Goal: Information Seeking & Learning: Learn about a topic

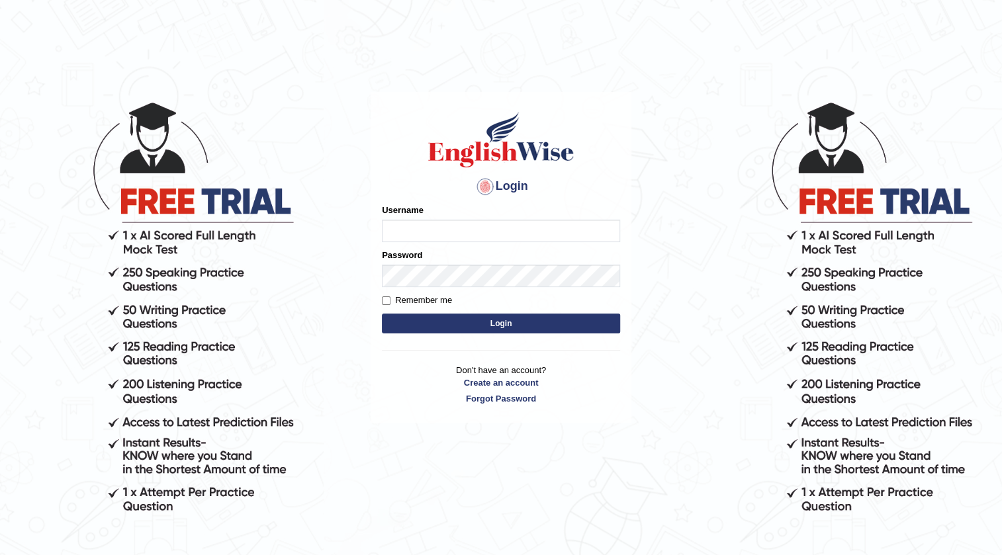
type input "m"
type input "N"
type input "Mahak_a24"
click at [515, 314] on button "Login" at bounding box center [501, 324] width 238 height 20
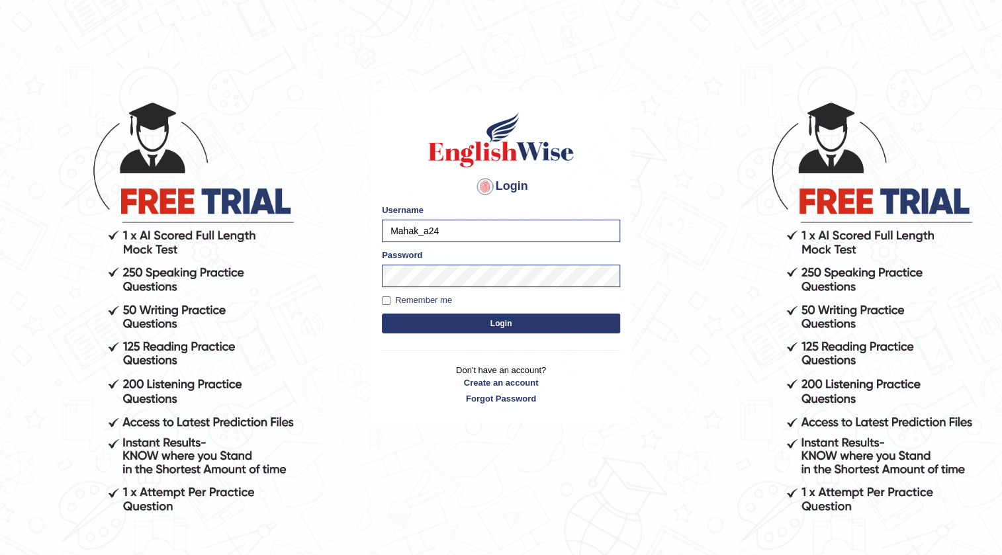
click at [515, 332] on button "Login" at bounding box center [501, 324] width 238 height 20
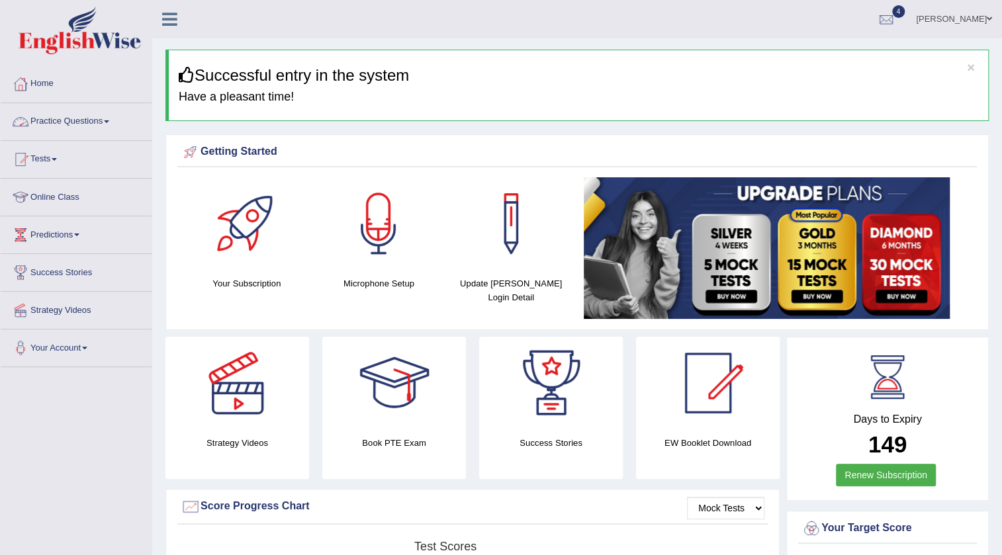
click at [52, 114] on link "Practice Questions" at bounding box center [76, 119] width 151 height 33
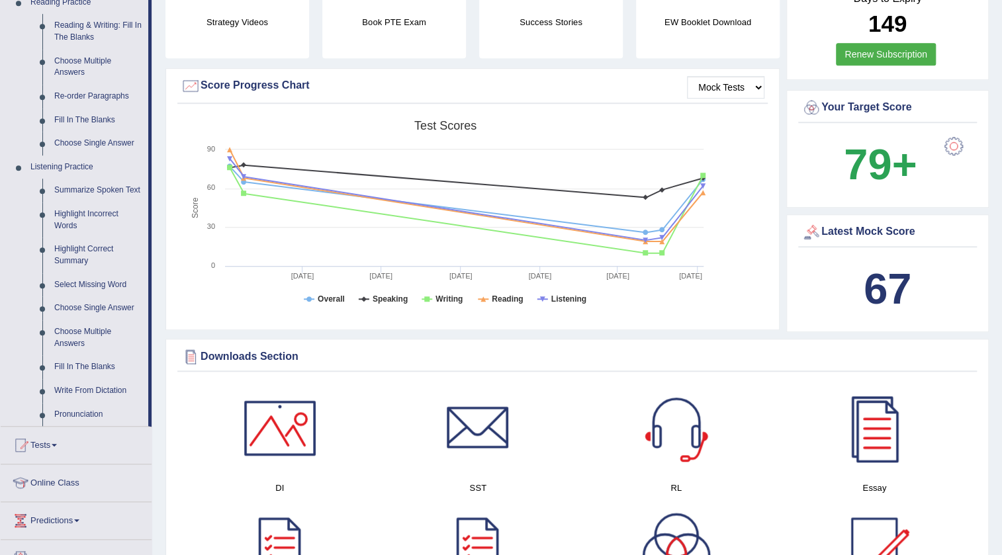
scroll to position [481, 0]
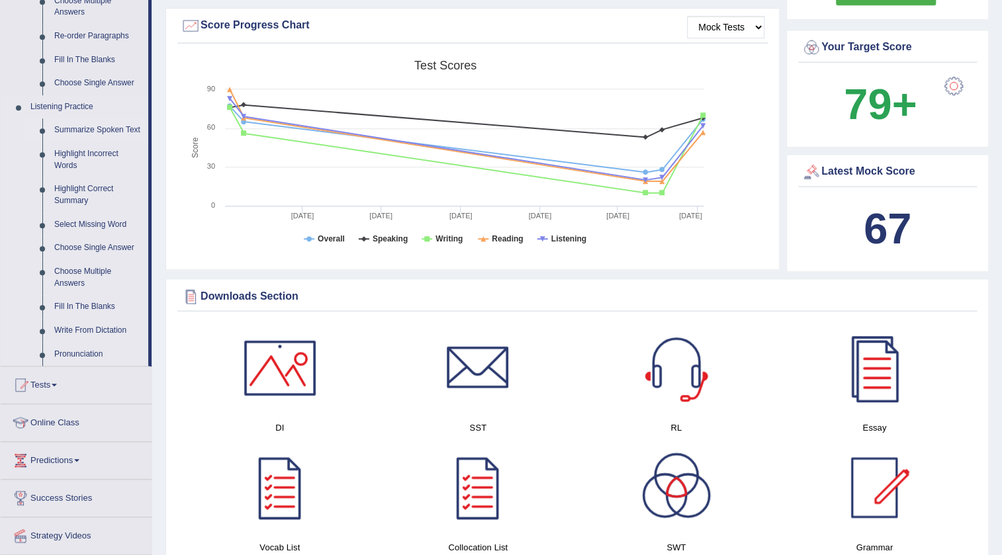
click at [107, 126] on link "Summarize Spoken Text" at bounding box center [98, 130] width 100 height 24
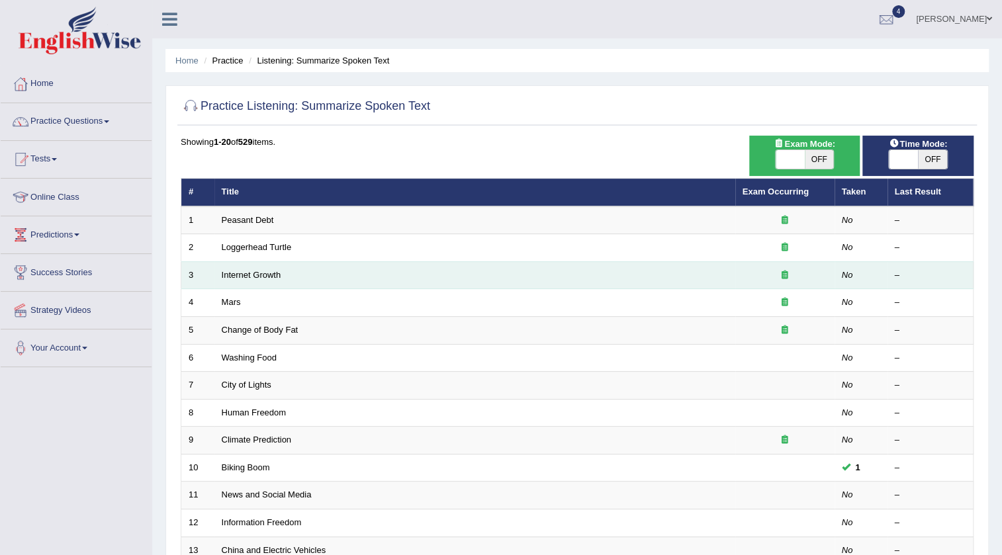
click at [786, 272] on icon at bounding box center [784, 275] width 7 height 9
click at [785, 273] on icon at bounding box center [784, 275] width 7 height 9
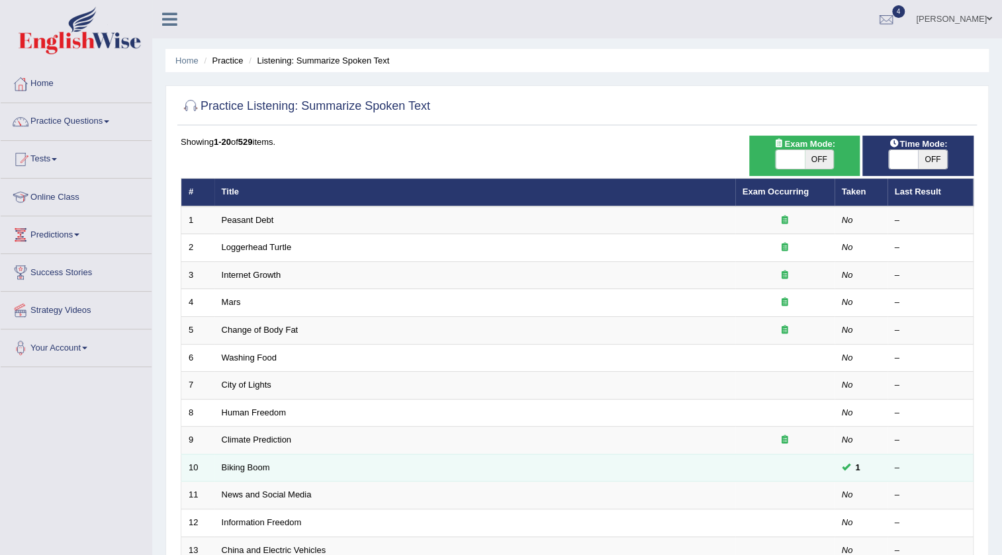
click at [858, 467] on span "1" at bounding box center [857, 468] width 15 height 14
click at [846, 459] on td "1" at bounding box center [860, 468] width 53 height 28
click at [245, 465] on link "Biking Boom" at bounding box center [246, 468] width 48 height 10
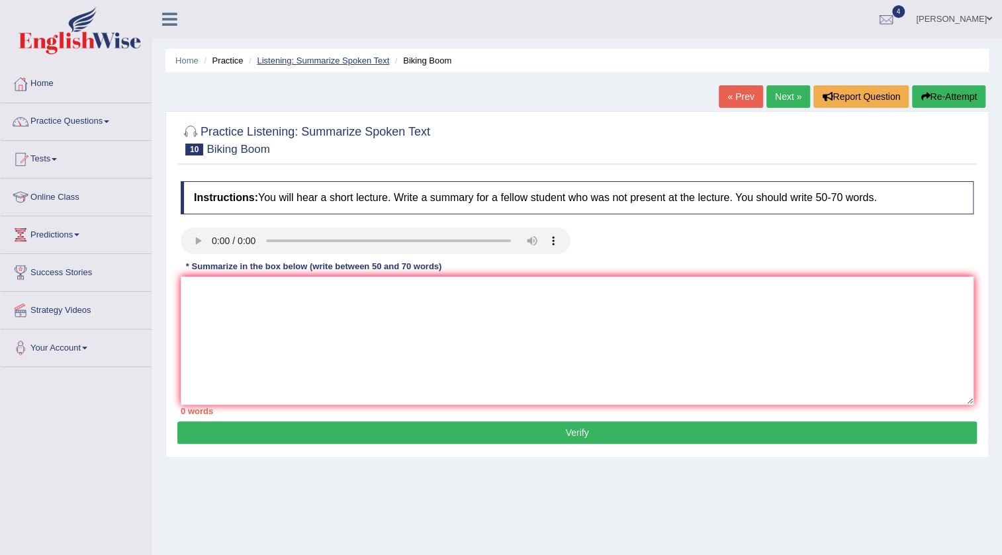
click at [352, 62] on link "Listening: Summarize Spoken Text" at bounding box center [323, 61] width 132 height 10
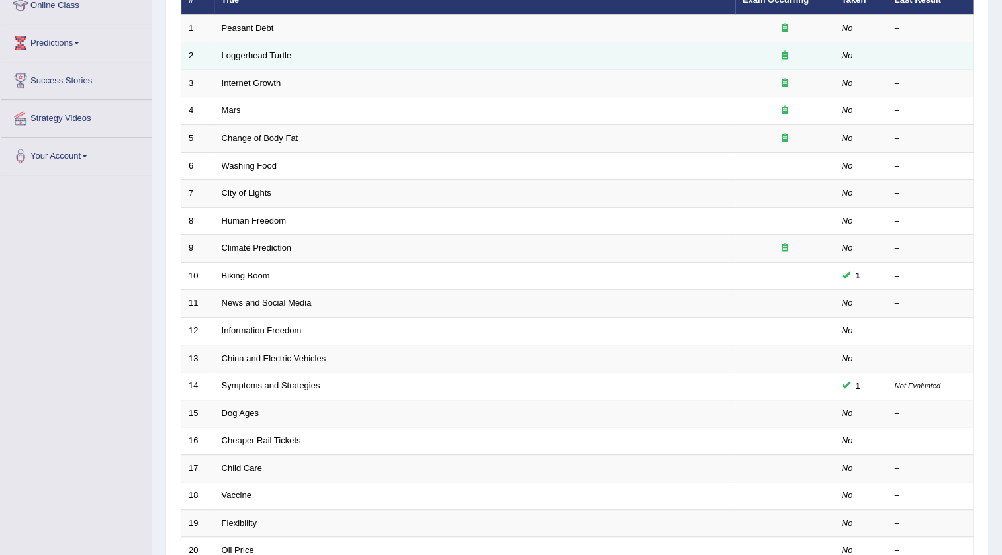
scroll to position [319, 0]
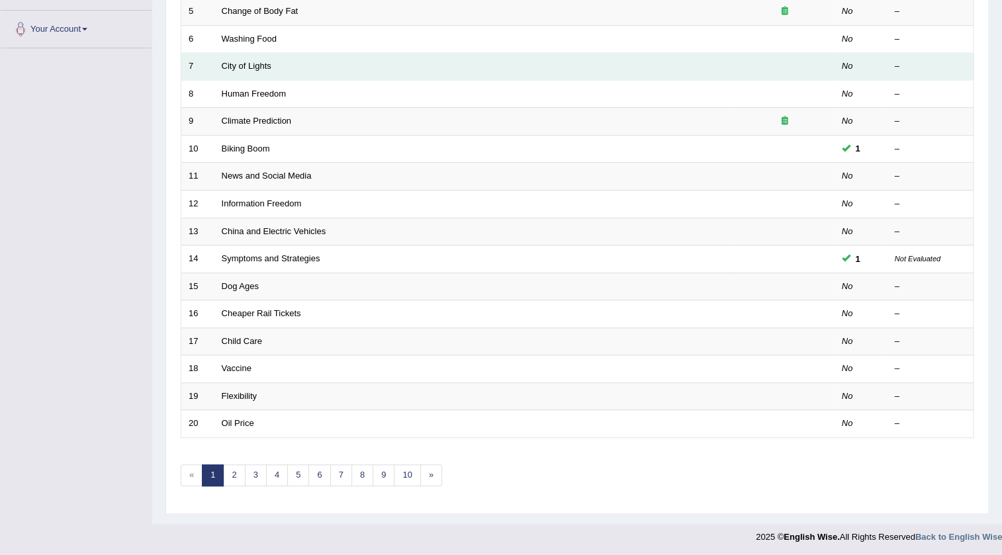
click at [584, 65] on td "City of Lights" at bounding box center [474, 67] width 521 height 28
click at [245, 64] on link "City of Lights" at bounding box center [247, 66] width 50 height 10
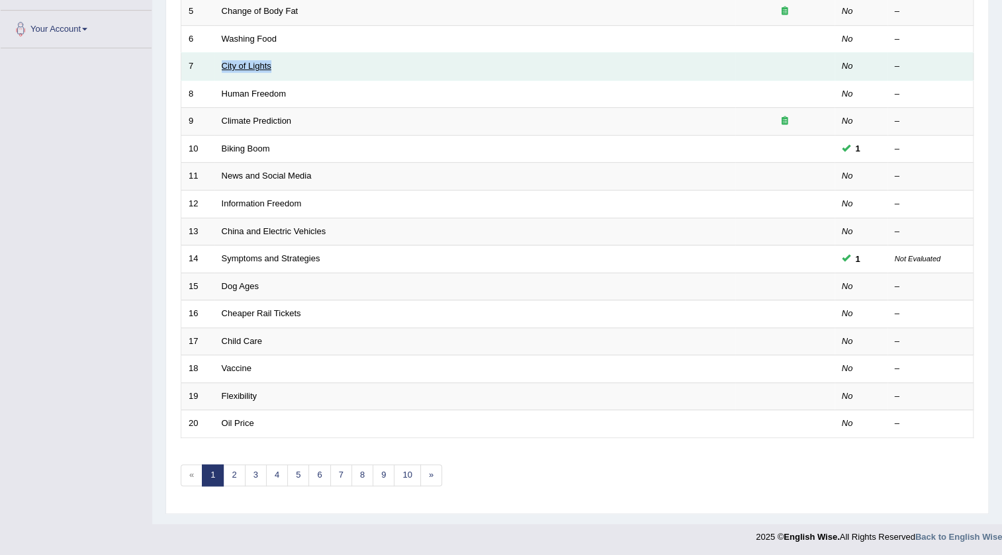
click at [245, 64] on link "City of Lights" at bounding box center [247, 66] width 50 height 10
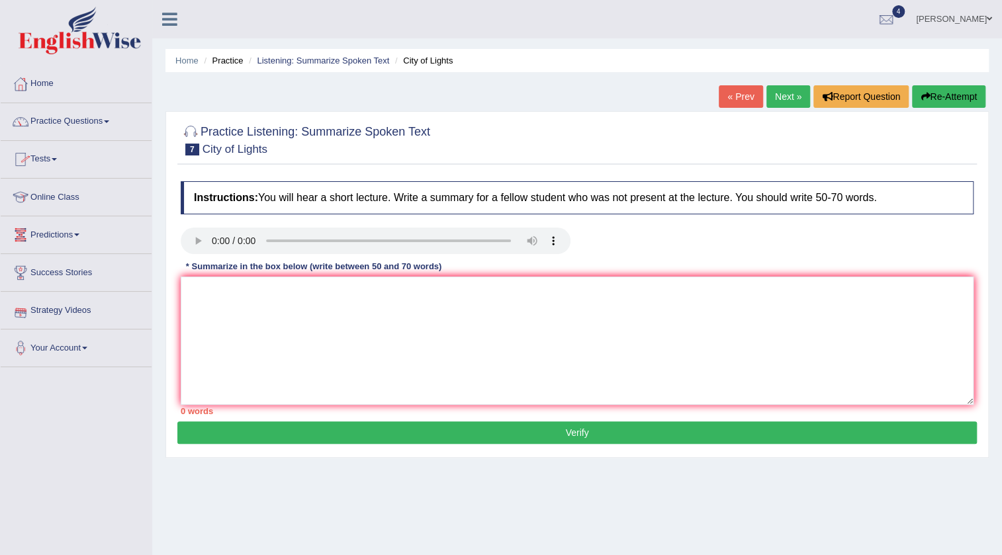
click at [24, 304] on div at bounding box center [21, 310] width 20 height 20
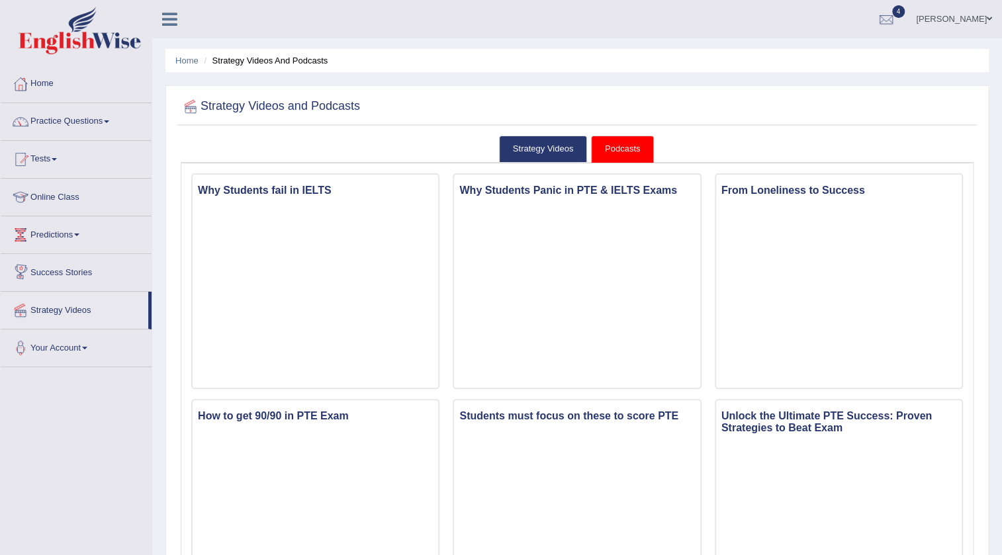
click at [87, 271] on link "Success Stories" at bounding box center [76, 270] width 151 height 33
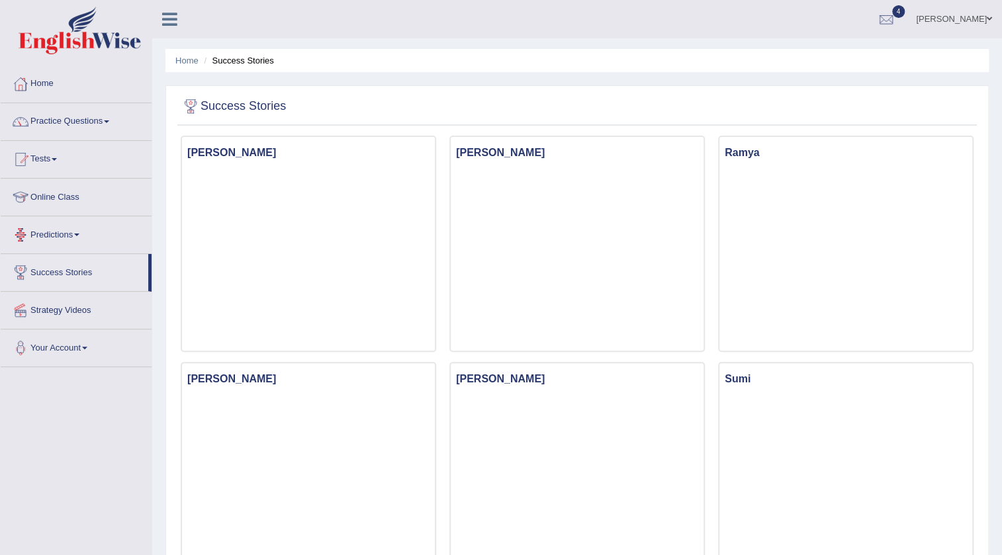
click at [64, 233] on link "Predictions" at bounding box center [76, 232] width 151 height 33
click at [39, 148] on link "Tests" at bounding box center [76, 157] width 151 height 33
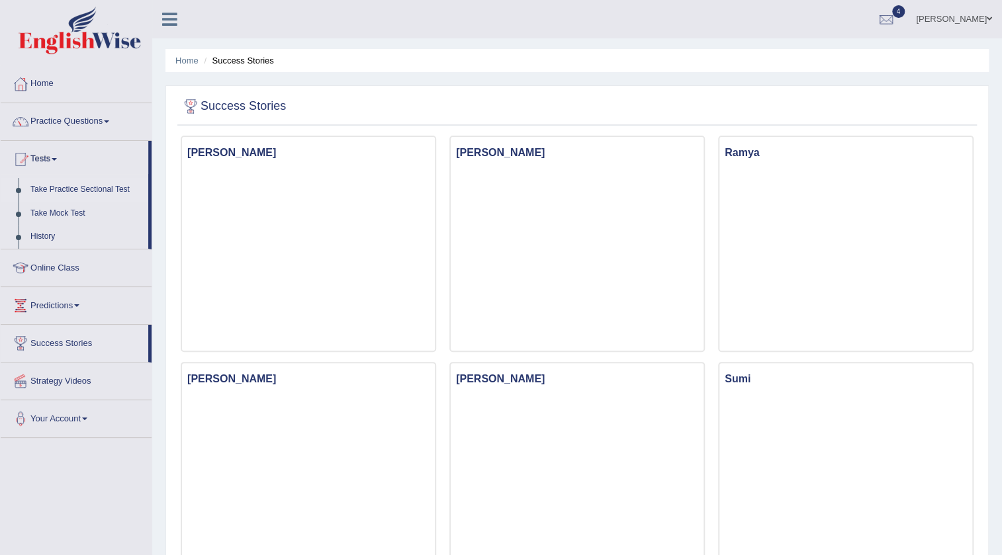
click at [50, 185] on link "Take Practice Sectional Test" at bounding box center [86, 190] width 124 height 24
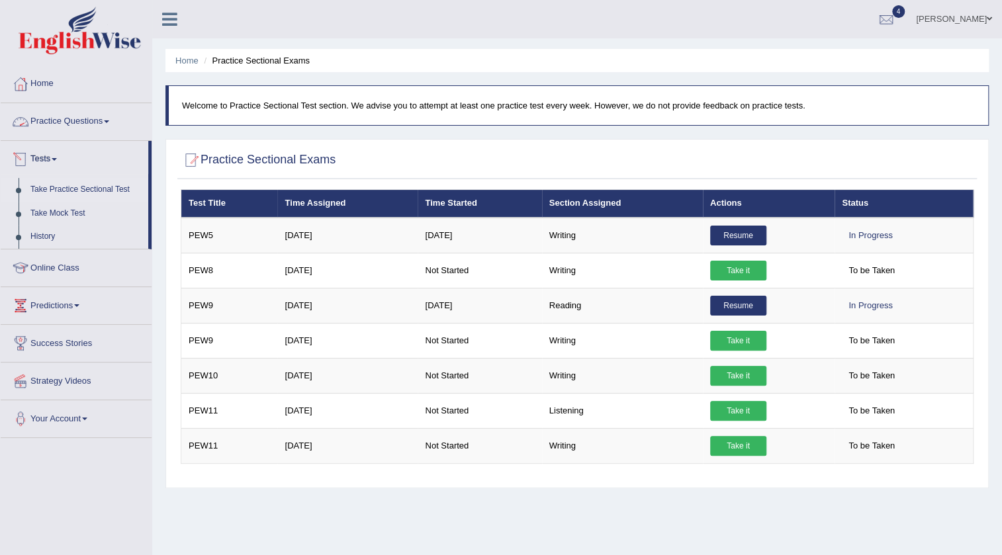
click at [48, 112] on link "Practice Questions" at bounding box center [76, 119] width 151 height 33
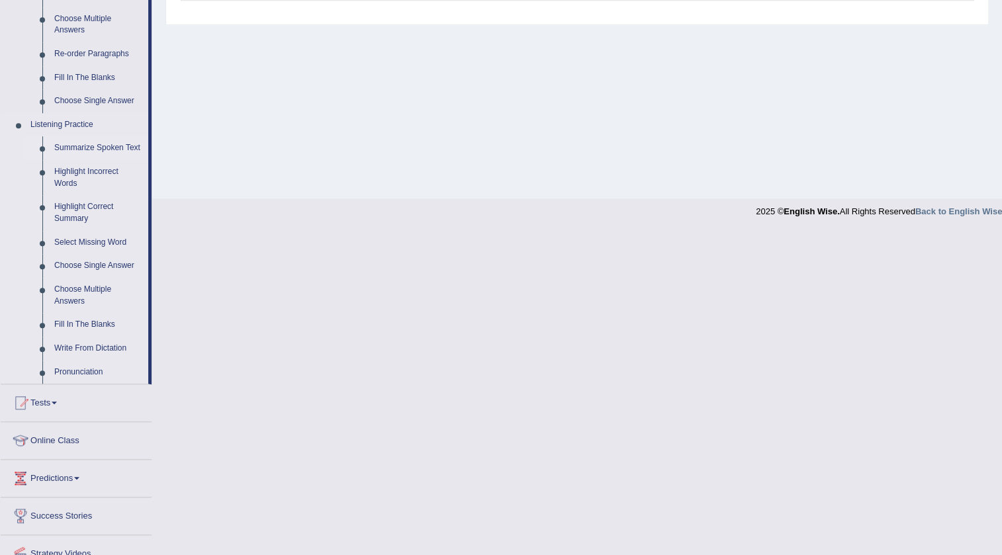
scroll to position [481, 0]
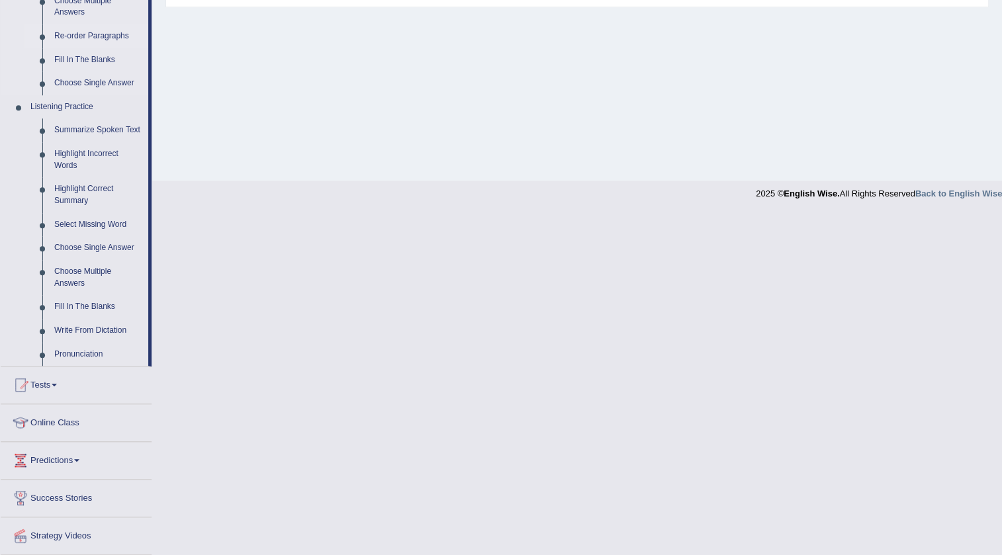
click at [115, 34] on link "Re-order Paragraphs" at bounding box center [98, 36] width 100 height 24
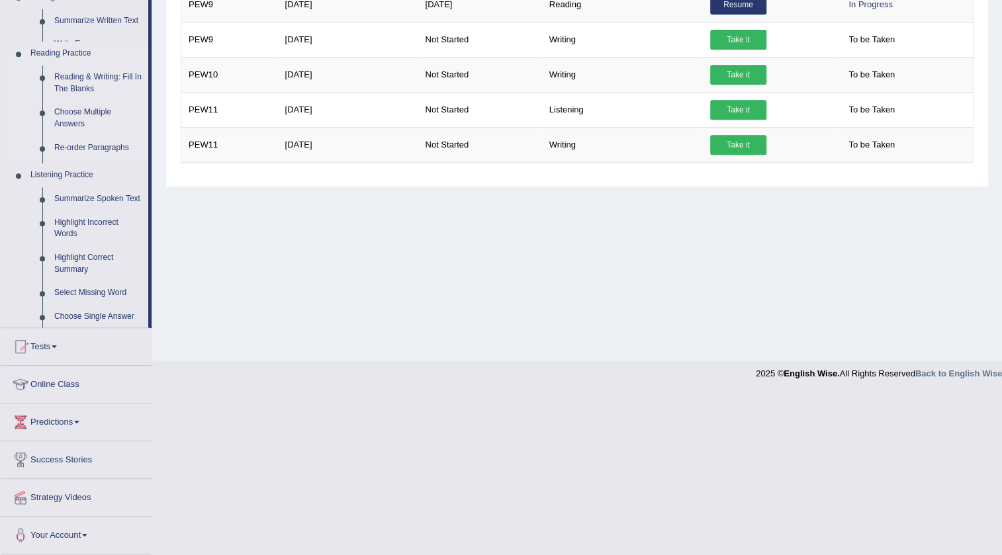
scroll to position [139, 0]
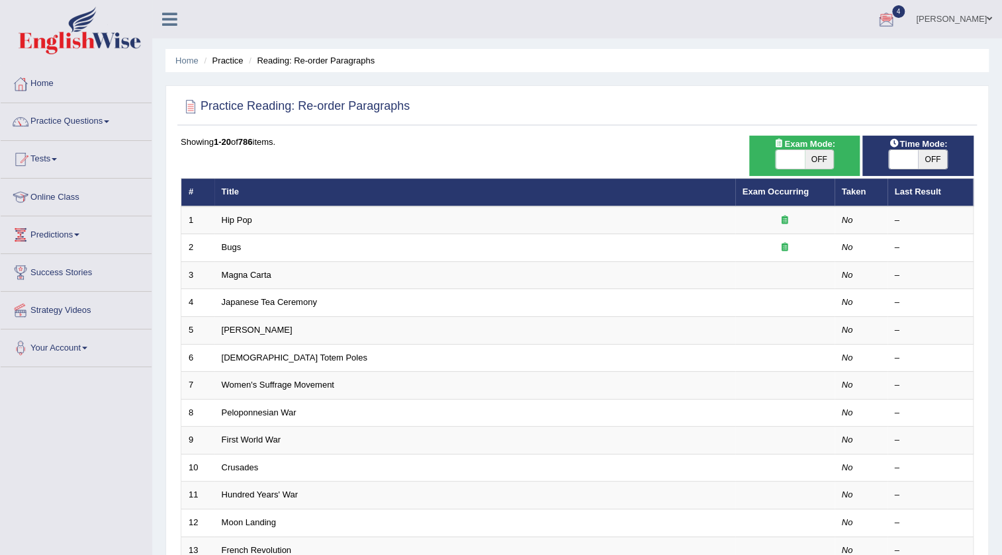
click at [994, 15] on link "[PERSON_NAME]" at bounding box center [954, 17] width 96 height 34
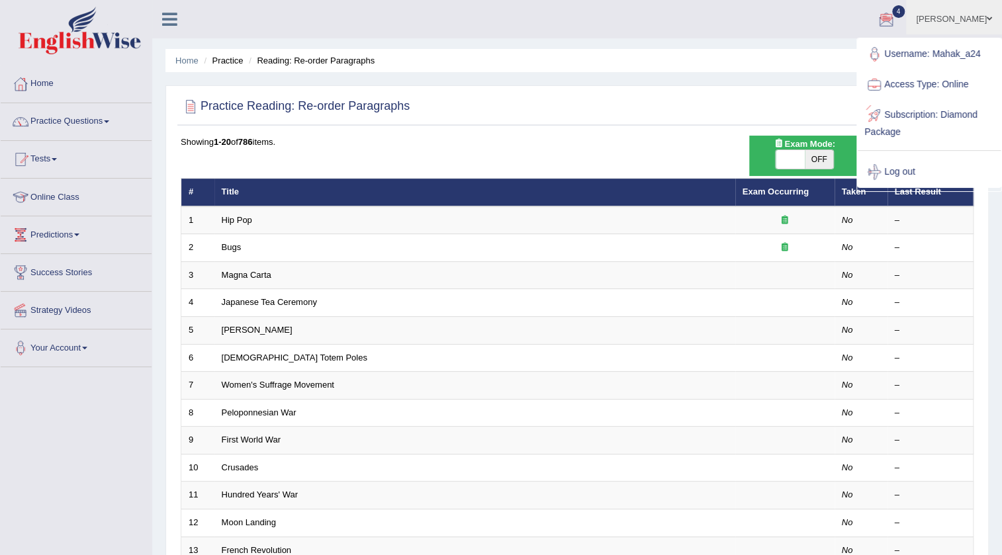
click at [682, 122] on div "Practice Reading: Re-order Paragraphs" at bounding box center [576, 109] width 799 height 33
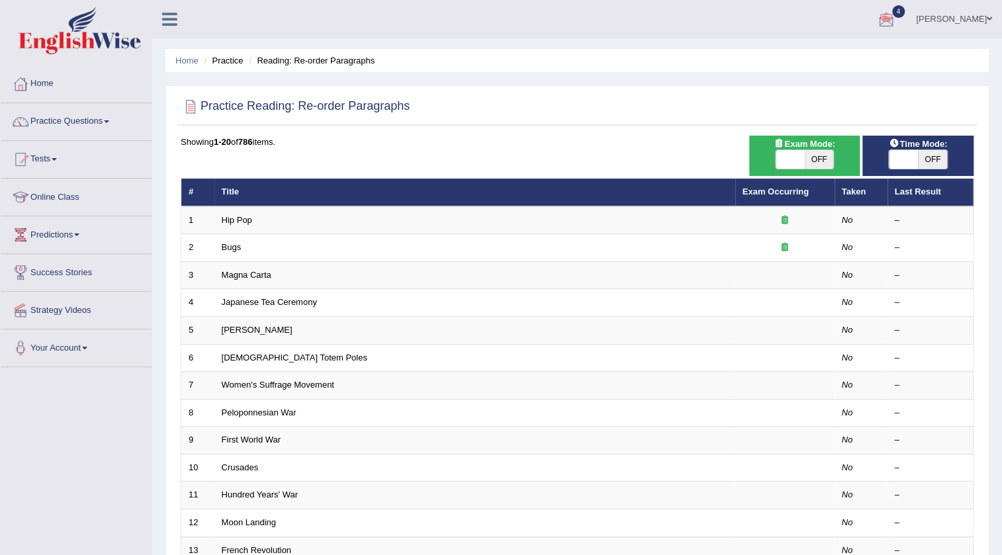
click at [973, 17] on link "[PERSON_NAME]" at bounding box center [954, 17] width 96 height 34
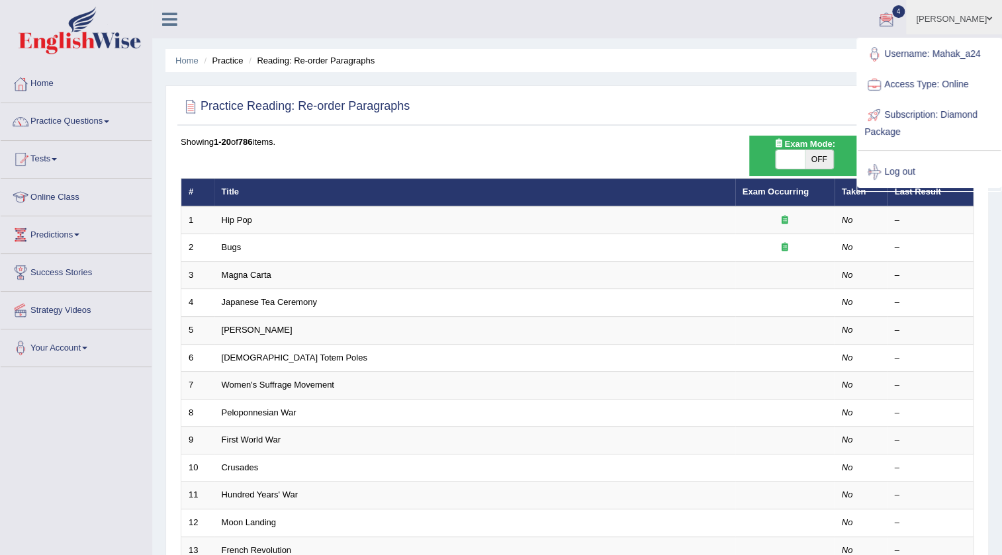
click at [688, 150] on div "Showing 1-20 of 786 items. # Title Exam Occurring Taken Last Result 1 Hip Pop N…" at bounding box center [577, 479] width 793 height 686
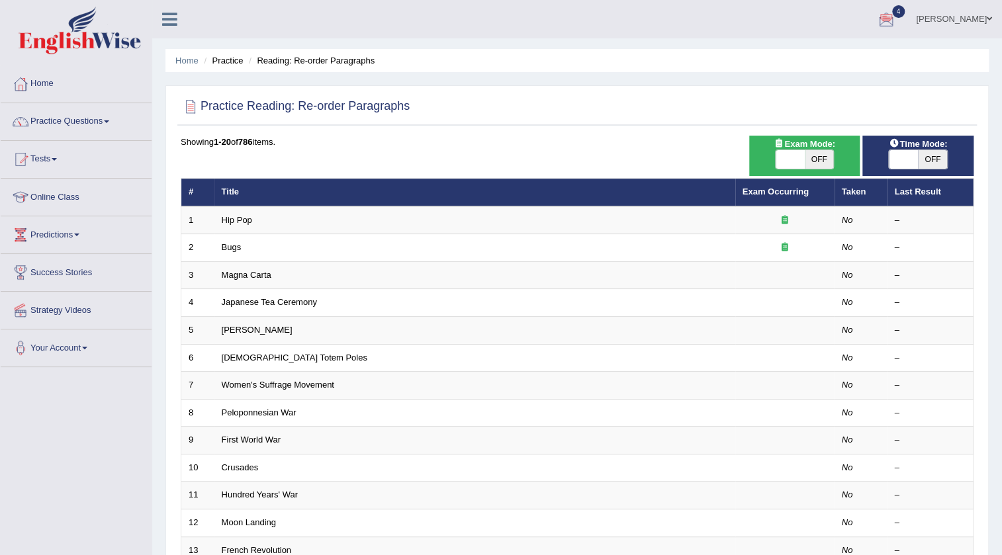
click at [49, 164] on link "Tests" at bounding box center [76, 157] width 151 height 33
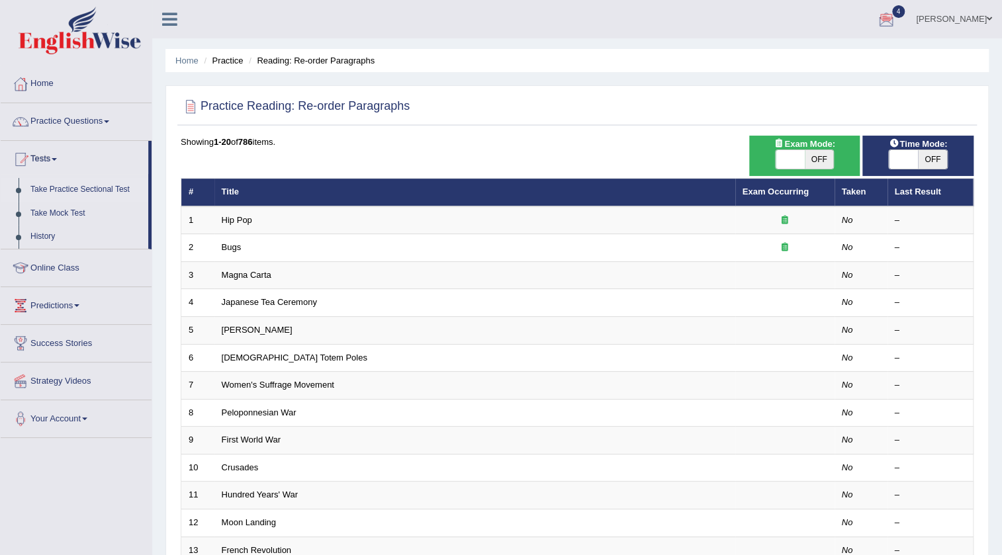
click at [60, 190] on link "Take Practice Sectional Test" at bounding box center [86, 190] width 124 height 24
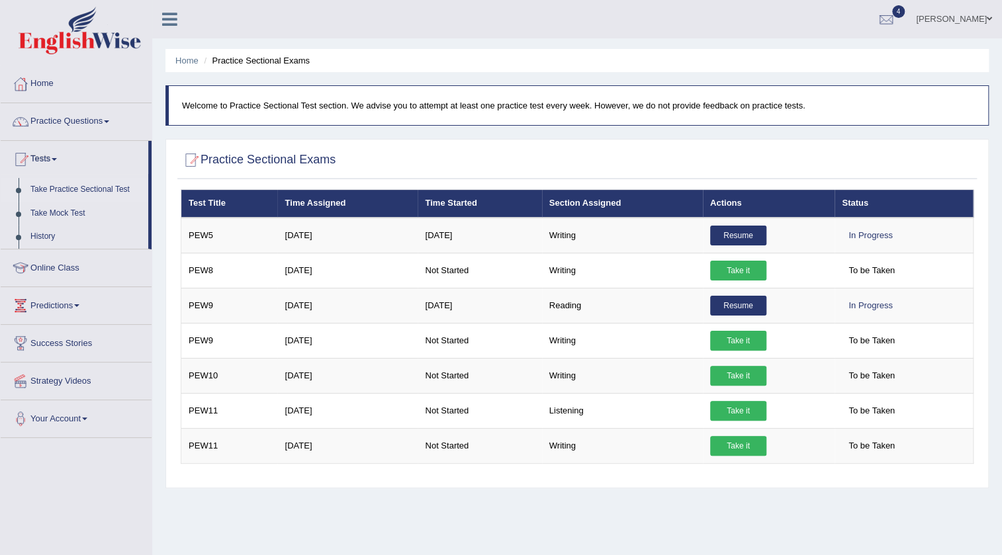
click at [940, 26] on link "[PERSON_NAME]" at bounding box center [954, 17] width 96 height 34
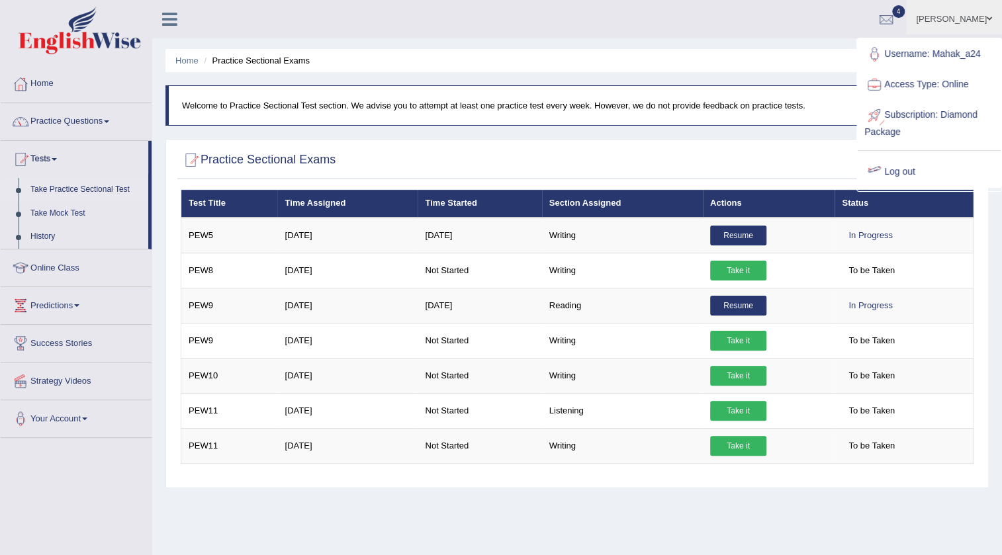
click at [889, 173] on link "Log out" at bounding box center [929, 172] width 143 height 30
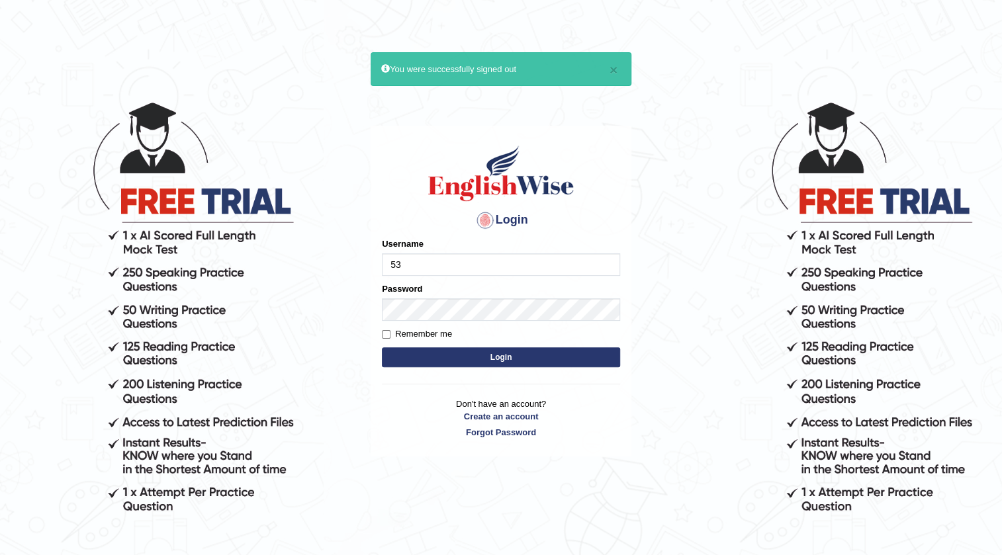
type input "532024"
click at [447, 349] on button "Login" at bounding box center [501, 357] width 238 height 20
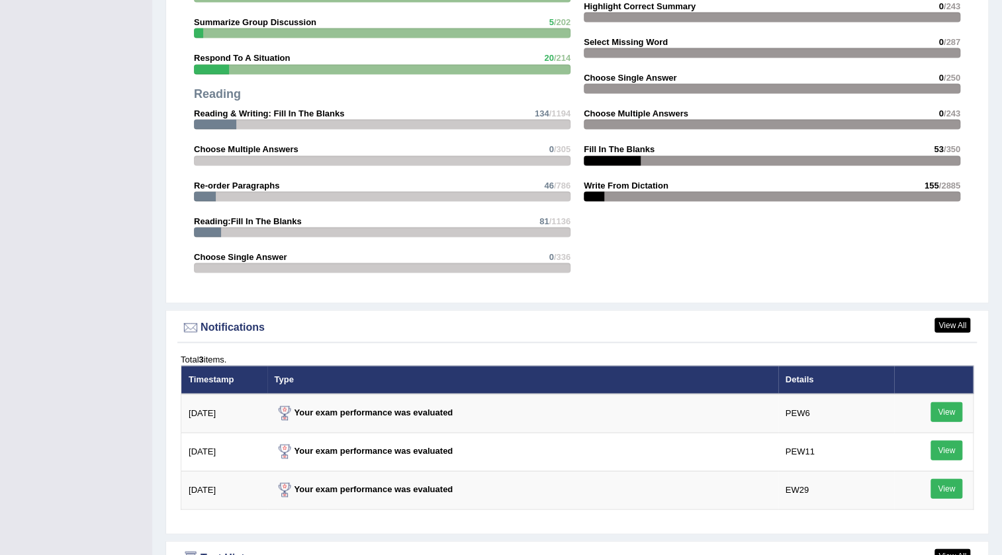
scroll to position [1684, 0]
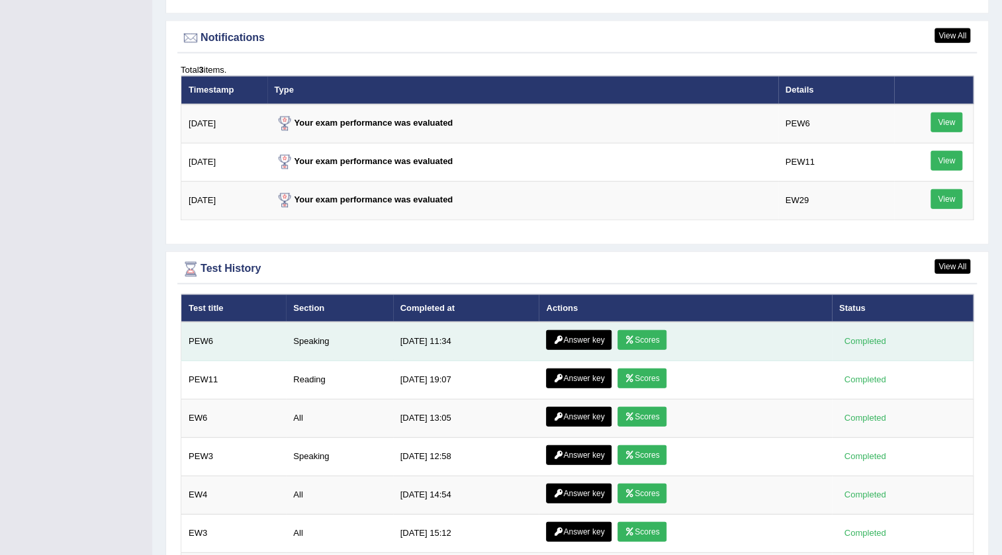
click at [589, 330] on link "Answer key" at bounding box center [579, 340] width 66 height 20
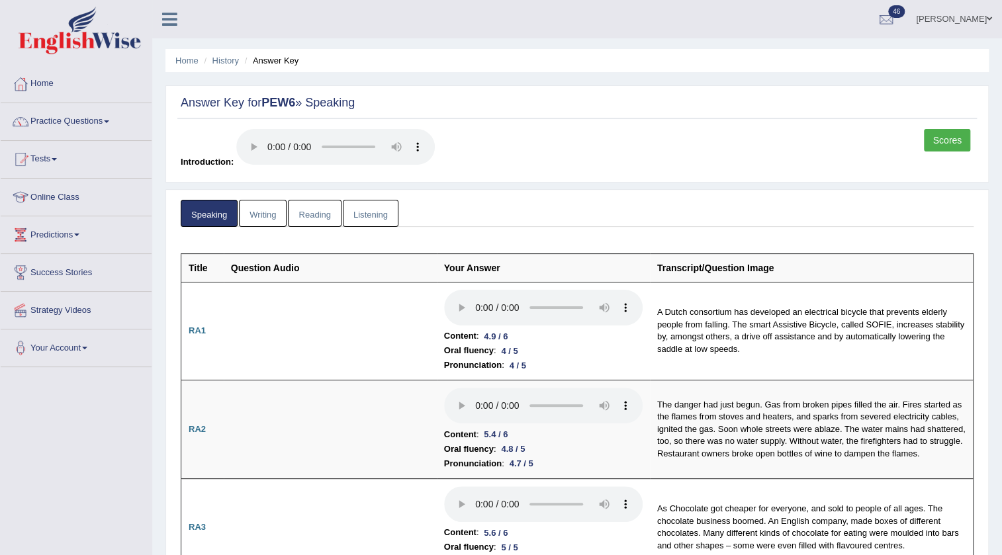
click at [87, 120] on link "Practice Questions" at bounding box center [76, 119] width 151 height 33
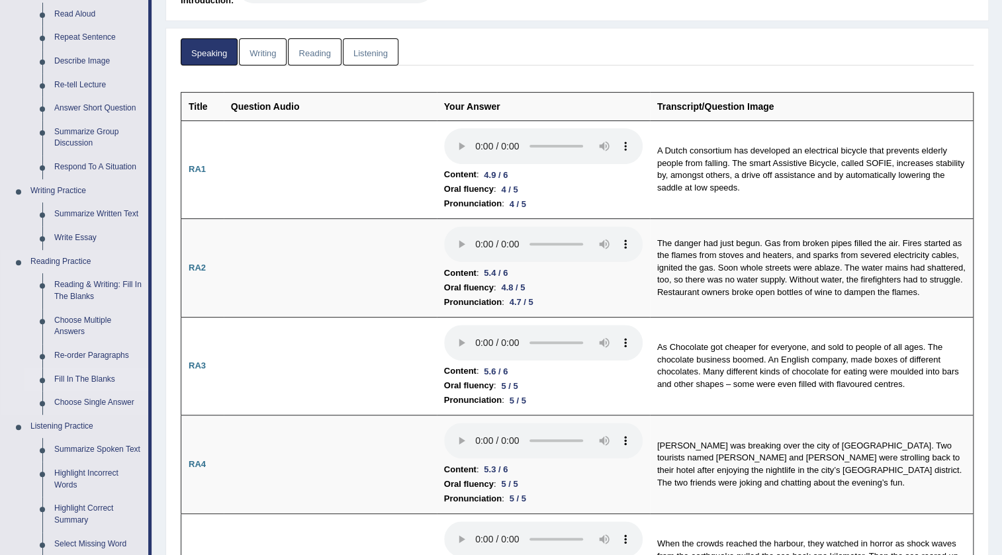
scroll to position [180, 0]
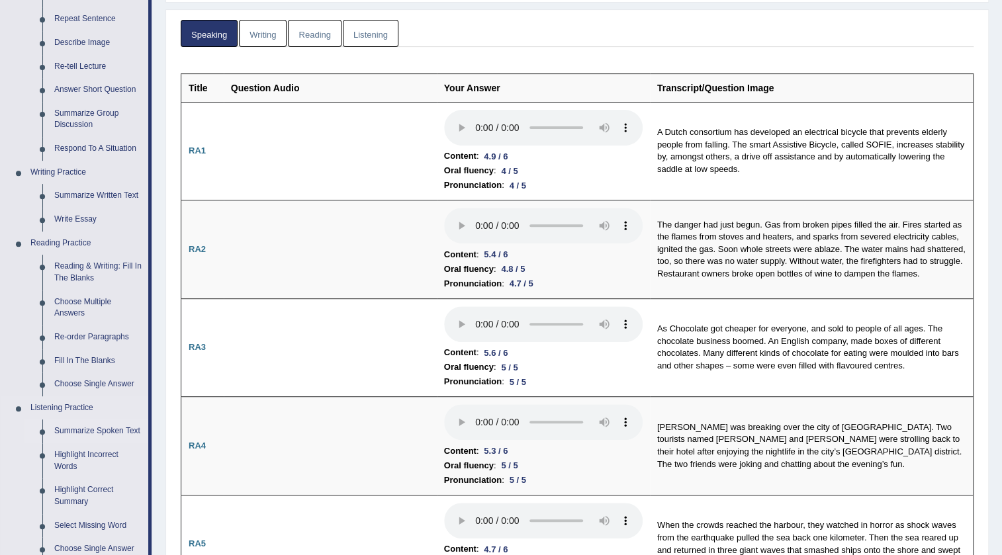
click at [75, 429] on link "Summarize Spoken Text" at bounding box center [98, 432] width 100 height 24
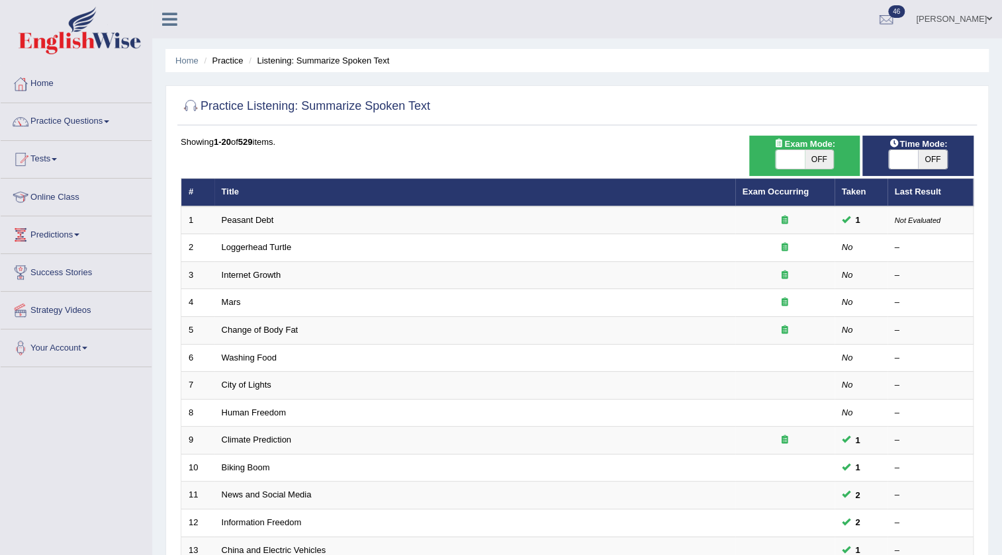
click at [259, 213] on td "Peasant Debt" at bounding box center [474, 220] width 521 height 28
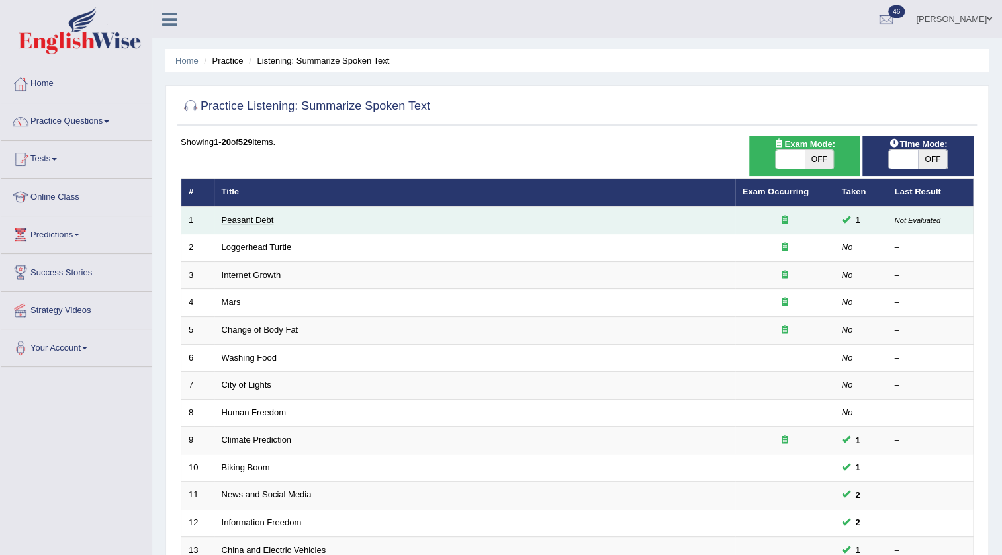
click at [249, 219] on link "Peasant Debt" at bounding box center [248, 220] width 52 height 10
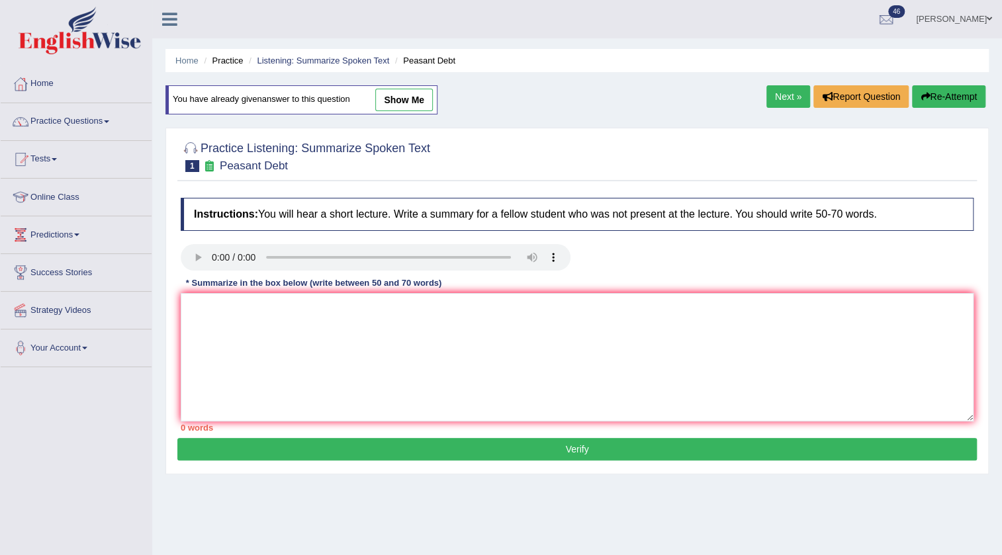
click at [410, 105] on link "show me" at bounding box center [404, 100] width 58 height 22
type textarea "The speaker provided a comprehensive overview of suicide by farmers in India, h…"
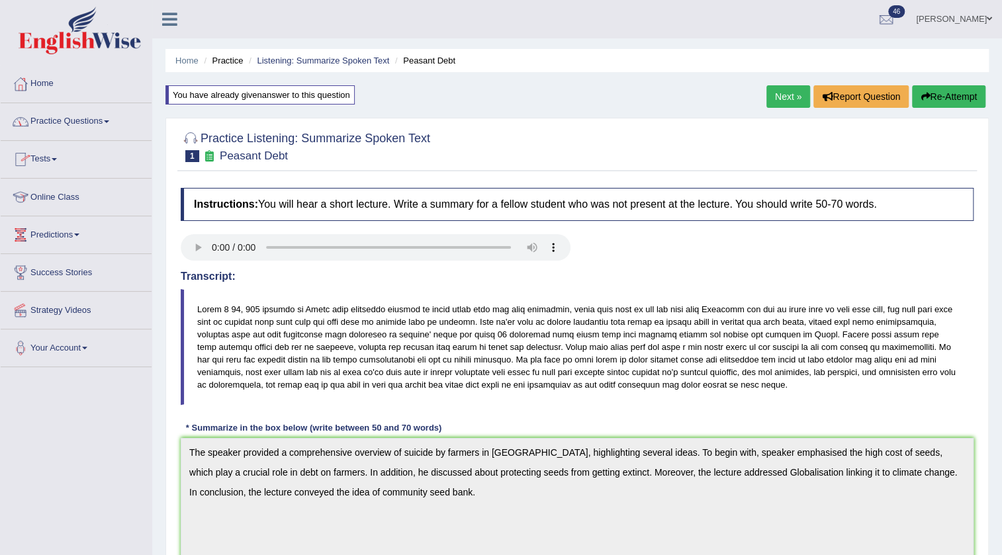
click at [72, 117] on link "Practice Questions" at bounding box center [76, 119] width 151 height 33
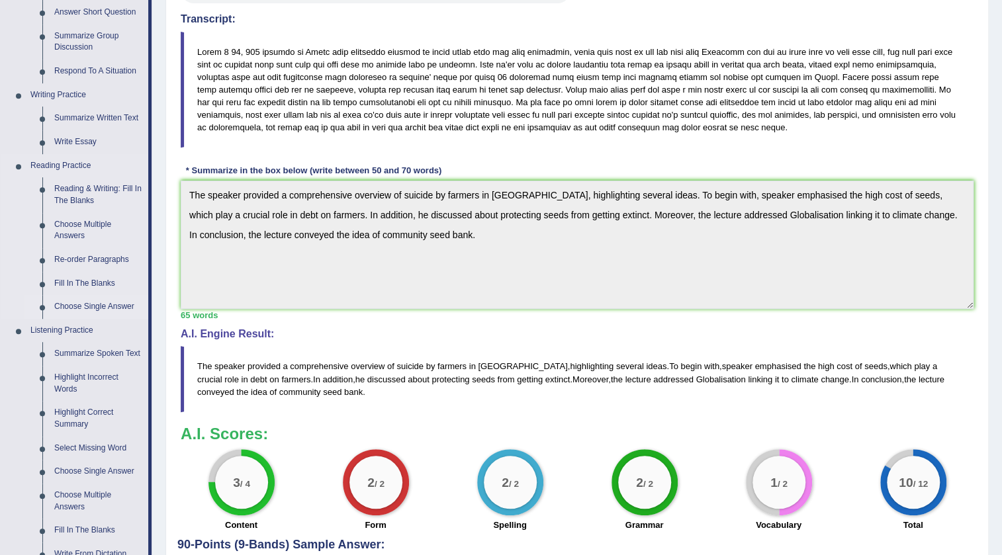
scroll to position [300, 0]
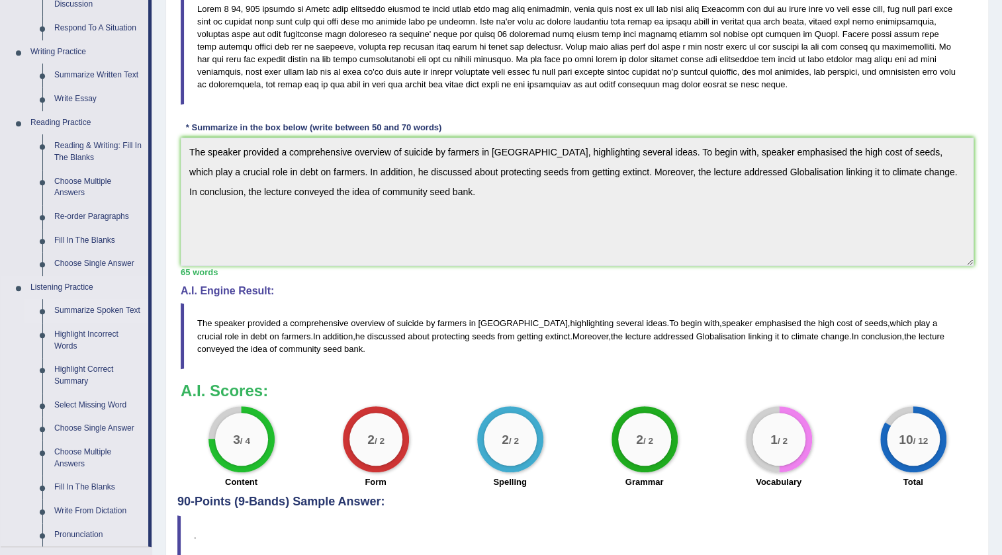
click at [114, 304] on link "Summarize Spoken Text" at bounding box center [98, 311] width 100 height 24
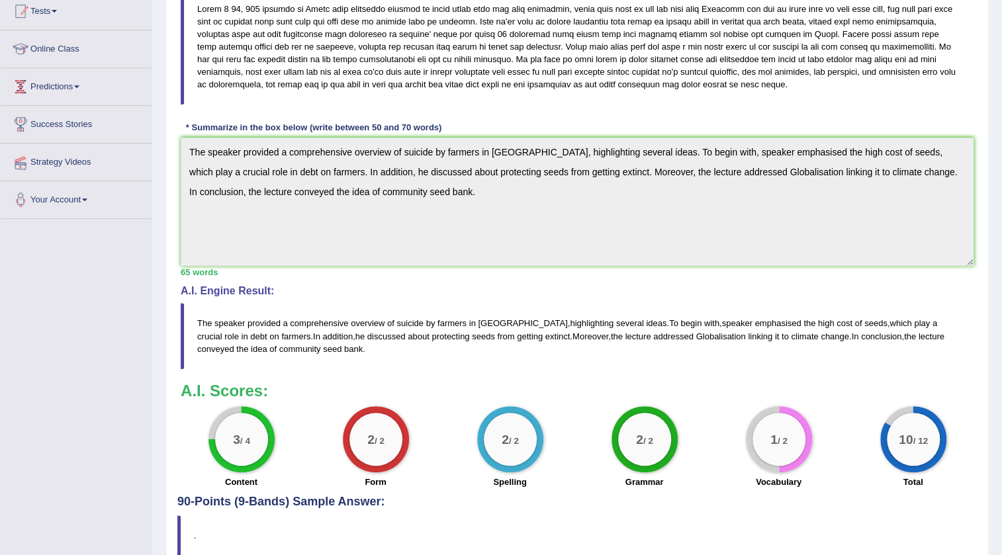
scroll to position [364, 0]
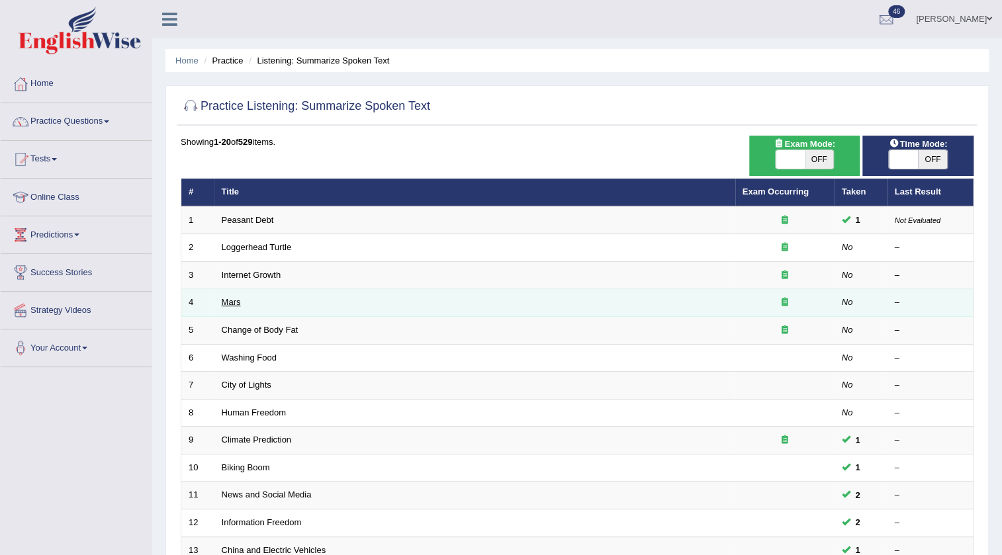
click at [228, 302] on link "Mars" at bounding box center [231, 302] width 19 height 10
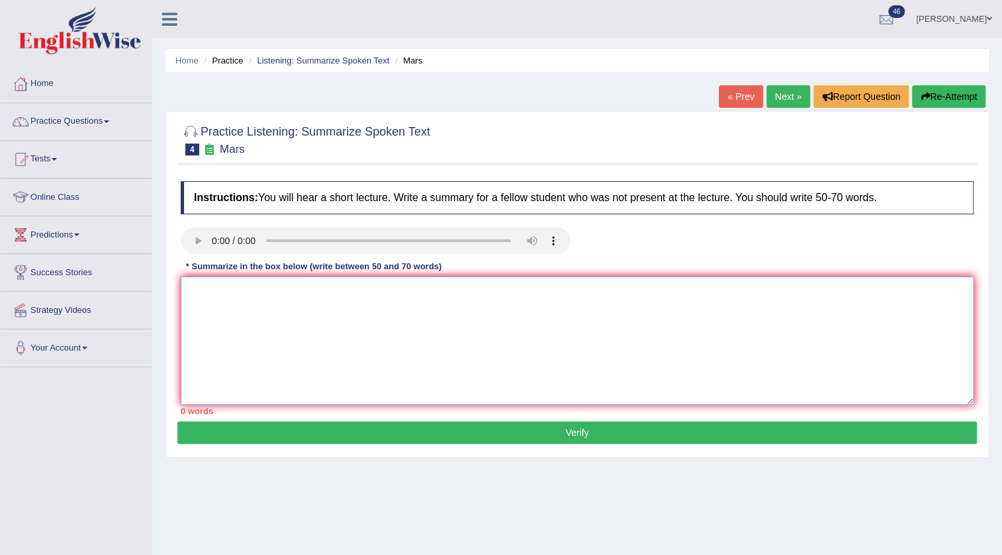
click at [278, 322] on textarea at bounding box center [577, 341] width 793 height 128
click at [463, 290] on textarea "The speaker provides acomprehensive overview of Mars, highlightung several ideas" at bounding box center [577, 341] width 793 height 128
click at [466, 287] on textarea "The speaker provides acomprehensive overview of Mars, highlightung several ideas" at bounding box center [577, 341] width 793 height 128
click at [538, 290] on textarea "The speaker provides acomprehensive overview of Mars, highlighting several ideas" at bounding box center [577, 341] width 793 height 128
click at [277, 294] on textarea "The speaker provides acomprehensive overview of Mars, highlighting several idea…" at bounding box center [577, 341] width 793 height 128
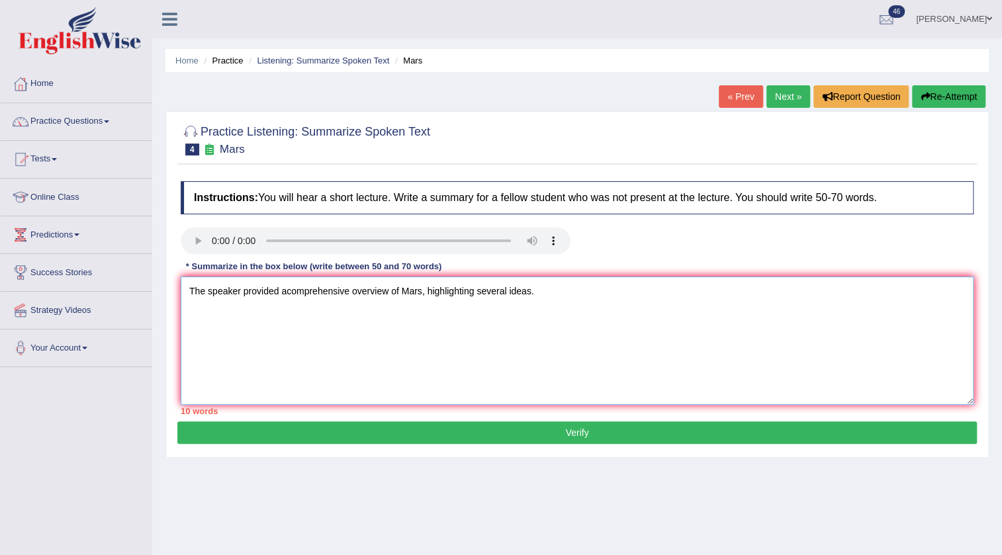
click at [285, 291] on textarea "The speaker provided acomprehensive overview of Mars, highlighting several idea…" at bounding box center [577, 341] width 793 height 128
click at [285, 291] on textarea "The speaker provided a To comprehensive overview of Mars, highlighting several …" at bounding box center [577, 341] width 793 height 128
click at [304, 292] on textarea "The speaker provided a To comprehensive overview of Mars, highlighting several …" at bounding box center [577, 341] width 793 height 128
click at [547, 295] on textarea "The speaker provided a comprehensive overview of Mars, highlighting several ide…" at bounding box center [577, 341] width 793 height 128
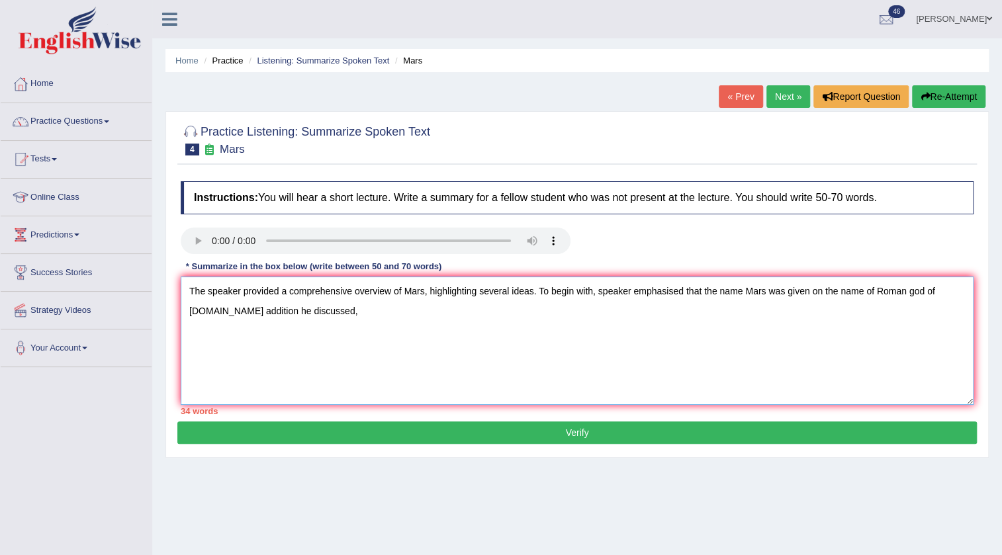
click at [221, 314] on textarea "The speaker provided a comprehensive overview of Mars, highlighting several ide…" at bounding box center [577, 341] width 793 height 128
click at [284, 312] on textarea "The speaker provided a comprehensive overview of Mars, highlighting several ide…" at bounding box center [577, 341] width 793 height 128
click at [339, 310] on textarea "The speaker provided a comprehensive overview of Mars, highlighting several ide…" at bounding box center [577, 341] width 793 height 128
click at [360, 314] on textarea "The speaker provided a comprehensive overview of Mars, highlighting several ide…" at bounding box center [577, 341] width 793 height 128
click at [953, 290] on textarea "The speaker provided a comprehensive overview of Mars, highlighting several ide…" at bounding box center [577, 341] width 793 height 128
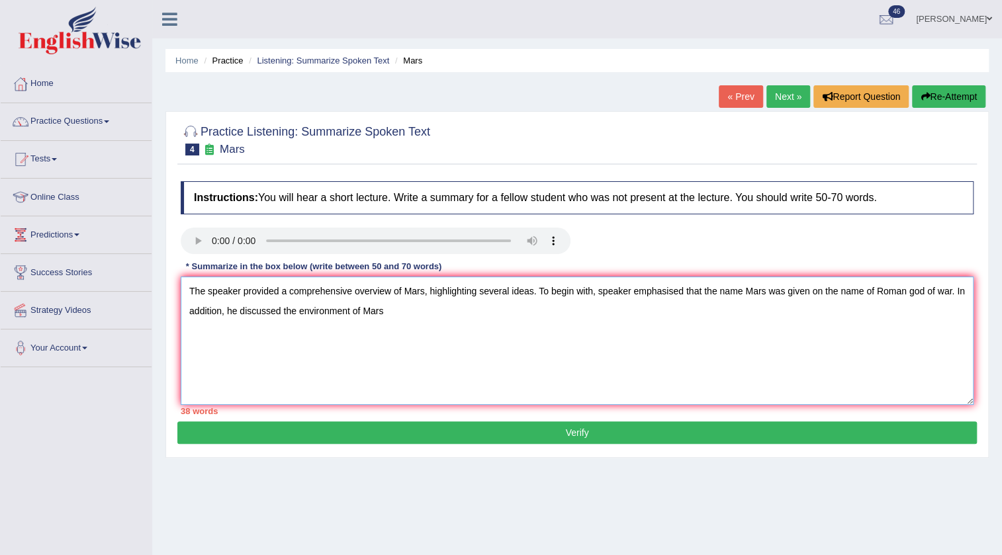
click at [398, 316] on textarea "The speaker provided a comprehensive overview of Mars, highlighting several ide…" at bounding box center [577, 341] width 793 height 128
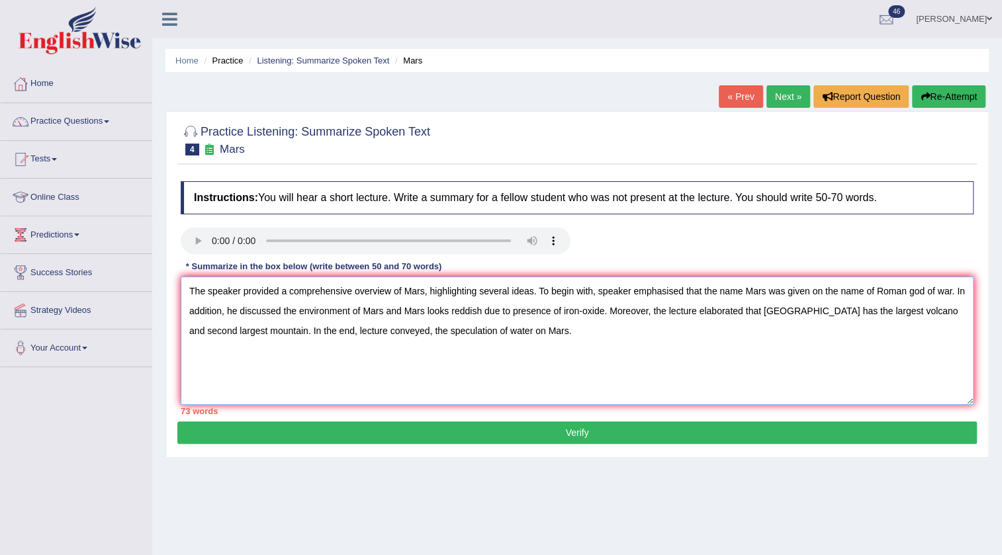
click at [351, 331] on textarea "The speaker provided a comprehensive overview of Mars, highlighting several ide…" at bounding box center [577, 341] width 793 height 128
click at [431, 312] on textarea "The speaker provided a comprehensive overview of Mars, highlighting several ide…" at bounding box center [577, 341] width 793 height 128
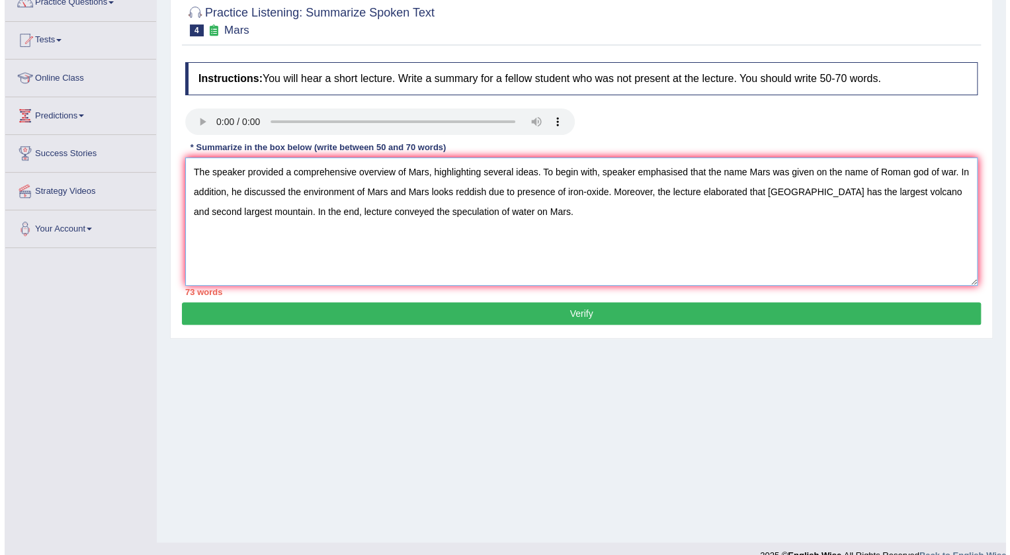
scroll to position [120, 0]
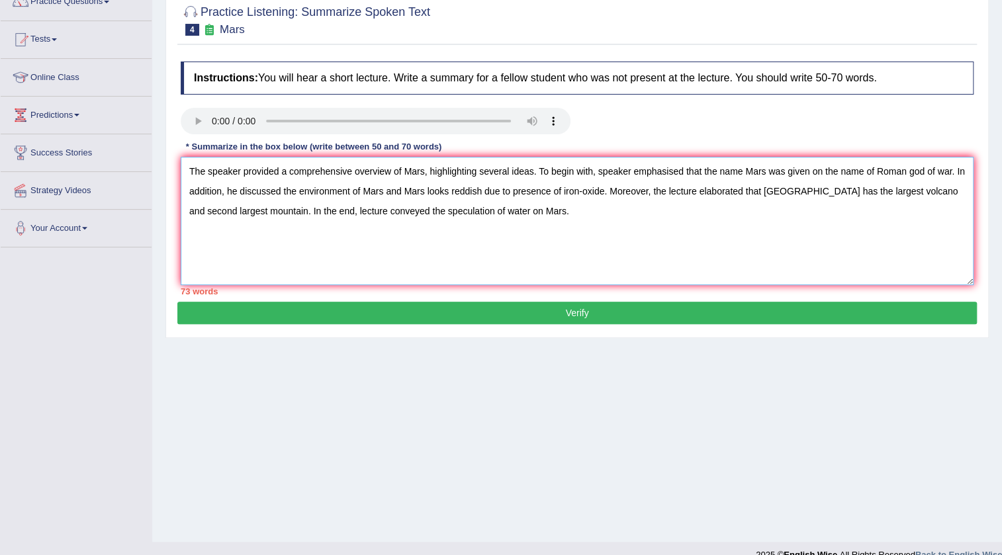
click at [421, 192] on textarea "The speaker provided a comprehensive overview of Mars, highlighting several ide…" at bounding box center [577, 221] width 793 height 128
click at [423, 191] on textarea "The speaker provided a comprehensive overview of Mars, highlighting several ide…" at bounding box center [577, 221] width 793 height 128
click at [418, 192] on textarea "The speaker provided a comprehensive overview of Mars, highlighting several ide…" at bounding box center [577, 221] width 793 height 128
type textarea "The speaker provided a comprehensive overview of Mars, highlighting several ide…"
click at [335, 314] on button "Verify" at bounding box center [576, 313] width 799 height 22
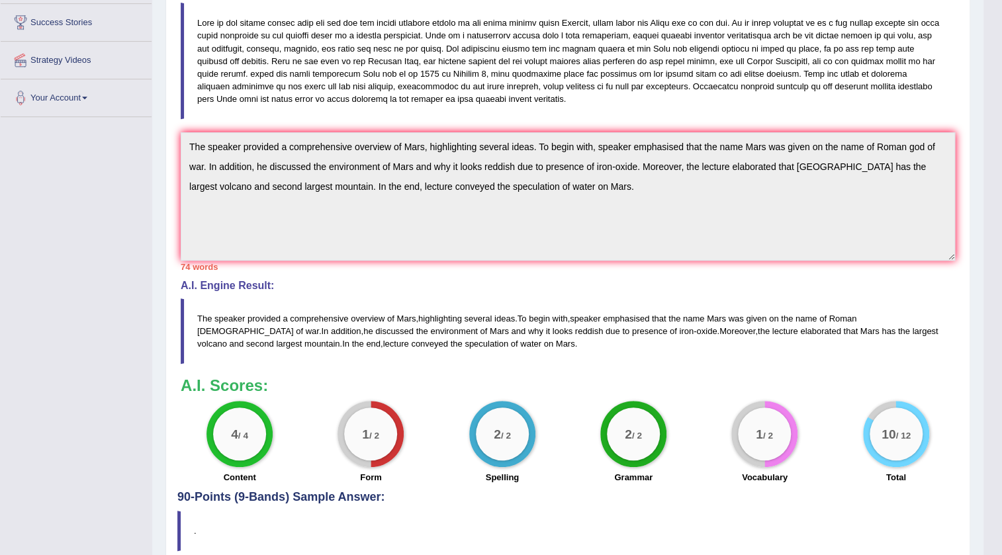
scroll to position [309, 0]
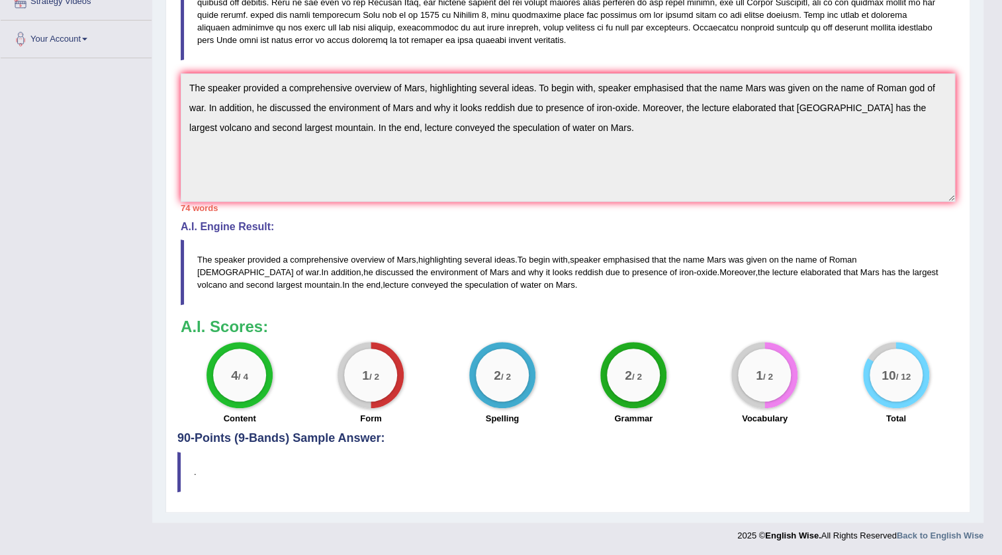
click at [249, 438] on h4 "90-Points (9-Bands) Sample Answer:" at bounding box center [567, 153] width 781 height 582
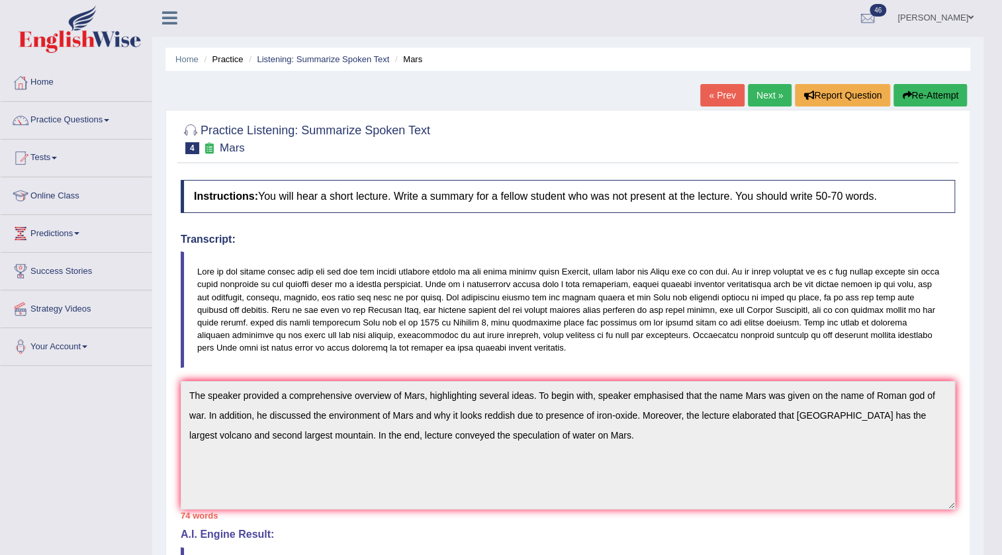
scroll to position [0, 0]
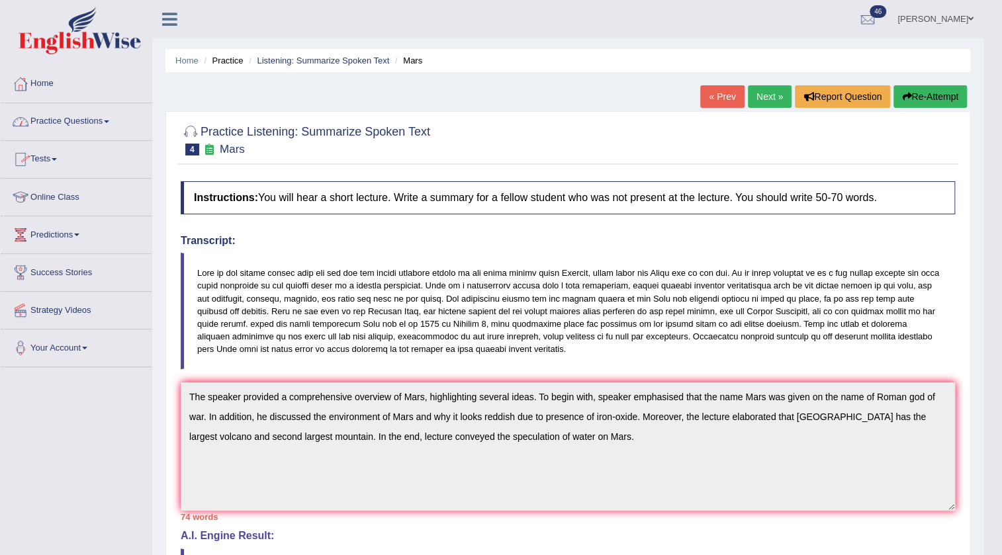
click at [46, 152] on link "Tests" at bounding box center [76, 157] width 151 height 33
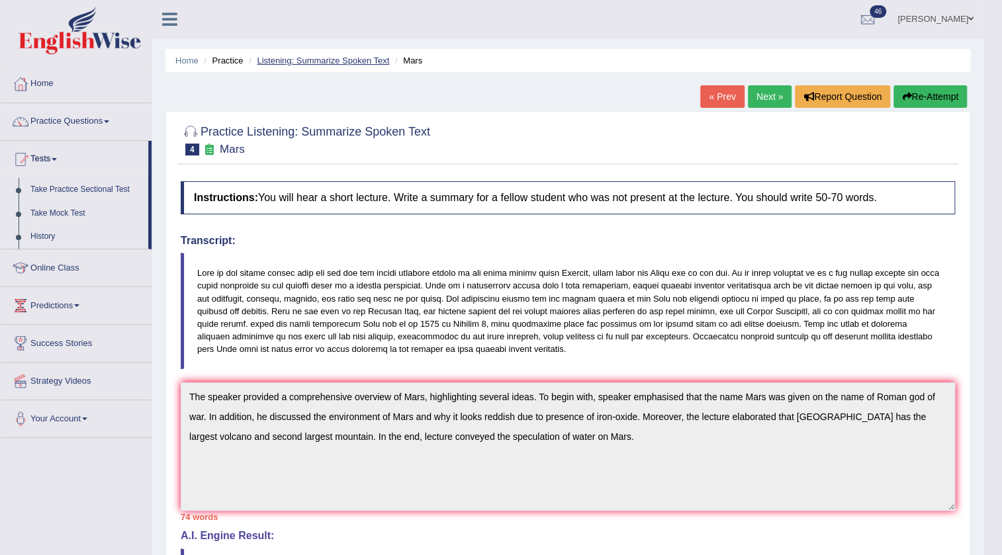
click at [263, 62] on link "Listening: Summarize Spoken Text" at bounding box center [323, 61] width 132 height 10
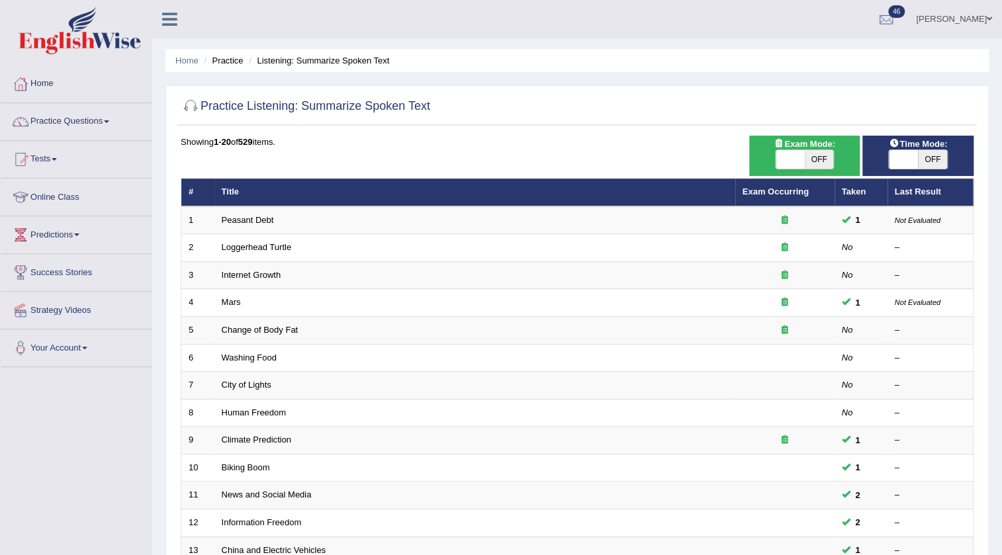
click at [814, 156] on span "OFF" at bounding box center [819, 159] width 29 height 19
checkbox input "true"
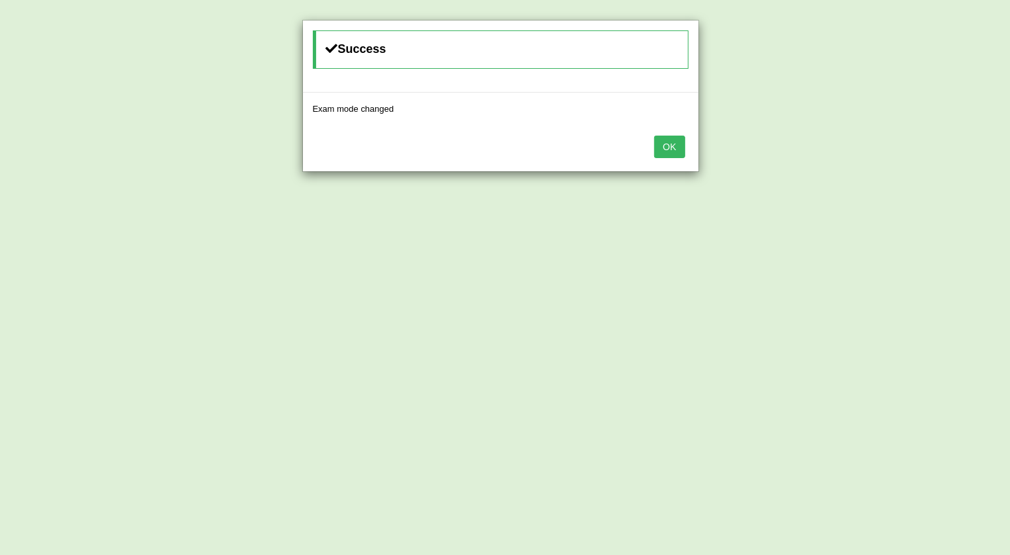
click at [658, 141] on button "OK" at bounding box center [669, 147] width 30 height 22
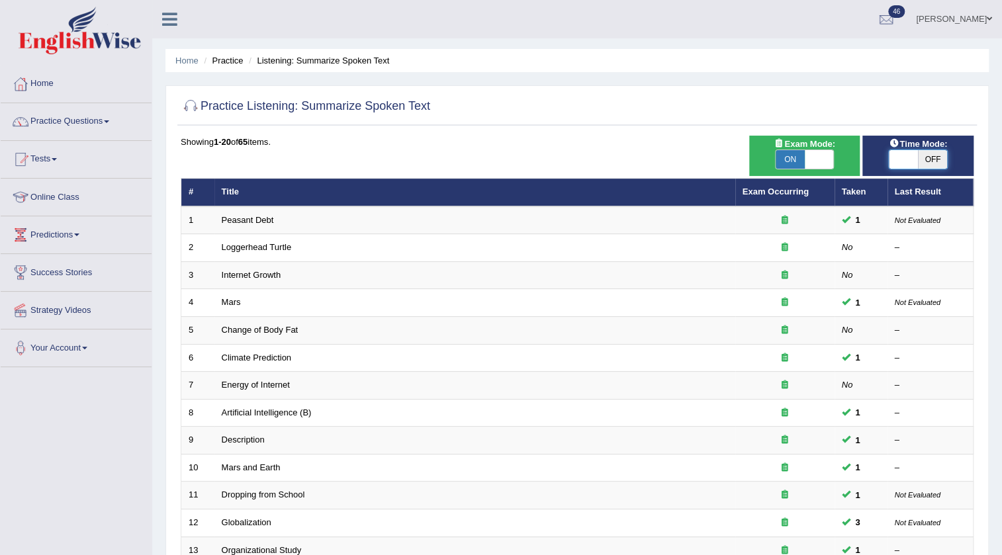
click at [909, 156] on span at bounding box center [903, 159] width 29 height 19
checkbox input "true"
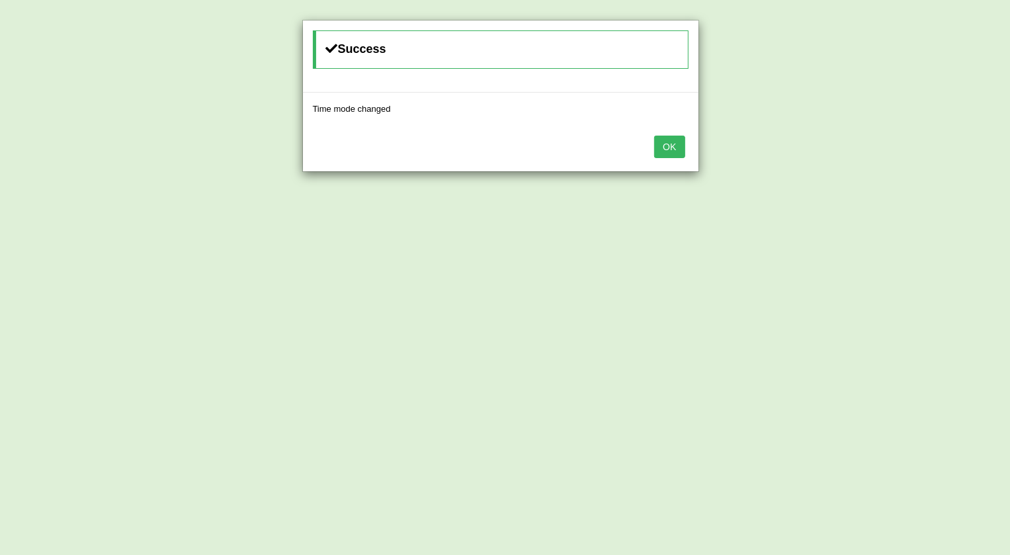
click at [657, 141] on button "OK" at bounding box center [669, 147] width 30 height 22
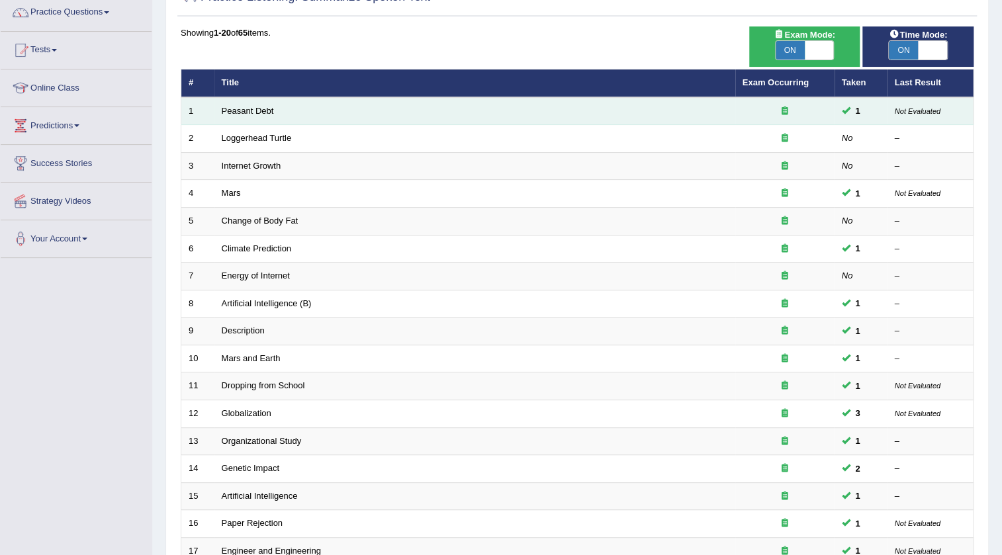
scroll to position [120, 0]
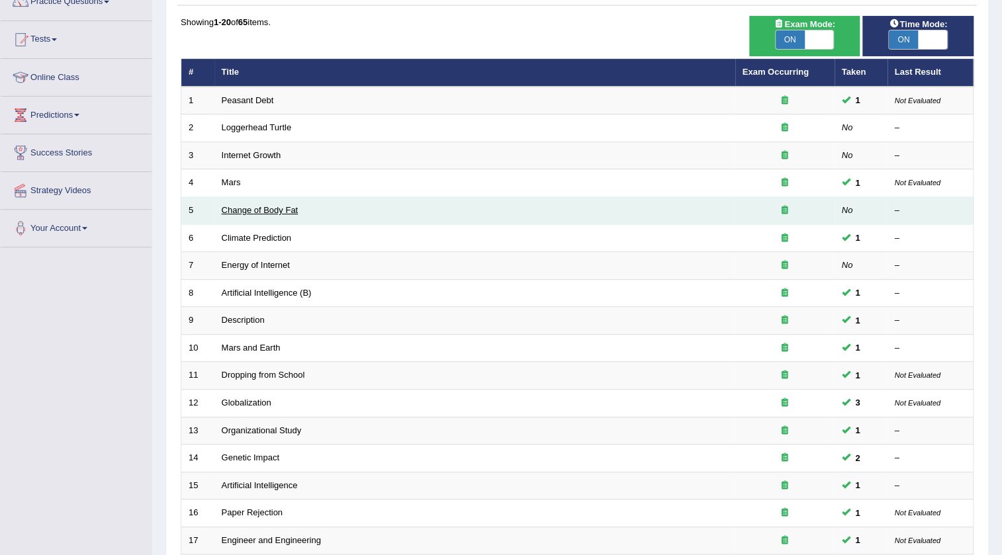
click at [261, 207] on link "Change of Body Fat" at bounding box center [260, 210] width 77 height 10
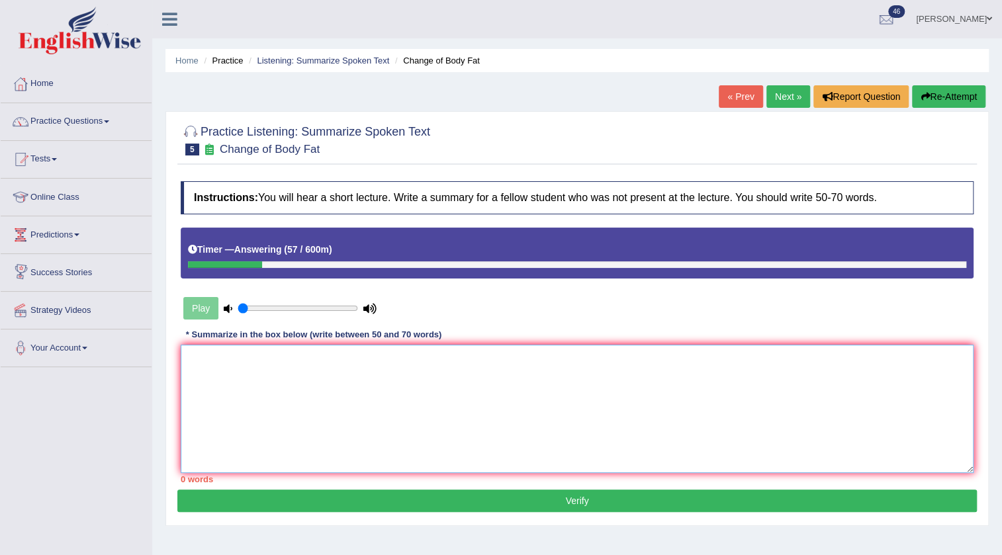
click at [267, 384] on textarea at bounding box center [577, 409] width 793 height 128
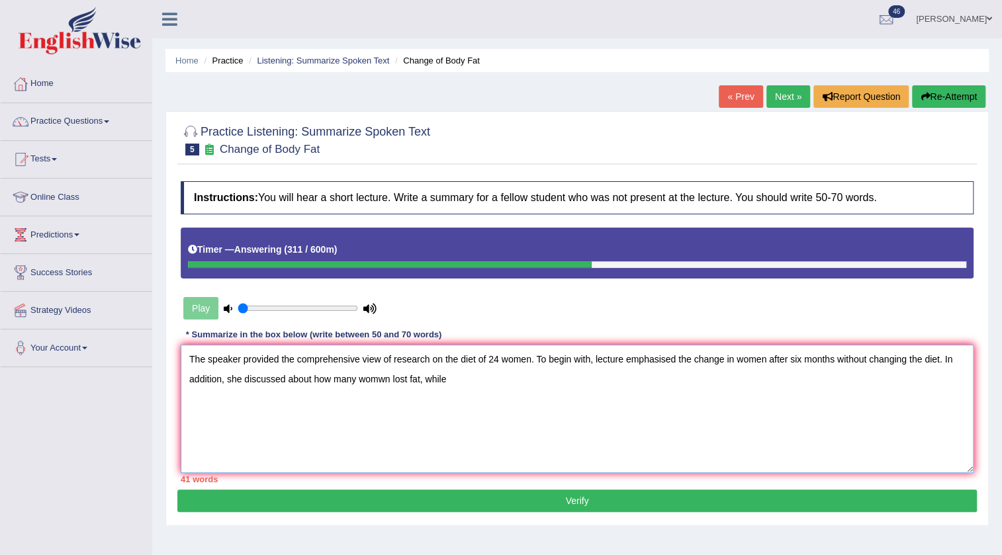
click at [382, 377] on textarea "The speaker provided the comprehensive view of research on the diet of 24 women…" at bounding box center [577, 409] width 793 height 128
click at [453, 383] on textarea "The speaker provided the comprehensive view of research on the diet of 24 women…" at bounding box center [577, 409] width 793 height 128
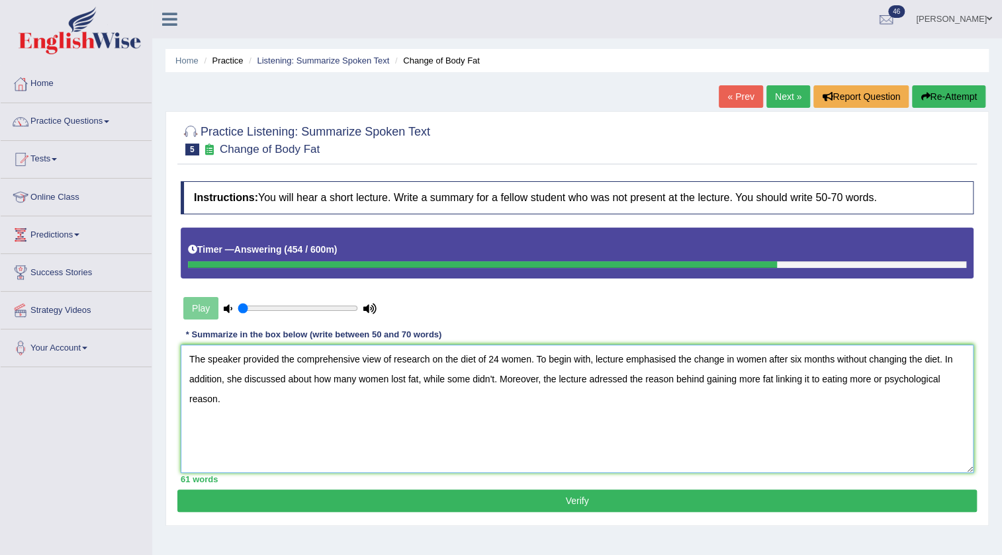
click at [724, 361] on textarea "The speaker provided the comprehensive view of research on the diet of 24 women…" at bounding box center [577, 409] width 793 height 128
click at [883, 378] on textarea "The speaker provided the comprehensive view of research on the diet of 24 women…" at bounding box center [577, 409] width 793 height 128
drag, startPoint x: 225, startPoint y: 397, endPoint x: 251, endPoint y: 416, distance: 32.7
click at [230, 400] on textarea "The speaker provided the comprehensive view of research on the diet of 24 women…" at bounding box center [577, 409] width 793 height 128
type textarea "The speaker provided the comprehensive view of research on the diet of 24 women…"
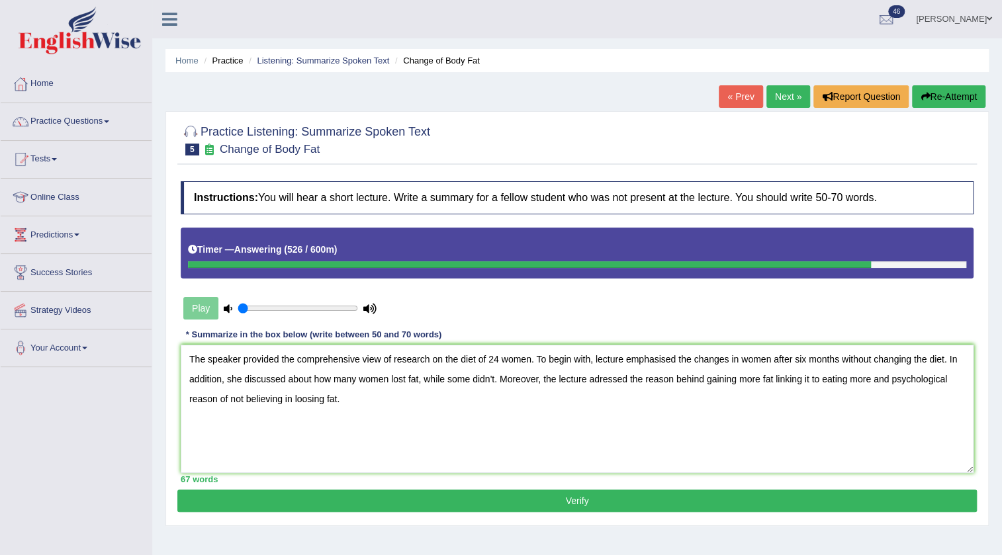
click at [329, 483] on div "67 words" at bounding box center [577, 479] width 793 height 13
click at [330, 501] on button "Verify" at bounding box center [576, 501] width 799 height 22
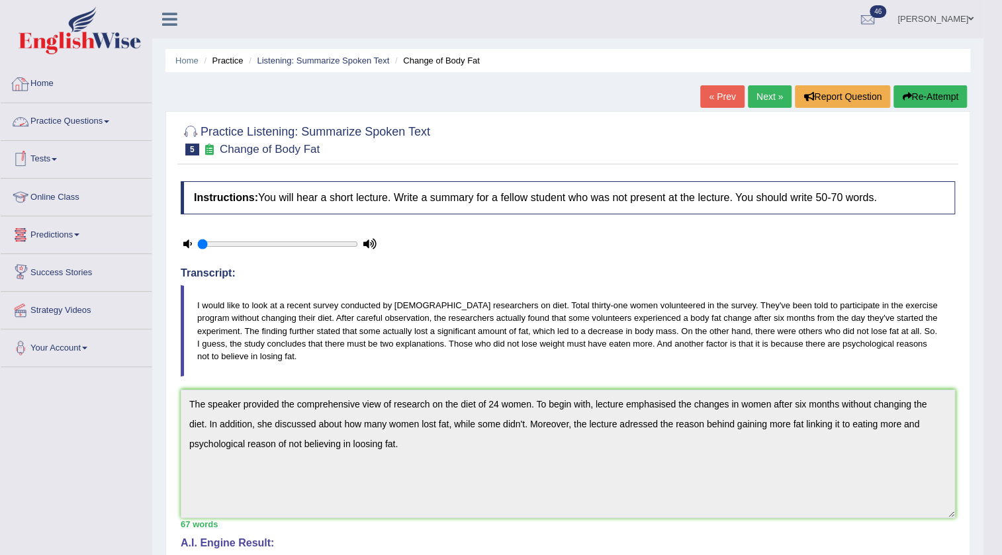
click at [65, 124] on link "Practice Questions" at bounding box center [76, 119] width 151 height 33
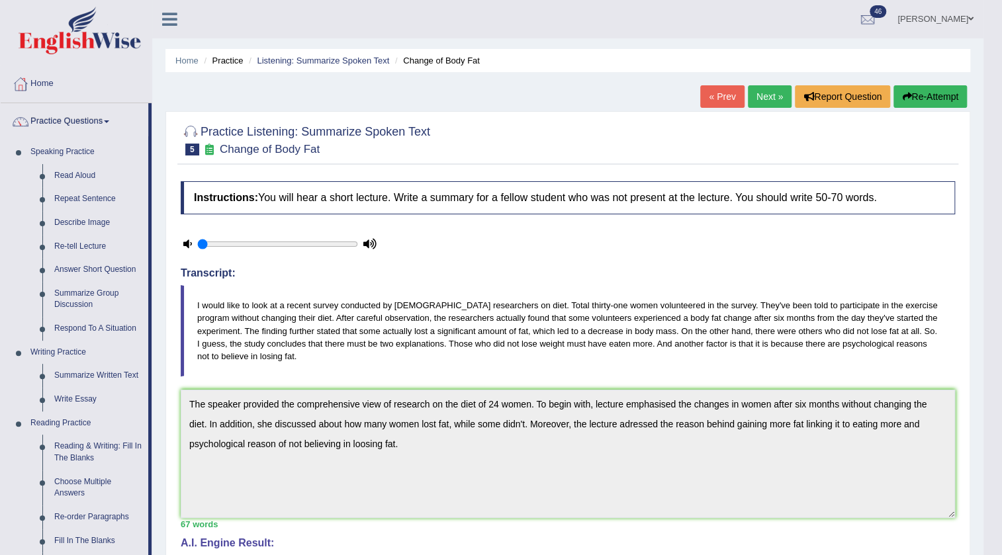
click at [670, 34] on ul "Parul Chaudhary Toggle navigation Username: 532024 Access Type: Online Subscrip…" at bounding box center [693, 19] width 582 height 38
click at [940, 20] on link "Parul Chaudhary" at bounding box center [935, 17] width 96 height 34
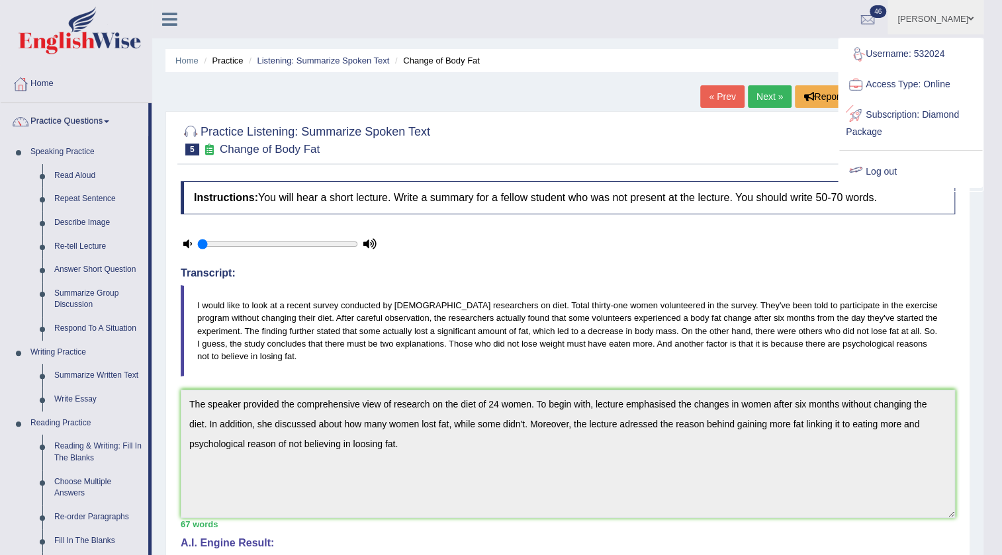
click at [861, 172] on div at bounding box center [856, 172] width 20 height 20
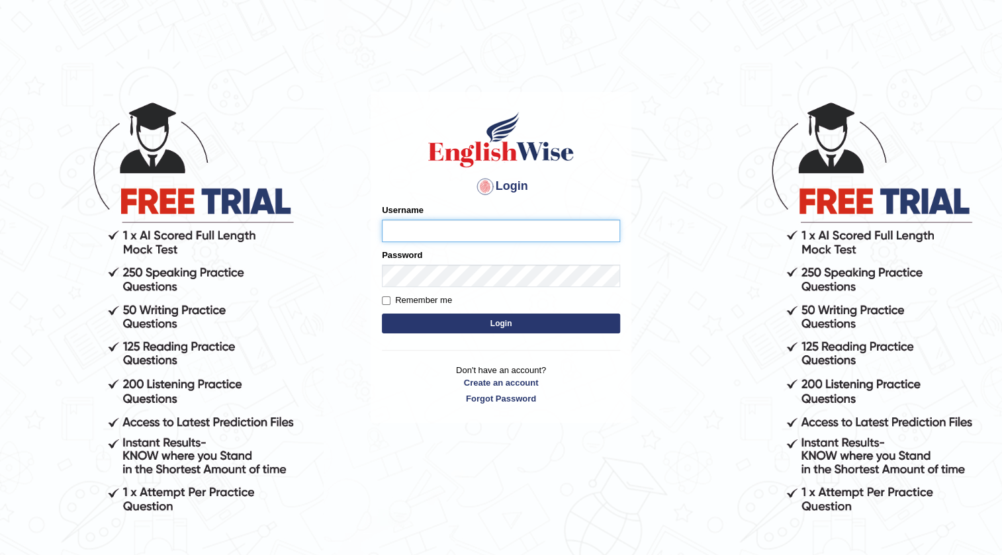
click at [406, 228] on input "Username" at bounding box center [501, 231] width 238 height 22
type input "hchadara"
click at [382, 314] on button "Login" at bounding box center [501, 324] width 238 height 20
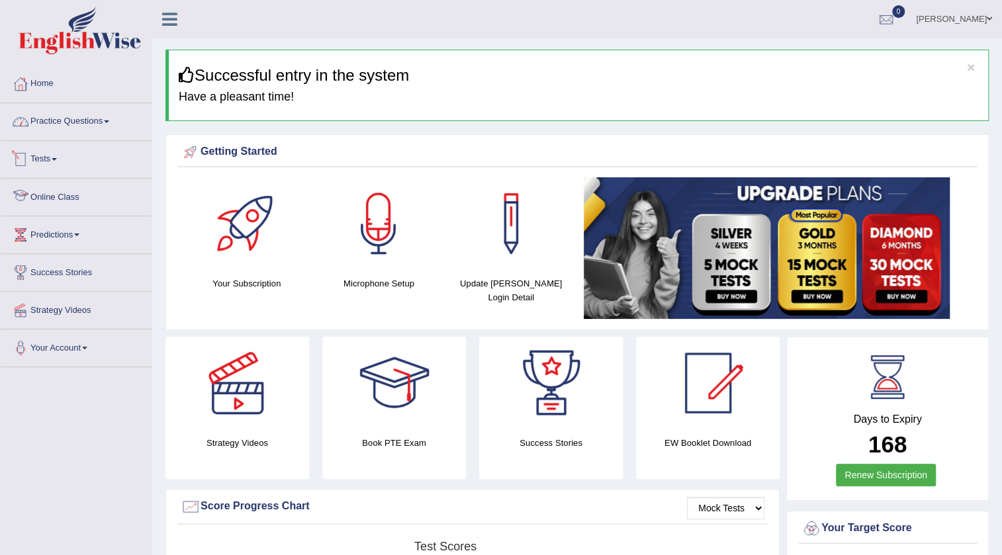
click at [88, 122] on link "Practice Questions" at bounding box center [76, 119] width 151 height 33
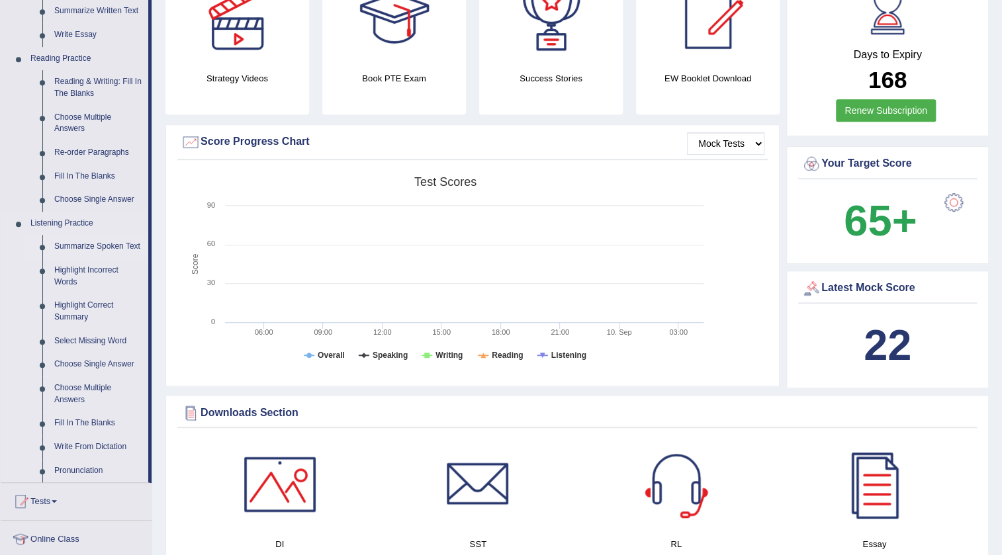
scroll to position [361, 0]
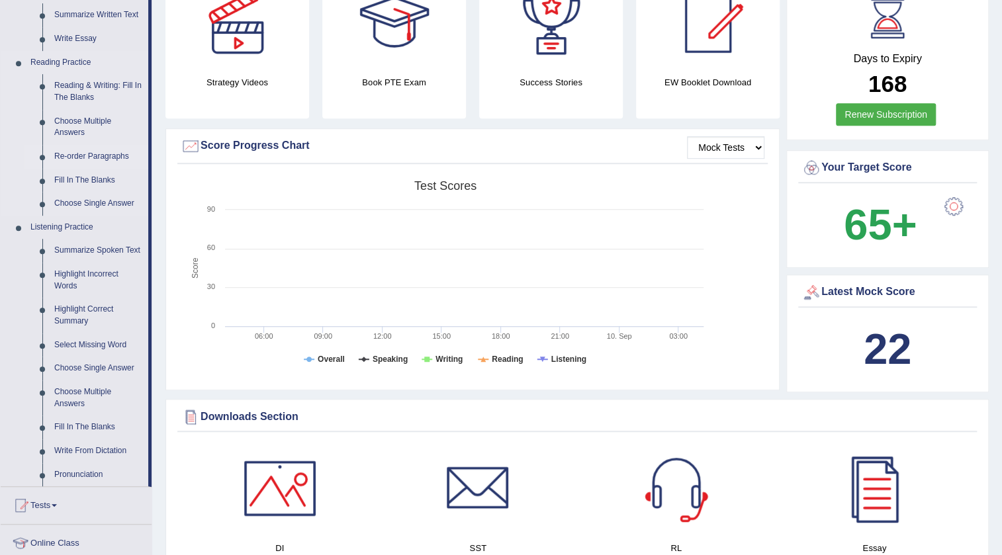
click at [105, 161] on link "Re-order Paragraphs" at bounding box center [98, 157] width 100 height 24
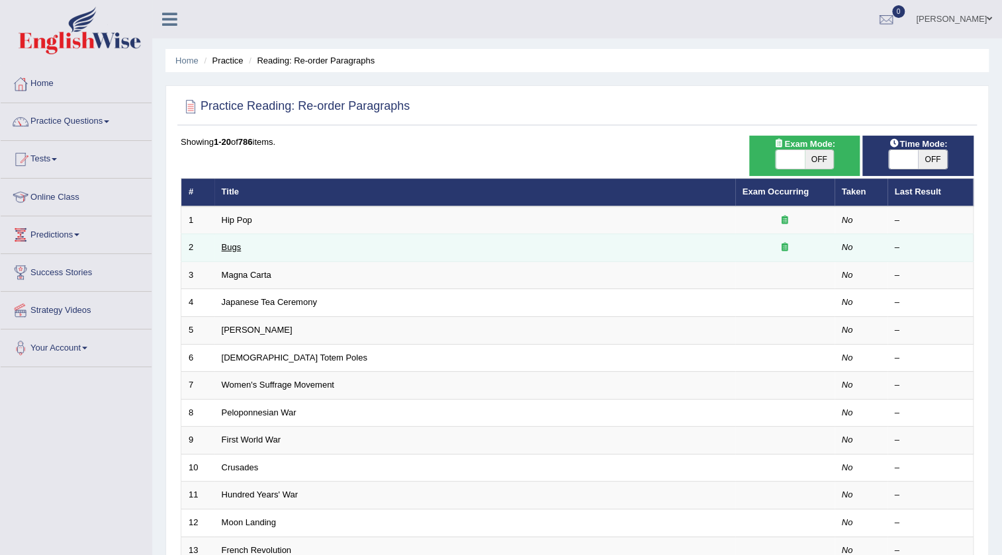
click at [234, 247] on link "Bugs" at bounding box center [232, 247] width 20 height 10
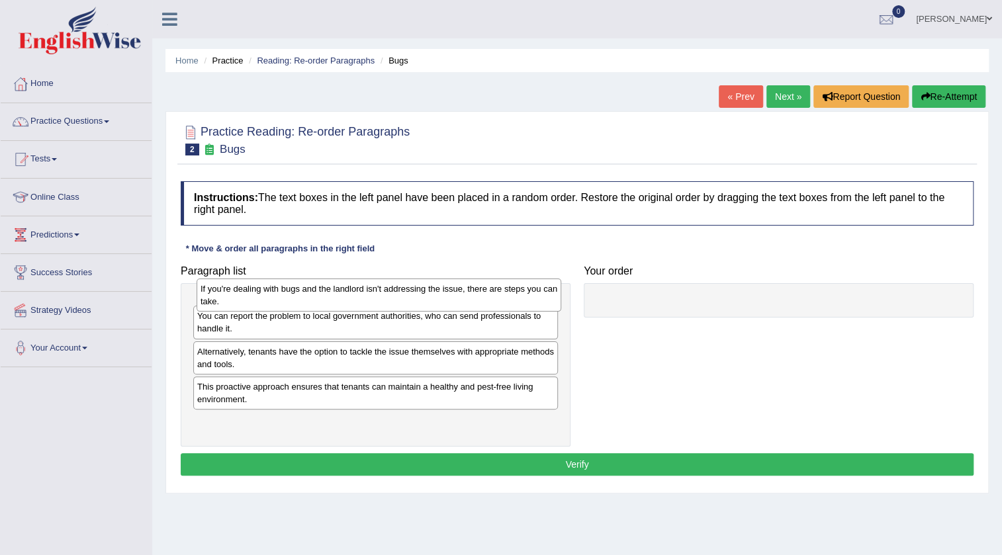
drag, startPoint x: 262, startPoint y: 347, endPoint x: 265, endPoint y: 294, distance: 52.4
click at [265, 294] on div "If you're dealing with bugs and the landlord isn't addressing the issue, there …" at bounding box center [379, 295] width 365 height 33
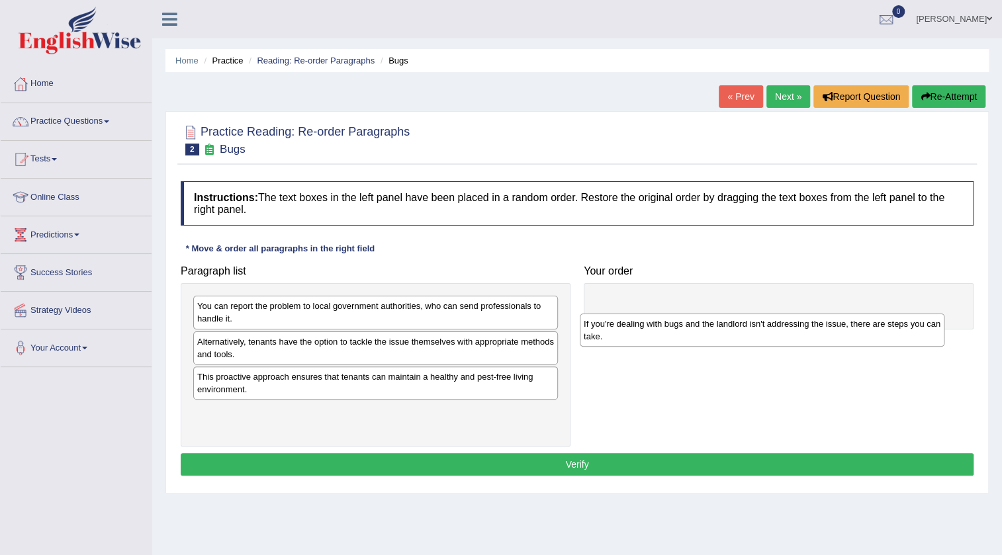
drag, startPoint x: 251, startPoint y: 318, endPoint x: 637, endPoint y: 336, distance: 386.8
click at [637, 336] on div "If you're dealing with bugs and the landlord isn't addressing the issue, there …" at bounding box center [762, 330] width 365 height 33
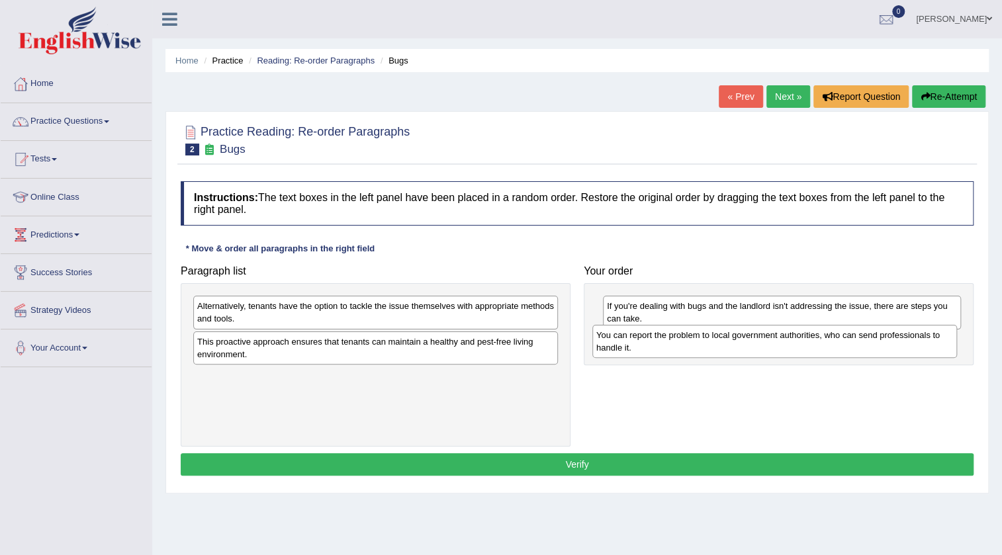
drag, startPoint x: 233, startPoint y: 318, endPoint x: 632, endPoint y: 347, distance: 400.1
click at [632, 347] on div "You can report the problem to local government authorities, who can send profes…" at bounding box center [774, 341] width 365 height 33
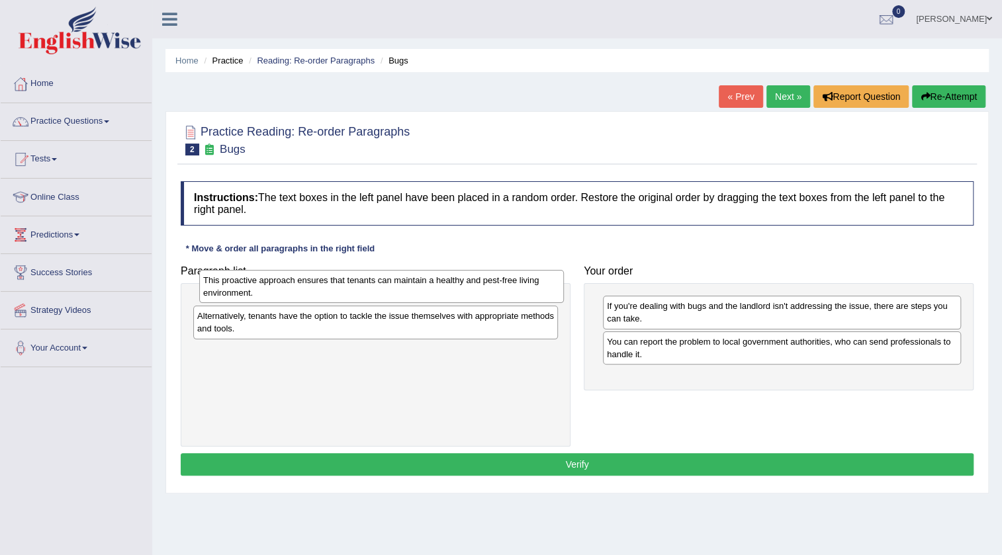
drag, startPoint x: 226, startPoint y: 357, endPoint x: 230, endPoint y: 284, distance: 73.6
click div "This proactive approach ensures that tenants can maintain a healthy and pest-fr…"
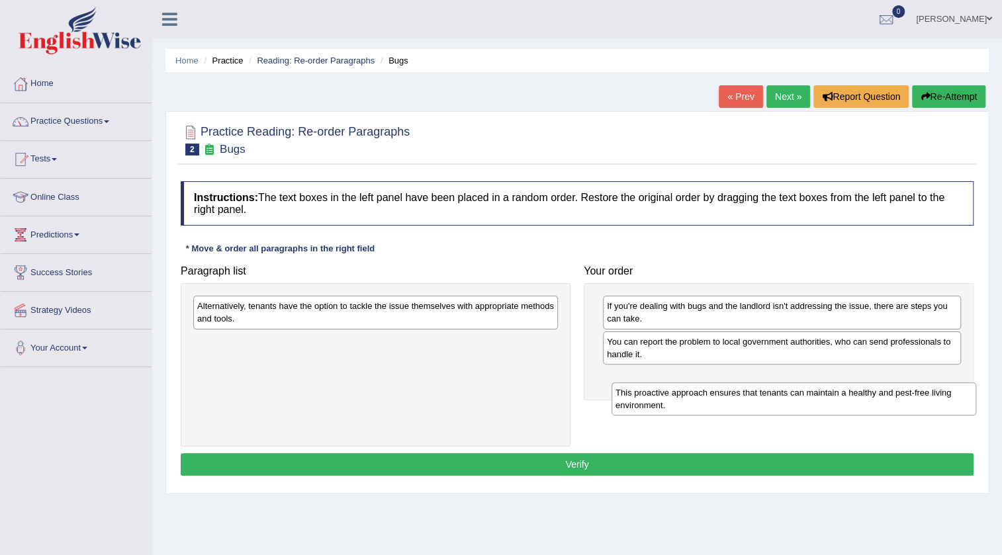
drag, startPoint x: 296, startPoint y: 310, endPoint x: 715, endPoint y: 397, distance: 427.1
click div "This proactive approach ensures that tenants can maintain a healthy and pest-fr…"
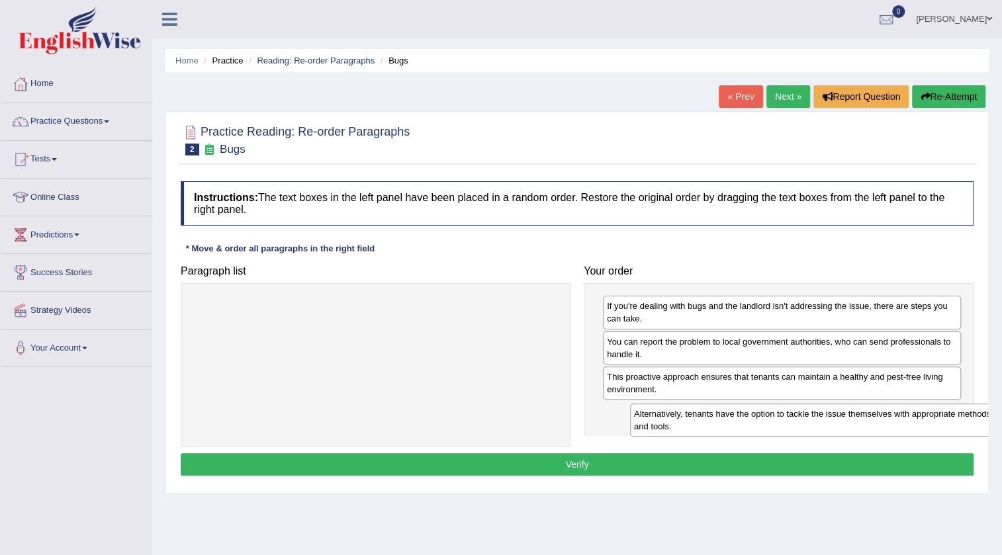
drag, startPoint x: 361, startPoint y: 315, endPoint x: 797, endPoint y: 423, distance: 449.8
click div "Alternatively, tenants have the option to tackle the issue themselves with appr…"
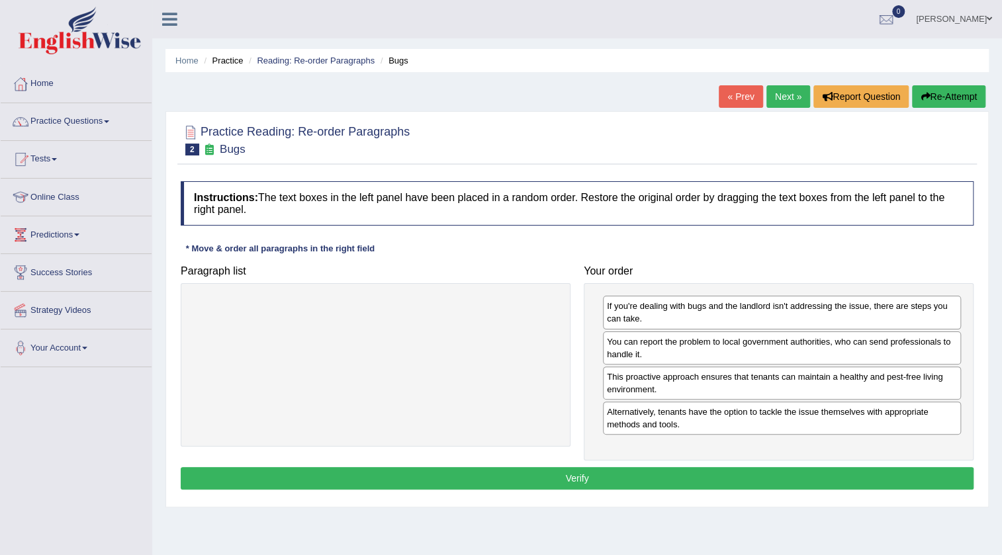
click button "Verify"
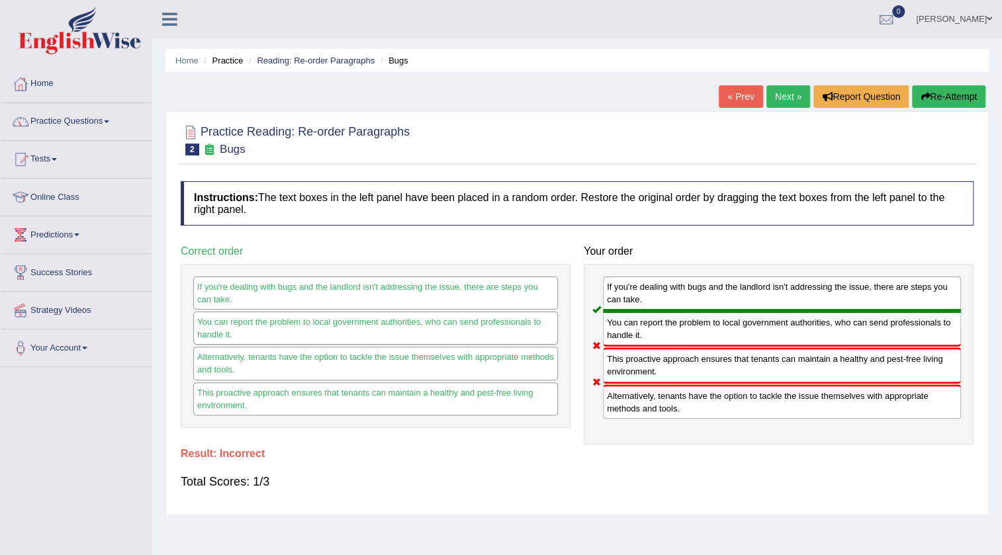
click link "Next »"
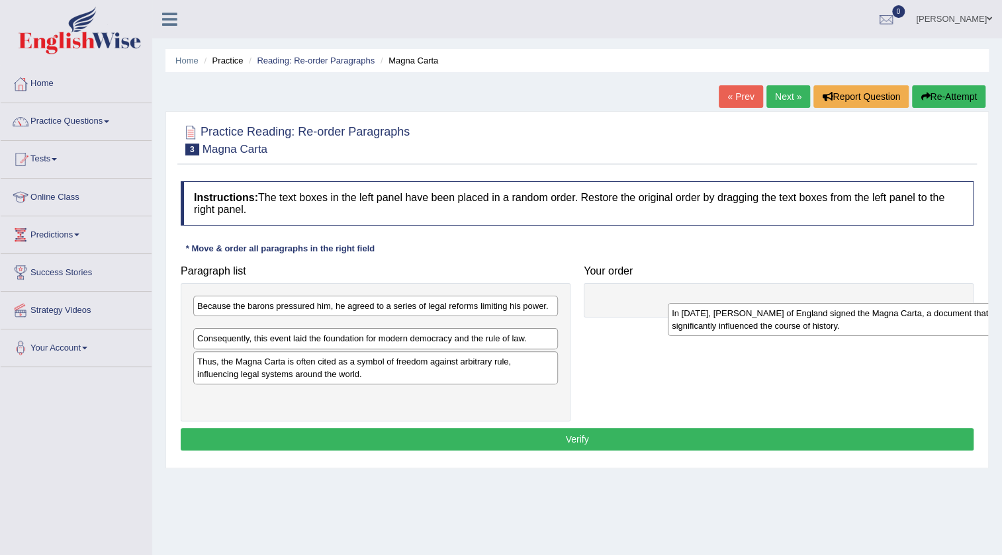
drag, startPoint x: 255, startPoint y: 334, endPoint x: 729, endPoint y: 319, distance: 474.7
click at [729, 319] on div "In [DATE], [PERSON_NAME] of England signed the Magna Carta, a document that sig…" at bounding box center [850, 319] width 365 height 33
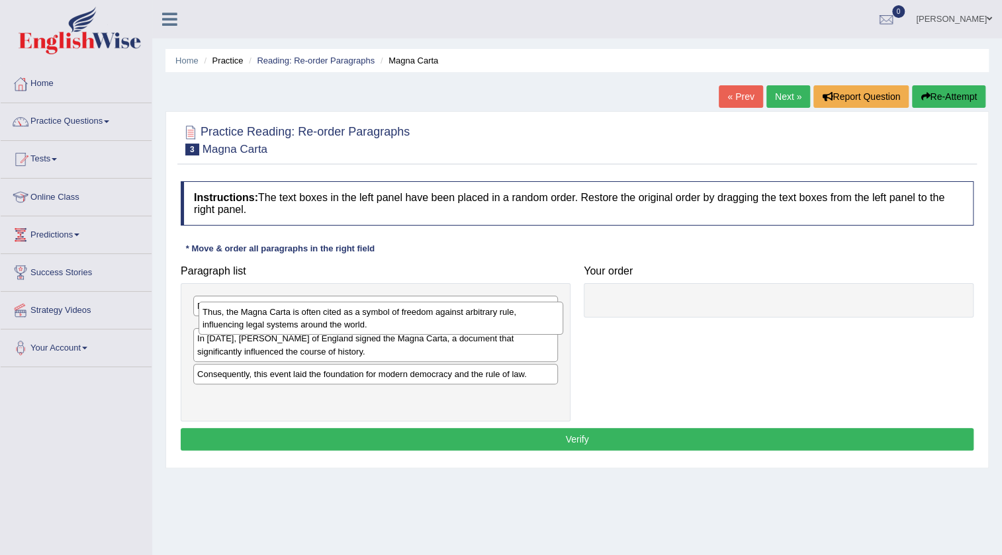
drag, startPoint x: 311, startPoint y: 396, endPoint x: 316, endPoint y: 322, distance: 74.3
click at [316, 322] on div "Thus, the Magna Carta is often cited as a symbol of freedom against arbitrary r…" at bounding box center [381, 318] width 365 height 33
drag, startPoint x: 228, startPoint y: 369, endPoint x: 179, endPoint y: 326, distance: 64.2
click at [218, 327] on div "In 1215, King John of England signed the Magna Carta, a document that significa…" at bounding box center [381, 328] width 365 height 33
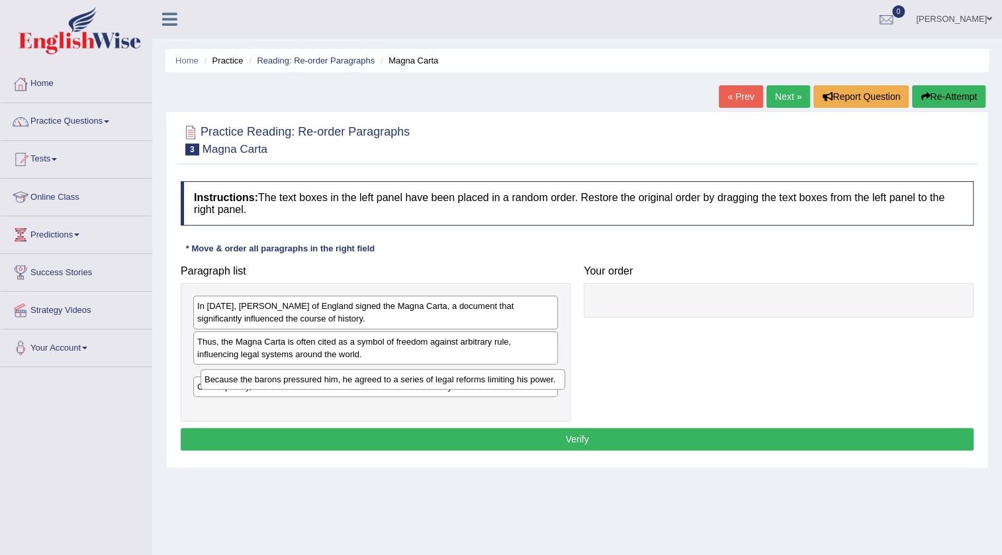
drag, startPoint x: 239, startPoint y: 302, endPoint x: 241, endPoint y: 369, distance: 66.2
click at [244, 371] on div "Because the barons pressured him, he agreed to a series of legal reforms limiti…" at bounding box center [382, 379] width 365 height 21
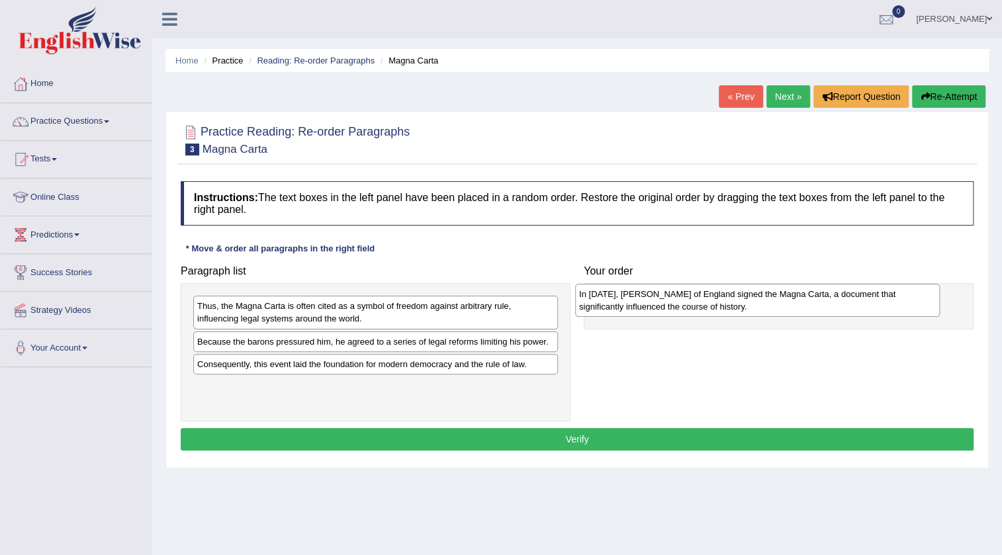
drag, startPoint x: 284, startPoint y: 306, endPoint x: 666, endPoint y: 294, distance: 382.0
click at [666, 294] on div "In 1215, King John of England signed the Magna Carta, a document that significa…" at bounding box center [757, 300] width 365 height 33
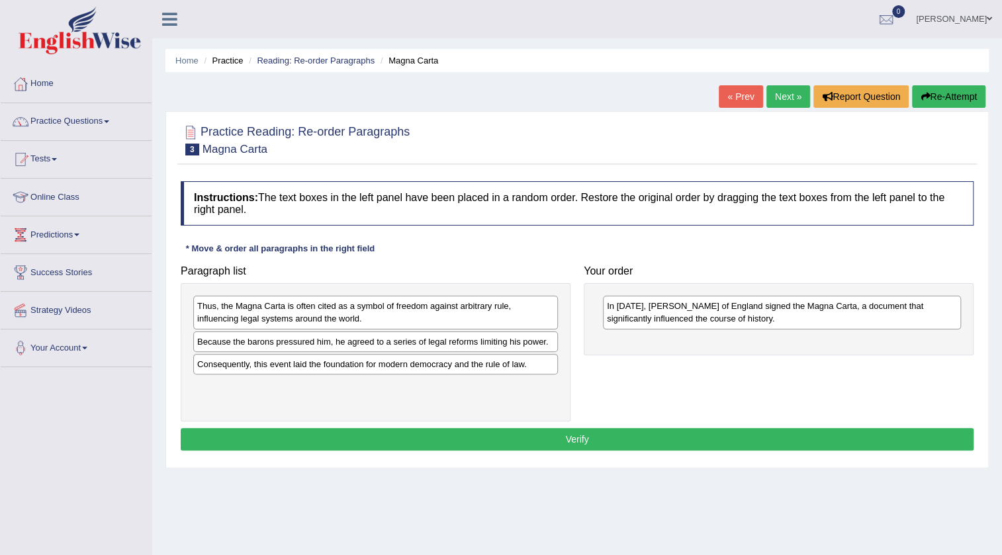
click at [273, 319] on div "Thus, the Magna Carta is often cited as a symbol of freedom against arbitrary r…" at bounding box center [375, 312] width 365 height 33
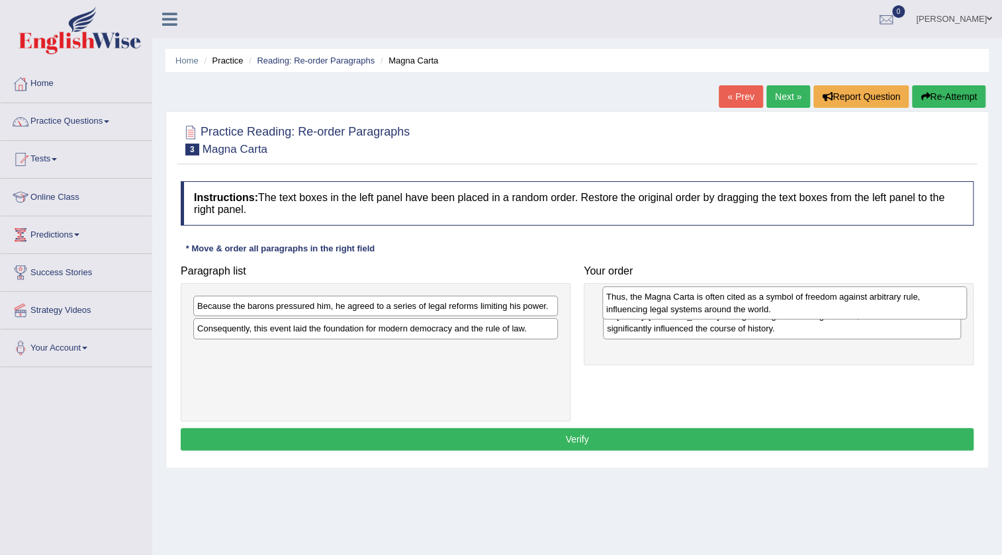
drag, startPoint x: 249, startPoint y: 317, endPoint x: 658, endPoint y: 308, distance: 409.0
click at [658, 308] on div "Thus, the Magna Carta is often cited as a symbol of freedom against arbitrary r…" at bounding box center [784, 303] width 365 height 33
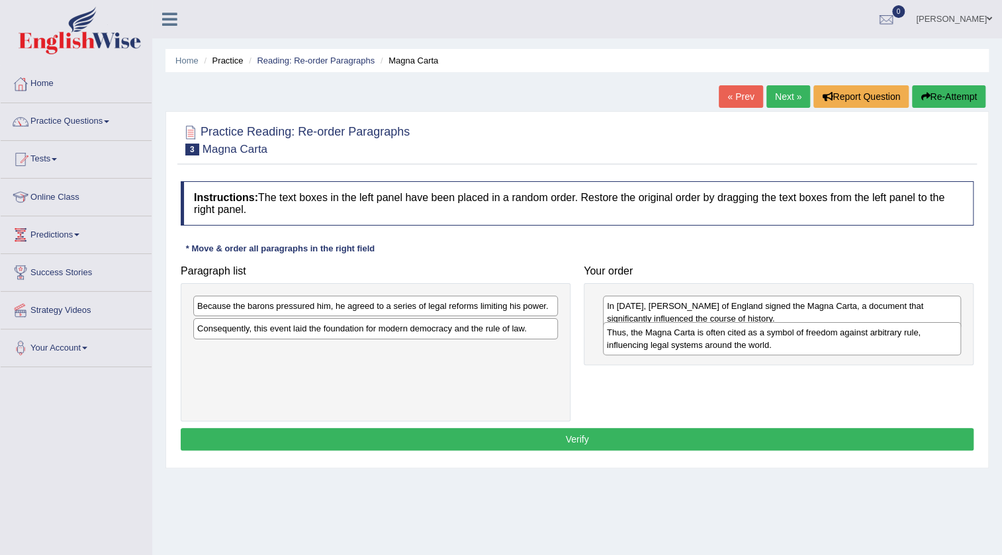
drag, startPoint x: 684, startPoint y: 310, endPoint x: 684, endPoint y: 337, distance: 26.5
click at [684, 337] on div "Thus, the Magna Carta is often cited as a symbol of freedom against arbitrary r…" at bounding box center [782, 338] width 358 height 33
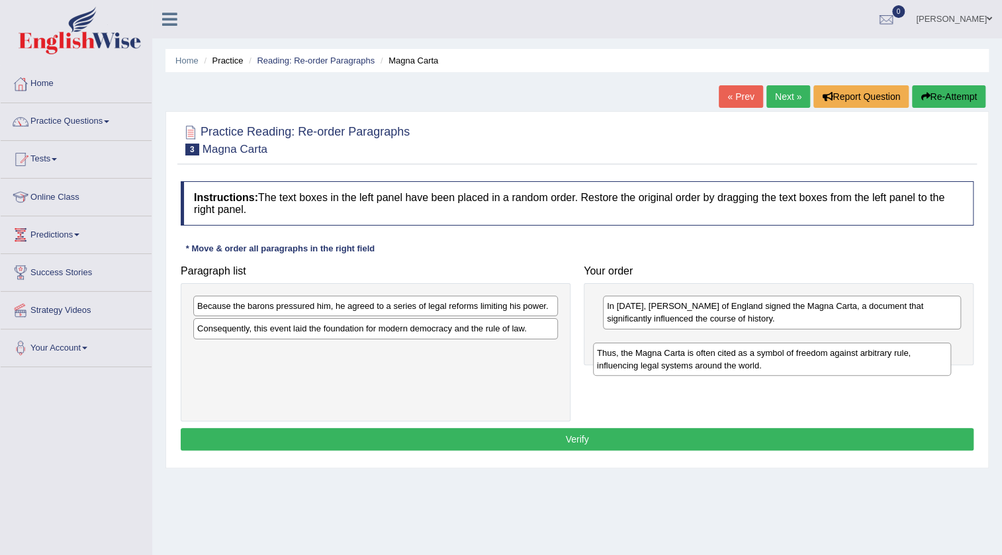
drag, startPoint x: 719, startPoint y: 362, endPoint x: 709, endPoint y: 374, distance: 15.5
click at [709, 374] on div "Thus, the Magna Carta is often cited as a symbol of freedom against arbitrary r…" at bounding box center [772, 359] width 358 height 33
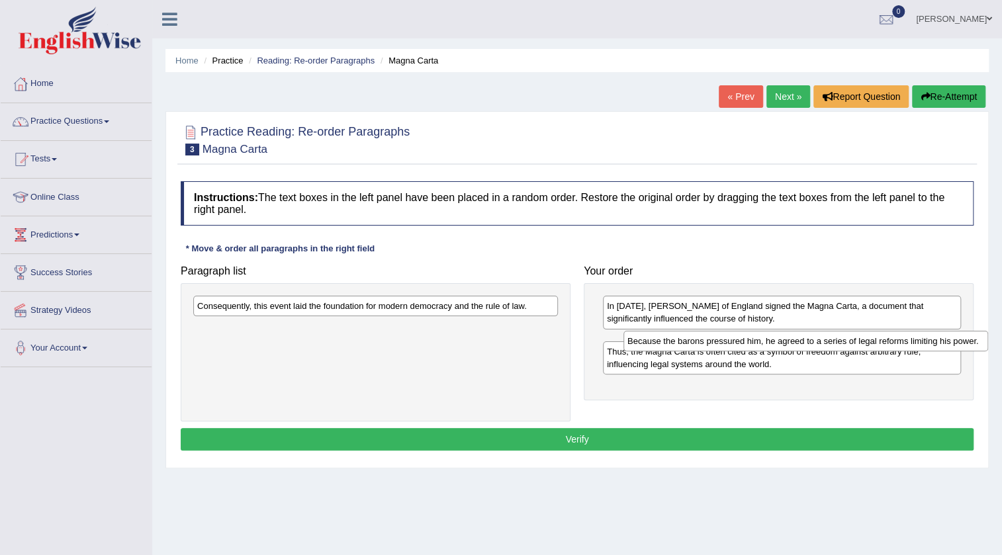
drag, startPoint x: 397, startPoint y: 310, endPoint x: 827, endPoint y: 345, distance: 431.5
click at [827, 345] on div "Because the barons pressured him, he agreed to a series of legal reforms limiti…" at bounding box center [805, 341] width 365 height 21
click at [827, 345] on div "Because the barons pressured him, he agreed to a series of legal reforms limiti…" at bounding box center [796, 341] width 365 height 21
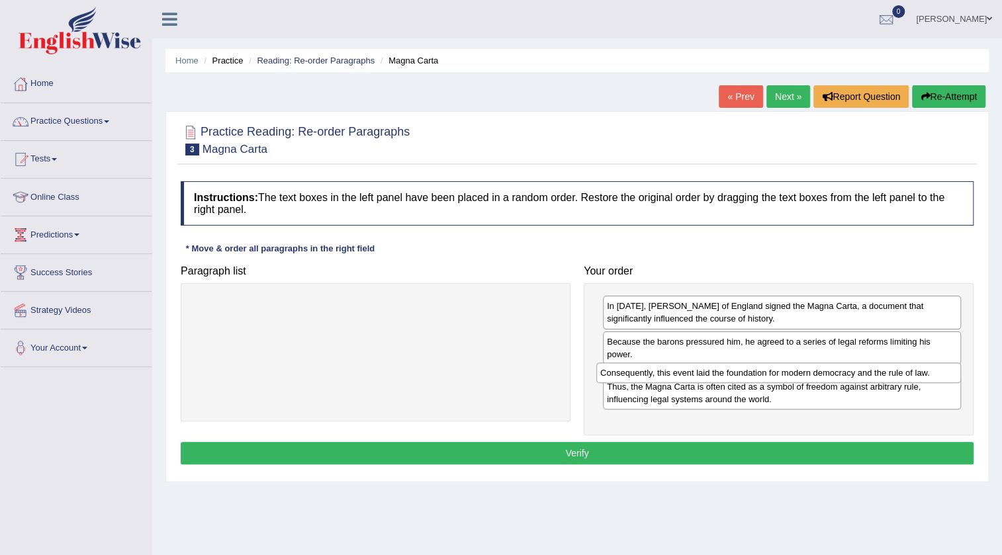
drag, startPoint x: 254, startPoint y: 307, endPoint x: 657, endPoint y: 374, distance: 408.5
click at [657, 374] on div "Consequently, this event laid the foundation for modern democracy and the rule …" at bounding box center [778, 373] width 365 height 21
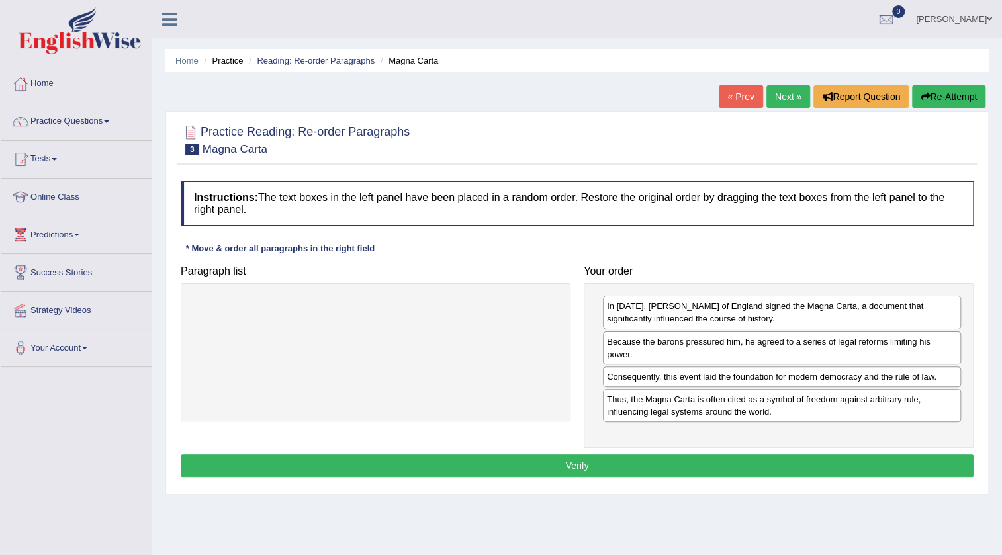
click at [652, 459] on button "Verify" at bounding box center [577, 466] width 793 height 22
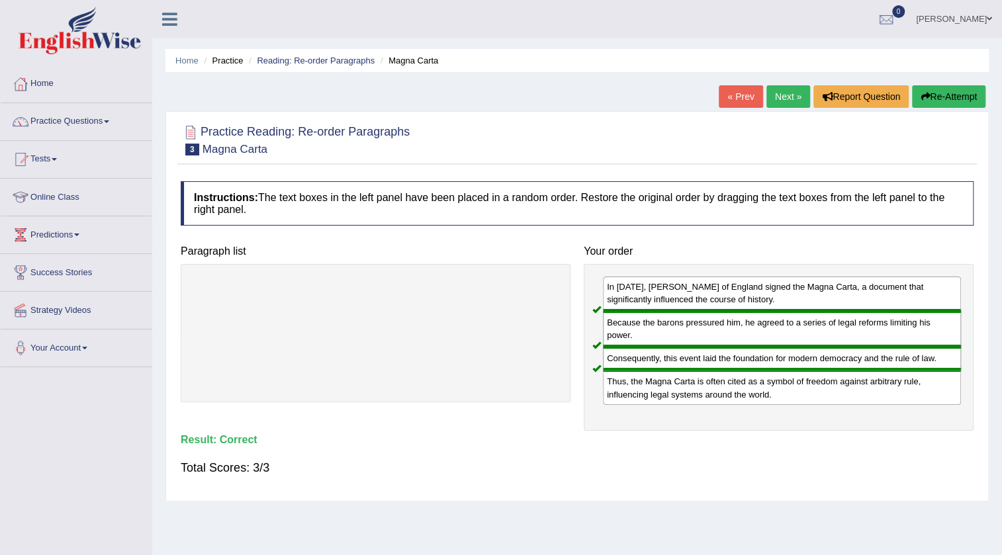
click at [795, 93] on link "Next »" at bounding box center [788, 96] width 44 height 22
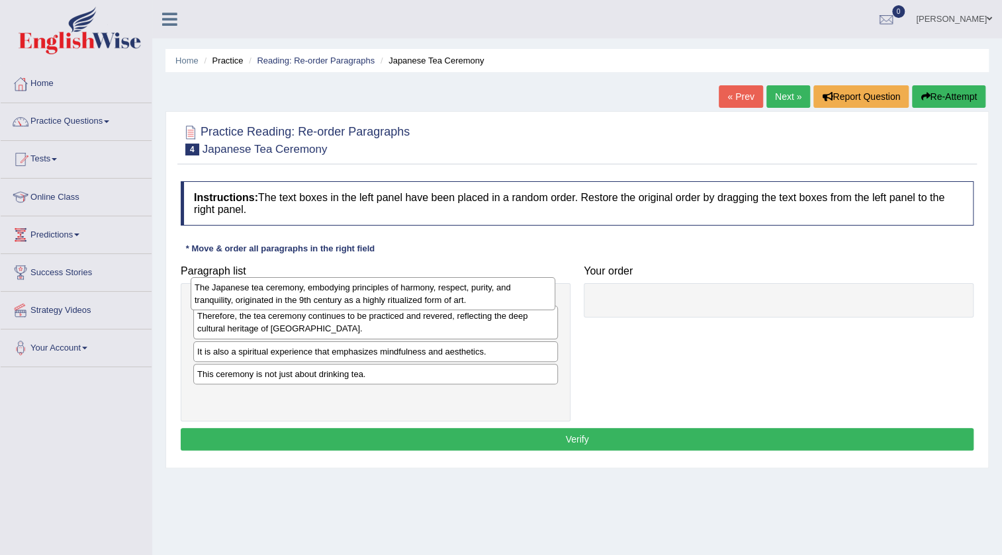
drag, startPoint x: 244, startPoint y: 349, endPoint x: 241, endPoint y: 296, distance: 53.7
click at [241, 296] on div "The Japanese tea ceremony, embodying principles of harmony, respect, purity, an…" at bounding box center [373, 293] width 365 height 33
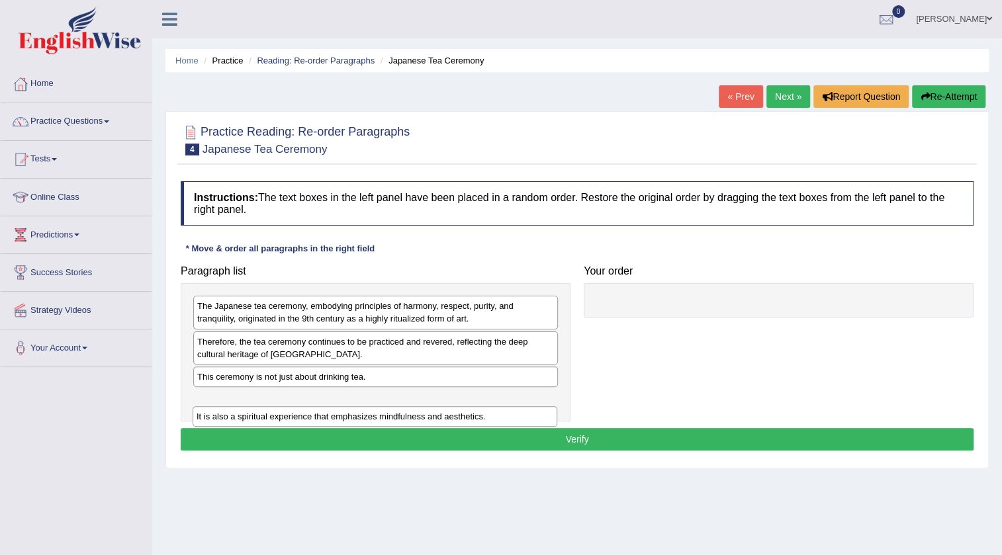
drag, startPoint x: 226, startPoint y: 383, endPoint x: 226, endPoint y: 402, distance: 19.2
click at [226, 406] on div "It is also a spiritual experience that emphasizes mindfulness and aesthetics." at bounding box center [375, 416] width 365 height 21
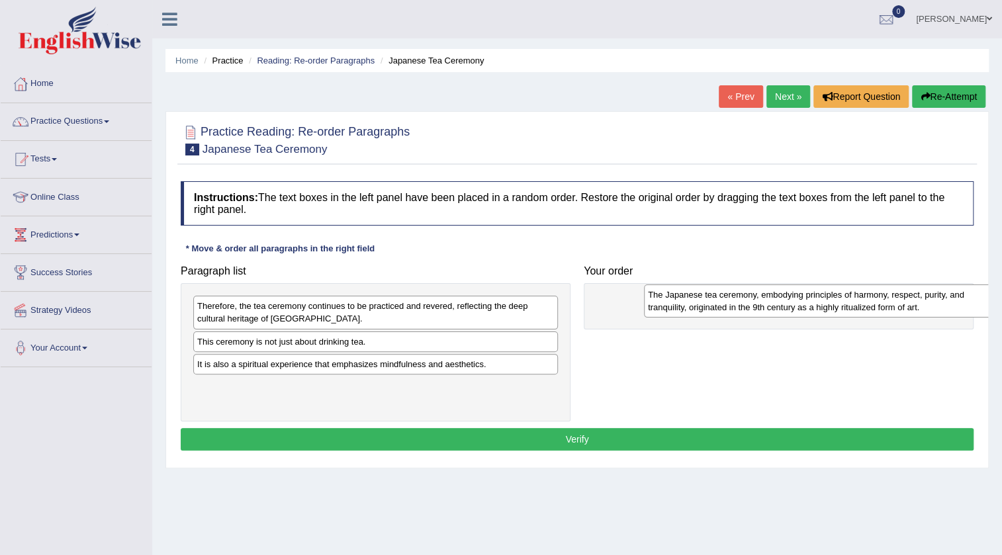
drag, startPoint x: 373, startPoint y: 310, endPoint x: 794, endPoint y: 296, distance: 421.1
click at [798, 296] on div "The Japanese tea ceremony, embodying principles of harmony, respect, purity, an…" at bounding box center [826, 301] width 365 height 33
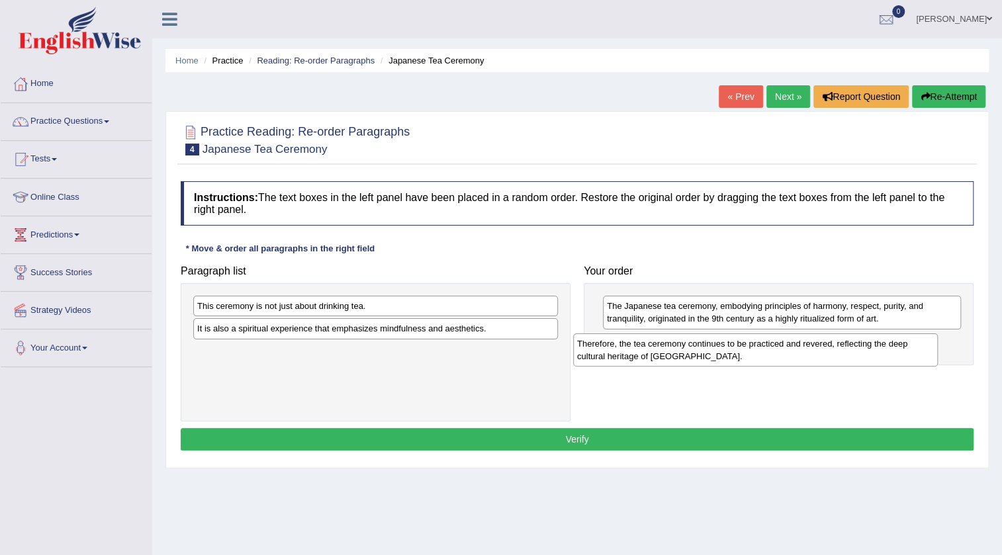
drag, startPoint x: 423, startPoint y: 317, endPoint x: 816, endPoint y: 354, distance: 394.8
click at [816, 354] on div "Therefore, the tea ceremony continues to be practiced and revered, reflecting t…" at bounding box center [755, 349] width 365 height 33
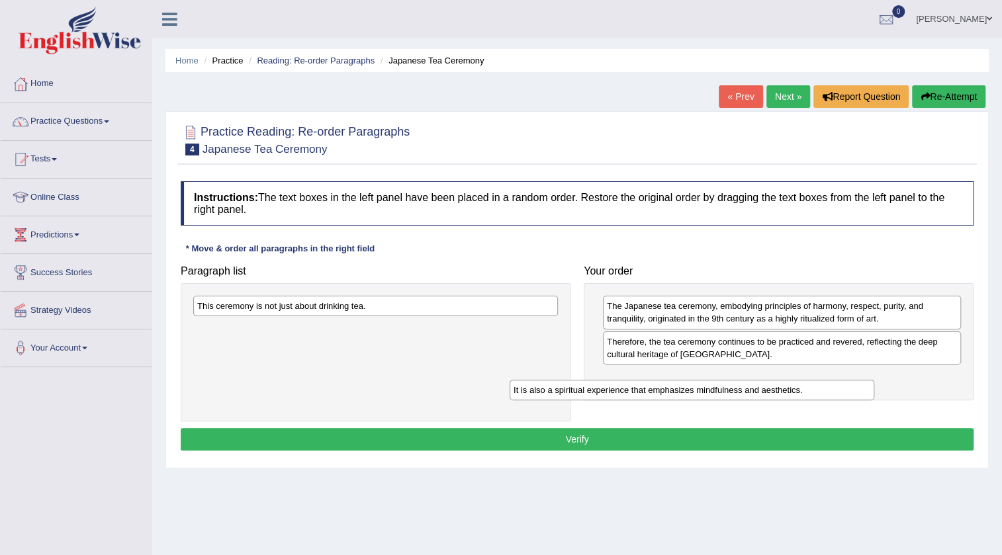
drag, startPoint x: 364, startPoint y: 320, endPoint x: 680, endPoint y: 381, distance: 322.2
click at [680, 381] on div "It is also a spiritual experience that emphasizes mindfulness and aesthetics." at bounding box center [692, 390] width 365 height 21
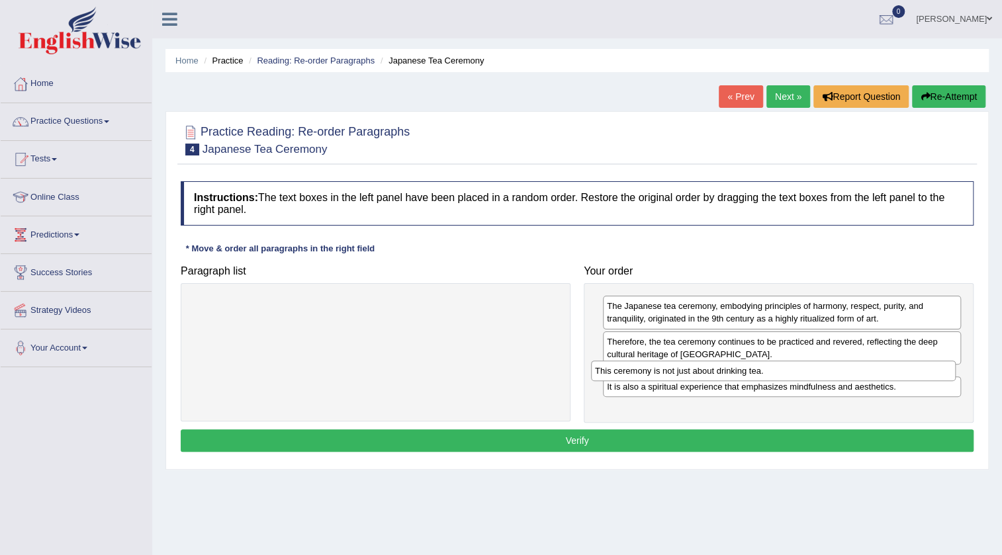
drag, startPoint x: 297, startPoint y: 306, endPoint x: 695, endPoint y: 371, distance: 402.9
click at [695, 371] on div "This ceremony is not just about drinking tea." at bounding box center [773, 371] width 365 height 21
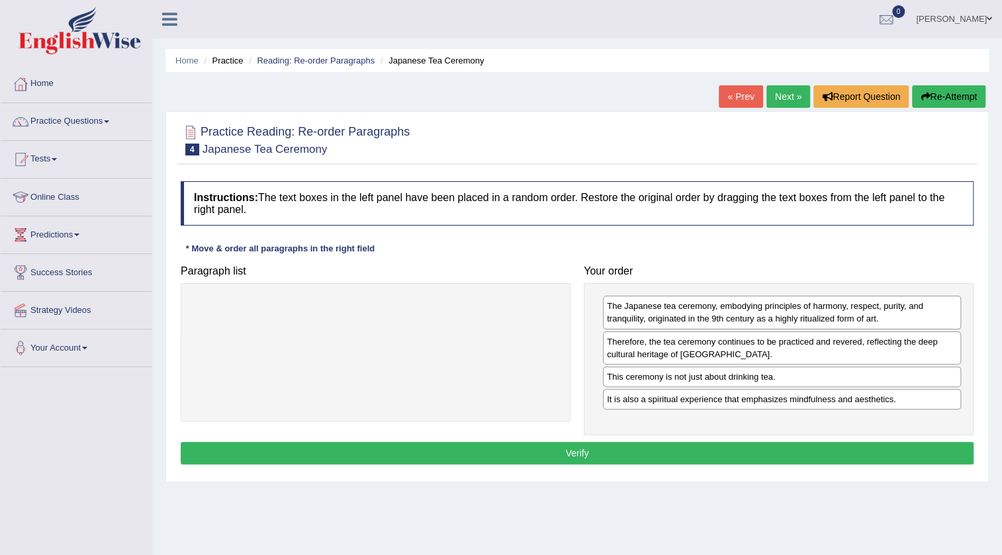
click at [571, 457] on button "Verify" at bounding box center [577, 453] width 793 height 22
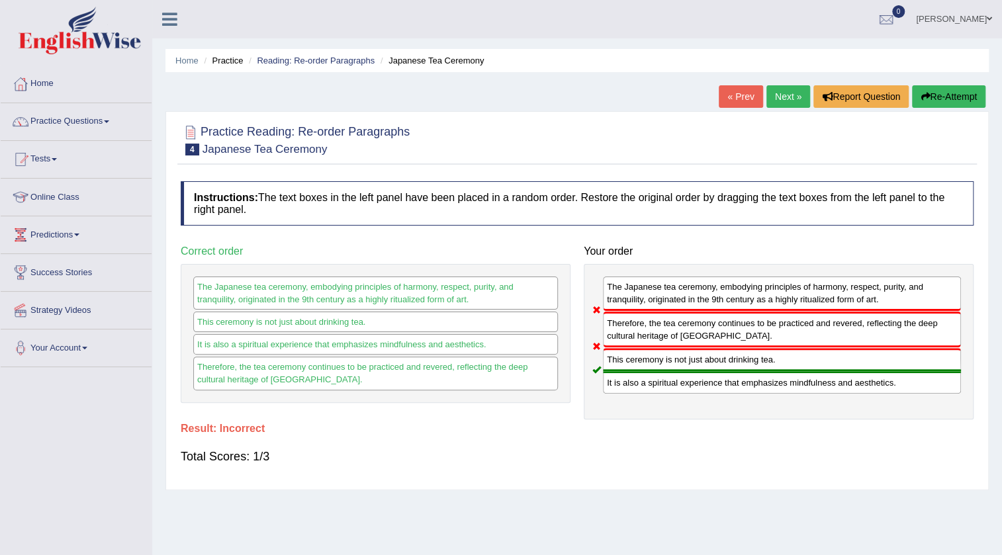
drag, startPoint x: 612, startPoint y: 335, endPoint x: 609, endPoint y: 374, distance: 39.1
click at [609, 374] on div "The Japanese tea ceremony, embodying principles of harmony, respect, purity, an…" at bounding box center [779, 342] width 390 height 156
click at [787, 100] on link "Next »" at bounding box center [788, 96] width 44 height 22
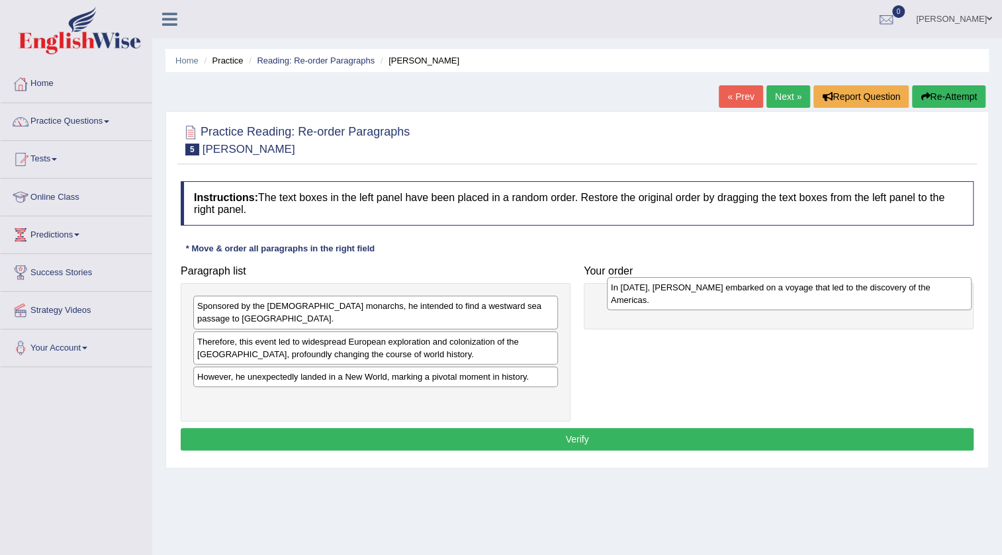
drag, startPoint x: 218, startPoint y: 398, endPoint x: 632, endPoint y: 299, distance: 425.2
click at [632, 299] on div "In [DATE], [PERSON_NAME] embarked on a voyage that led to the discovery of the …" at bounding box center [789, 293] width 365 height 33
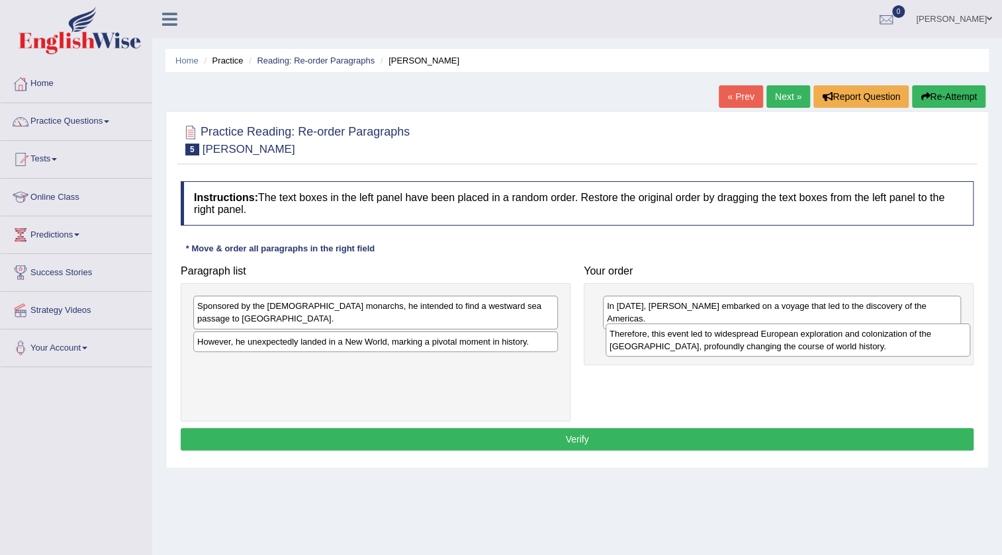
drag, startPoint x: 272, startPoint y: 345, endPoint x: 684, endPoint y: 350, distance: 412.3
click at [684, 350] on div "Therefore, this event led to widespread European exploration and colonization o…" at bounding box center [787, 340] width 365 height 33
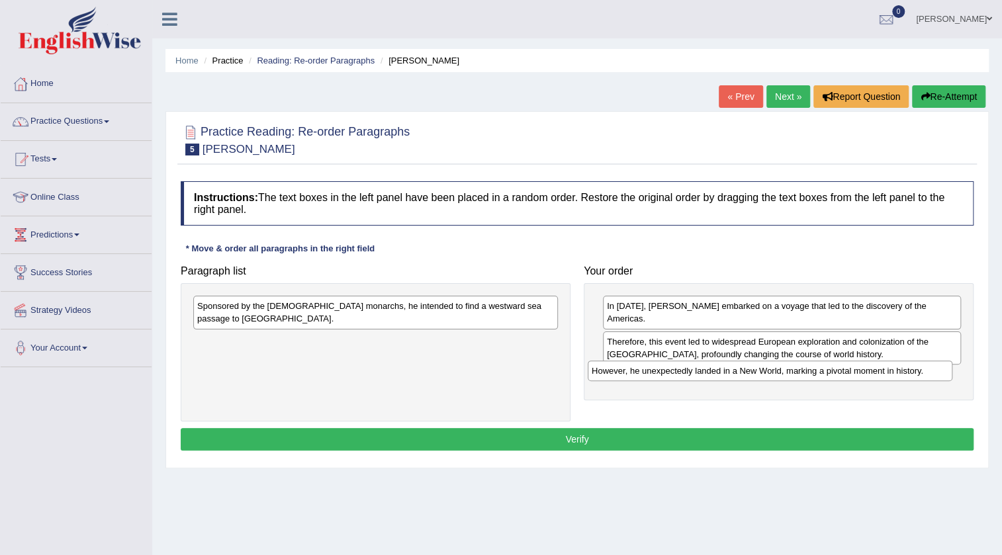
drag, startPoint x: 249, startPoint y: 329, endPoint x: 643, endPoint y: 371, distance: 396.6
click at [643, 371] on div "However, he unexpectedly landed in a New World, marking a pivotal moment in his…" at bounding box center [770, 371] width 365 height 21
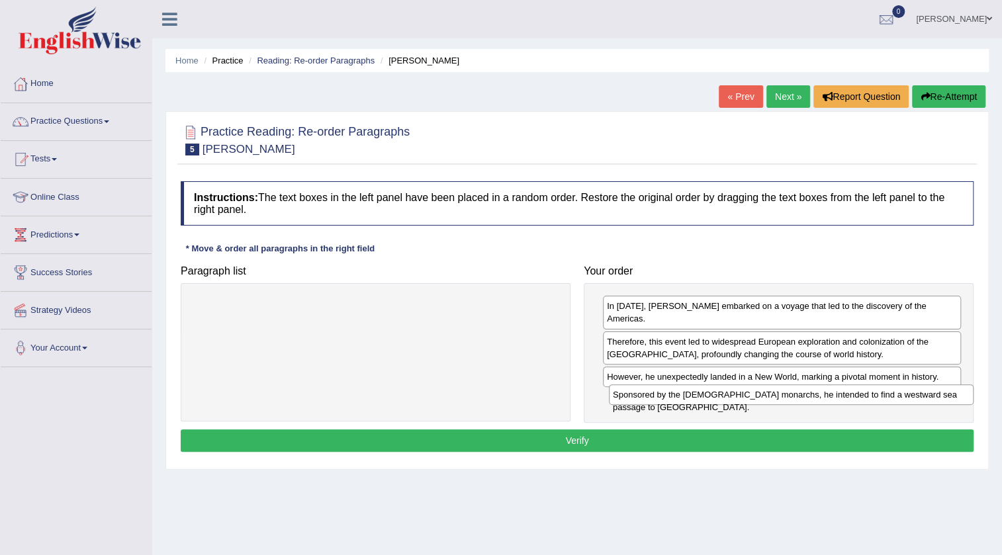
drag, startPoint x: 271, startPoint y: 308, endPoint x: 686, endPoint y: 396, distance: 424.9
click at [686, 396] on div "Sponsored by the Spanish monarchs, he intended to find a westward sea passage t…" at bounding box center [791, 394] width 365 height 21
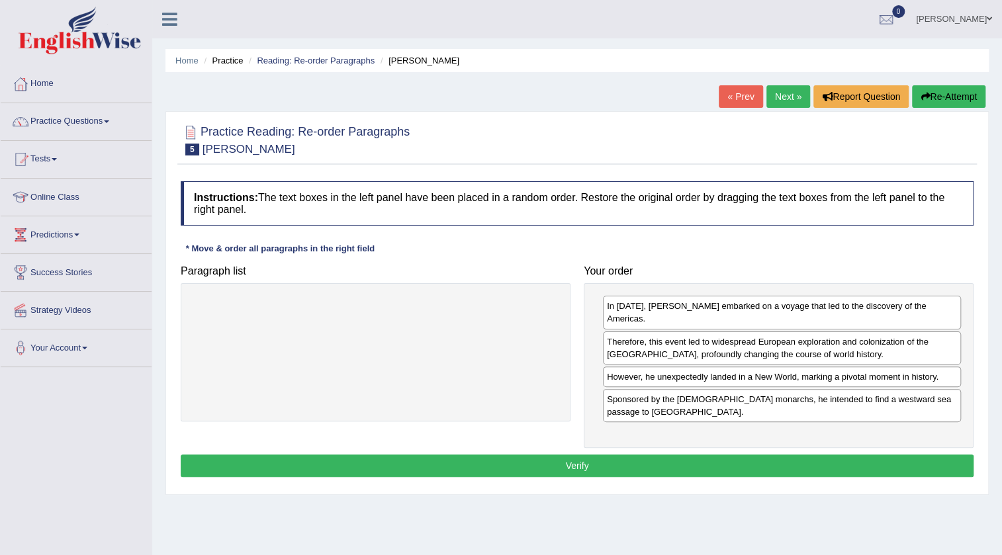
drag, startPoint x: 660, startPoint y: 457, endPoint x: 652, endPoint y: 453, distance: 9.5
click at [660, 455] on button "Verify" at bounding box center [577, 466] width 793 height 22
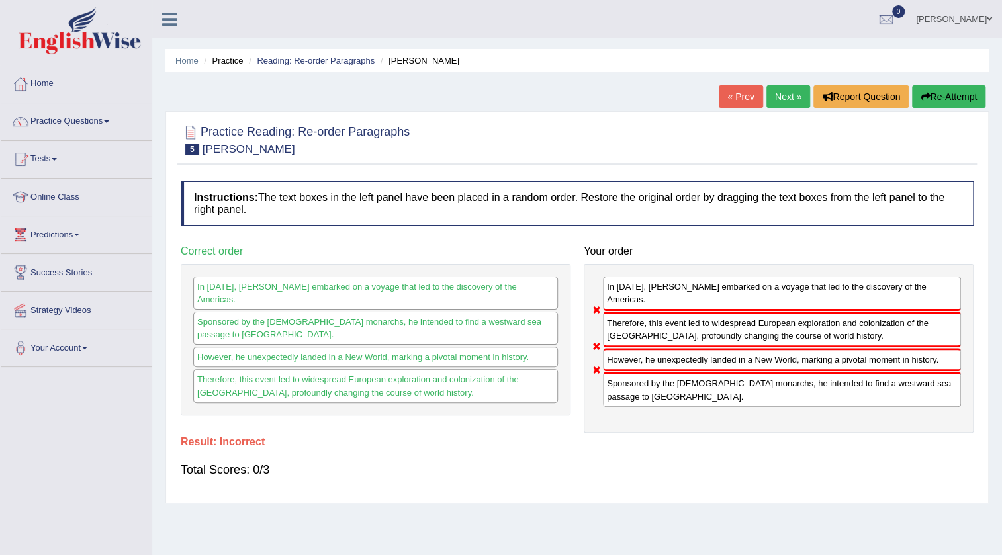
click at [795, 84] on div "Home Practice Reading: Re-order Paragraphs Christopher Columbus « Prev Next » R…" at bounding box center [577, 331] width 850 height 662
click at [790, 92] on link "Next »" at bounding box center [788, 96] width 44 height 22
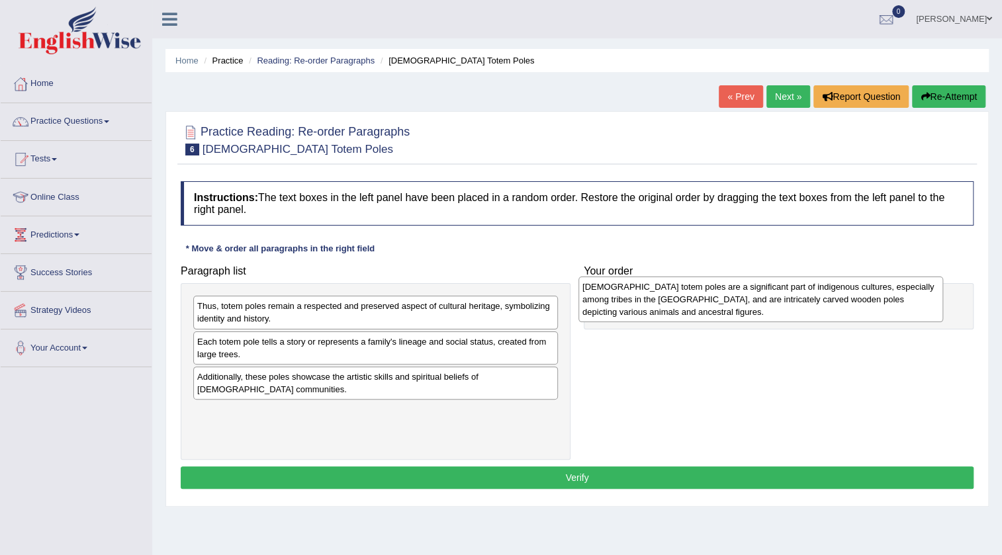
drag, startPoint x: 315, startPoint y: 325, endPoint x: 660, endPoint y: 296, distance: 345.9
click at [660, 296] on div "Native American totem poles are a significant part of indigenous cultures, espe…" at bounding box center [760, 300] width 365 height 46
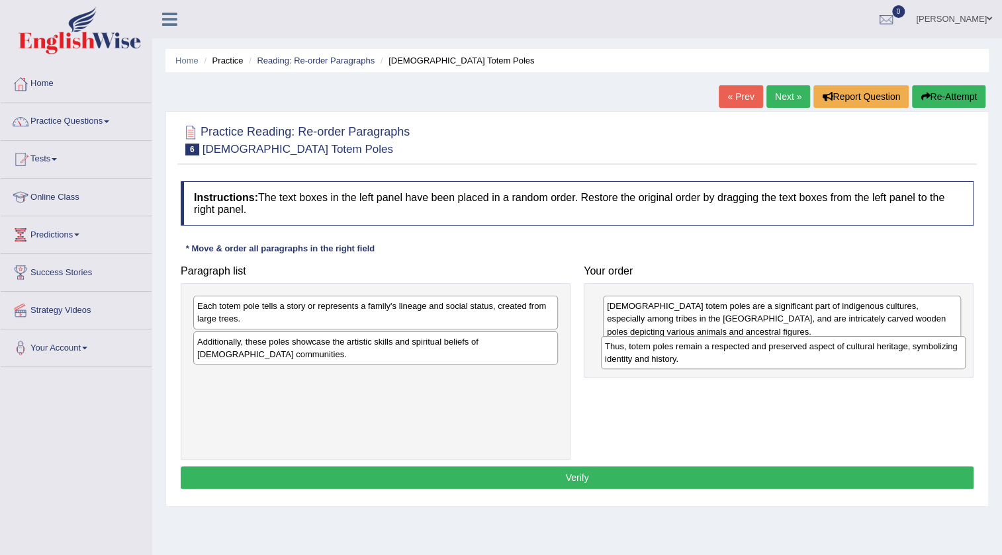
drag, startPoint x: 254, startPoint y: 316, endPoint x: 662, endPoint y: 356, distance: 409.6
click at [662, 356] on div "Thus, totem poles remain a respected and preserved aspect of cultural heritage,…" at bounding box center [783, 352] width 365 height 33
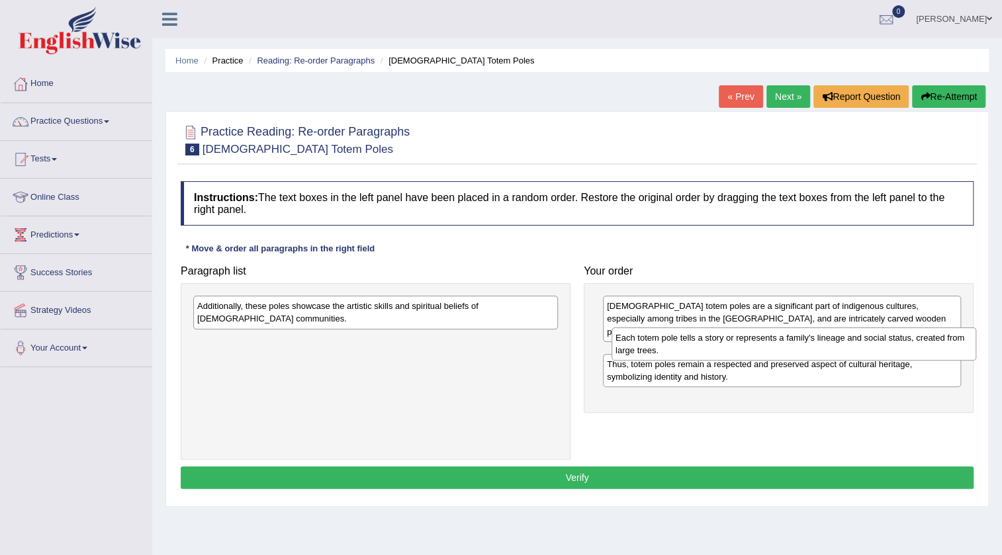
drag, startPoint x: 270, startPoint y: 321, endPoint x: 688, endPoint y: 353, distance: 419.4
click at [688, 353] on div "Each totem pole tells a story or represents a family's lineage and social statu…" at bounding box center [793, 344] width 365 height 33
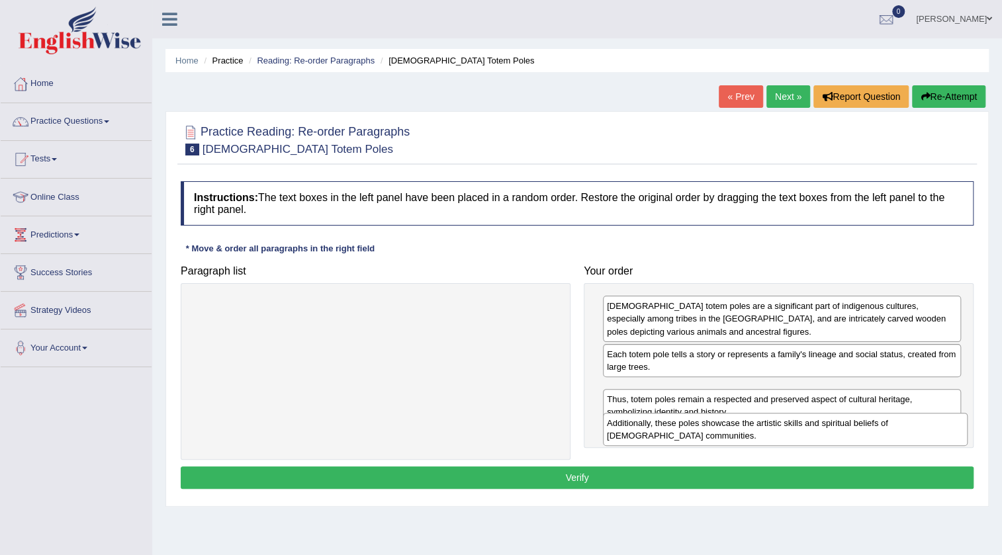
drag, startPoint x: 238, startPoint y: 322, endPoint x: 648, endPoint y: 439, distance: 426.0
click at [648, 439] on div "Additionally, these poles showcase the artistic skills and spiritual beliefs of…" at bounding box center [785, 429] width 365 height 33
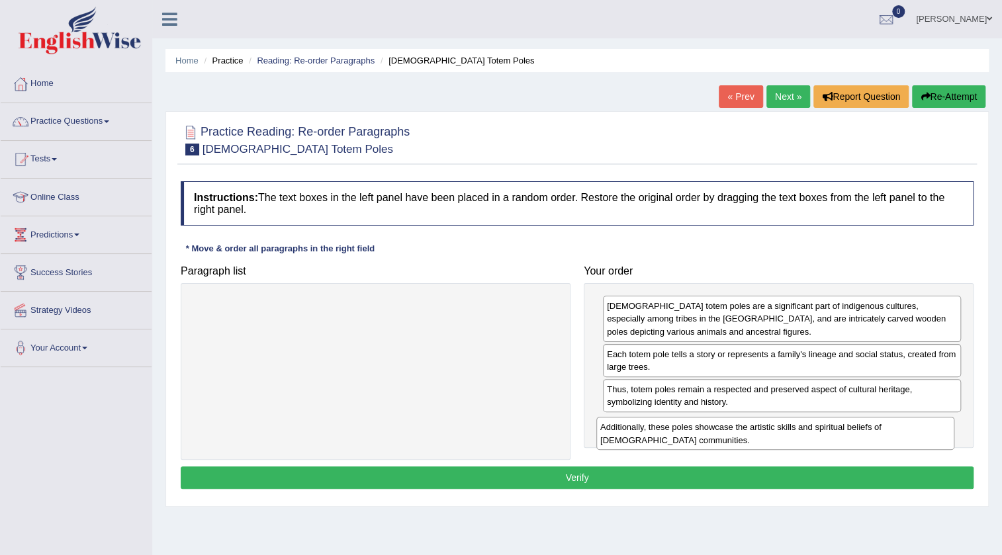
drag, startPoint x: 637, startPoint y: 398, endPoint x: 629, endPoint y: 430, distance: 32.6
click at [629, 430] on div "Additionally, these poles showcase the artistic skills and spiritual beliefs of…" at bounding box center [775, 433] width 358 height 33
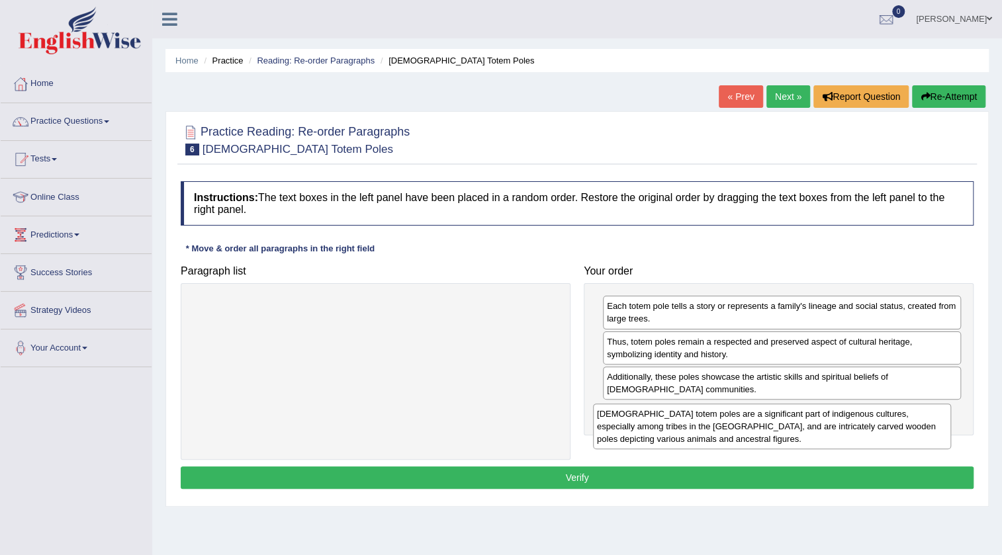
drag, startPoint x: 643, startPoint y: 318, endPoint x: 633, endPoint y: 426, distance: 108.3
click at [633, 426] on div "Native American totem poles are a significant part of indigenous cultures, espe…" at bounding box center [772, 427] width 358 height 46
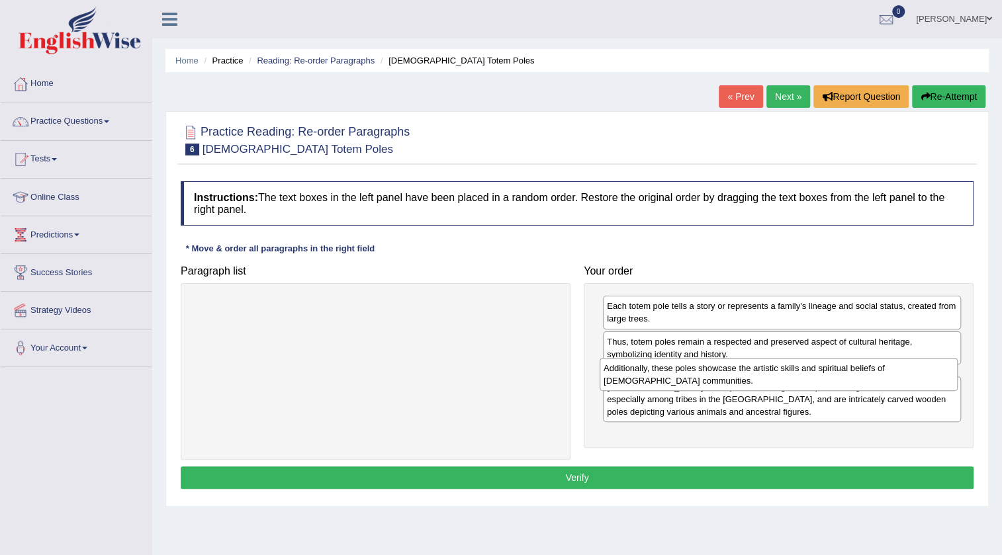
drag, startPoint x: 642, startPoint y: 386, endPoint x: 639, endPoint y: 378, distance: 8.6
click at [639, 378] on div "Additionally, these poles showcase the artistic skills and spiritual beliefs of…" at bounding box center [779, 374] width 358 height 33
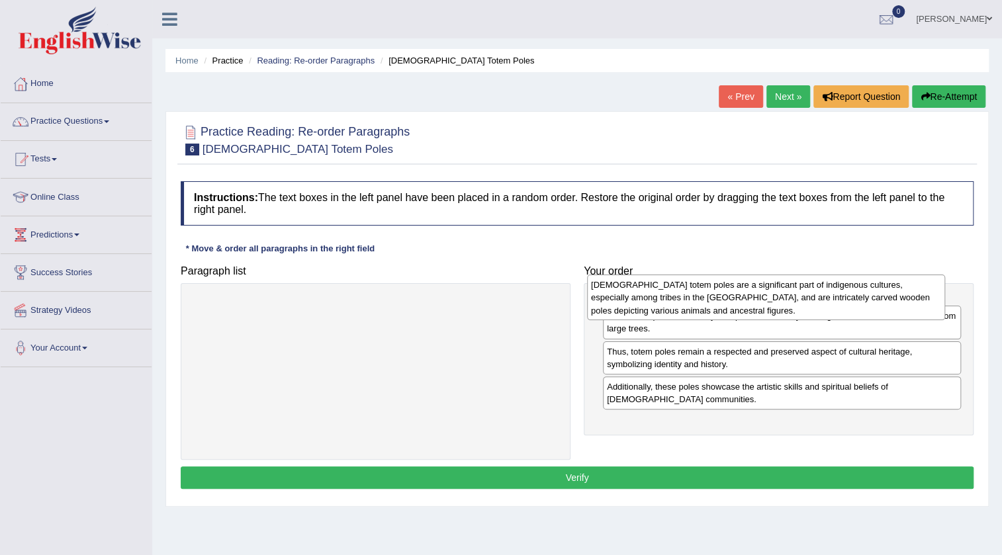
drag, startPoint x: 648, startPoint y: 430, endPoint x: 640, endPoint y: 301, distance: 129.3
click at [640, 301] on div "Native American totem poles are a significant part of indigenous cultures, espe…" at bounding box center [766, 298] width 358 height 46
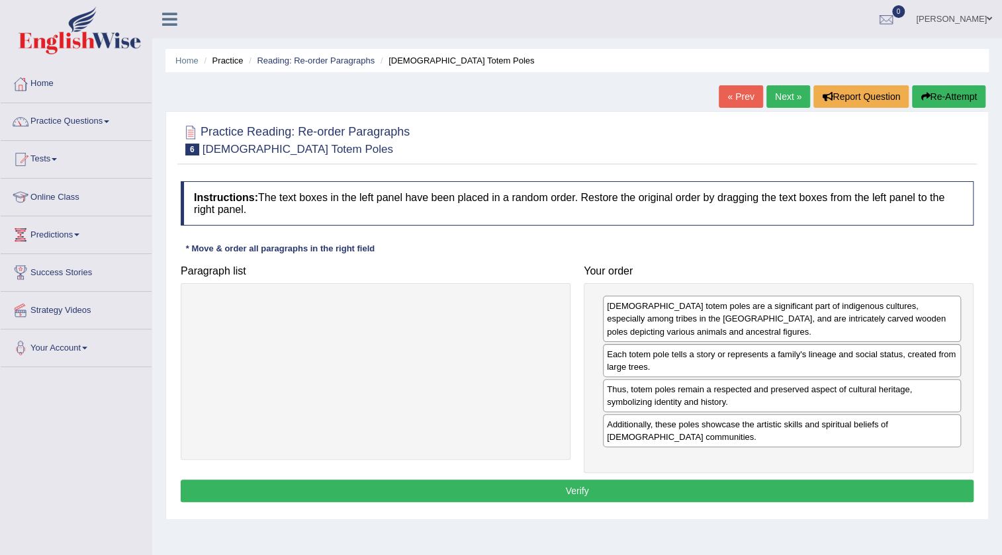
click at [588, 489] on button "Verify" at bounding box center [577, 491] width 793 height 22
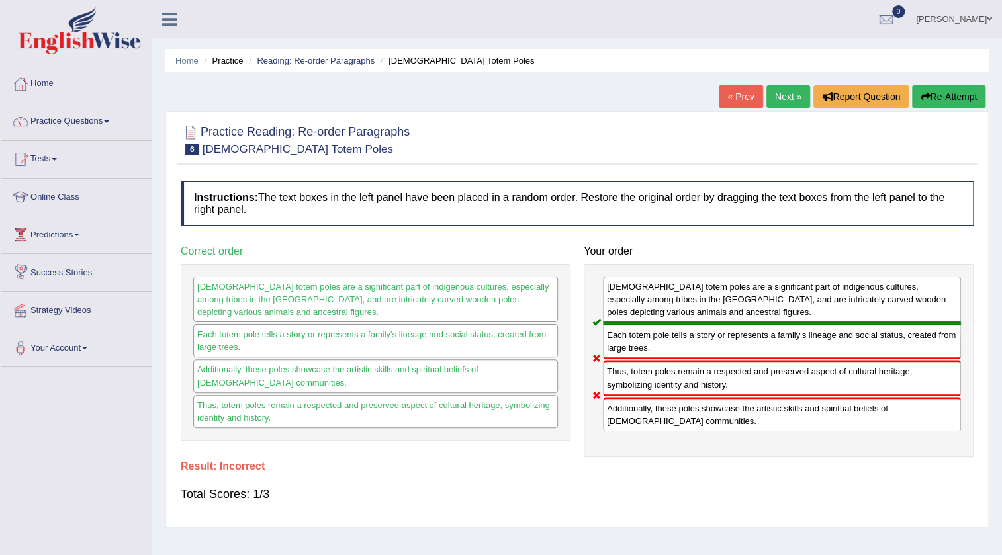
click at [792, 92] on link "Next »" at bounding box center [788, 96] width 44 height 22
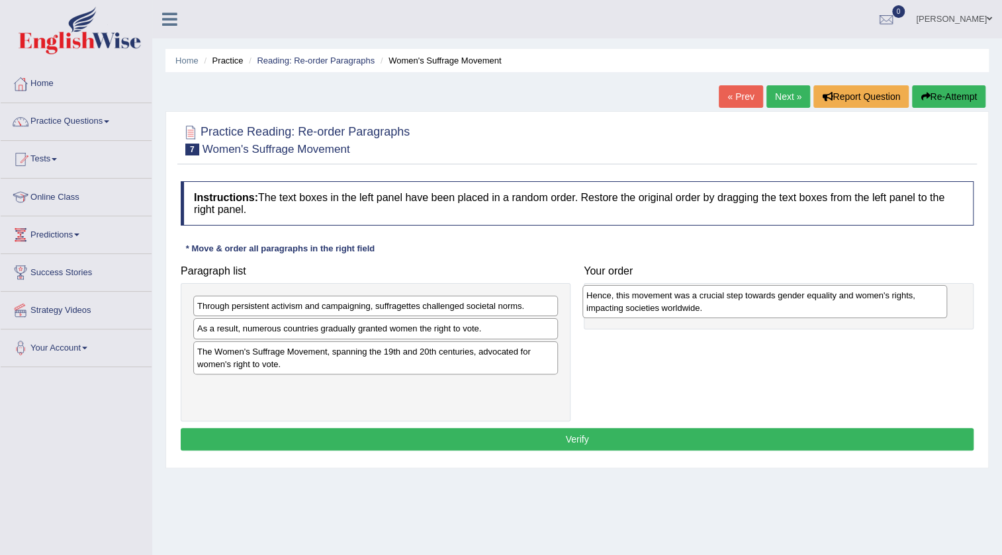
drag, startPoint x: 311, startPoint y: 333, endPoint x: 700, endPoint y: 300, distance: 390.5
click at [700, 300] on div "Hence, this movement was a crucial step towards gender equality and women's rig…" at bounding box center [764, 301] width 365 height 33
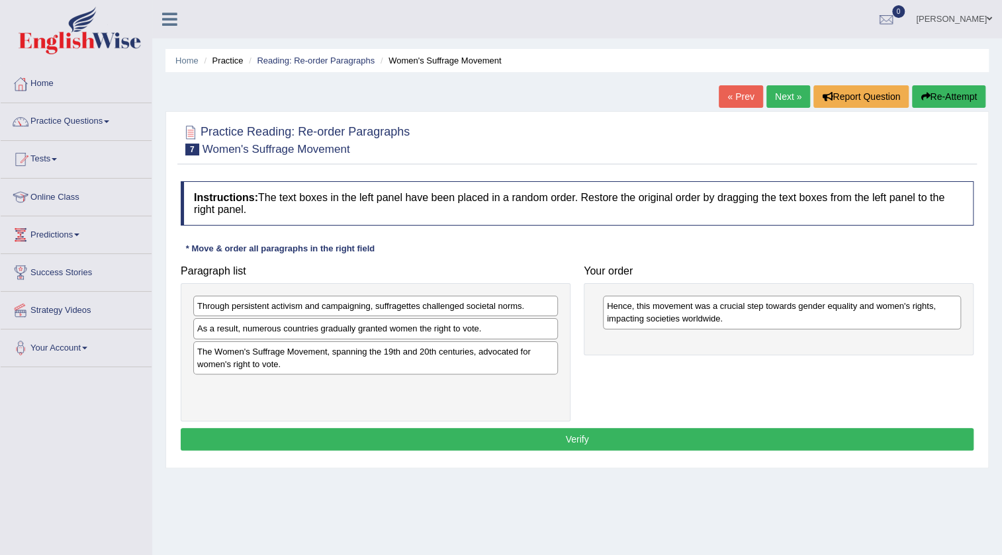
click at [646, 384] on div "Paragraph list Through persistent activism and campaigning, suffragettes challe…" at bounding box center [577, 340] width 806 height 163
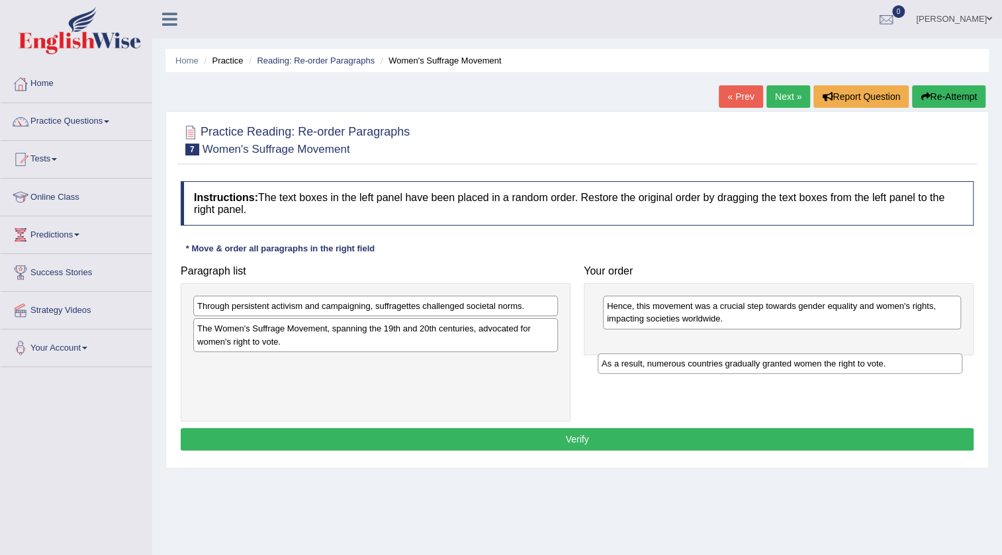
drag, startPoint x: 218, startPoint y: 334, endPoint x: 629, endPoint y: 359, distance: 411.7
click at [629, 359] on div "As a result, numerous countries gradually granted women the right to vote." at bounding box center [780, 363] width 365 height 21
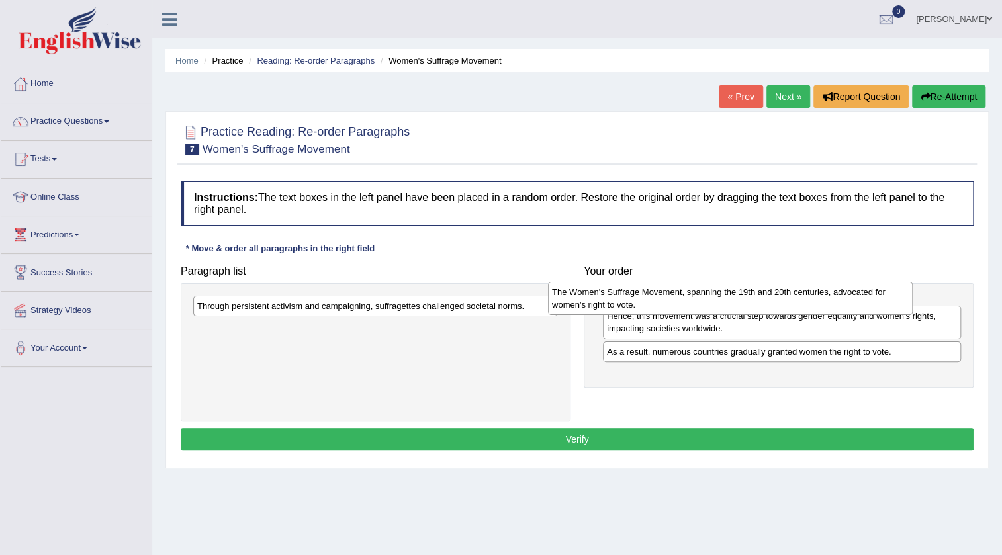
drag, startPoint x: 437, startPoint y: 345, endPoint x: 791, endPoint y: 309, distance: 356.5
click at [791, 309] on div "The Women's Suffrage Movement, spanning the 19th and 20th centuries, advocated …" at bounding box center [730, 298] width 365 height 33
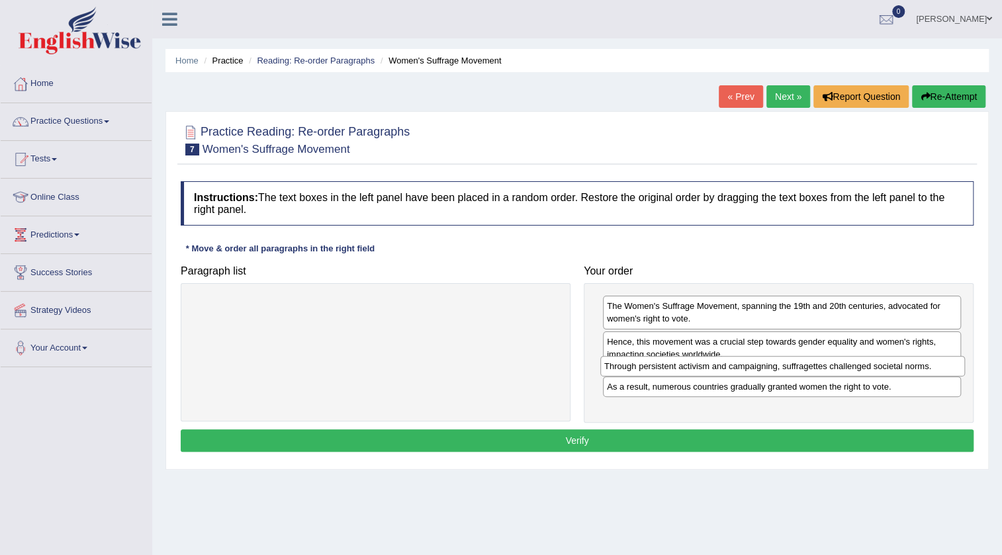
drag, startPoint x: 295, startPoint y: 310, endPoint x: 702, endPoint y: 371, distance: 411.4
click at [702, 371] on div "Through persistent activism and campaigning, suffragettes challenged societal n…" at bounding box center [782, 366] width 365 height 21
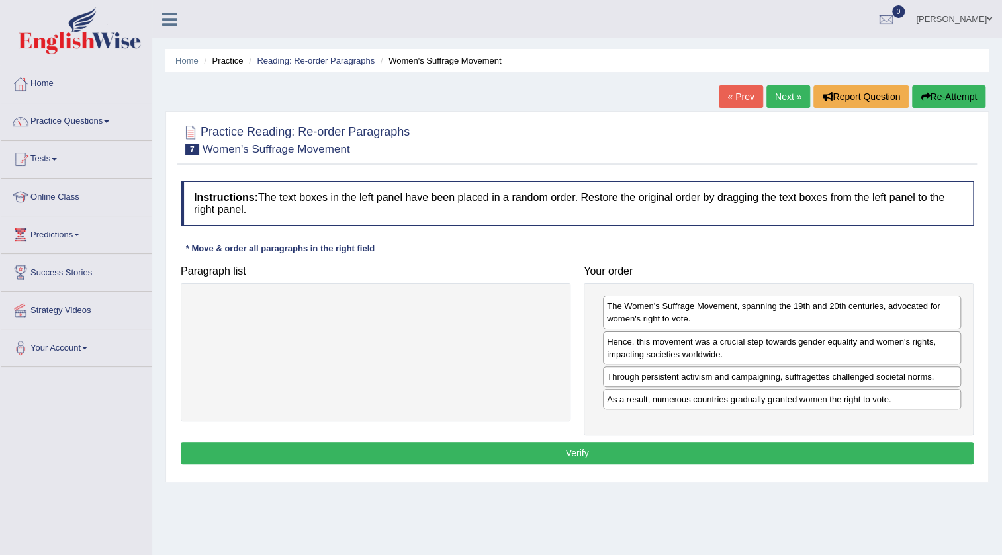
click at [607, 443] on button "Verify" at bounding box center [577, 453] width 793 height 22
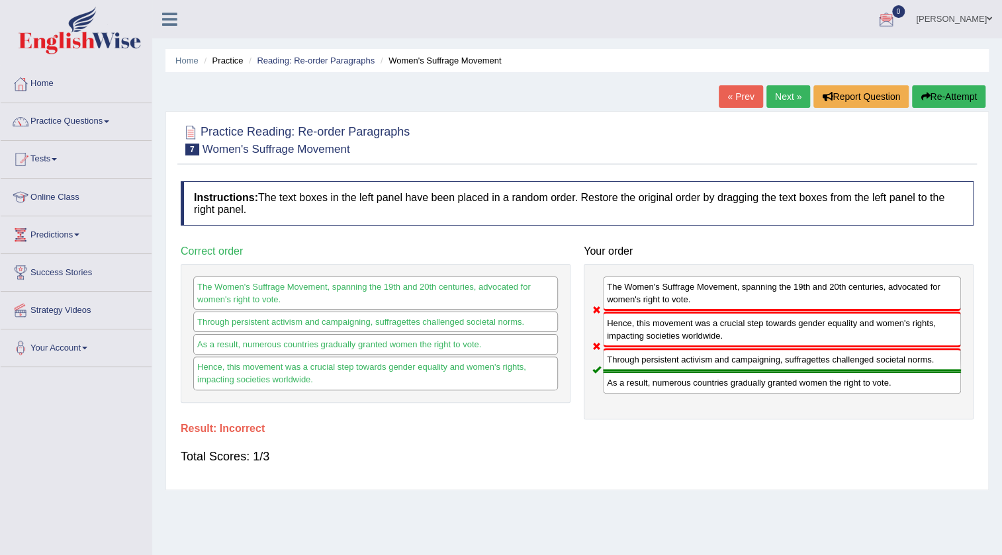
click at [772, 89] on link "Next »" at bounding box center [788, 96] width 44 height 22
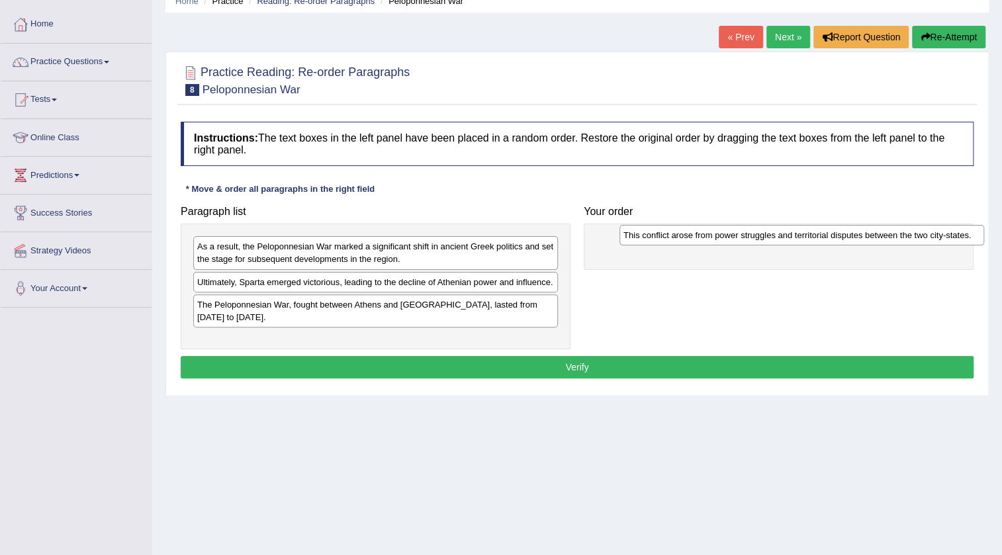
drag, startPoint x: 283, startPoint y: 248, endPoint x: 709, endPoint y: 238, distance: 426.3
click at [709, 238] on div "This conflict arose from power struggles and territorial disputes between the t…" at bounding box center [801, 235] width 365 height 21
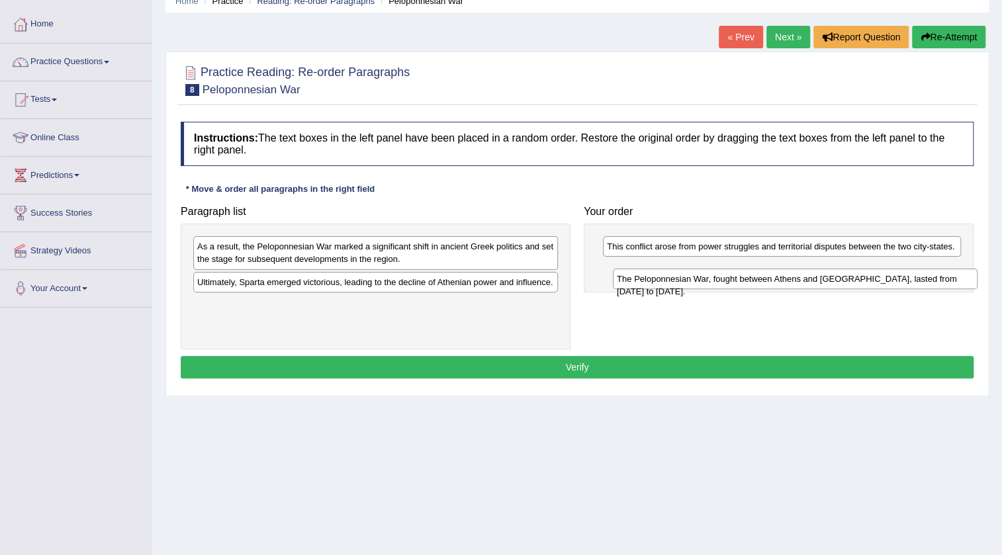
drag, startPoint x: 212, startPoint y: 302, endPoint x: 627, endPoint y: 267, distance: 416.3
click at [627, 269] on div "The Peloponnesian War, fought between Athens and [GEOGRAPHIC_DATA], lasted from…" at bounding box center [795, 279] width 365 height 21
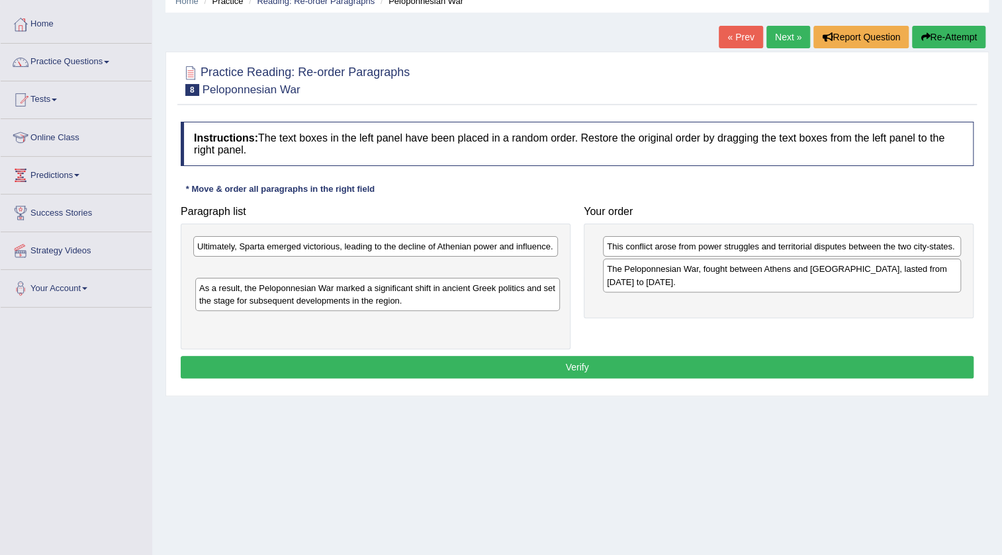
drag, startPoint x: 271, startPoint y: 251, endPoint x: 273, endPoint y: 293, distance: 41.7
click at [273, 293] on div "As a result, the Peloponnesian War marked a significant shift in ancient Greek …" at bounding box center [377, 294] width 365 height 33
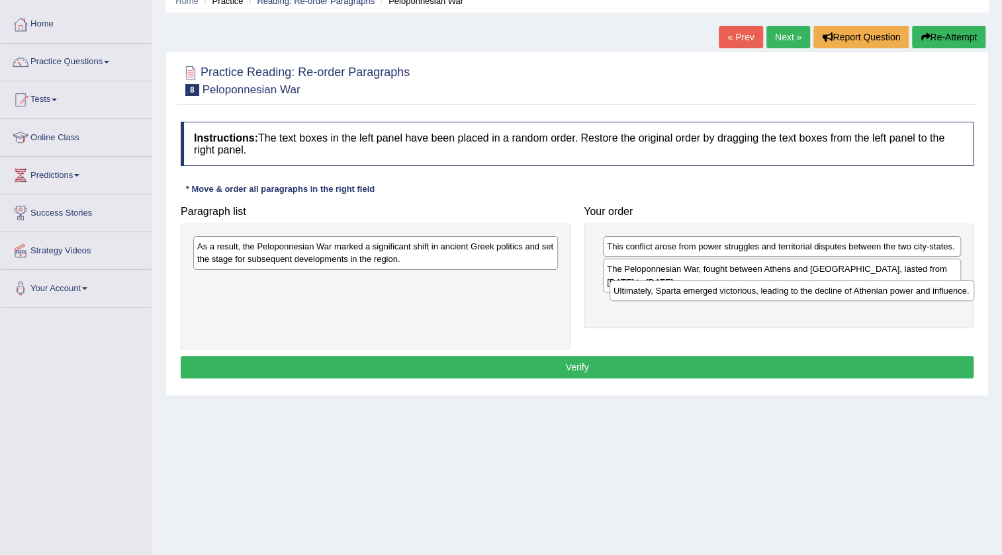
drag, startPoint x: 277, startPoint y: 245, endPoint x: 693, endPoint y: 289, distance: 418.5
click at [693, 289] on div "Ultimately, Sparta emerged victorious, leading to the decline of Athenian power…" at bounding box center [791, 291] width 365 height 21
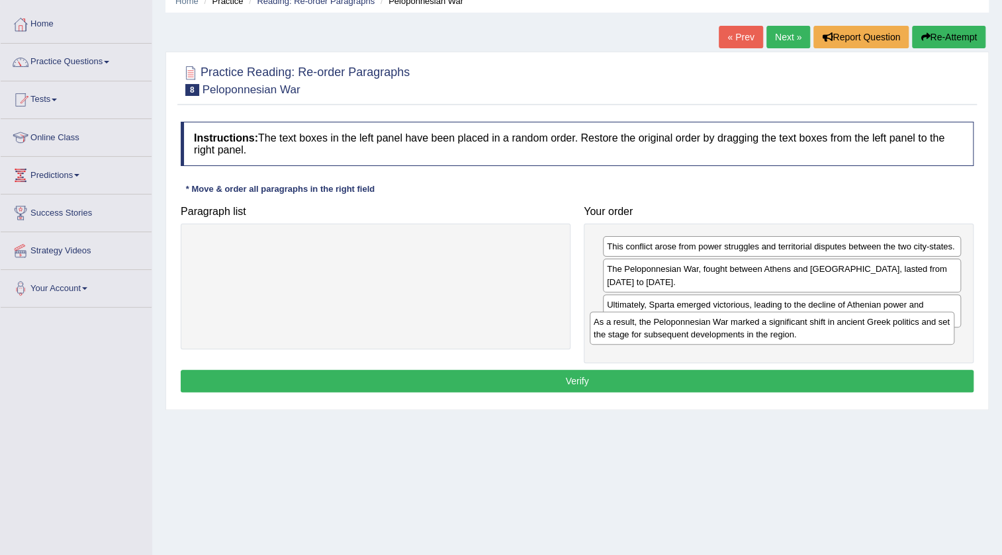
drag, startPoint x: 367, startPoint y: 258, endPoint x: 770, endPoint y: 333, distance: 410.6
click at [770, 333] on div "As a result, the Peloponnesian War marked a significant shift in ancient Greek …" at bounding box center [772, 328] width 365 height 33
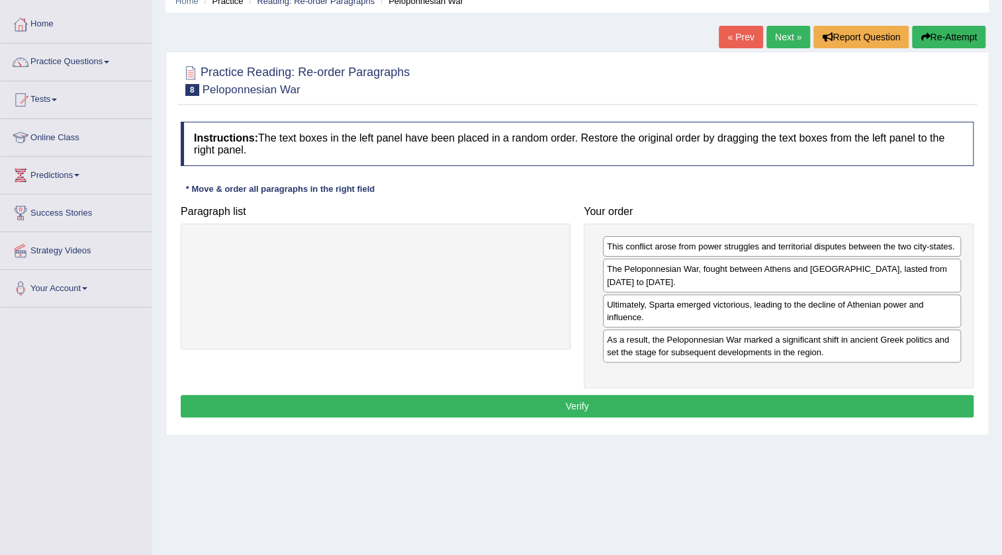
click at [594, 400] on button "Verify" at bounding box center [577, 406] width 793 height 22
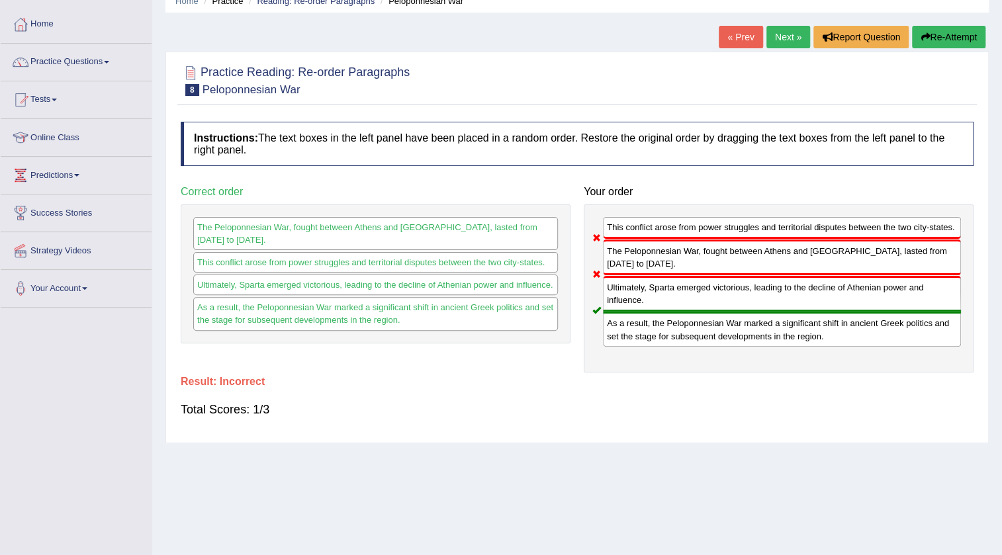
click at [782, 30] on link "Next »" at bounding box center [788, 37] width 44 height 22
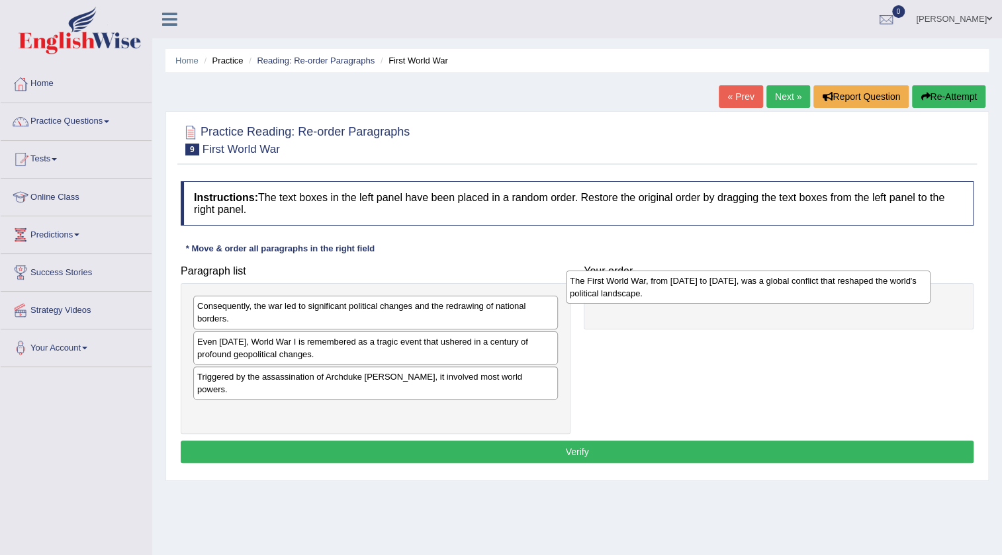
drag, startPoint x: 239, startPoint y: 412, endPoint x: 611, endPoint y: 294, distance: 390.7
click at [611, 294] on div "The First World War, from 1914 to 1918, was a global conflict that reshaped the…" at bounding box center [748, 287] width 365 height 33
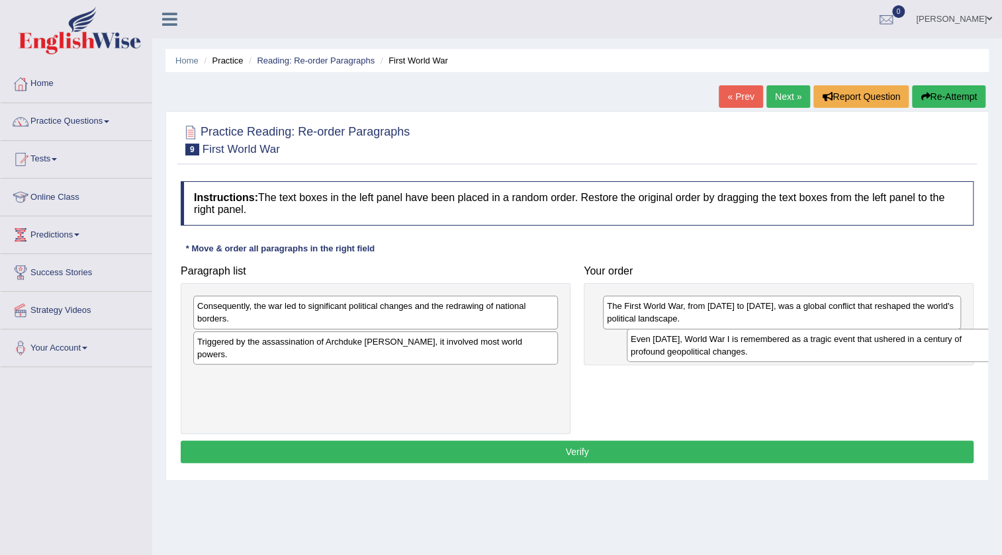
drag, startPoint x: 214, startPoint y: 344, endPoint x: 648, endPoint y: 342, distance: 433.4
click at [648, 342] on div "Even today, World War I is remembered as a tragic event that ushered in a centu…" at bounding box center [809, 345] width 365 height 33
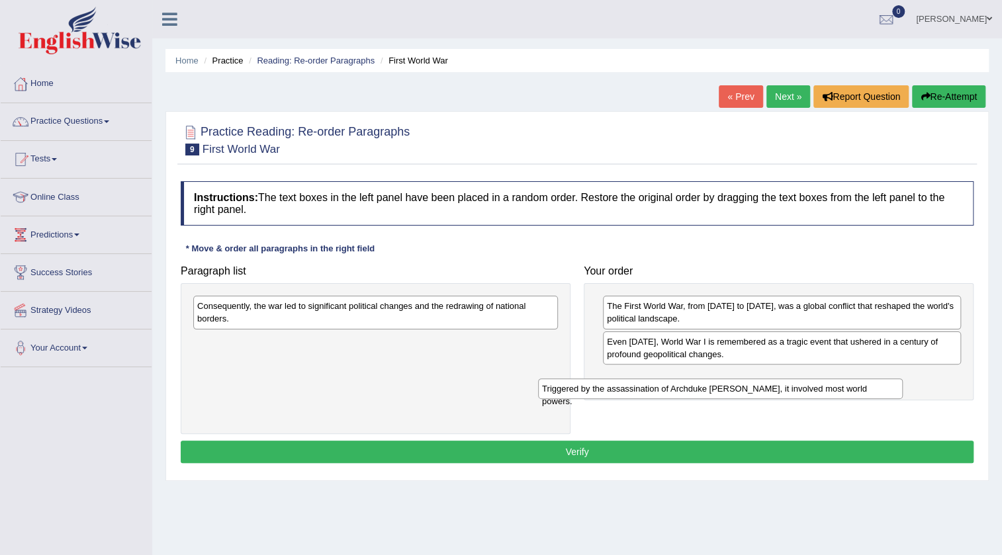
drag, startPoint x: 354, startPoint y: 333, endPoint x: 699, endPoint y: 381, distance: 348.0
click at [699, 381] on div "Triggered by the assassination of Archduke Franz Ferdinand, it involved most wo…" at bounding box center [720, 388] width 365 height 21
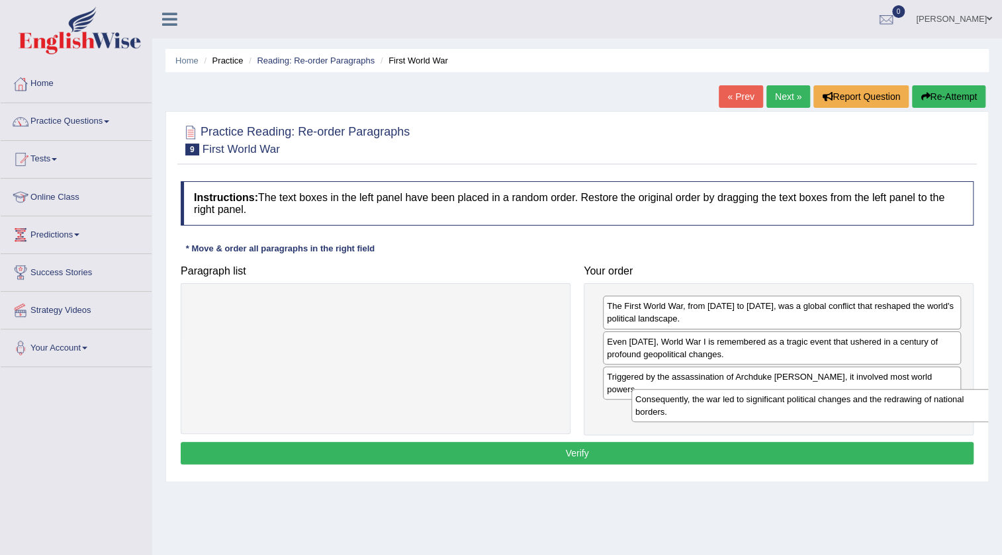
drag, startPoint x: 241, startPoint y: 319, endPoint x: 661, endPoint y: 406, distance: 429.0
click at [662, 406] on div "Consequently, the war led to significant political changes and the redrawing of…" at bounding box center [813, 405] width 365 height 33
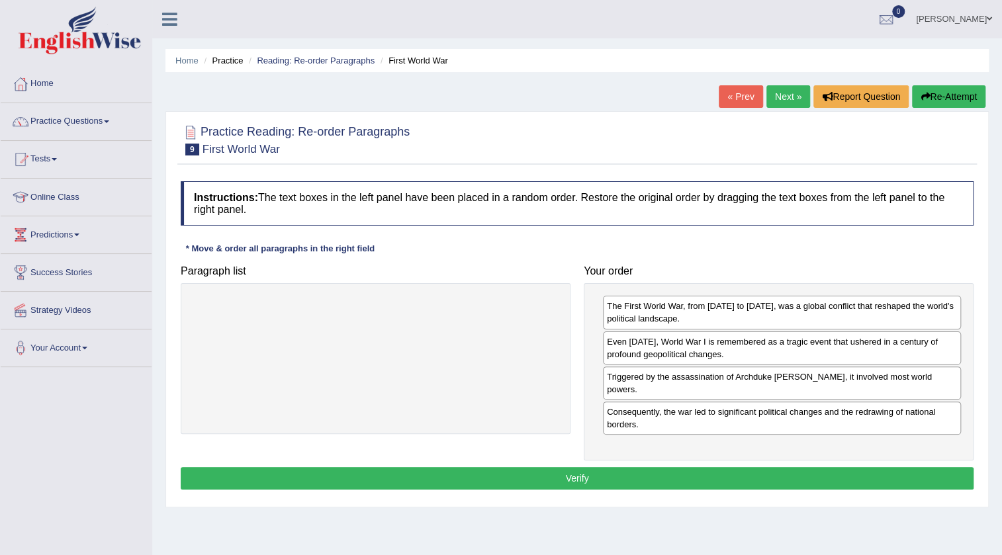
click at [615, 467] on button "Verify" at bounding box center [577, 478] width 793 height 22
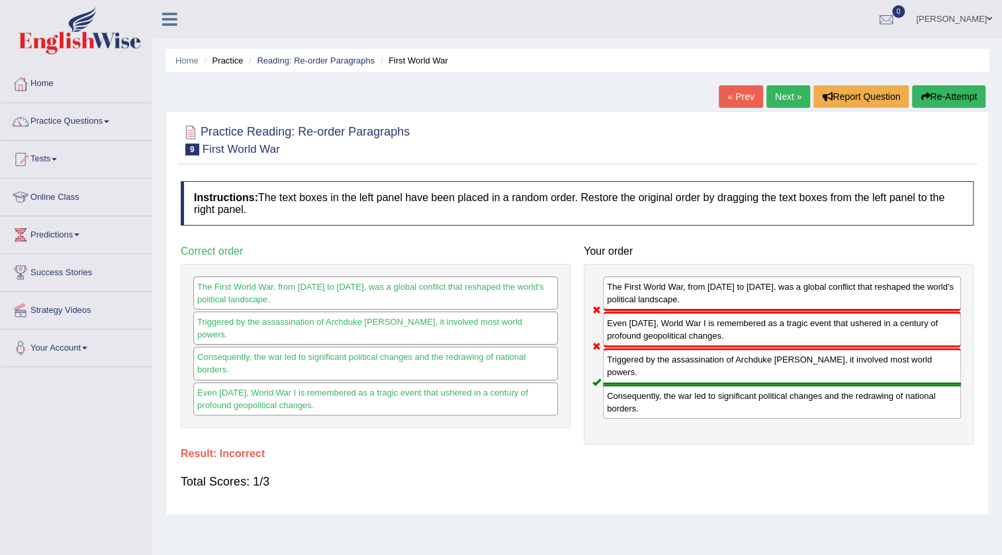
click at [952, 101] on button "Re-Attempt" at bounding box center [948, 96] width 73 height 22
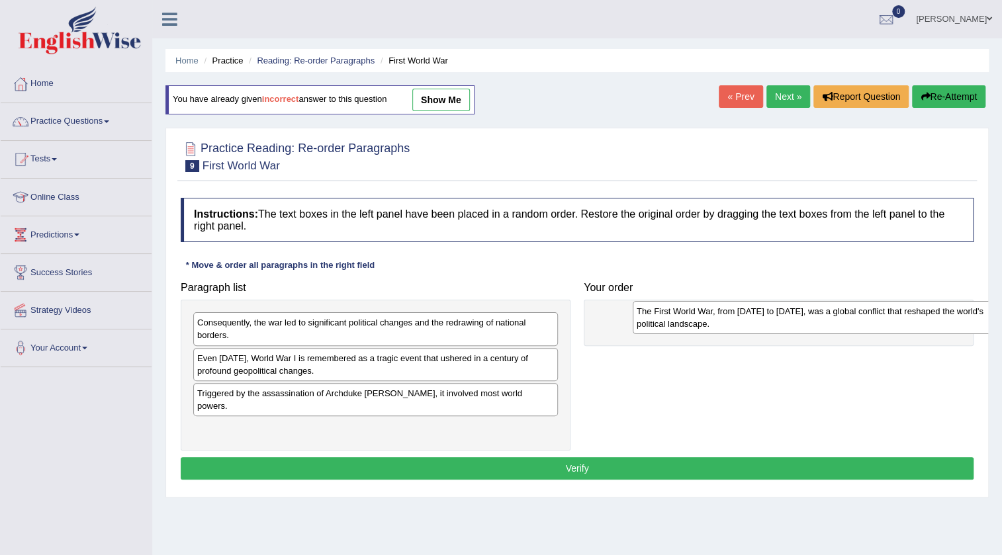
drag, startPoint x: 232, startPoint y: 417, endPoint x: 668, endPoint y: 314, distance: 448.8
click at [670, 313] on div "The First World War, from 1914 to 1918, was a global conflict that reshaped the…" at bounding box center [815, 317] width 365 height 33
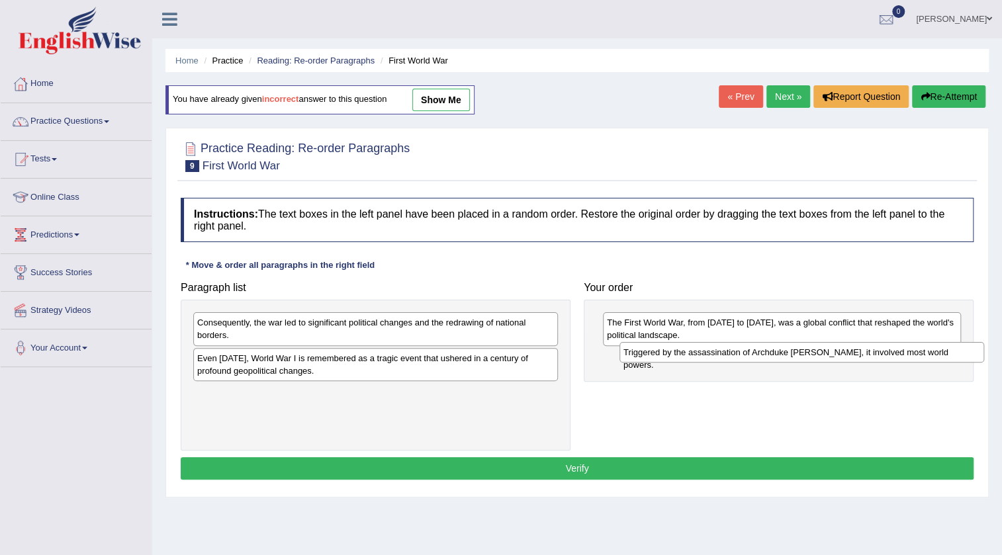
drag, startPoint x: 274, startPoint y: 402, endPoint x: 700, endPoint y: 362, distance: 428.0
click at [700, 362] on div "Triggered by the assassination of Archduke Franz Ferdinand, it involved most wo…" at bounding box center [801, 352] width 365 height 21
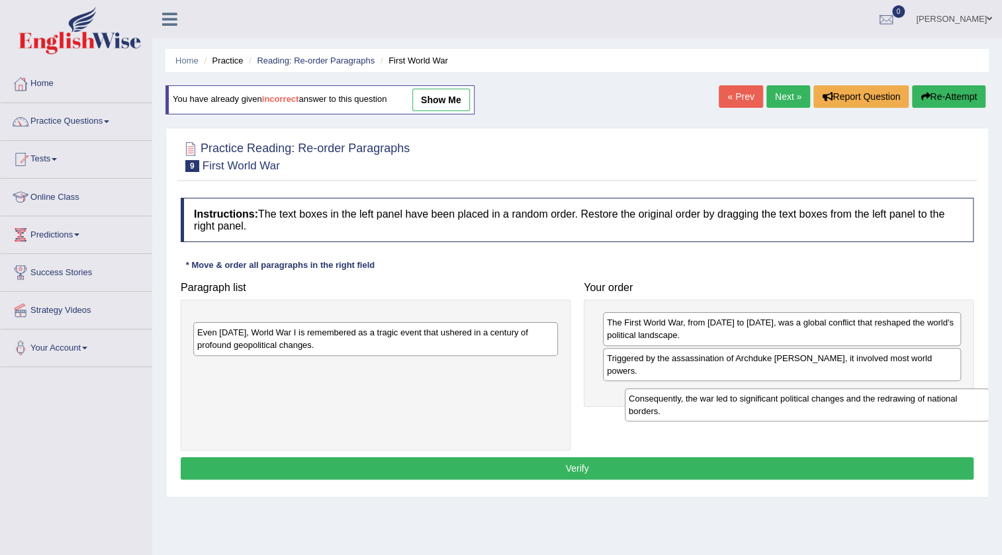
drag, startPoint x: 320, startPoint y: 334, endPoint x: 736, endPoint y: 387, distance: 418.9
click at [736, 388] on div "Consequently, the war led to significant political changes and the redrawing of…" at bounding box center [807, 404] width 365 height 33
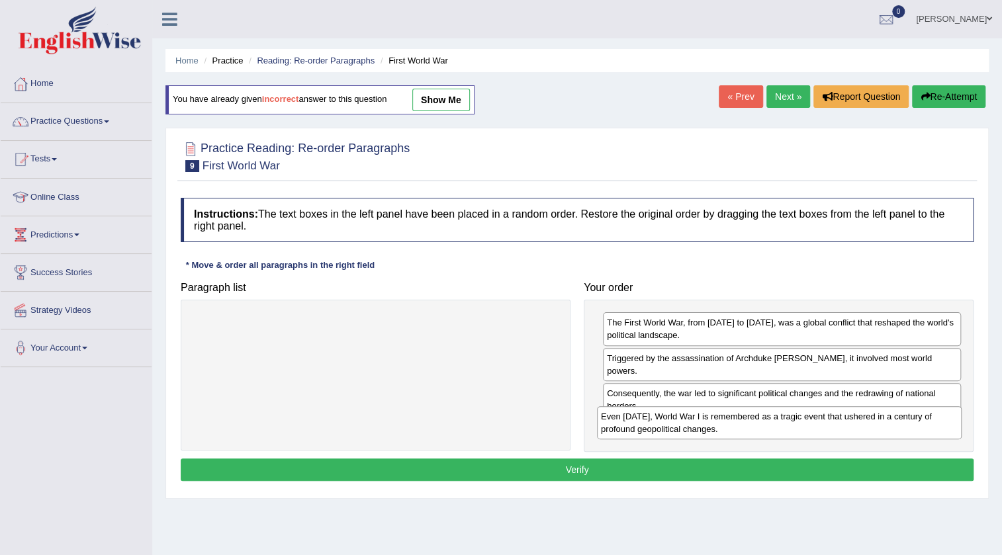
drag, startPoint x: 386, startPoint y: 334, endPoint x: 789, endPoint y: 428, distance: 414.4
click at [789, 428] on div "Even today, World War I is remembered as a tragic event that ushered in a centu…" at bounding box center [779, 422] width 365 height 33
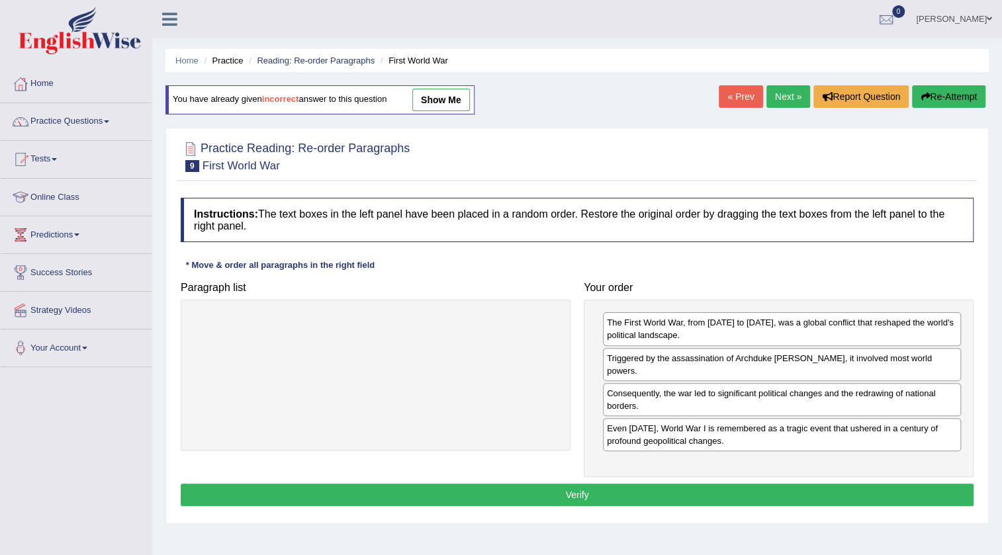
click at [526, 484] on button "Verify" at bounding box center [577, 495] width 793 height 22
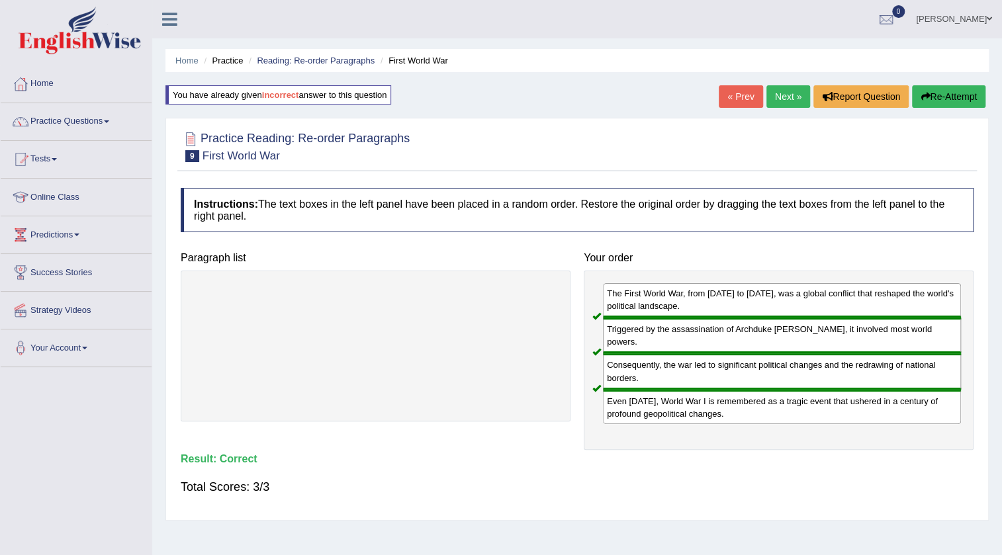
click at [774, 101] on link "Next »" at bounding box center [788, 96] width 44 height 22
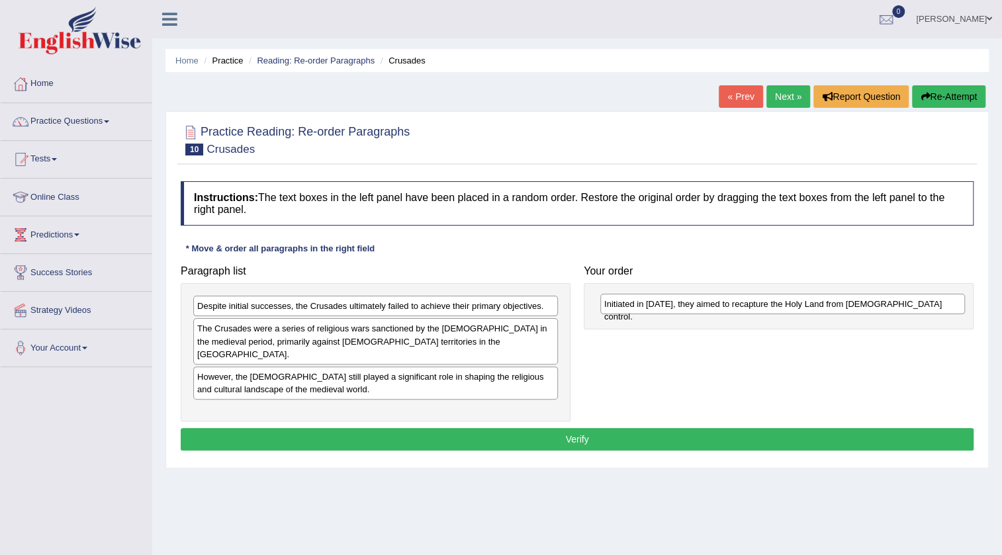
drag, startPoint x: 224, startPoint y: 314, endPoint x: 631, endPoint y: 312, distance: 407.0
click at [631, 312] on div "Initiated in [DATE], they aimed to recapture the Holy Land from [DEMOGRAPHIC_DA…" at bounding box center [782, 304] width 365 height 21
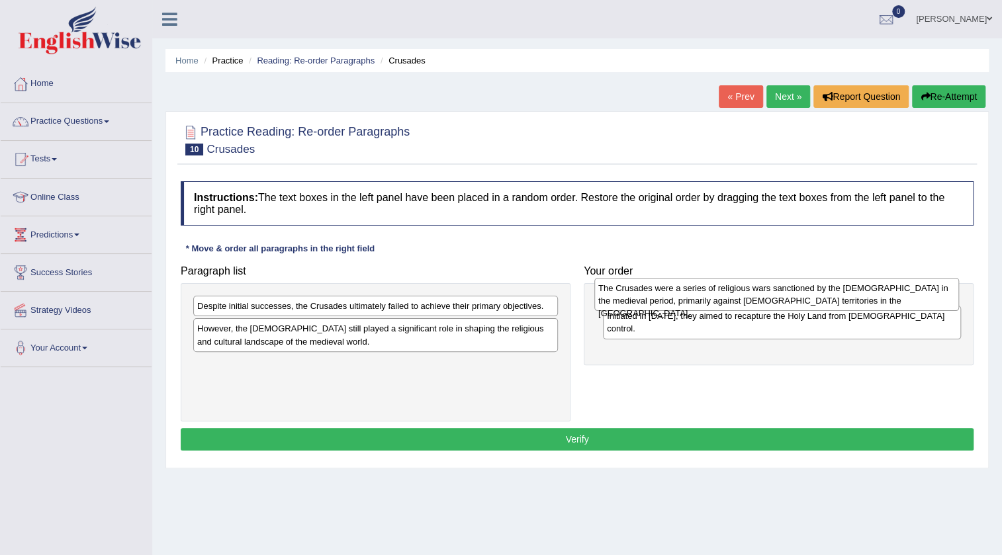
drag, startPoint x: 264, startPoint y: 348, endPoint x: 665, endPoint y: 308, distance: 403.0
click at [665, 308] on div "The Crusades were a series of religious wars sanctioned by the [DEMOGRAPHIC_DAT…" at bounding box center [776, 294] width 365 height 33
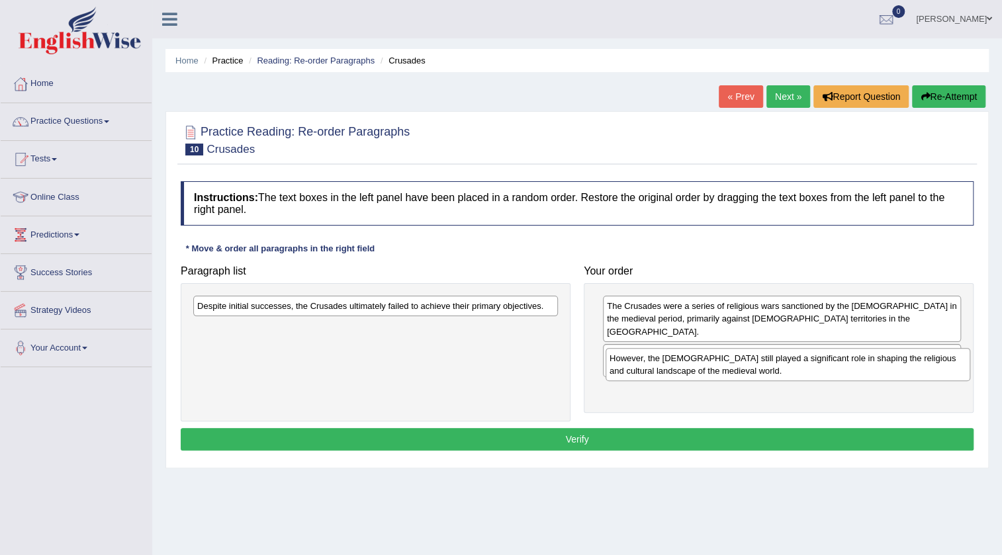
drag, startPoint x: 326, startPoint y: 335, endPoint x: 738, endPoint y: 365, distance: 413.3
click at [738, 365] on div "However, the [DEMOGRAPHIC_DATA] still played a significant role in shaping the …" at bounding box center [787, 364] width 365 height 33
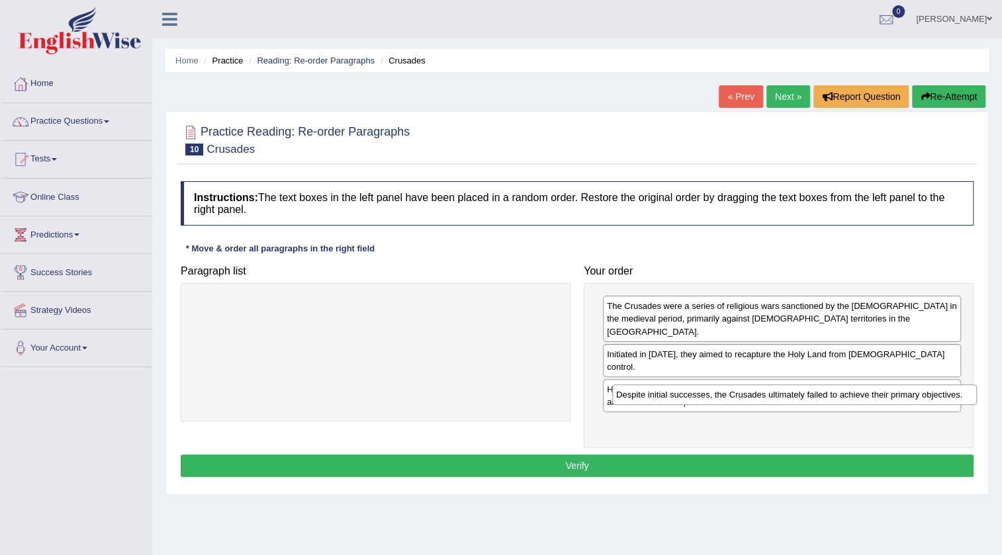
drag, startPoint x: 282, startPoint y: 307, endPoint x: 701, endPoint y: 396, distance: 428.1
click at [701, 396] on div "Despite initial successes, the Crusades ultimately failed to achieve their prim…" at bounding box center [794, 394] width 365 height 21
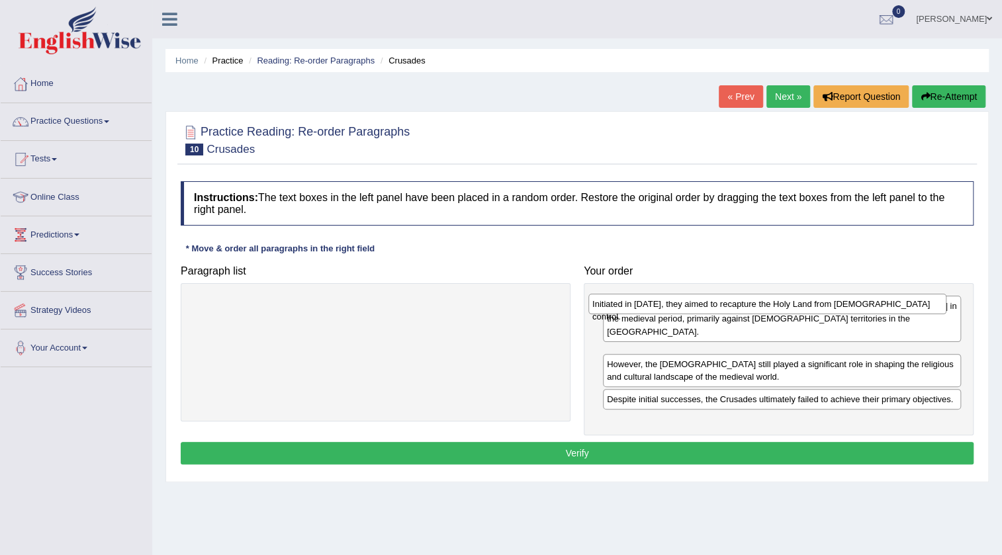
drag, startPoint x: 693, startPoint y: 351, endPoint x: 679, endPoint y: 314, distance: 39.8
click at [679, 314] on div "Initiated in [DATE], they aimed to recapture the Holy Land from [DEMOGRAPHIC_DA…" at bounding box center [767, 304] width 358 height 21
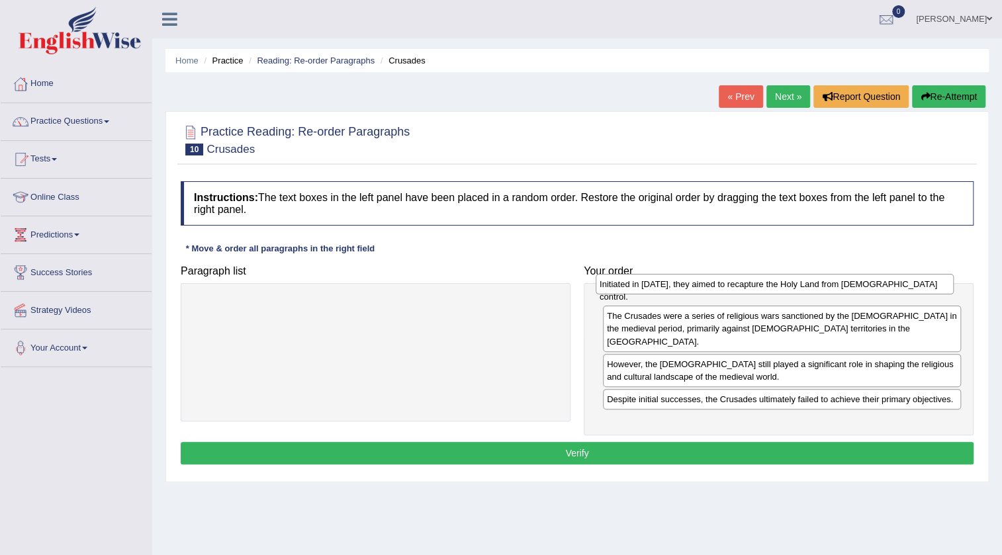
drag, startPoint x: 682, startPoint y: 348, endPoint x: 674, endPoint y: 291, distance: 57.4
click at [674, 291] on div "Initiated in [DATE], they aimed to recapture the Holy Land from [DEMOGRAPHIC_DA…" at bounding box center [775, 284] width 358 height 21
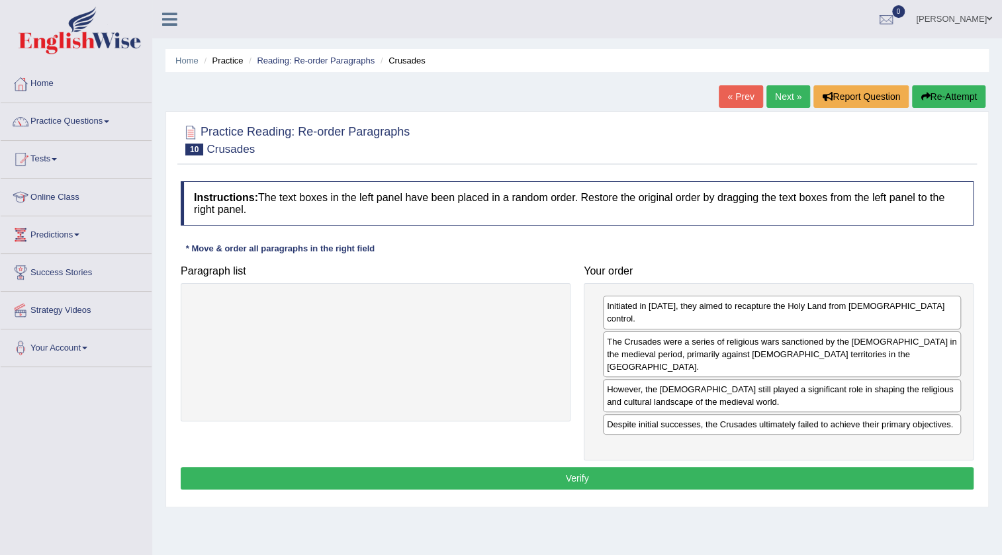
click at [634, 467] on button "Verify" at bounding box center [577, 478] width 793 height 22
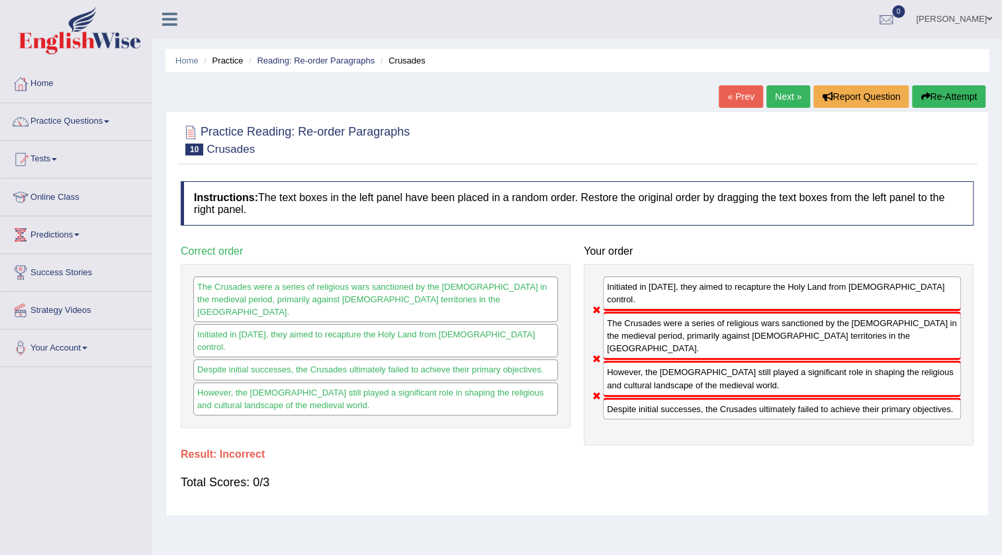
click at [788, 93] on link "Next »" at bounding box center [788, 96] width 44 height 22
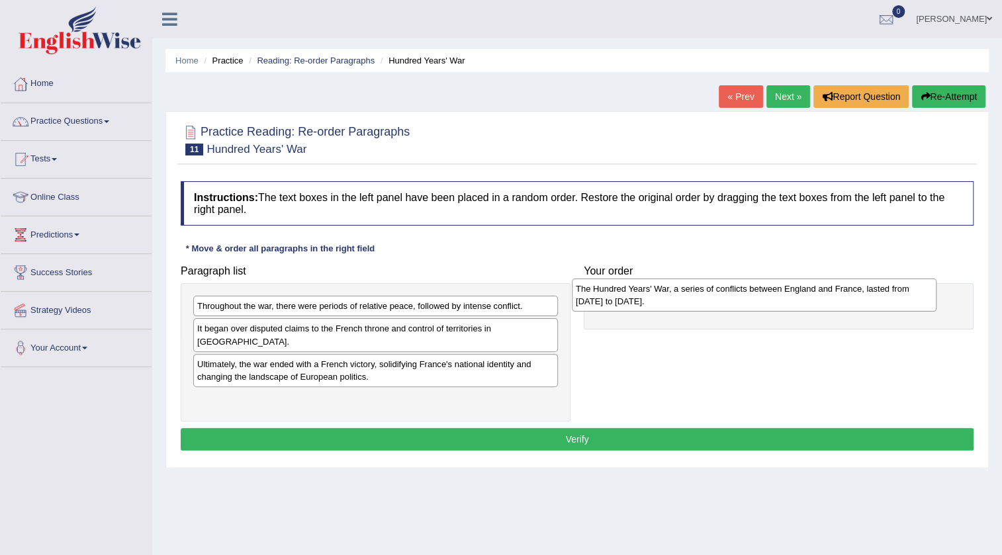
drag, startPoint x: 238, startPoint y: 398, endPoint x: 617, endPoint y: 301, distance: 390.8
click at [617, 301] on div "The Hundred Years' War, a series of conflicts between England and France, laste…" at bounding box center [754, 295] width 365 height 33
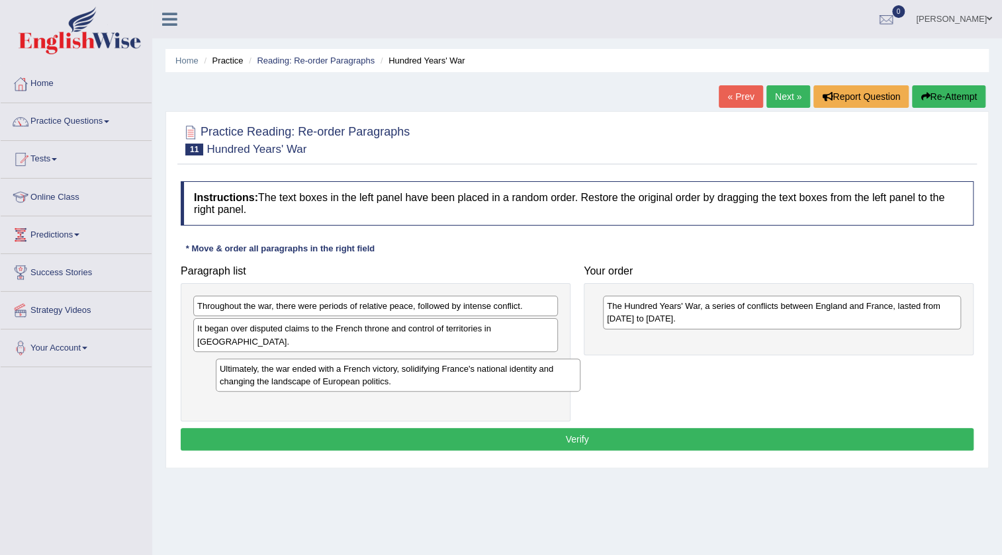
drag, startPoint x: 255, startPoint y: 361, endPoint x: 276, endPoint y: 378, distance: 26.9
click at [277, 378] on div "Ultimately, the war ended with a French victory, solidifying France's national …" at bounding box center [398, 375] width 365 height 33
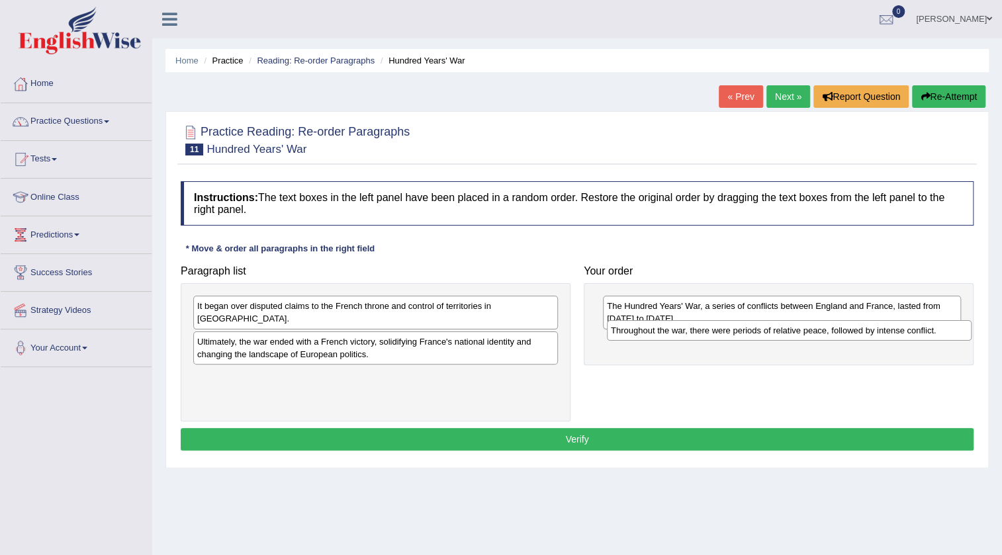
drag, startPoint x: 255, startPoint y: 306, endPoint x: 668, endPoint y: 330, distance: 414.3
click at [668, 330] on div "Throughout the war, there were periods of relative peace, followed by intense c…" at bounding box center [789, 330] width 365 height 21
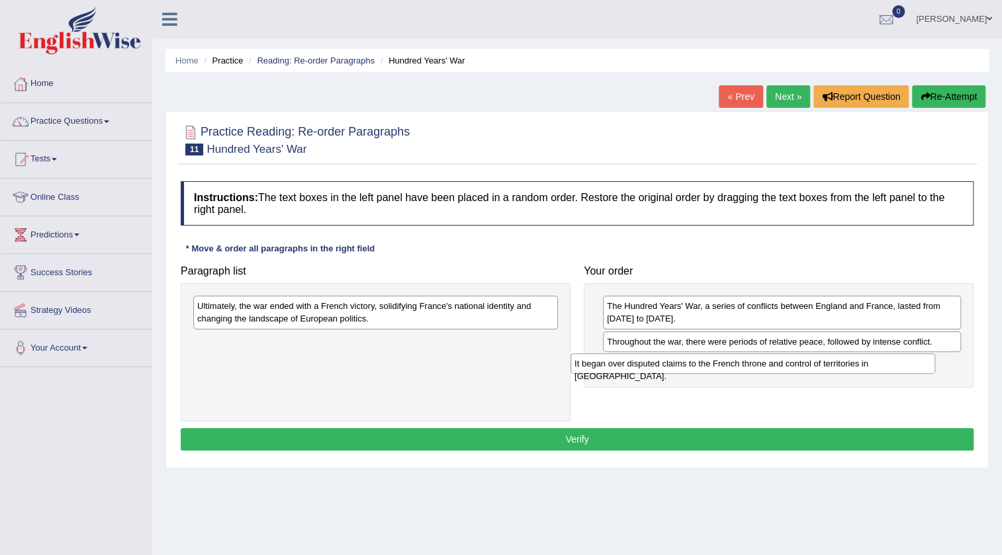
drag, startPoint x: 306, startPoint y: 313, endPoint x: 703, endPoint y: 371, distance: 401.2
click at [699, 371] on div "It began over disputed claims to the French throne and control of territories i…" at bounding box center [752, 363] width 365 height 21
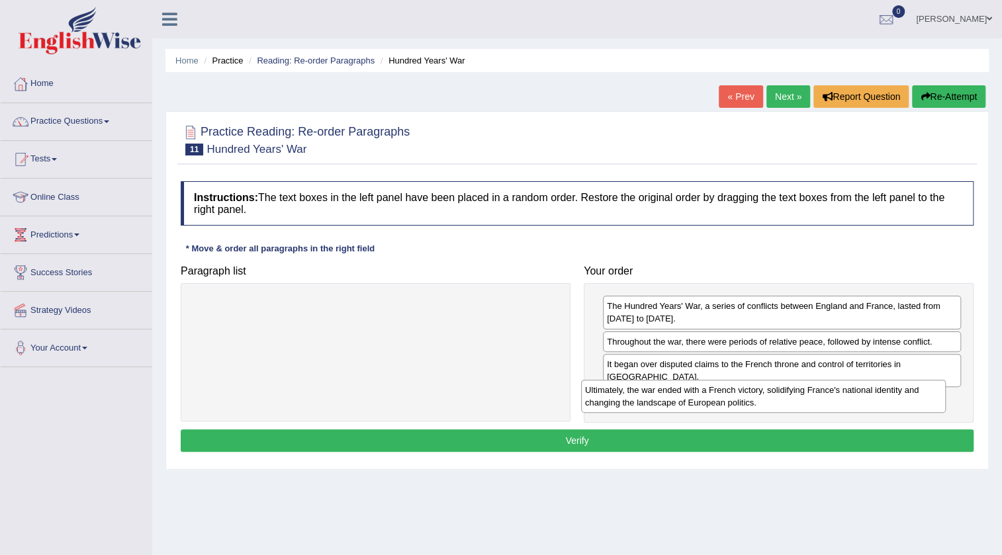
drag, startPoint x: 320, startPoint y: 320, endPoint x: 708, endPoint y: 404, distance: 396.8
click at [708, 404] on div "Ultimately, the war ended with a French victory, solidifying France's national …" at bounding box center [763, 396] width 365 height 33
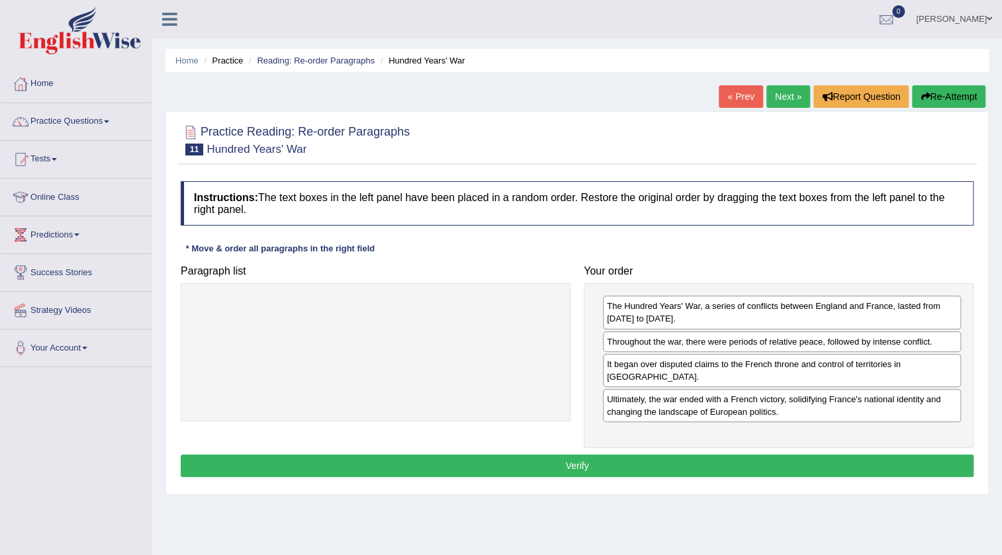
click at [615, 455] on button "Verify" at bounding box center [577, 466] width 793 height 22
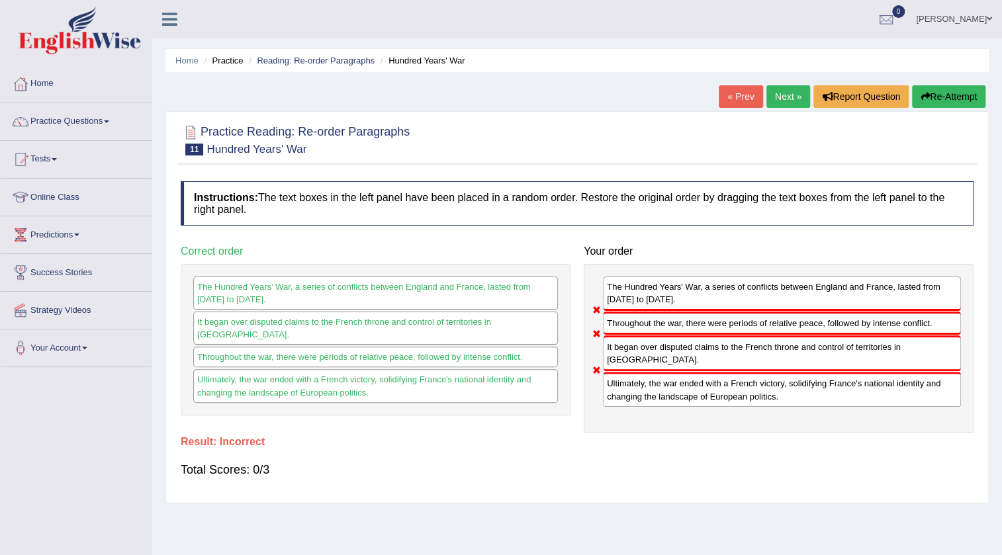
click at [938, 91] on button "Re-Attempt" at bounding box center [948, 96] width 73 height 22
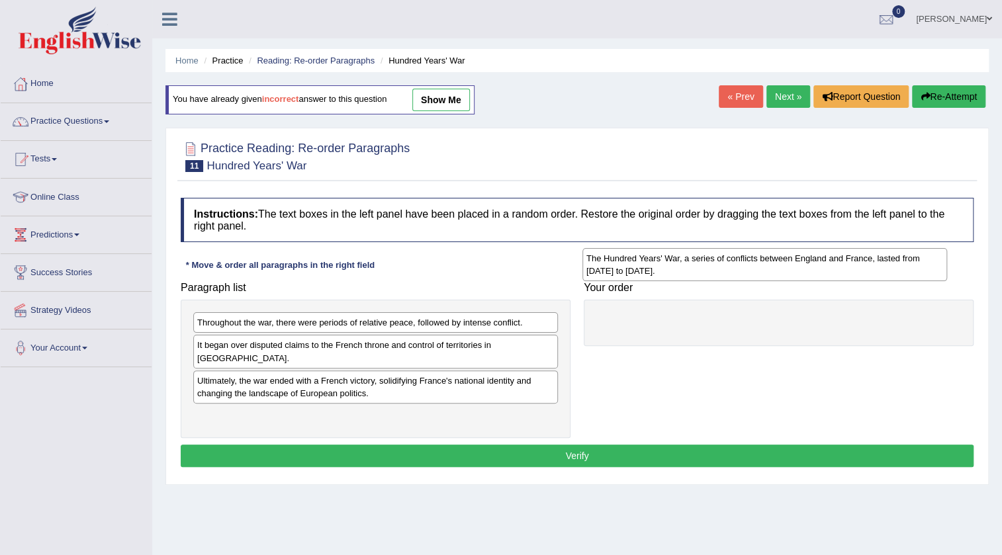
drag, startPoint x: 245, startPoint y: 406, endPoint x: 634, endPoint y: 262, distance: 415.0
click at [634, 262] on div "The Hundred Years' War, a series of conflicts between England and France, laste…" at bounding box center [764, 264] width 365 height 33
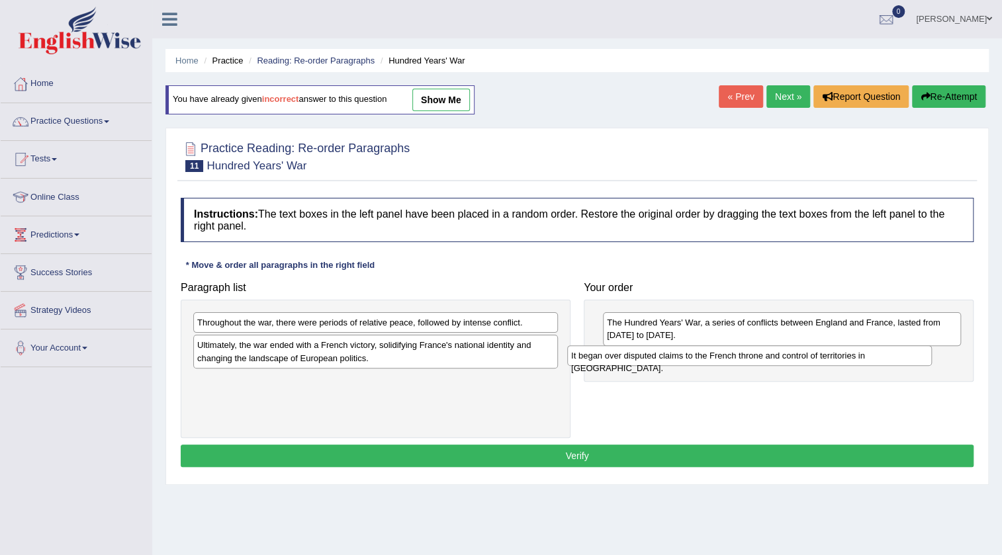
drag, startPoint x: 241, startPoint y: 351, endPoint x: 617, endPoint y: 361, distance: 376.0
click at [617, 361] on div "It began over disputed claims to the French throne and control of territories i…" at bounding box center [749, 355] width 365 height 21
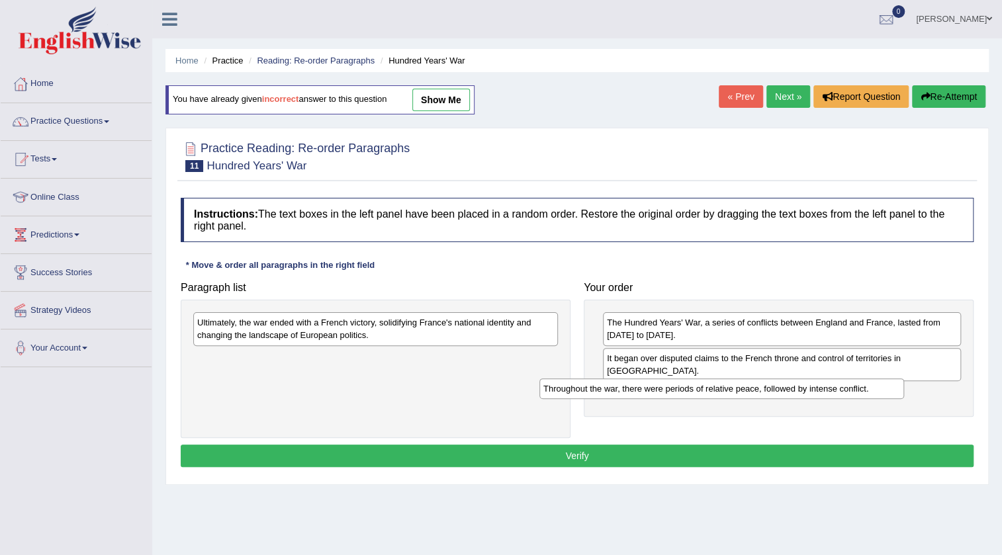
drag, startPoint x: 328, startPoint y: 324, endPoint x: 684, endPoint y: 390, distance: 361.4
click at [684, 390] on div "Throughout the war, there were periods of relative peace, followed by intense c…" at bounding box center [721, 388] width 365 height 21
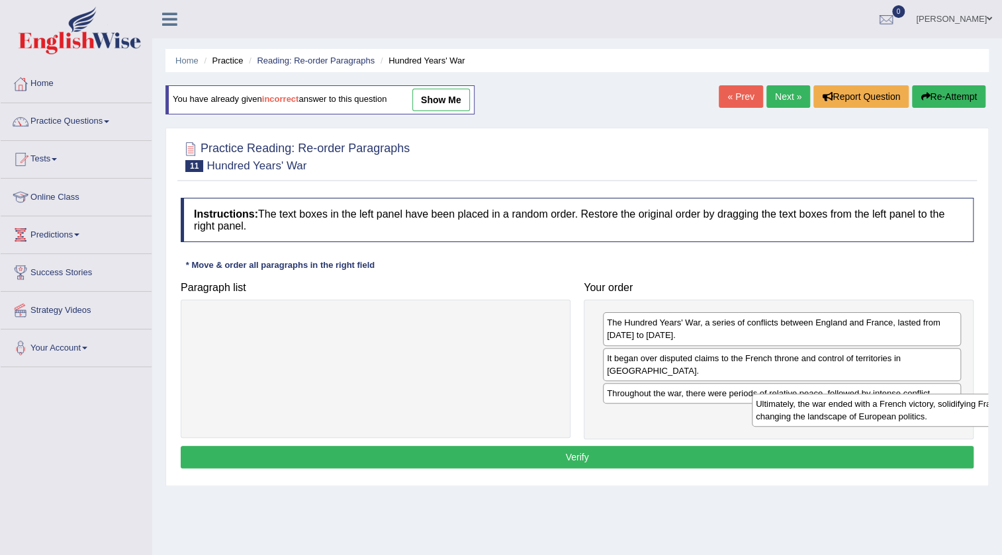
drag, startPoint x: 262, startPoint y: 338, endPoint x: 821, endPoint y: 420, distance: 564.4
click at [821, 420] on div "Ultimately, the war ended with a French victory, solidifying France's national …" at bounding box center [934, 410] width 365 height 33
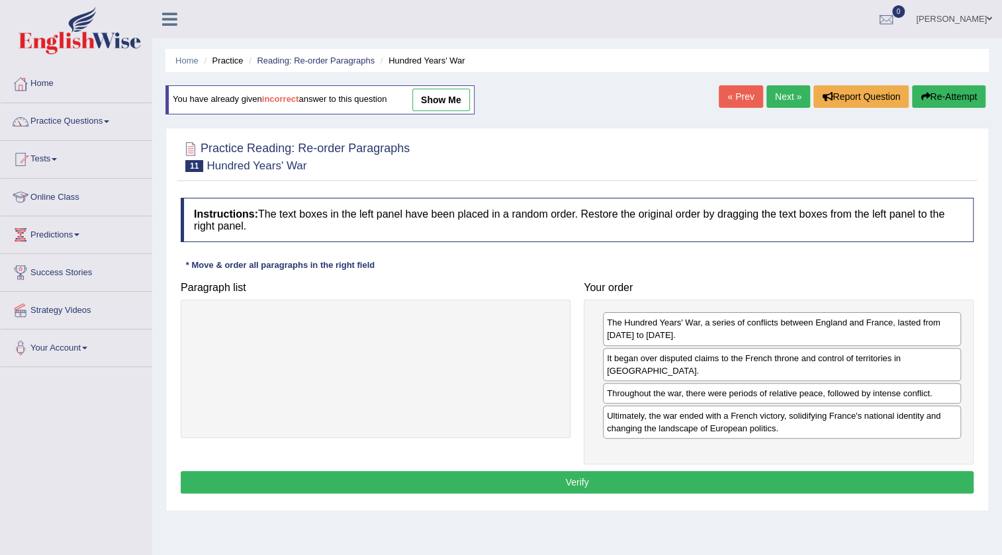
click at [545, 471] on button "Verify" at bounding box center [577, 482] width 793 height 22
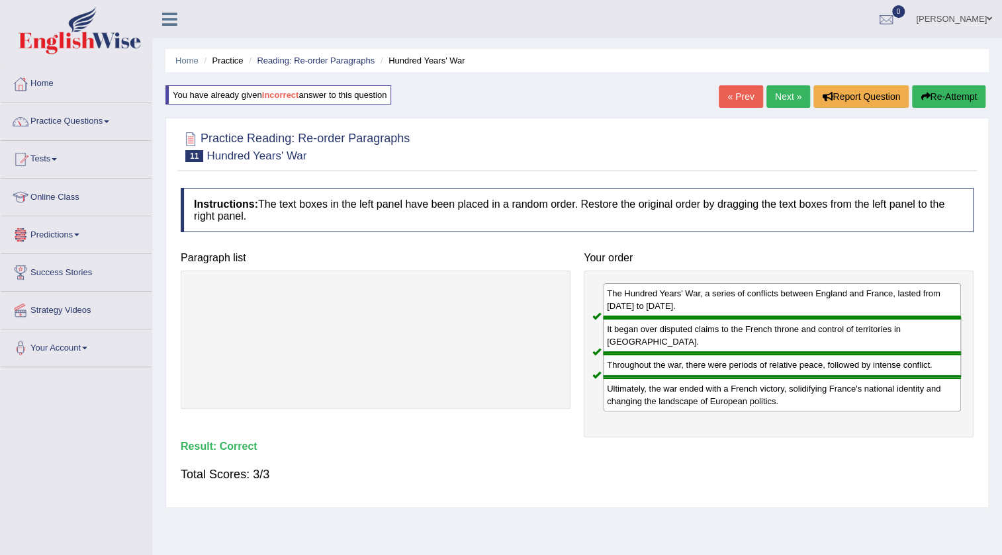
click at [785, 95] on link "Next »" at bounding box center [788, 96] width 44 height 22
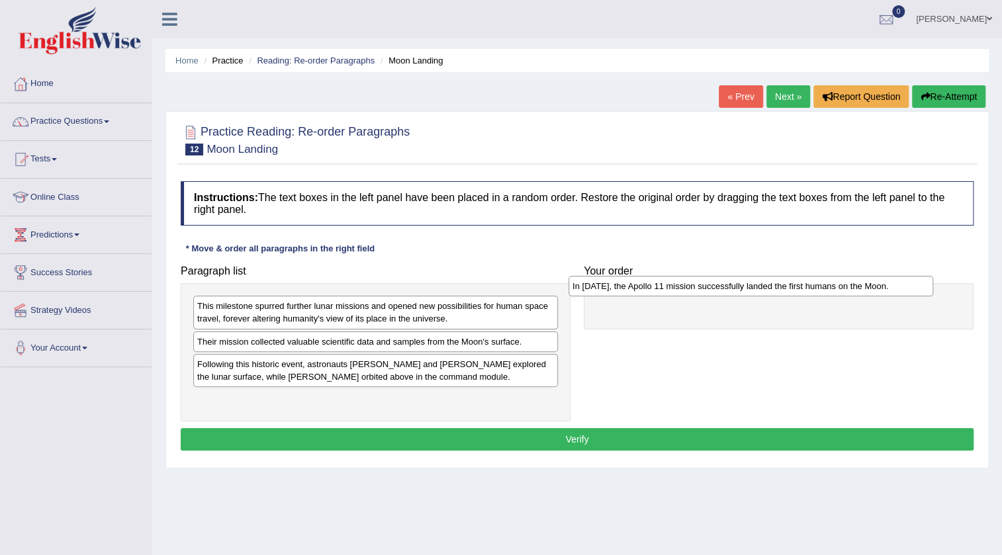
drag, startPoint x: 238, startPoint y: 366, endPoint x: 613, endPoint y: 289, distance: 383.1
click at [613, 289] on div "In [DATE], the Apollo 11 mission successfully landed the first humans on the Mo…" at bounding box center [750, 286] width 365 height 21
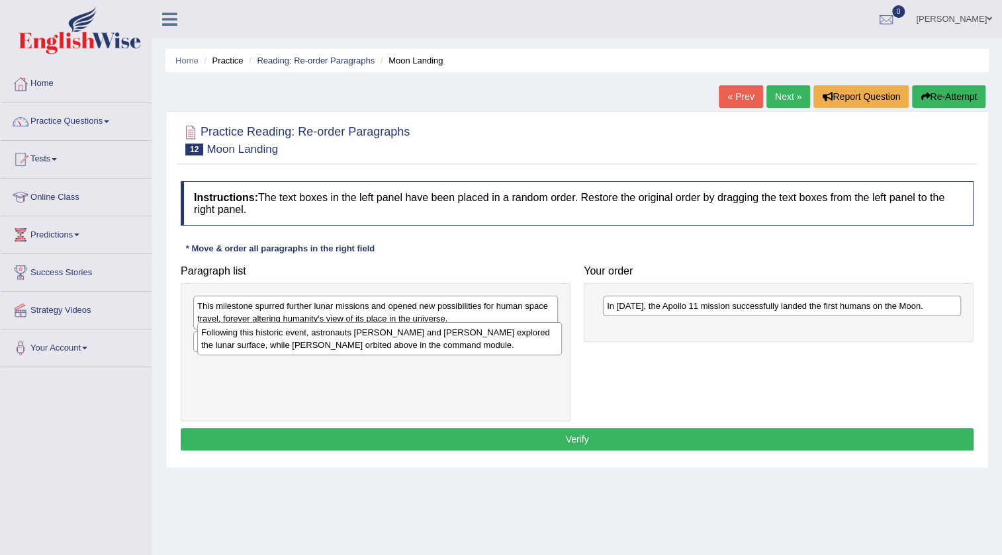
drag, startPoint x: 230, startPoint y: 378, endPoint x: 234, endPoint y: 347, distance: 31.4
click at [234, 347] on div "Following this historic event, astronauts [PERSON_NAME] and [PERSON_NAME] explo…" at bounding box center [379, 338] width 365 height 33
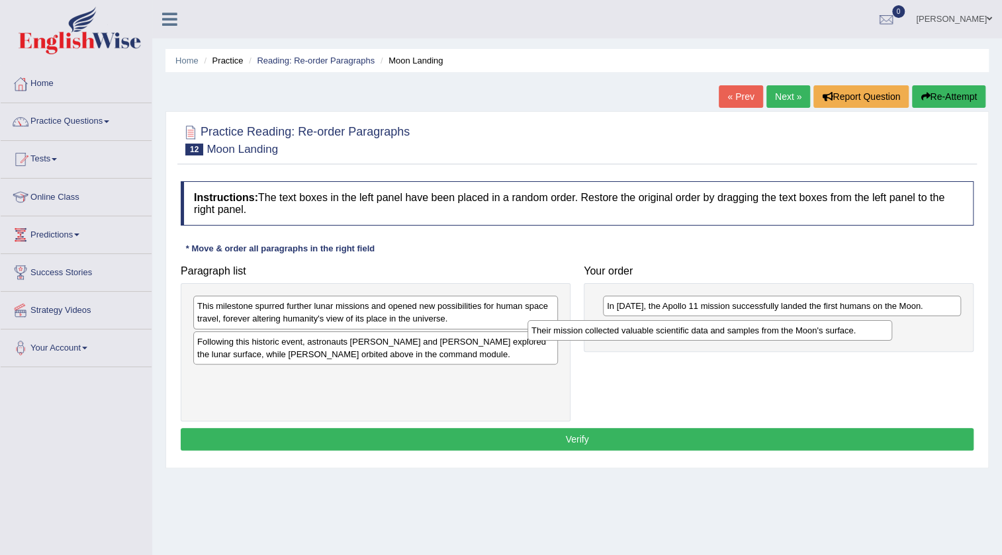
drag, startPoint x: 233, startPoint y: 333, endPoint x: 567, endPoint y: 322, distance: 334.3
click at [567, 322] on div "Their mission collected valuable scientific data and samples from the Moon's su…" at bounding box center [709, 330] width 365 height 21
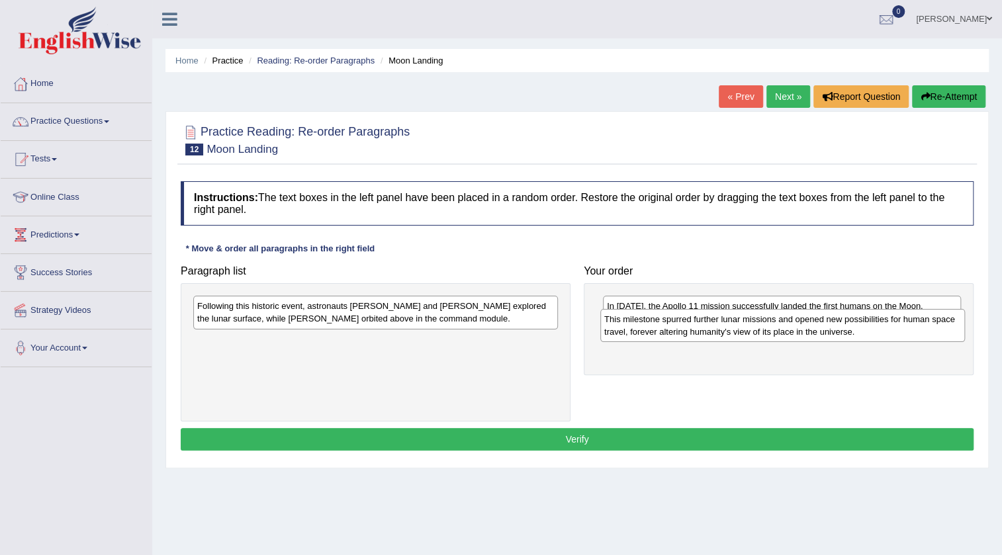
drag, startPoint x: 258, startPoint y: 322, endPoint x: 665, endPoint y: 335, distance: 407.2
click at [665, 335] on div "This milestone spurred further lunar missions and opened new possibilities for …" at bounding box center [782, 325] width 365 height 33
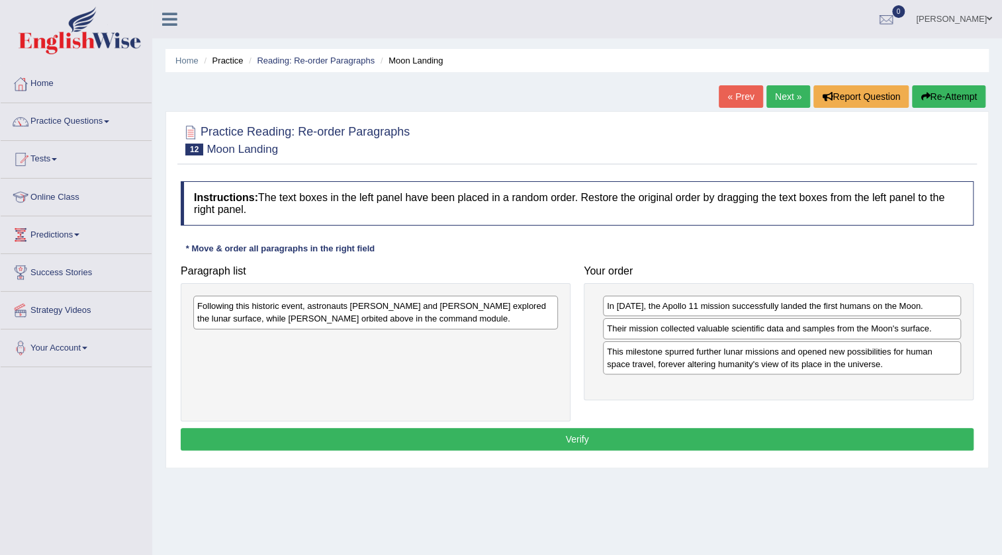
drag, startPoint x: 645, startPoint y: 339, endPoint x: 647, endPoint y: 371, distance: 31.2
click at [647, 371] on div "In 1969, the Apollo 11 mission successfully landed the first humans on the Moon…" at bounding box center [779, 341] width 390 height 116
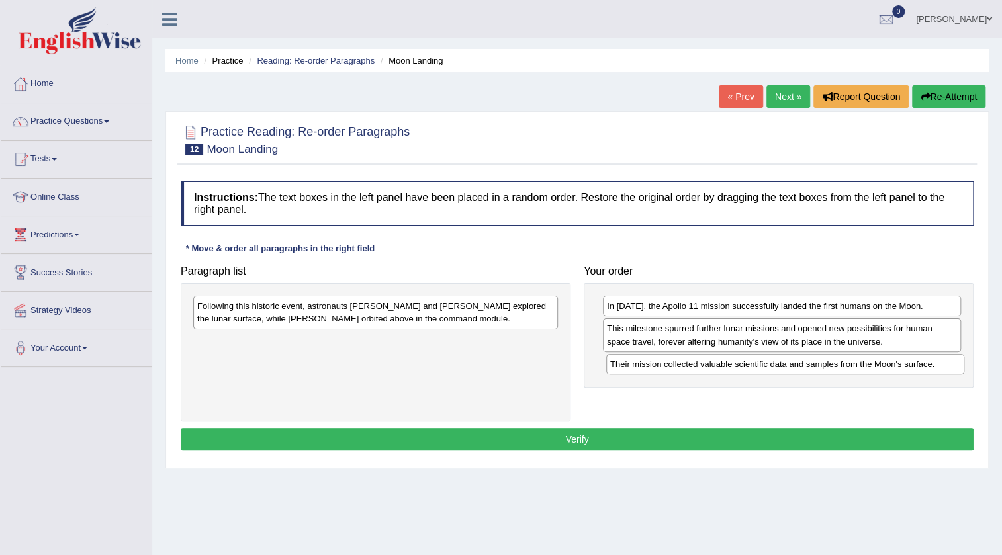
drag, startPoint x: 624, startPoint y: 328, endPoint x: 622, endPoint y: 361, distance: 33.1
click at [622, 361] on div "Their mission collected valuable scientific data and samples from the Moon's su…" at bounding box center [785, 364] width 358 height 21
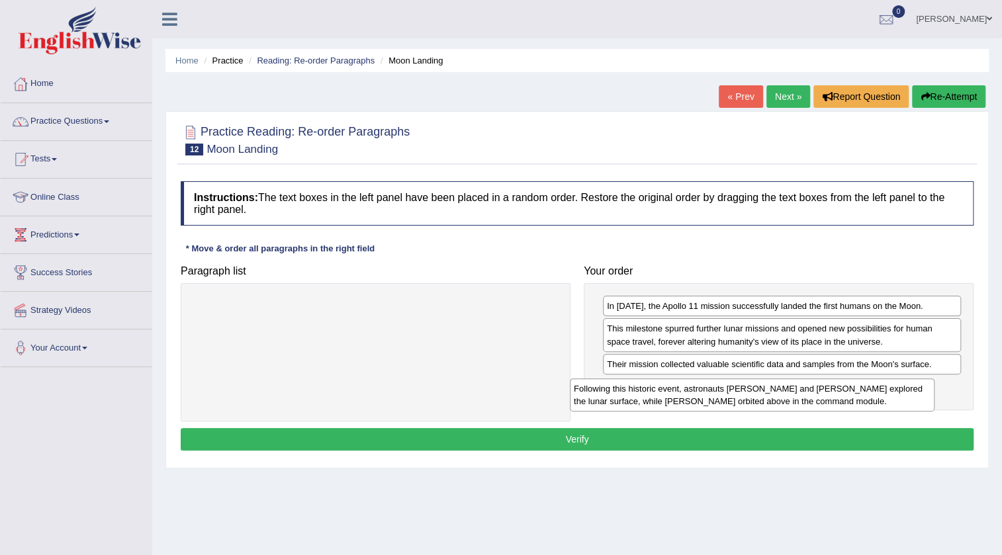
drag, startPoint x: 357, startPoint y: 319, endPoint x: 734, endPoint y: 402, distance: 385.5
click at [734, 402] on div "Following this historic event, astronauts [PERSON_NAME] and [PERSON_NAME] explo…" at bounding box center [752, 394] width 365 height 33
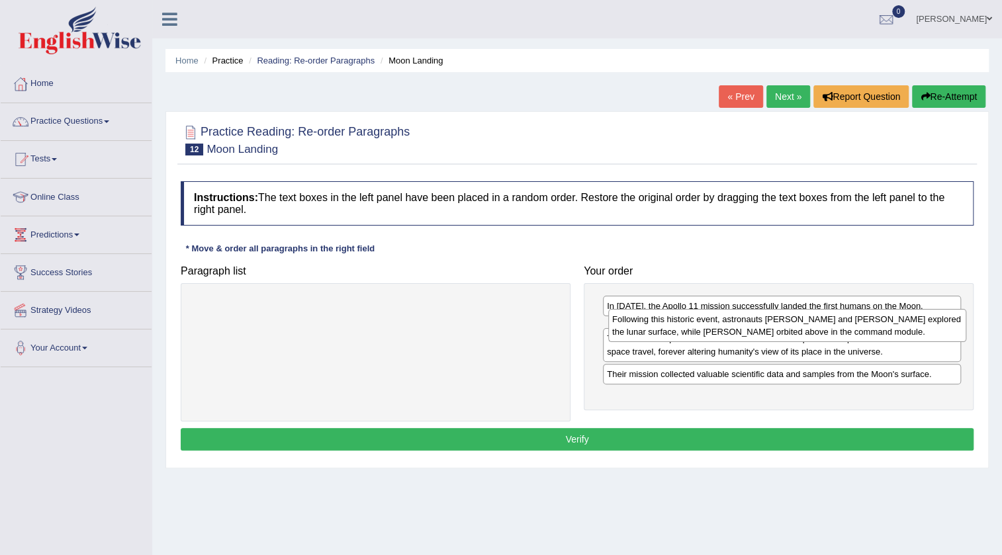
drag, startPoint x: 772, startPoint y: 399, endPoint x: 778, endPoint y: 332, distance: 67.0
click at [778, 332] on div "Following this historic event, astronauts [PERSON_NAME] and [PERSON_NAME] explo…" at bounding box center [787, 325] width 358 height 33
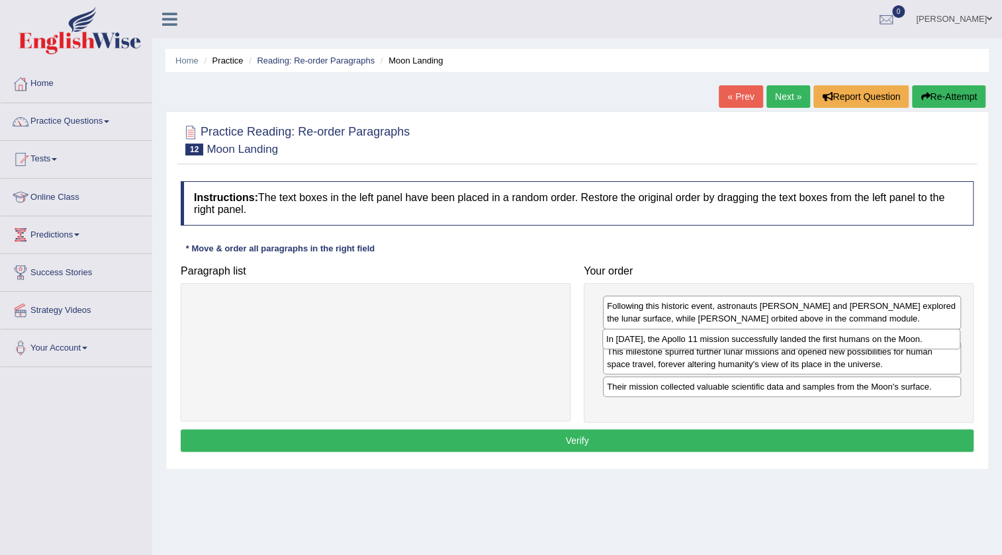
drag, startPoint x: 646, startPoint y: 306, endPoint x: 646, endPoint y: 339, distance: 33.1
click at [646, 339] on div "In [DATE], the Apollo 11 mission successfully landed the first humans on the Mo…" at bounding box center [781, 339] width 358 height 21
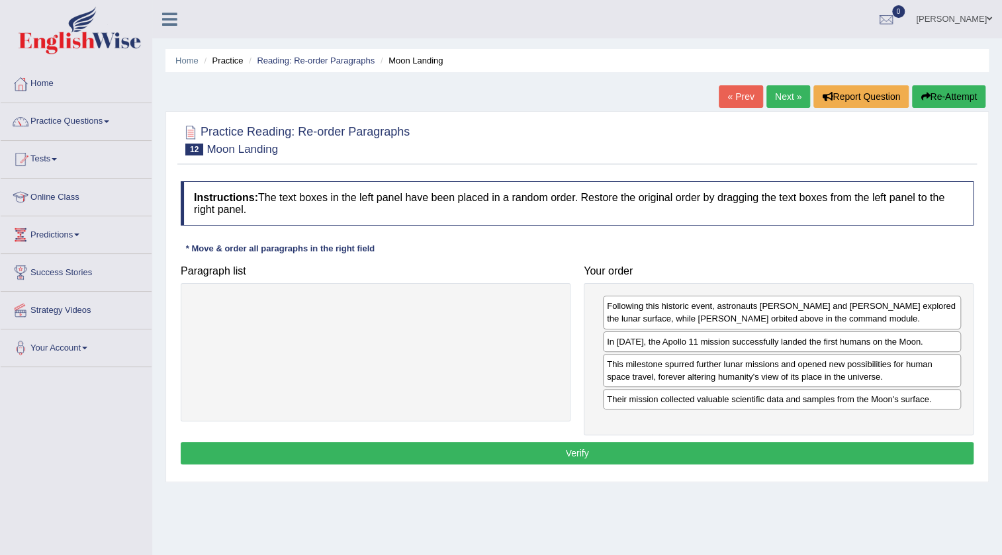
click at [627, 447] on button "Verify" at bounding box center [577, 453] width 793 height 22
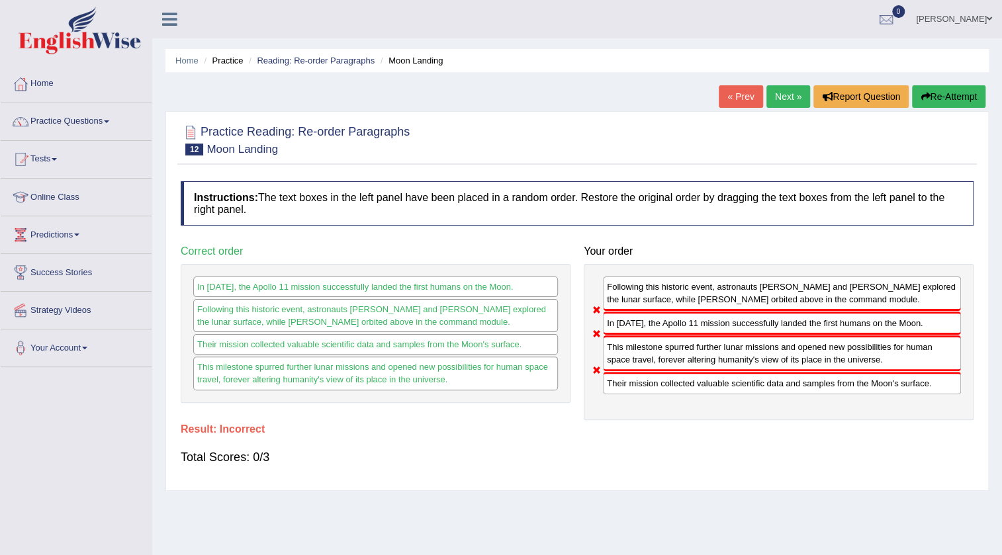
click at [742, 91] on link "« Prev" at bounding box center [741, 96] width 44 height 22
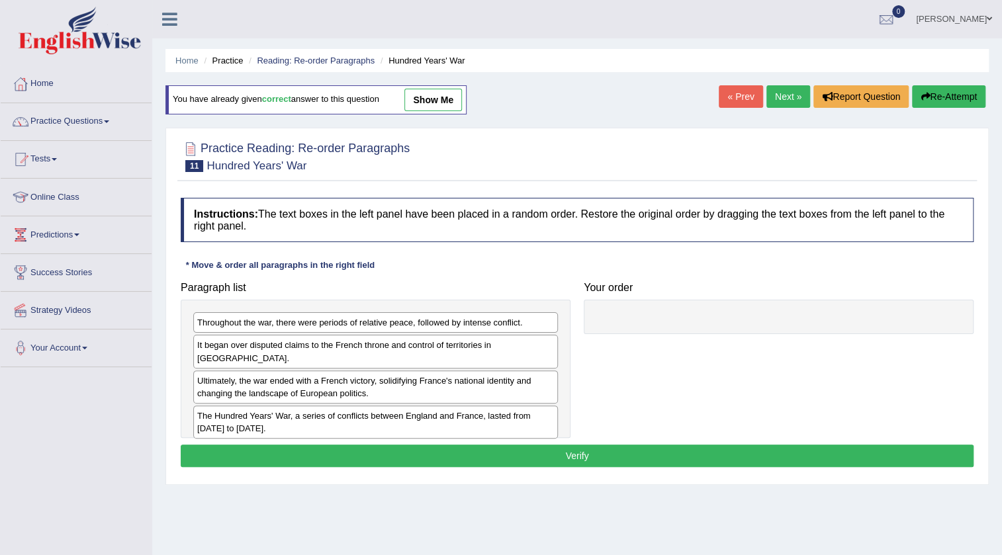
click at [773, 105] on link "Next »" at bounding box center [788, 96] width 44 height 22
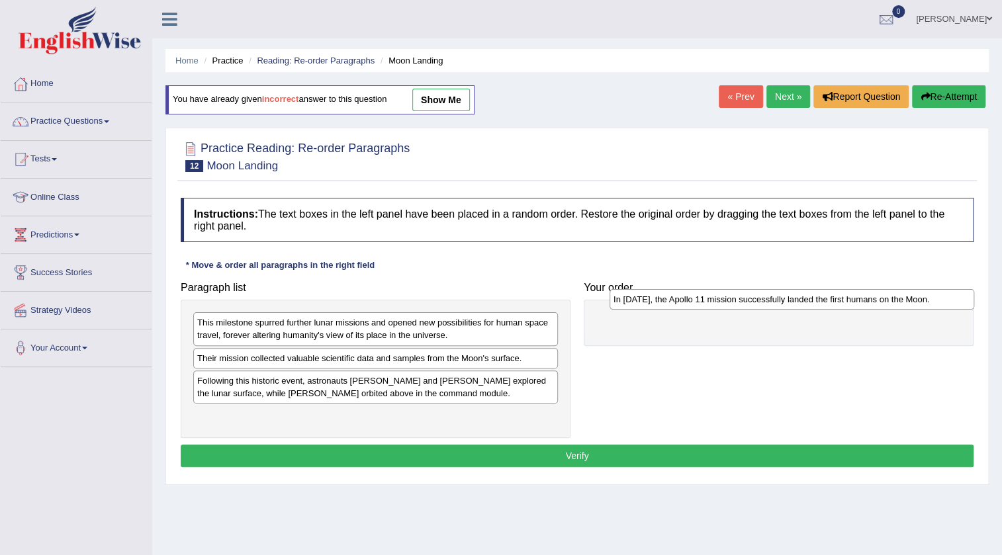
drag, startPoint x: 225, startPoint y: 378, endPoint x: 641, endPoint y: 297, distance: 424.0
click at [641, 297] on div "In [DATE], the Apollo 11 mission successfully landed the first humans on the Mo…" at bounding box center [791, 299] width 365 height 21
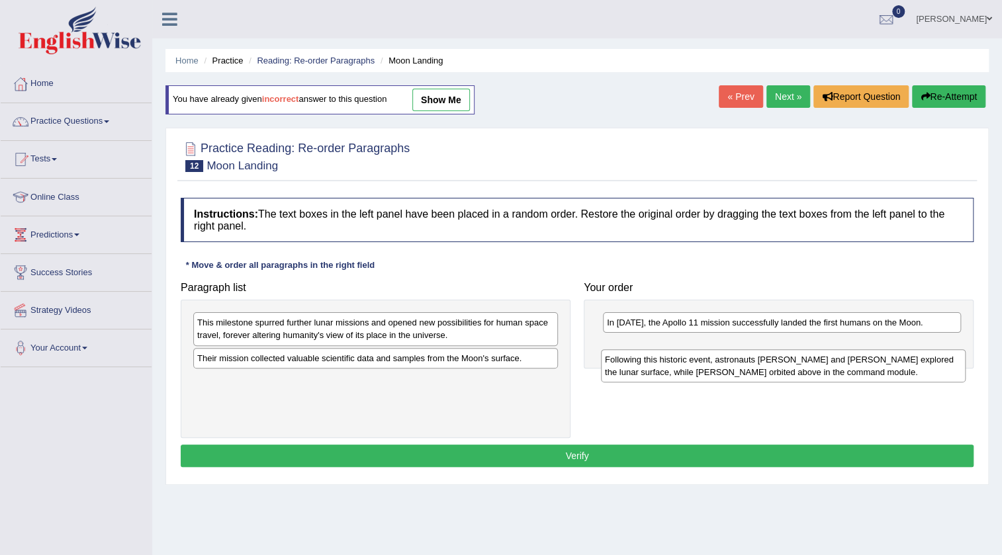
drag, startPoint x: 238, startPoint y: 391, endPoint x: 645, endPoint y: 348, distance: 409.9
click at [645, 367] on div "Following this historic event, astronauts [PERSON_NAME] and [PERSON_NAME] explo…" at bounding box center [783, 365] width 365 height 33
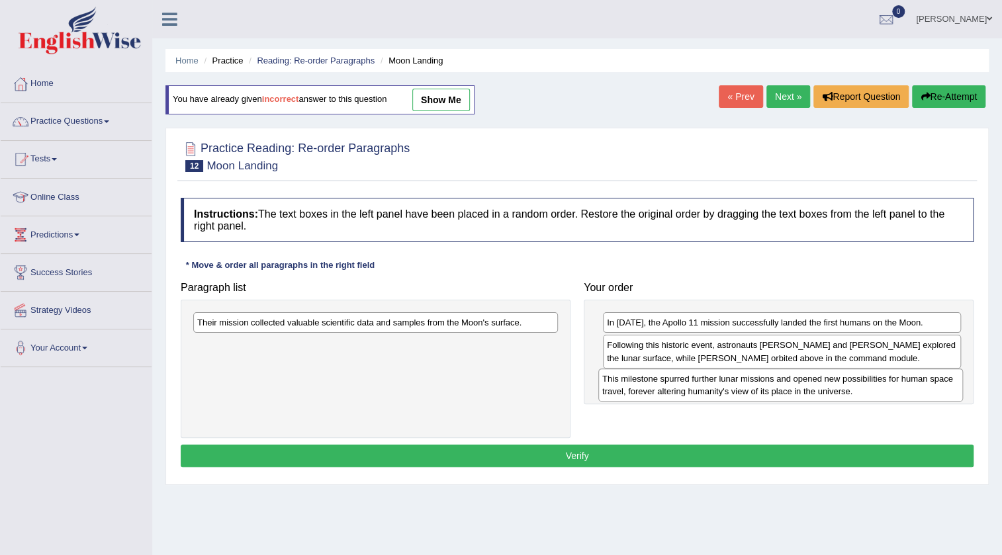
drag, startPoint x: 303, startPoint y: 321, endPoint x: 703, endPoint y: 369, distance: 403.2
click at [709, 376] on div "This milestone spurred further lunar missions and opened new possibilities for …" at bounding box center [780, 385] width 365 height 33
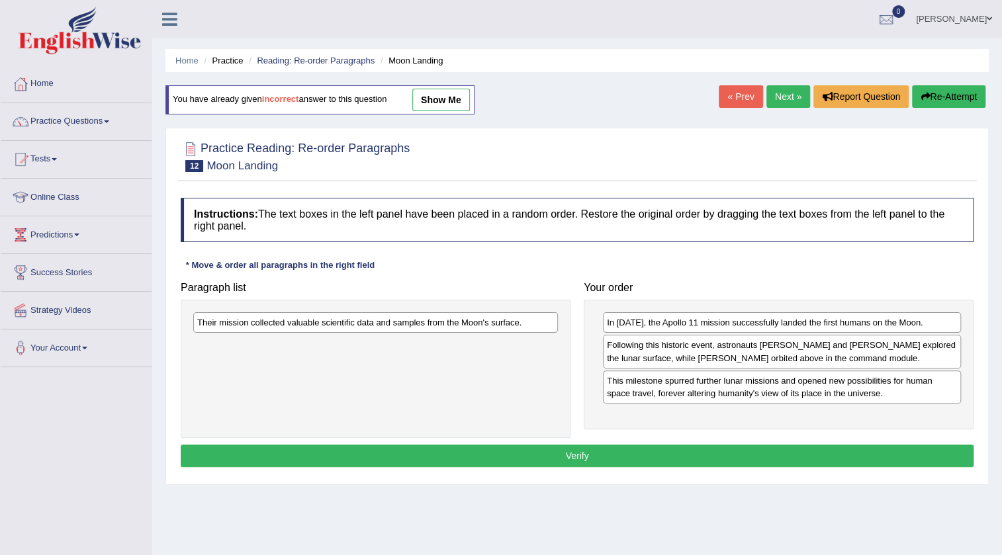
drag, startPoint x: 218, startPoint y: 307, endPoint x: 293, endPoint y: 333, distance: 79.7
click at [355, 364] on div "Their mission collected valuable scientific data and samples from the Moon's su…" at bounding box center [376, 369] width 390 height 138
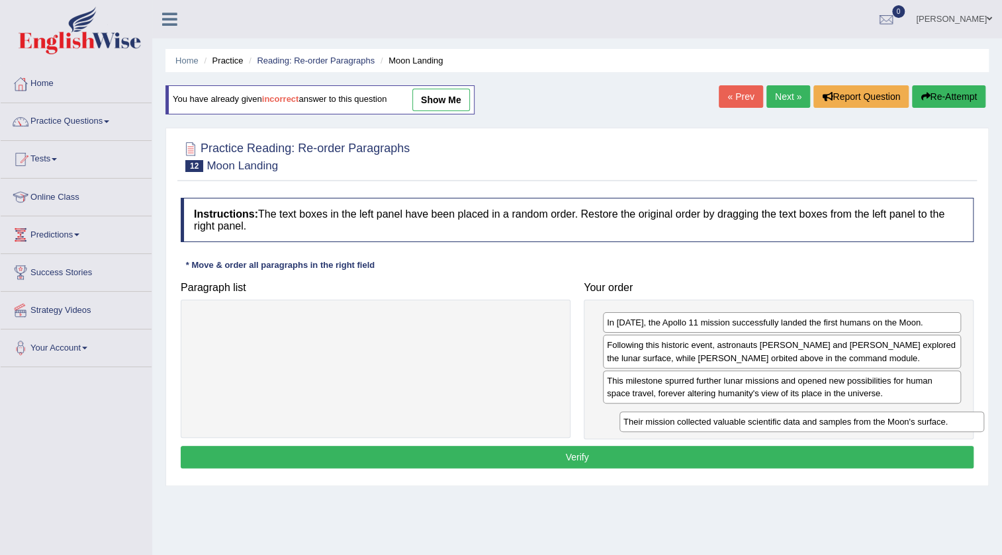
drag, startPoint x: 270, startPoint y: 320, endPoint x: 647, endPoint y: 424, distance: 391.4
click at [656, 417] on div "Their mission collected valuable scientific data and samples from the Moon's su…" at bounding box center [801, 422] width 365 height 21
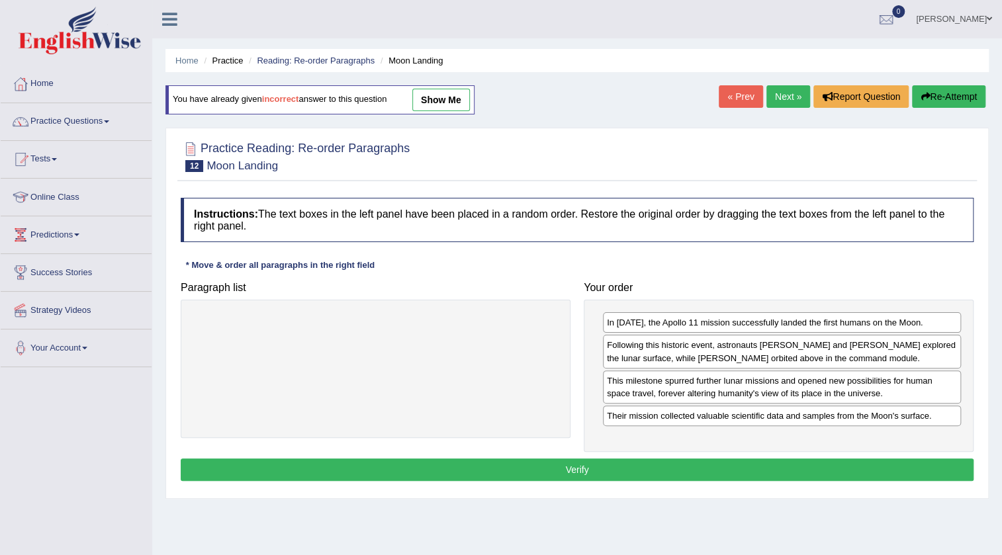
click at [598, 449] on div "In [DATE], the Apollo 11 mission successfully landed the first humans on the Mo…" at bounding box center [779, 376] width 390 height 152
click at [594, 471] on button "Verify" at bounding box center [577, 470] width 793 height 22
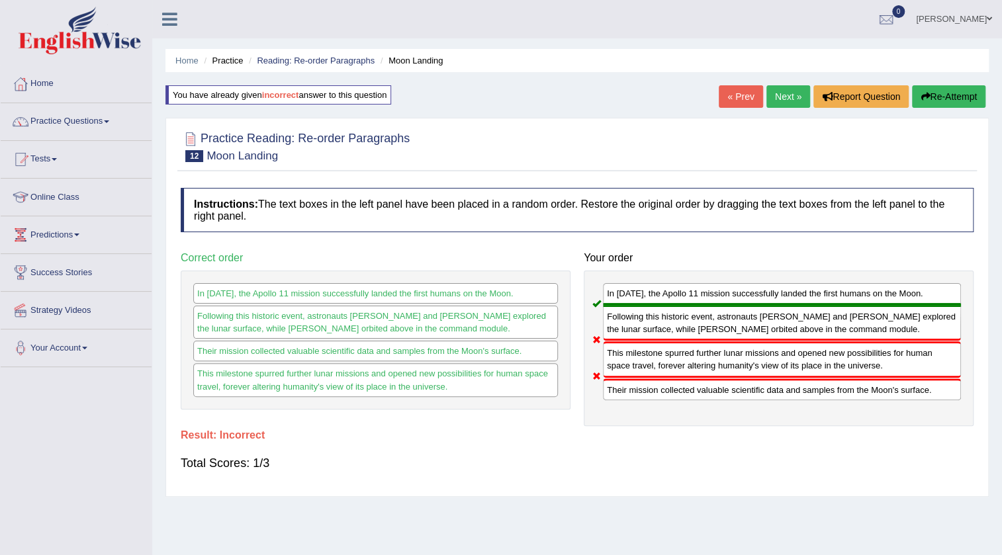
click at [985, 95] on button "Re-Attempt" at bounding box center [948, 96] width 73 height 22
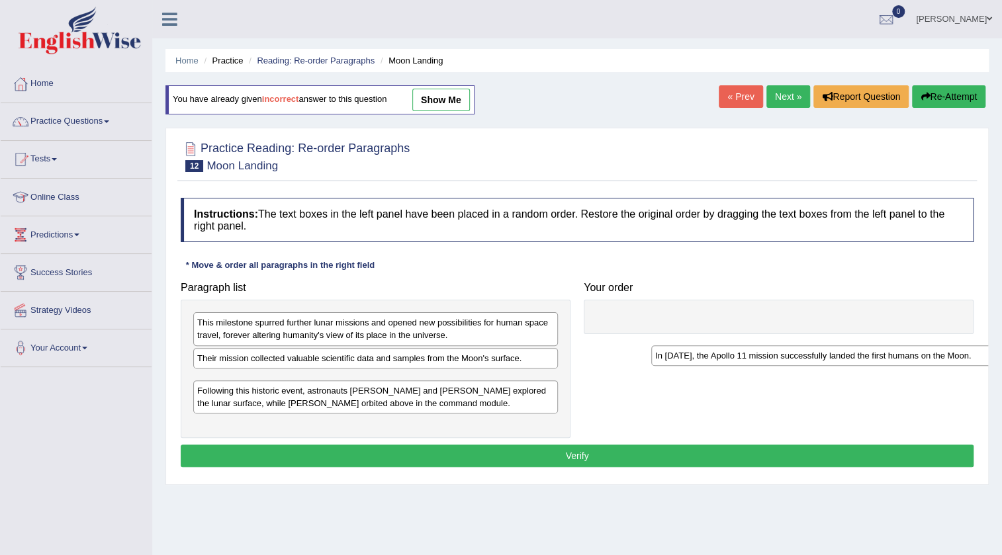
drag, startPoint x: 219, startPoint y: 382, endPoint x: 678, endPoint y: 357, distance: 459.3
click at [692, 359] on div "In [DATE], the Apollo 11 mission successfully landed the first humans on the Mo…" at bounding box center [833, 355] width 365 height 21
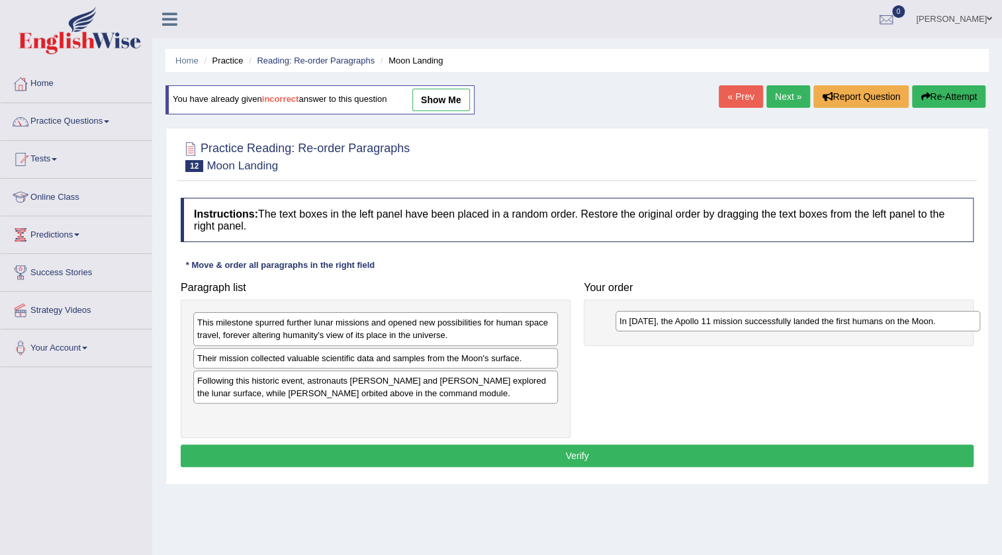
drag, startPoint x: 350, startPoint y: 385, endPoint x: 763, endPoint y: 319, distance: 418.2
click at [766, 321] on div "In [DATE], the Apollo 11 mission successfully landed the first humans on the Mo…" at bounding box center [797, 321] width 365 height 21
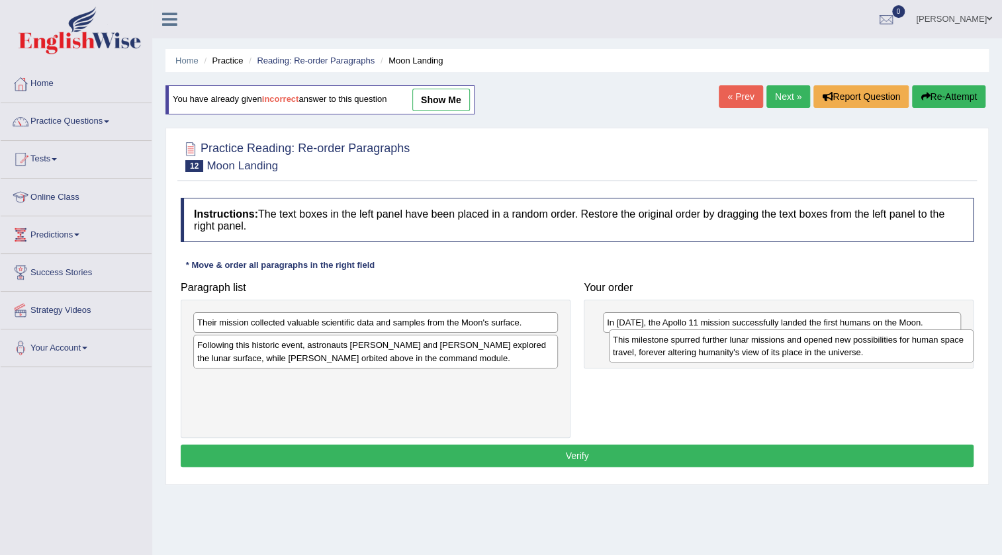
drag, startPoint x: 315, startPoint y: 332, endPoint x: 748, endPoint y: 350, distance: 433.2
click at [748, 350] on div "This milestone spurred further lunar missions and opened new possibilities for …" at bounding box center [791, 346] width 365 height 33
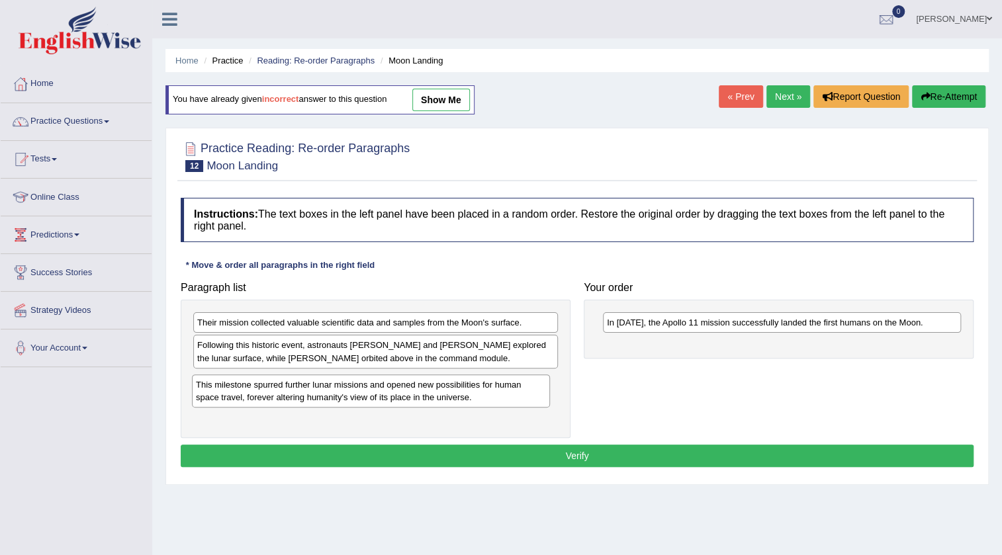
drag, startPoint x: 641, startPoint y: 357, endPoint x: 230, endPoint y: 397, distance: 412.8
click at [230, 397] on div "This milestone spurred further lunar missions and opened new possibilities for …" at bounding box center [371, 391] width 358 height 33
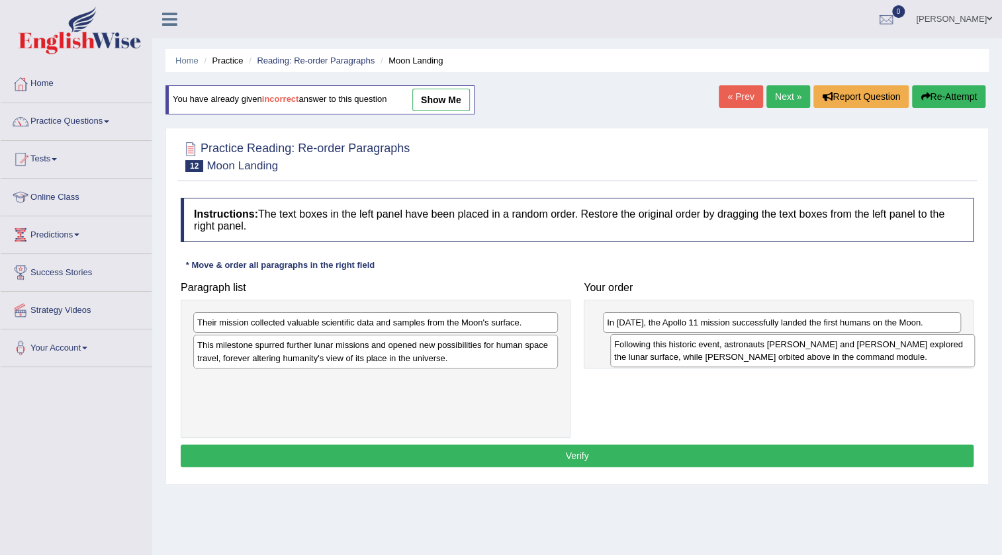
drag, startPoint x: 257, startPoint y: 358, endPoint x: 674, endPoint y: 357, distance: 416.9
click at [674, 357] on div "Following this historic event, astronauts [PERSON_NAME] and [PERSON_NAME] explo…" at bounding box center [792, 350] width 365 height 33
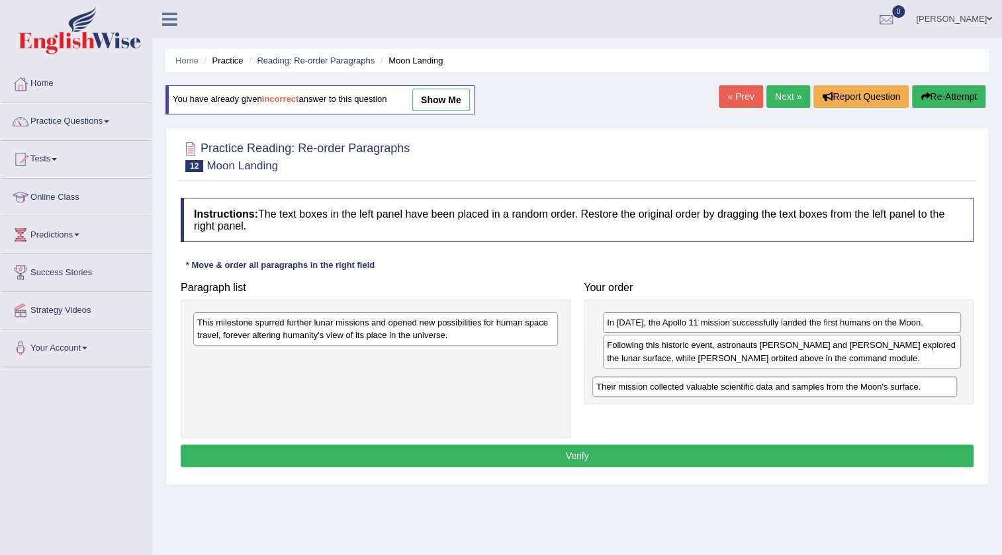
drag, startPoint x: 392, startPoint y: 330, endPoint x: 791, endPoint y: 394, distance: 404.1
click at [791, 394] on div "Their mission collected valuable scientific data and samples from the Moon's su…" at bounding box center [774, 387] width 365 height 21
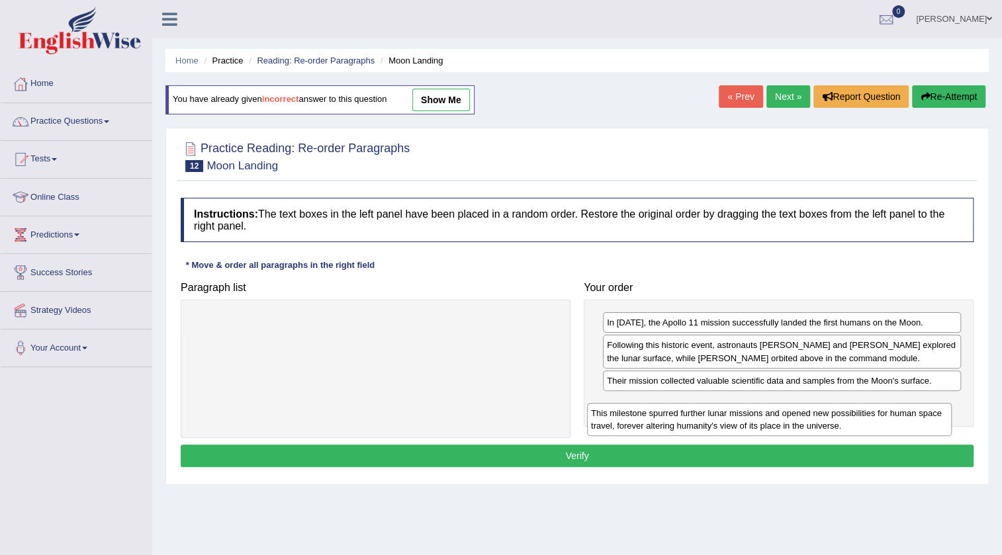
drag, startPoint x: 333, startPoint y: 338, endPoint x: 743, endPoint y: 425, distance: 418.8
click at [743, 425] on div "This milestone spurred further lunar missions and opened new possibilities for …" at bounding box center [769, 419] width 365 height 33
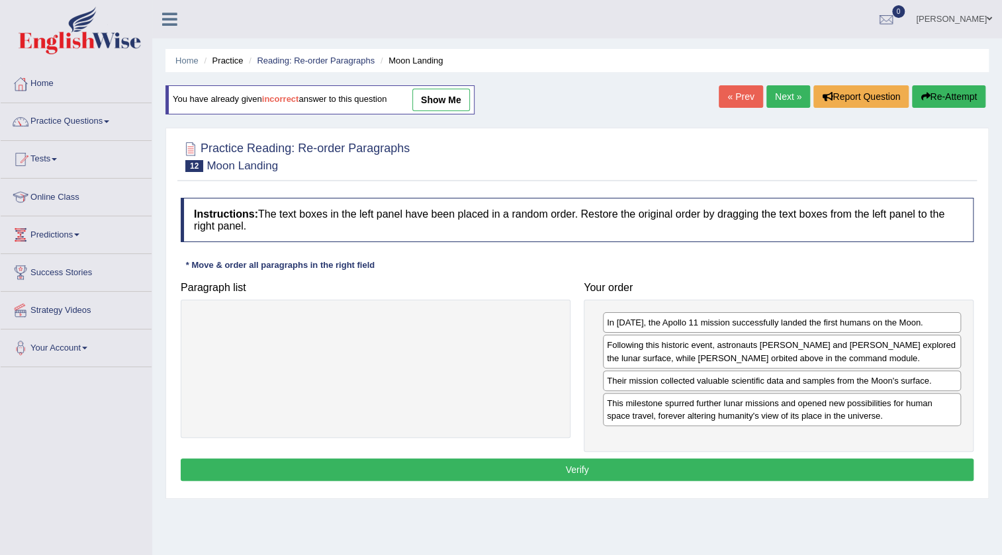
click at [632, 467] on button "Verify" at bounding box center [577, 470] width 793 height 22
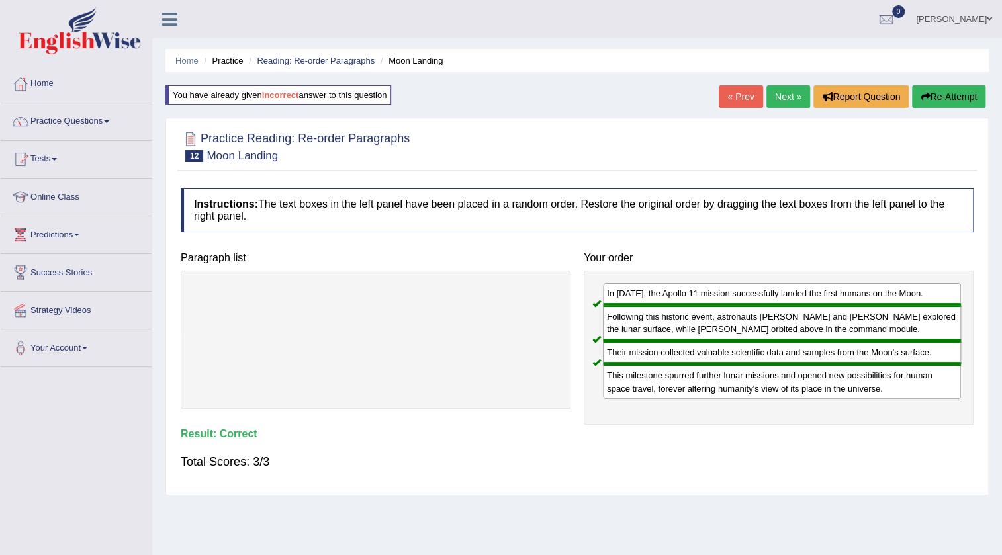
click at [783, 94] on link "Next »" at bounding box center [788, 96] width 44 height 22
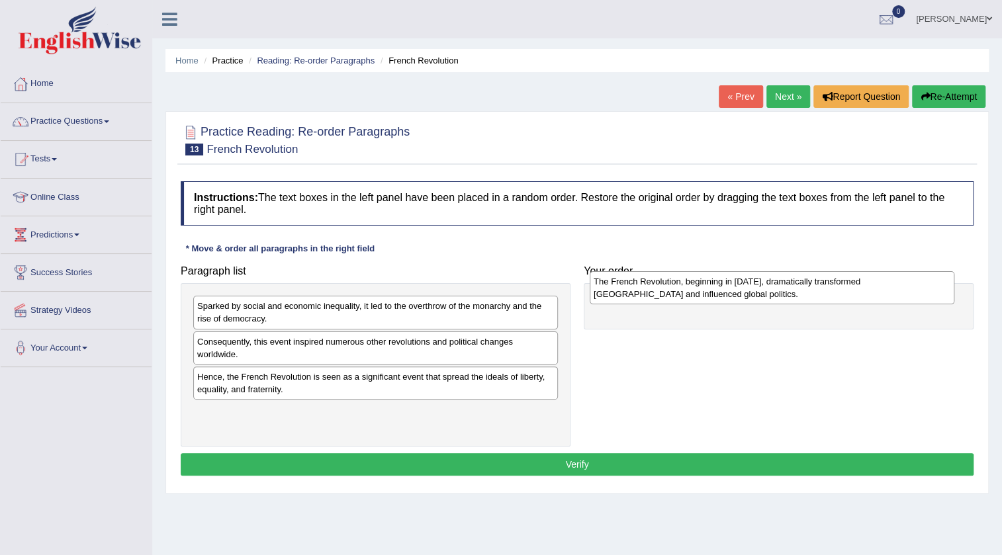
drag, startPoint x: 244, startPoint y: 356, endPoint x: 640, endPoint y: 296, distance: 400.8
click at [640, 296] on div "The French Revolution, beginning in 1789, dramatically transformed France and i…" at bounding box center [772, 287] width 365 height 33
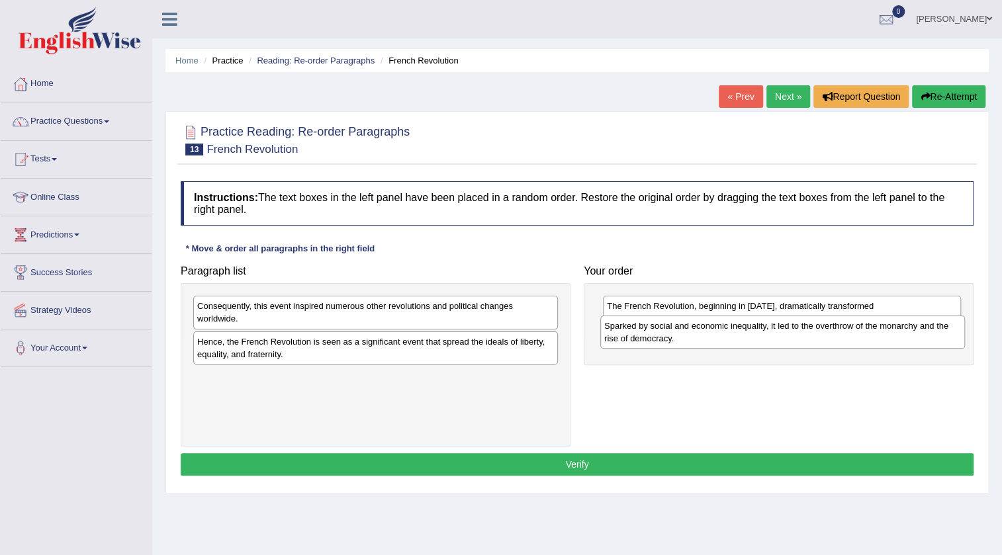
drag, startPoint x: 259, startPoint y: 310, endPoint x: 666, endPoint y: 330, distance: 407.4
click at [666, 330] on div "Sparked by social and economic inequality, it led to the overthrow of the monar…" at bounding box center [782, 332] width 365 height 33
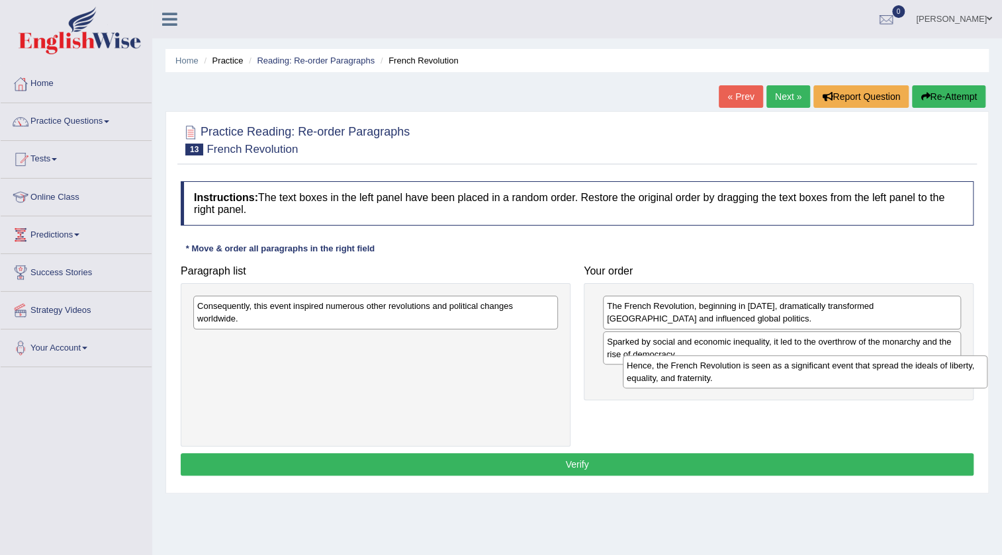
drag, startPoint x: 269, startPoint y: 355, endPoint x: 668, endPoint y: 377, distance: 399.6
click at [668, 377] on div "Hence, the French Revolution is seen as a significant event that spread the ide…" at bounding box center [805, 371] width 365 height 33
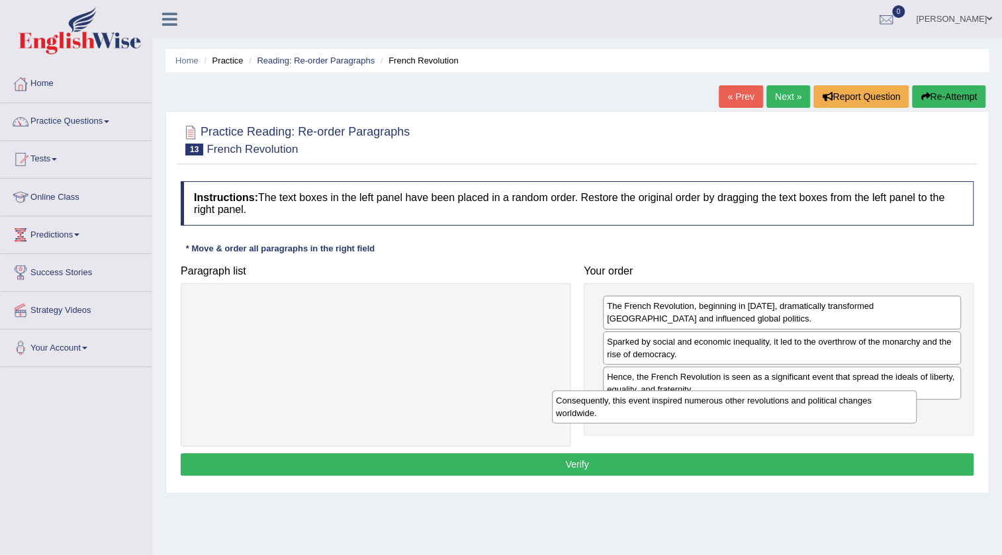
drag, startPoint x: 352, startPoint y: 316, endPoint x: 711, endPoint y: 410, distance: 371.4
click at [711, 410] on div "Consequently, this event inspired numerous other revolutions and political chan…" at bounding box center [734, 406] width 365 height 33
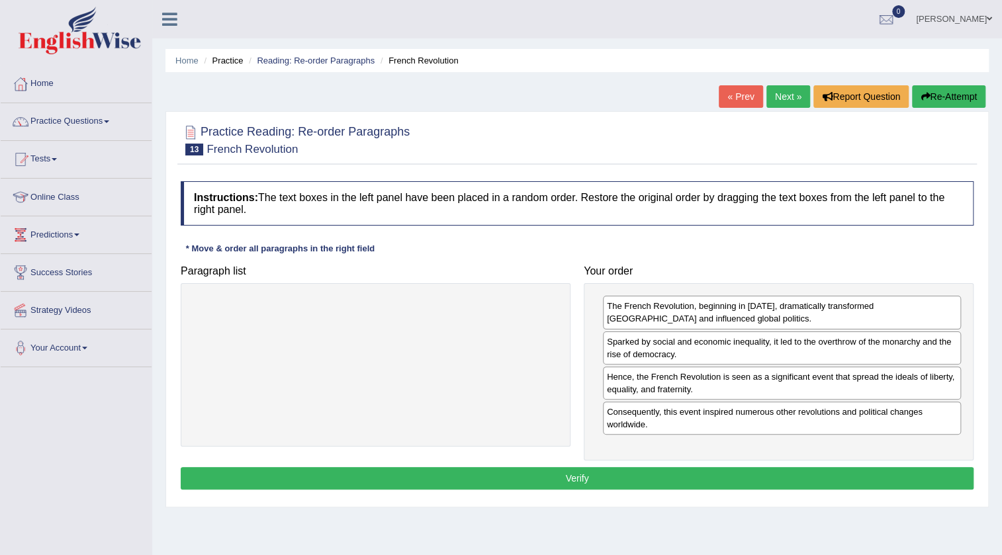
click at [620, 484] on button "Verify" at bounding box center [577, 478] width 793 height 22
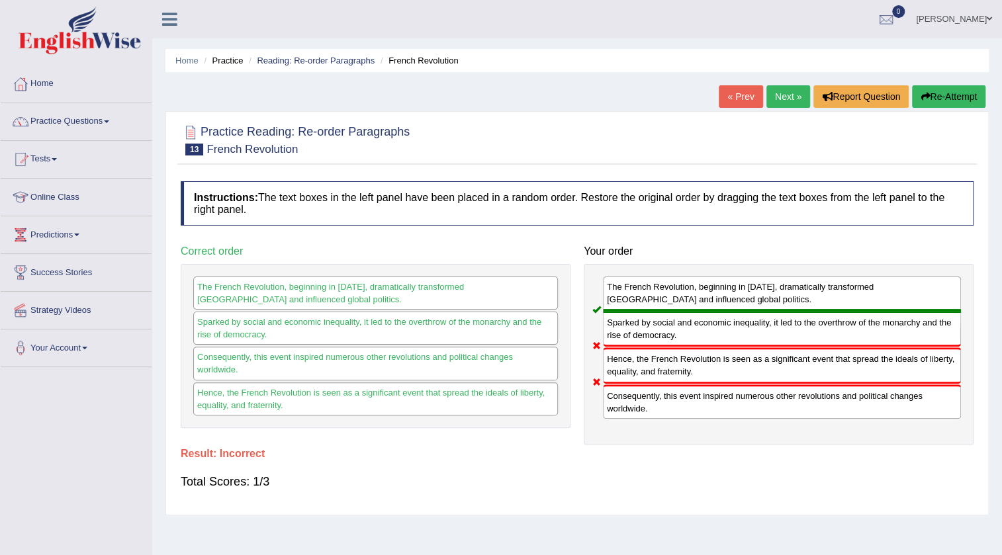
drag, startPoint x: 669, startPoint y: 364, endPoint x: 675, endPoint y: 377, distance: 14.5
click at [675, 377] on div "Hence, the French Revolution is seen as a significant event that spread the ide…" at bounding box center [782, 365] width 358 height 36
click at [930, 101] on button "Re-Attempt" at bounding box center [948, 96] width 73 height 22
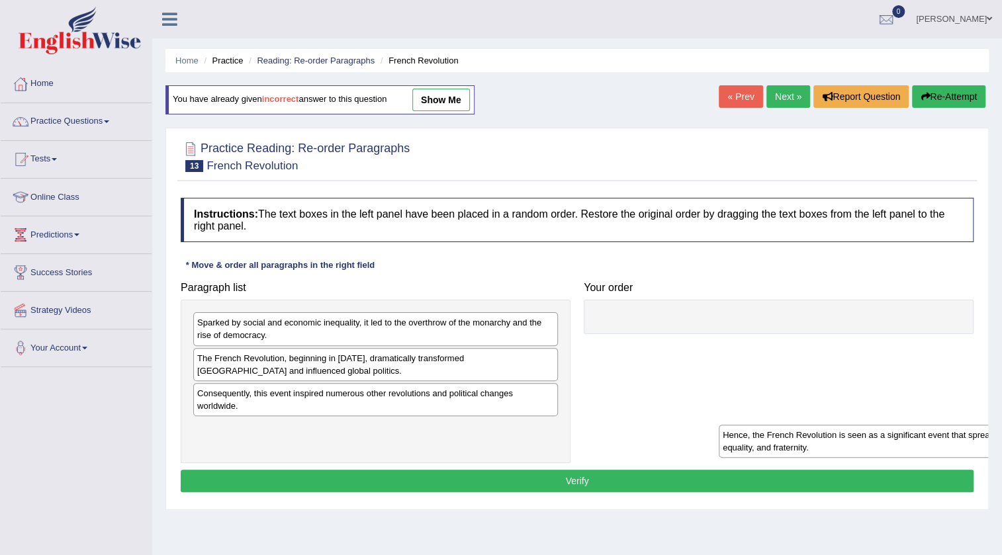
drag, startPoint x: 0, startPoint y: 0, endPoint x: 780, endPoint y: 448, distance: 899.6
click at [780, 448] on div "Hence, the French Revolution is seen as a significant event that spread the ide…" at bounding box center [901, 441] width 365 height 33
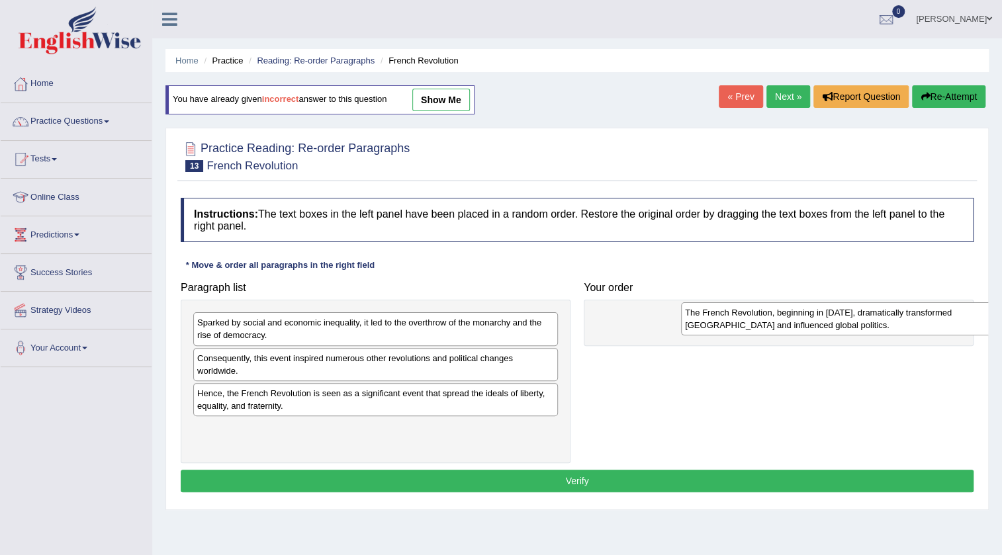
drag, startPoint x: 256, startPoint y: 362, endPoint x: 720, endPoint y: 311, distance: 466.6
click at [720, 311] on div "The French Revolution, beginning in 1789, dramatically transformed France and i…" at bounding box center [863, 318] width 365 height 33
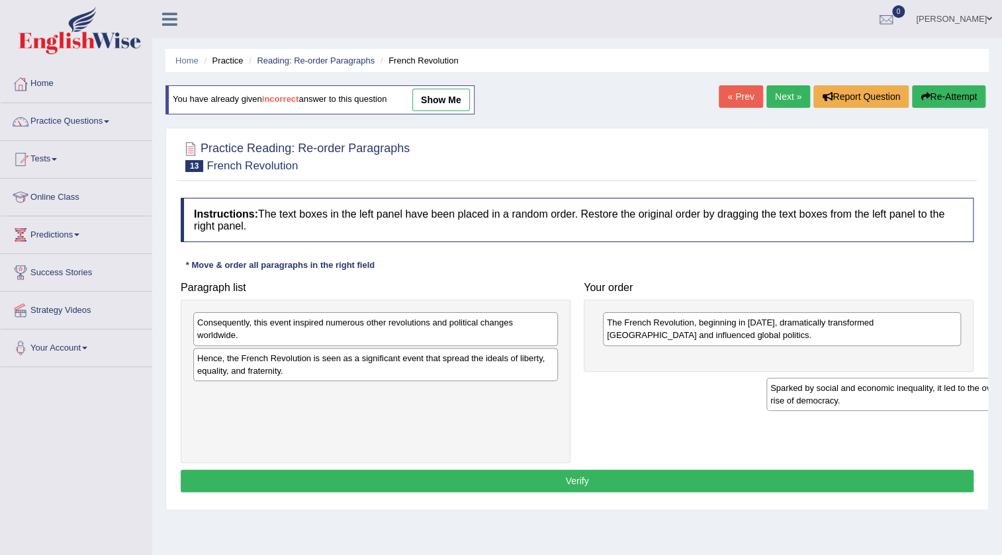
drag, startPoint x: 236, startPoint y: 330, endPoint x: 741, endPoint y: 369, distance: 507.0
click at [766, 378] on div "Sparked by social and economic inequality, it led to the overthrow of the monar…" at bounding box center [948, 394] width 365 height 33
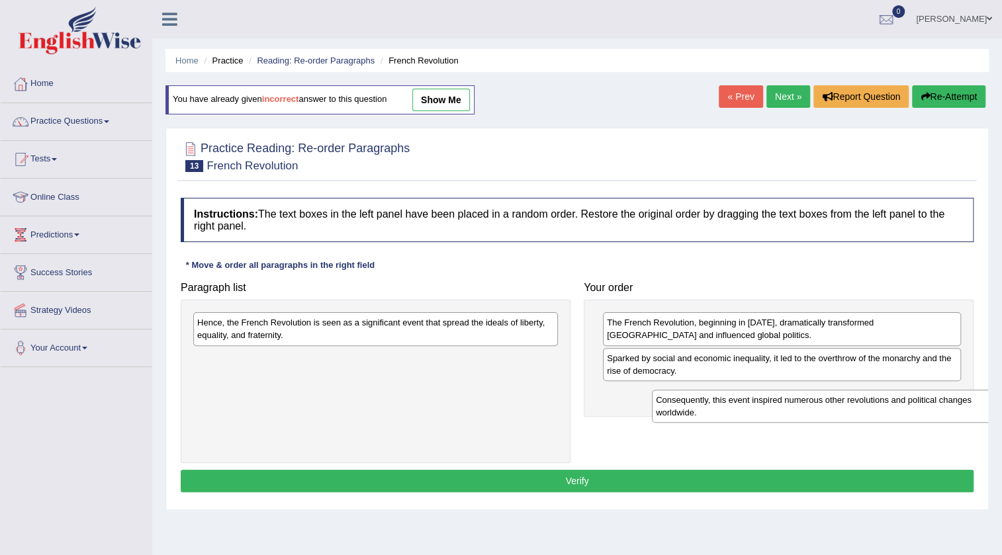
drag, startPoint x: 374, startPoint y: 330, endPoint x: 832, endPoint y: 408, distance: 465.1
click at [832, 408] on div "Consequently, this event inspired numerous other revolutions and political chan…" at bounding box center [834, 406] width 365 height 33
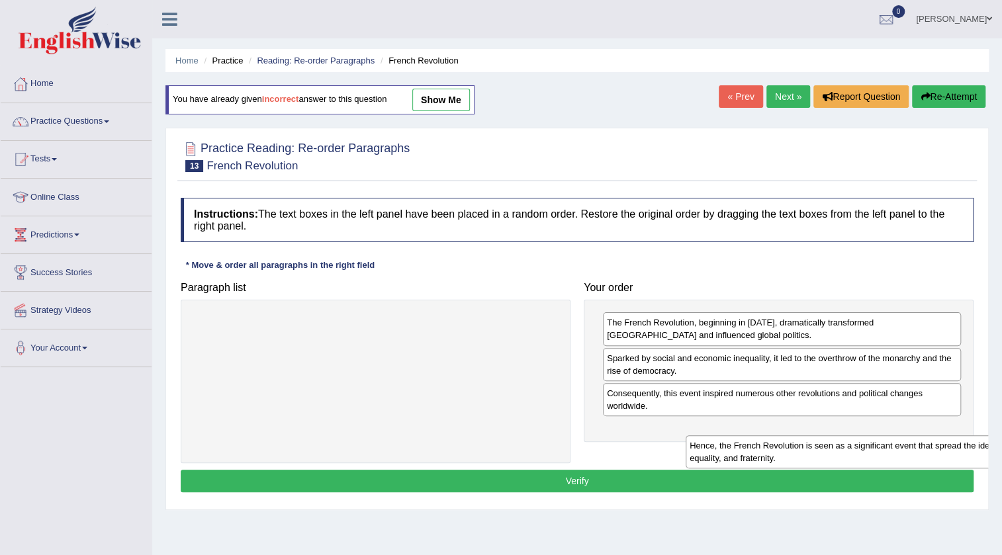
drag, startPoint x: 315, startPoint y: 326, endPoint x: 772, endPoint y: 445, distance: 472.5
click at [805, 449] on div "Hence, the French Revolution is seen as a significant event that spread the ide…" at bounding box center [868, 451] width 365 height 33
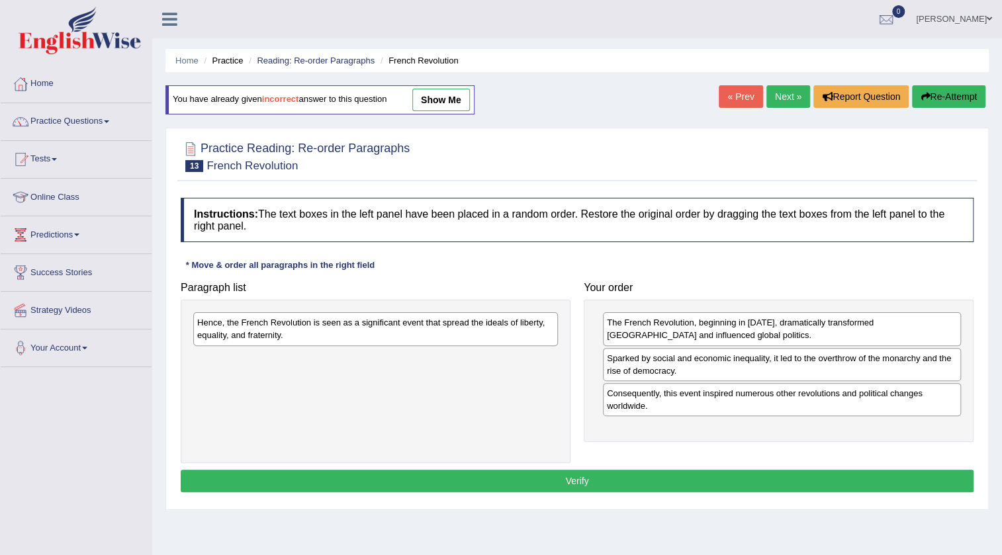
drag, startPoint x: 471, startPoint y: 311, endPoint x: 490, endPoint y: 333, distance: 29.1
click at [490, 333] on div "Hence, the French Revolution is seen as a significant event that spread the ide…" at bounding box center [376, 381] width 390 height 163
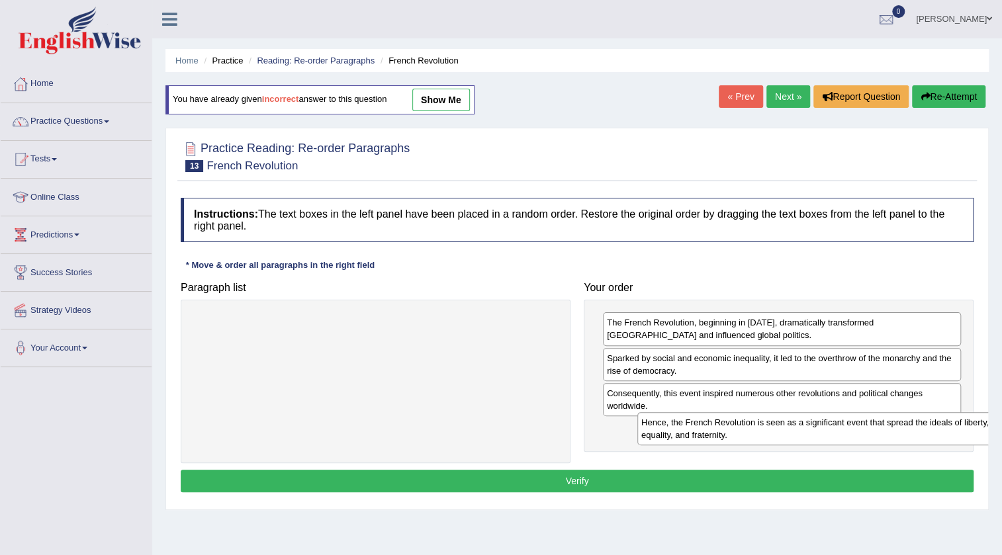
drag, startPoint x: 490, startPoint y: 333, endPoint x: 929, endPoint y: 432, distance: 449.8
click at [932, 432] on div "Hence, the French Revolution is seen as a significant event that spread the ide…" at bounding box center [819, 428] width 365 height 33
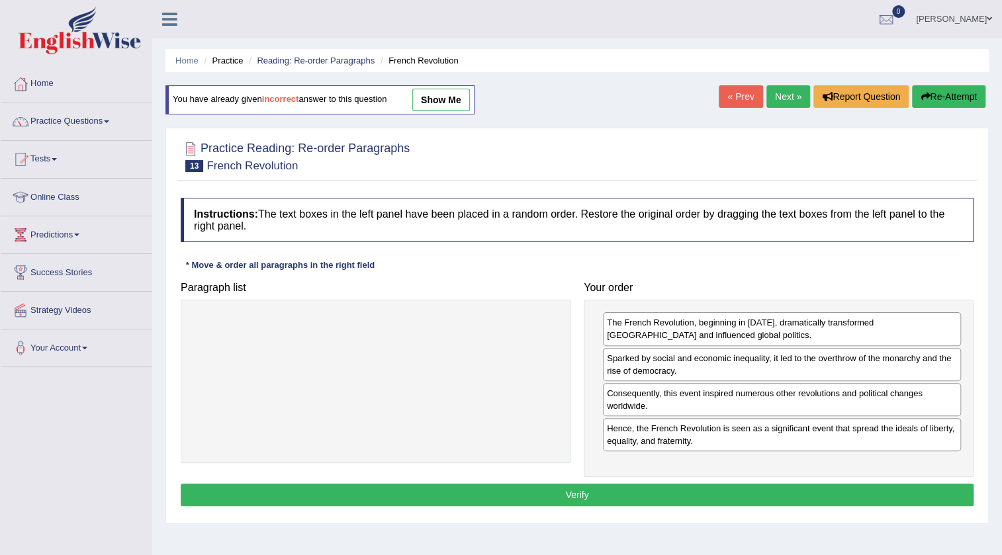
click at [613, 503] on button "Verify" at bounding box center [577, 495] width 793 height 22
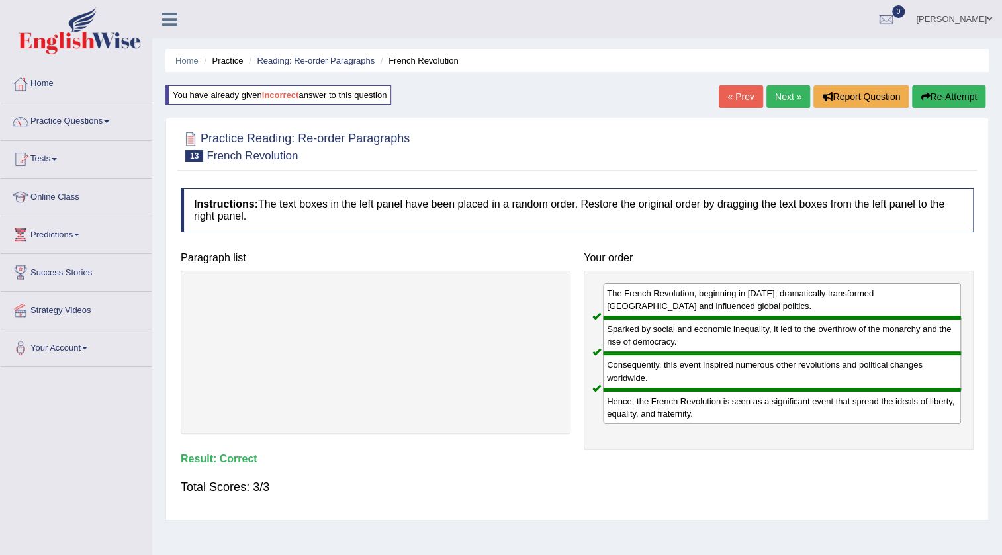
click at [790, 109] on div "« Prev Next » Report Question Re-Attempt" at bounding box center [854, 98] width 270 height 26
click at [791, 105] on link "Next »" at bounding box center [788, 96] width 44 height 22
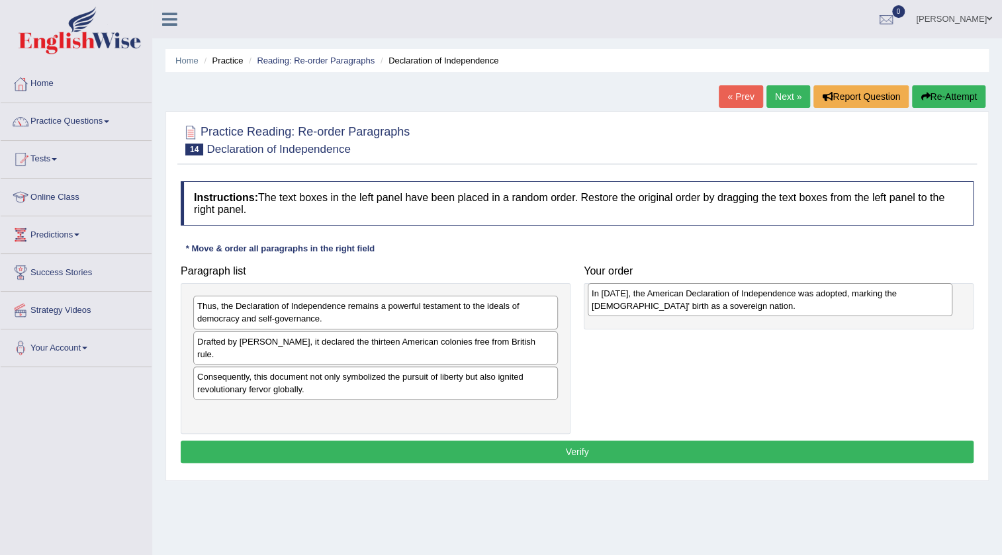
drag, startPoint x: 247, startPoint y: 416, endPoint x: 641, endPoint y: 310, distance: 408.2
click at [641, 310] on div "In [DATE], the American Declaration of Independence was adopted, marking the [D…" at bounding box center [770, 299] width 365 height 33
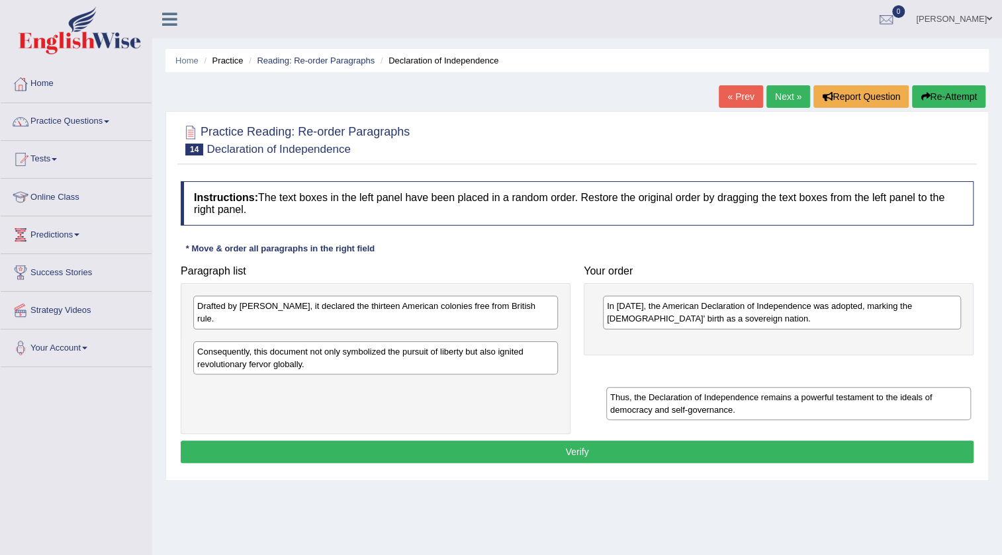
drag, startPoint x: 251, startPoint y: 321, endPoint x: 650, endPoint y: 371, distance: 402.2
click at [662, 408] on div "Thus, the Declaration of Independence remains a powerful testament to the ideal…" at bounding box center [788, 403] width 365 height 33
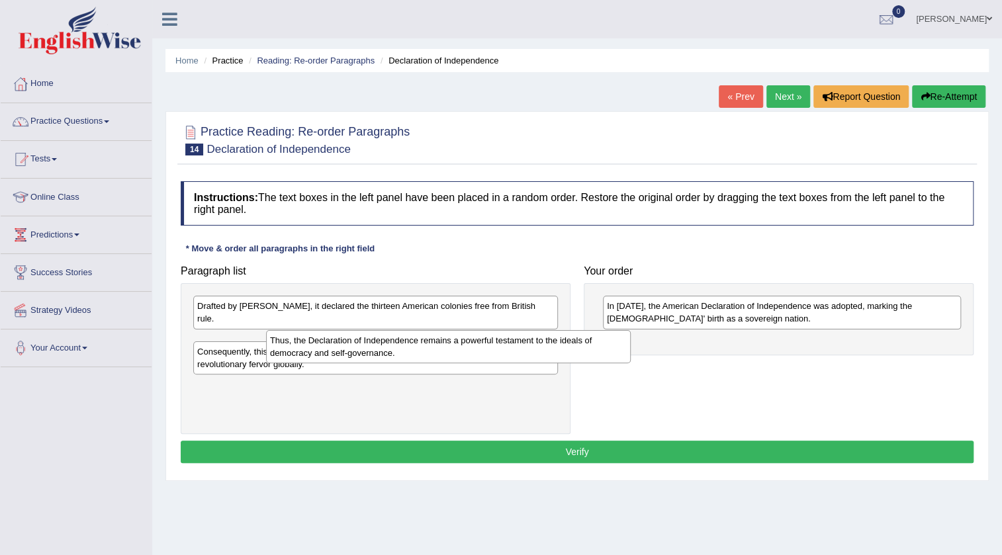
drag, startPoint x: 650, startPoint y: 371, endPoint x: 658, endPoint y: 351, distance: 21.4
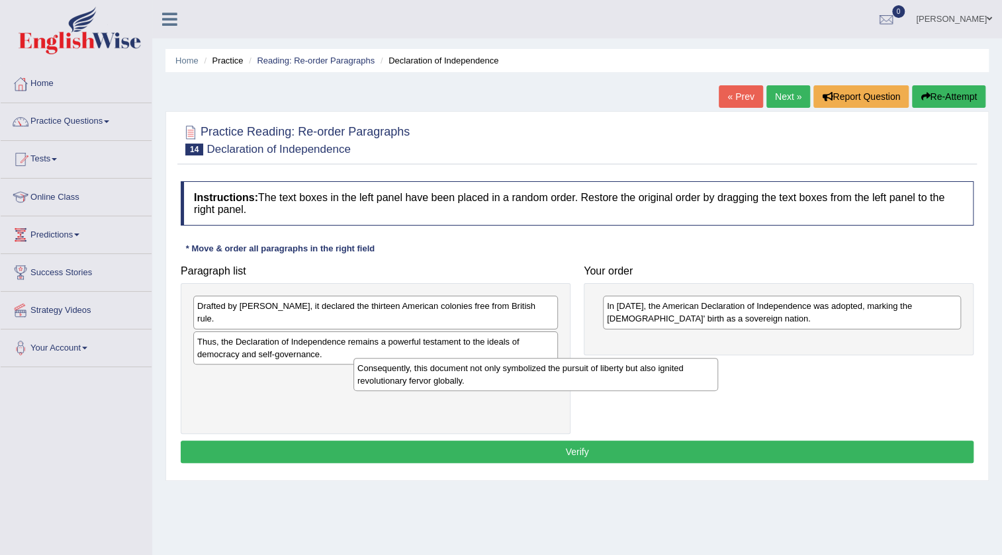
drag, startPoint x: 263, startPoint y: 361, endPoint x: 423, endPoint y: 366, distance: 160.2
click at [423, 366] on div "Consequently, this document not only symbolized the pursuit of liberty but also…" at bounding box center [535, 374] width 365 height 33
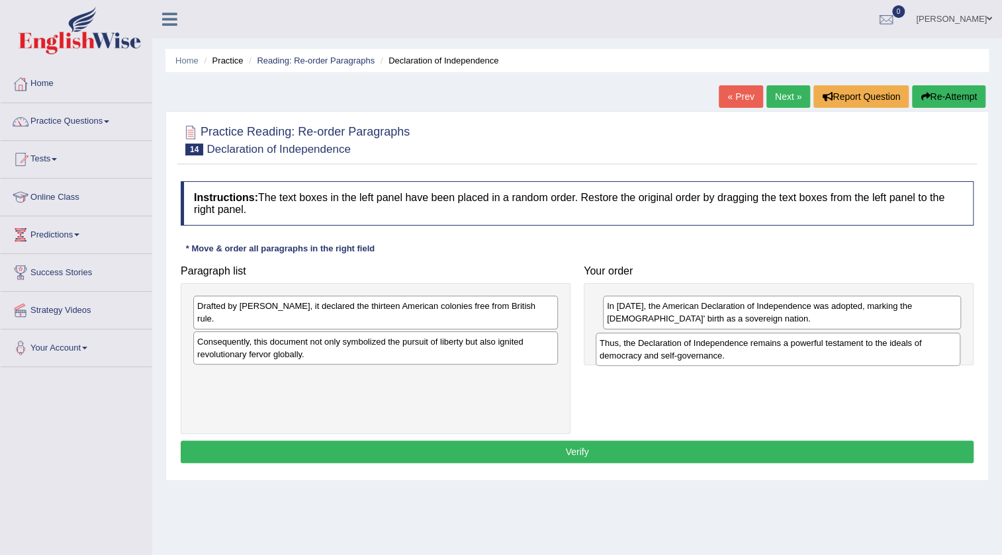
drag, startPoint x: 297, startPoint y: 331, endPoint x: 703, endPoint y: 341, distance: 406.4
click at [703, 341] on div "Thus, the Declaration of Independence remains a powerful testament to the ideal…" at bounding box center [778, 349] width 365 height 33
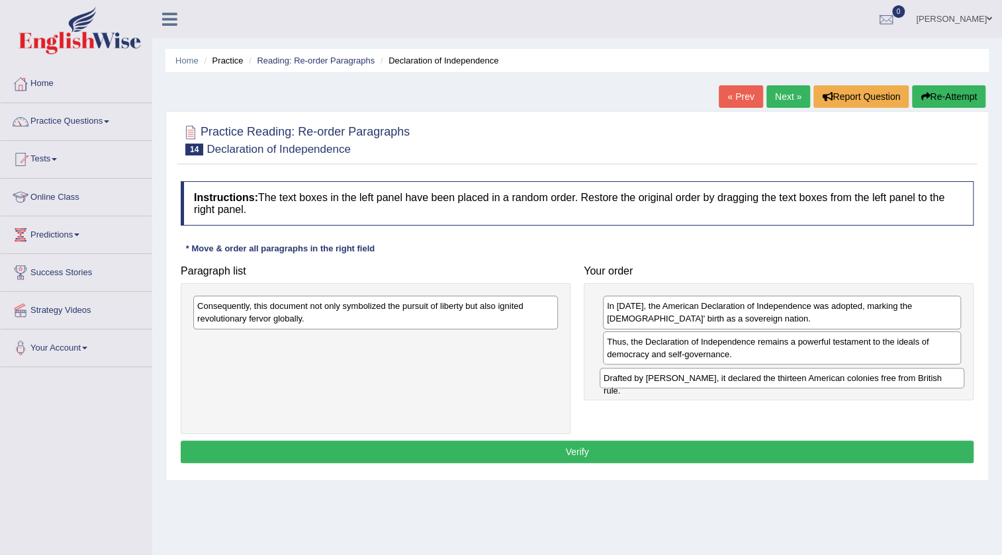
drag, startPoint x: 215, startPoint y: 310, endPoint x: 621, endPoint y: 382, distance: 412.6
click at [621, 382] on div "Drafted by Thomas Jefferson, it declared the thirteen American colonies free fr…" at bounding box center [782, 378] width 365 height 21
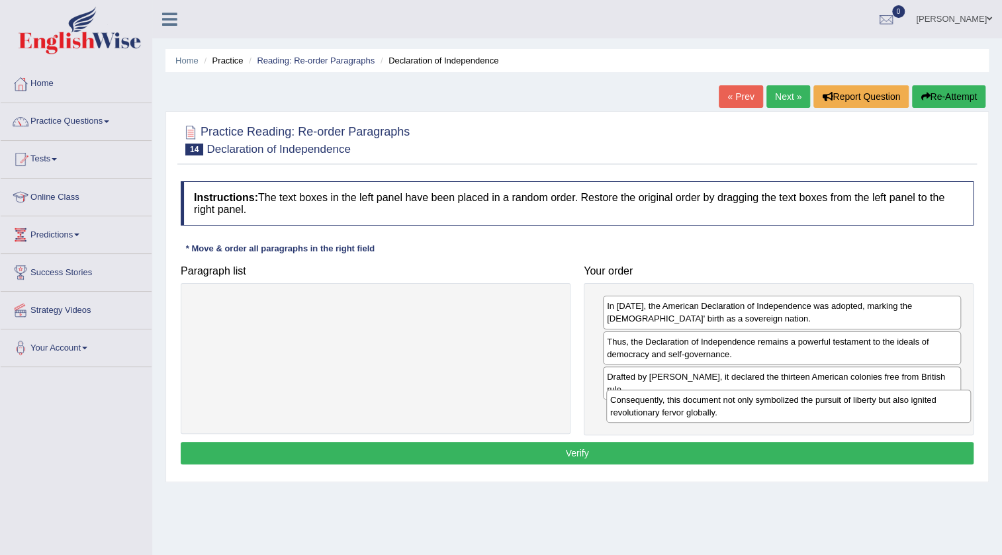
drag, startPoint x: 422, startPoint y: 316, endPoint x: 834, endPoint y: 410, distance: 423.5
click at [834, 410] on div "Consequently, this document not only symbolized the pursuit of liberty but also…" at bounding box center [788, 406] width 365 height 33
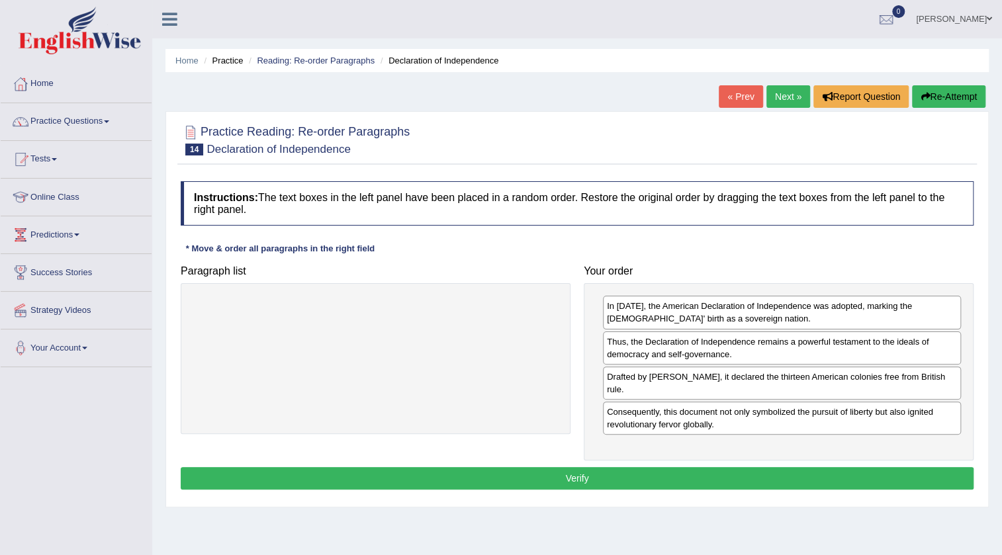
click at [799, 488] on button "Verify" at bounding box center [577, 478] width 793 height 22
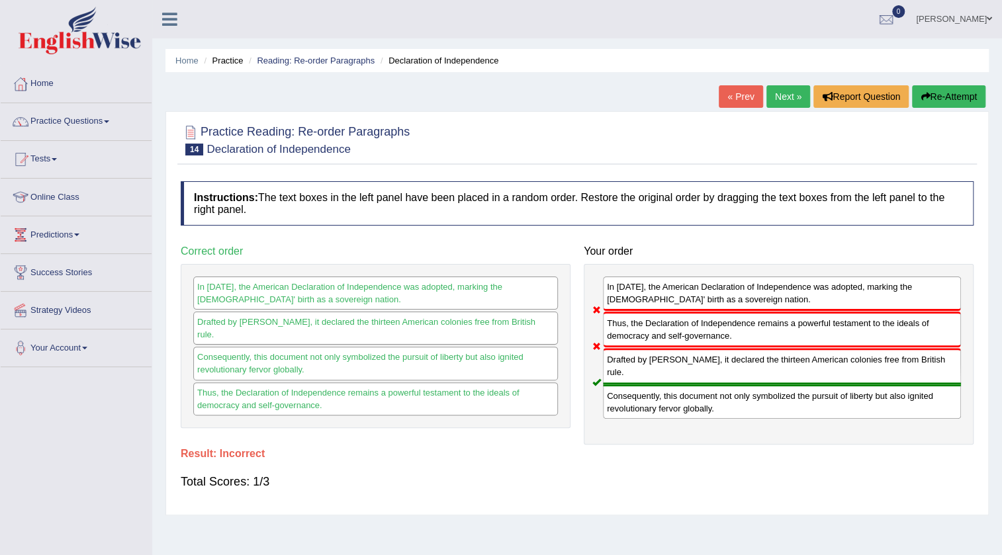
click at [789, 95] on link "Next »" at bounding box center [788, 96] width 44 height 22
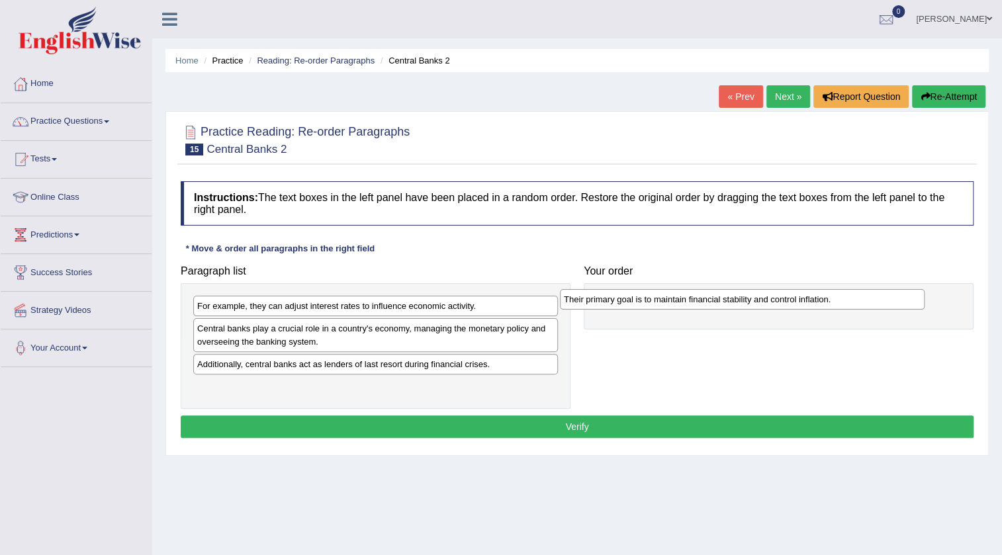
drag, startPoint x: 245, startPoint y: 368, endPoint x: 611, endPoint y: 304, distance: 372.2
click at [611, 304] on div "Their primary goal is to maintain financial stability and control inflation." at bounding box center [742, 299] width 365 height 21
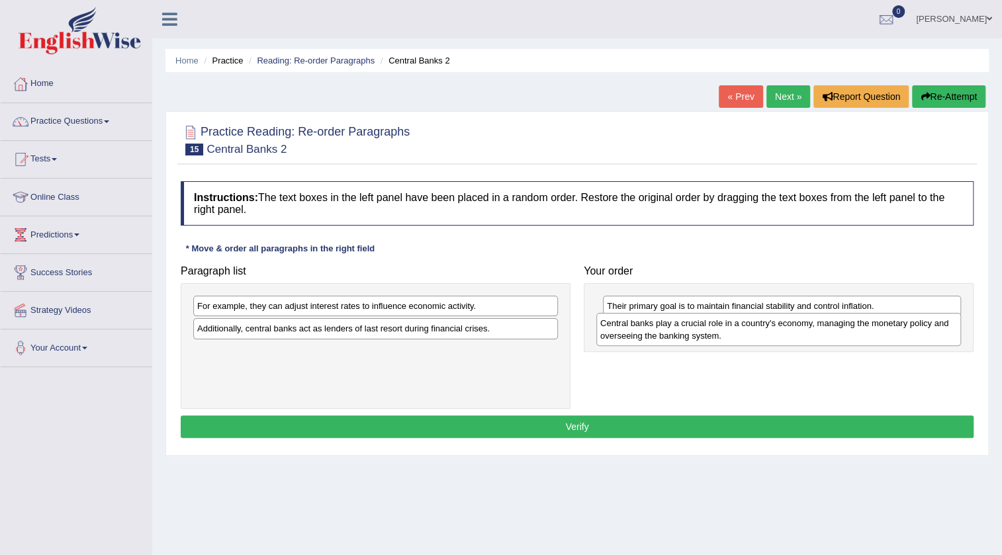
drag, startPoint x: 229, startPoint y: 338, endPoint x: 632, endPoint y: 333, distance: 403.0
click at [632, 333] on div "Central banks play a crucial role in a country's economy, managing the monetary…" at bounding box center [778, 329] width 365 height 33
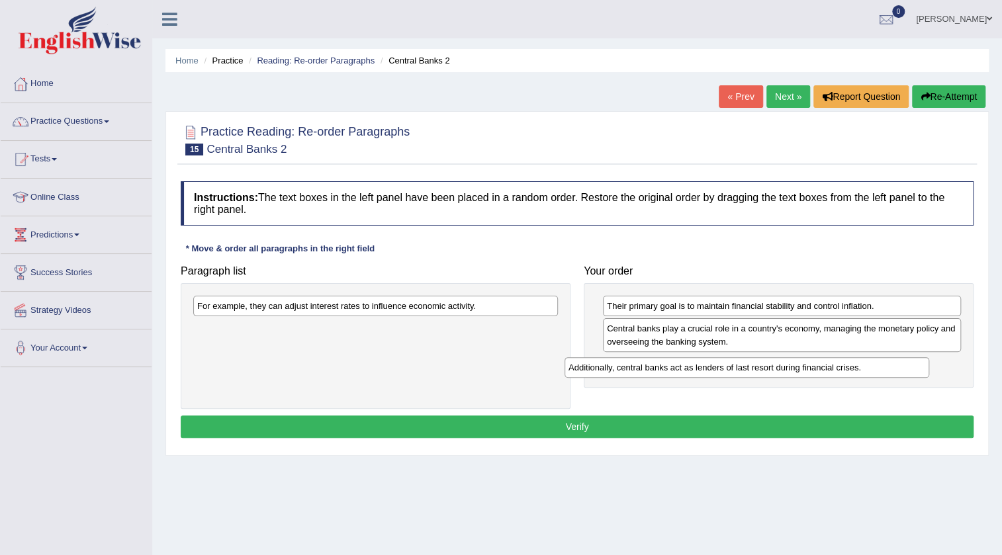
drag, startPoint x: 330, startPoint y: 332, endPoint x: 718, endPoint y: 362, distance: 389.0
click at [718, 365] on div "Additionally, central banks act as lenders of last resort during financial cris…" at bounding box center [746, 367] width 365 height 21
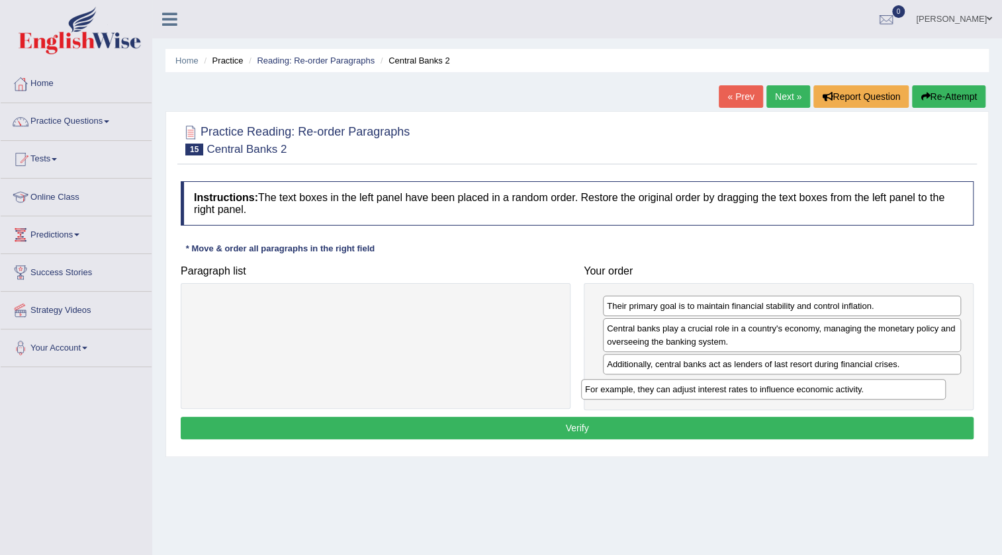
drag, startPoint x: 337, startPoint y: 308, endPoint x: 725, endPoint y: 391, distance: 396.6
click at [725, 391] on div "For example, they can adjust interest rates to influence economic activity." at bounding box center [763, 389] width 365 height 21
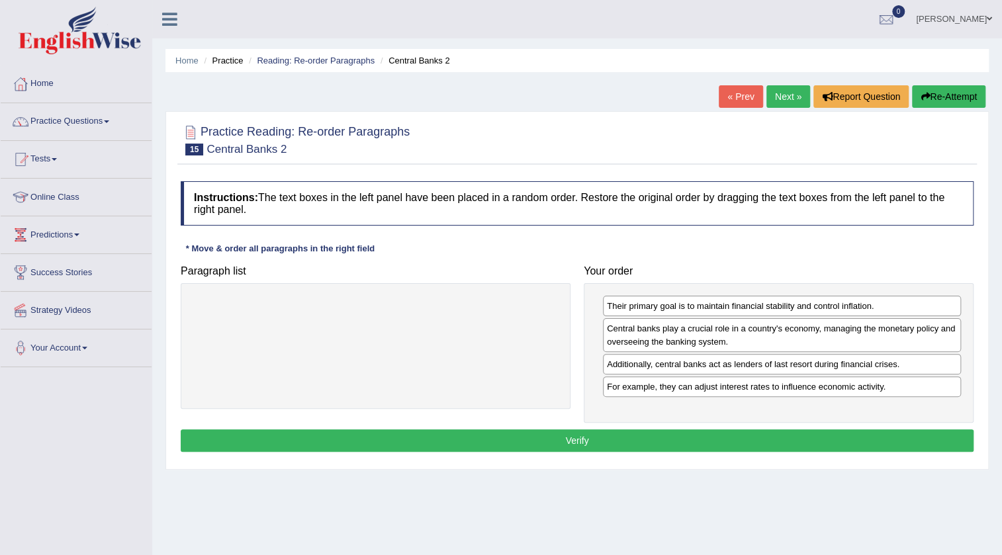
drag, startPoint x: 629, startPoint y: 423, endPoint x: 628, endPoint y: 430, distance: 6.7
click at [628, 430] on div "Instructions: The text boxes in the left panel have been placed in a random ord…" at bounding box center [576, 319] width 799 height 288
click at [628, 430] on button "Verify" at bounding box center [577, 440] width 793 height 22
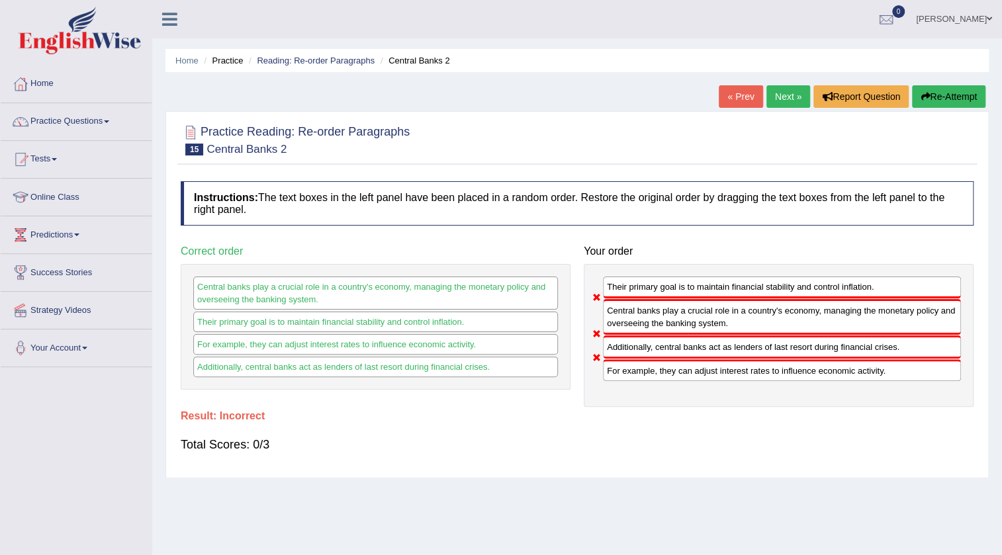
click at [949, 96] on button "Re-Attempt" at bounding box center [948, 96] width 73 height 22
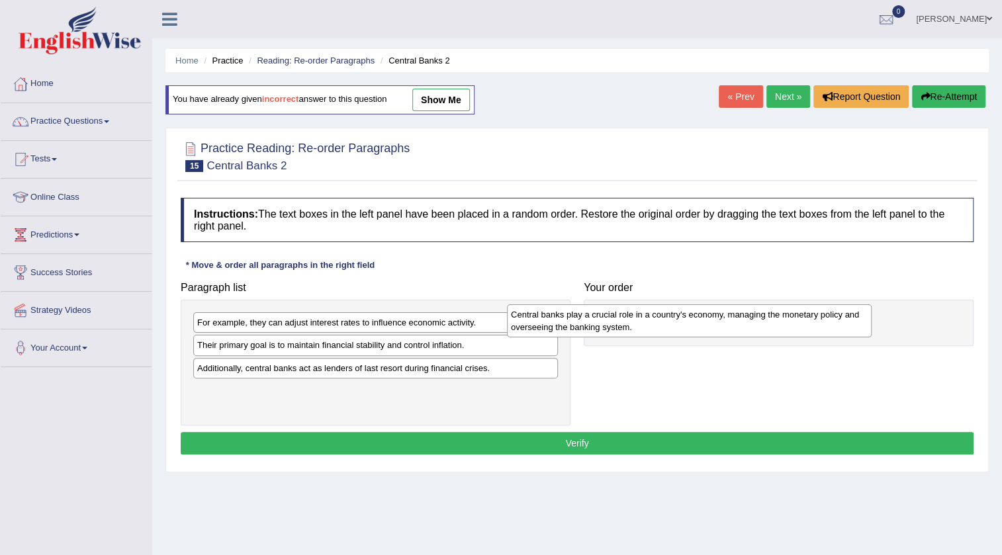
drag, startPoint x: 238, startPoint y: 348, endPoint x: 583, endPoint y: 315, distance: 346.3
click at [583, 315] on div "Central banks play a crucial role in a country's economy, managing the monetary…" at bounding box center [689, 320] width 365 height 33
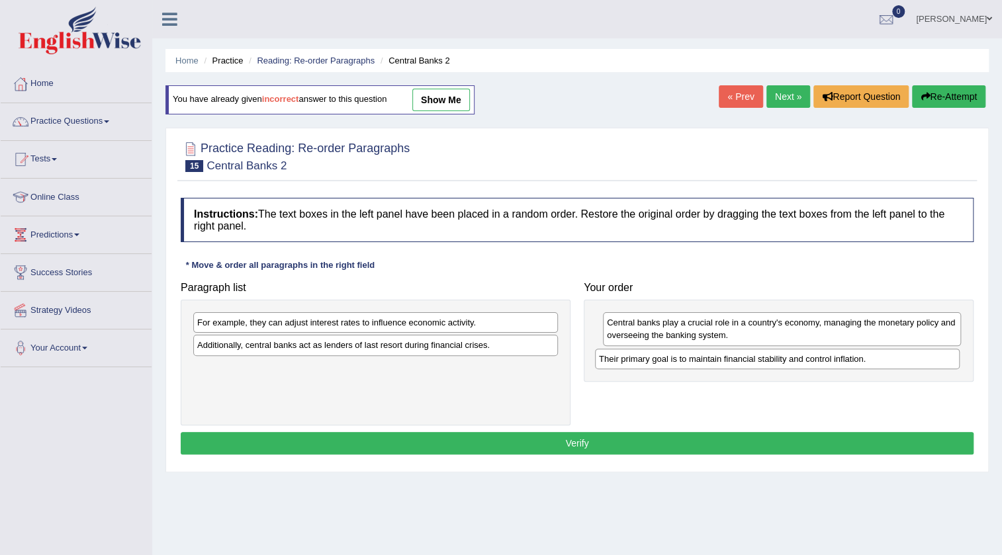
drag, startPoint x: 253, startPoint y: 344, endPoint x: 650, endPoint y: 351, distance: 397.8
click at [653, 354] on div "Their primary goal is to maintain financial stability and control inflation." at bounding box center [777, 359] width 365 height 21
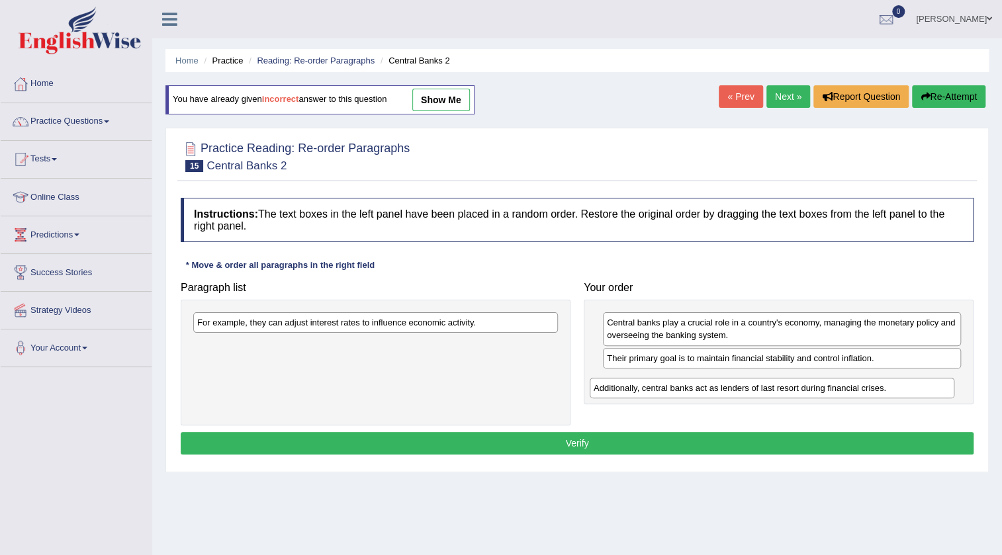
drag, startPoint x: 257, startPoint y: 345, endPoint x: 654, endPoint y: 388, distance: 398.7
click at [654, 388] on div "Additionally, central banks act as lenders of last resort during financial cris…" at bounding box center [772, 388] width 365 height 21
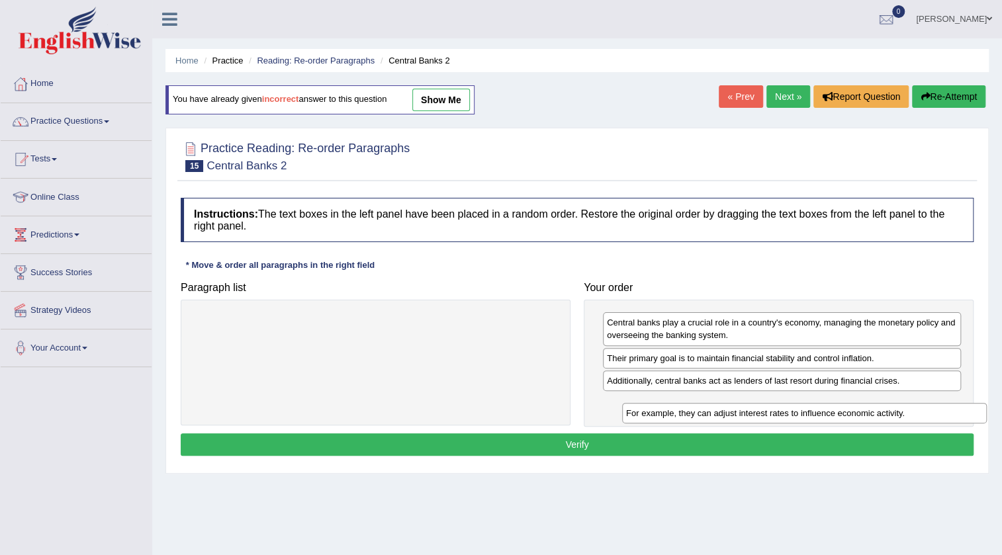
drag, startPoint x: 240, startPoint y: 333, endPoint x: 633, endPoint y: 405, distance: 399.0
click at [636, 408] on div "For example, they can adjust interest rates to influence economic activity." at bounding box center [804, 413] width 365 height 21
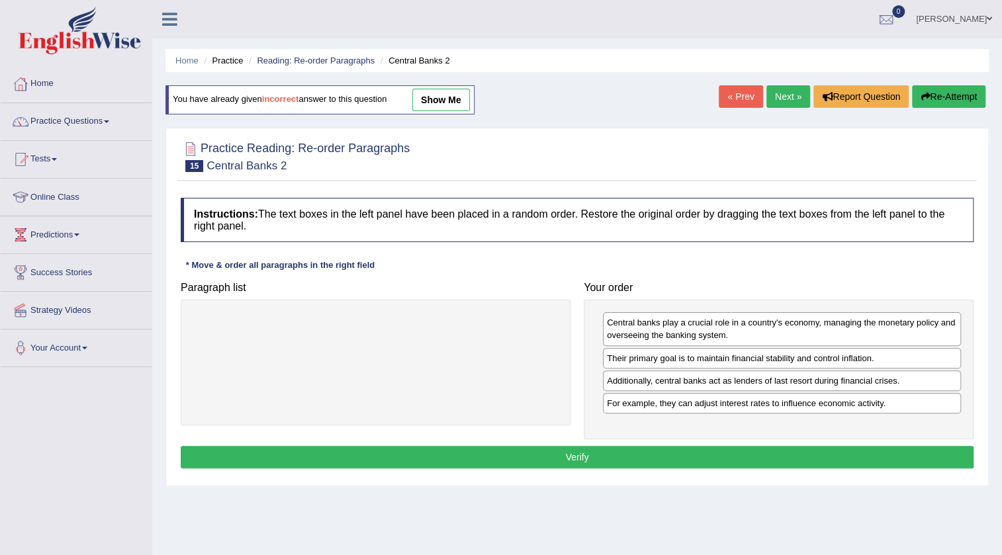
click at [545, 450] on button "Verify" at bounding box center [577, 457] width 793 height 22
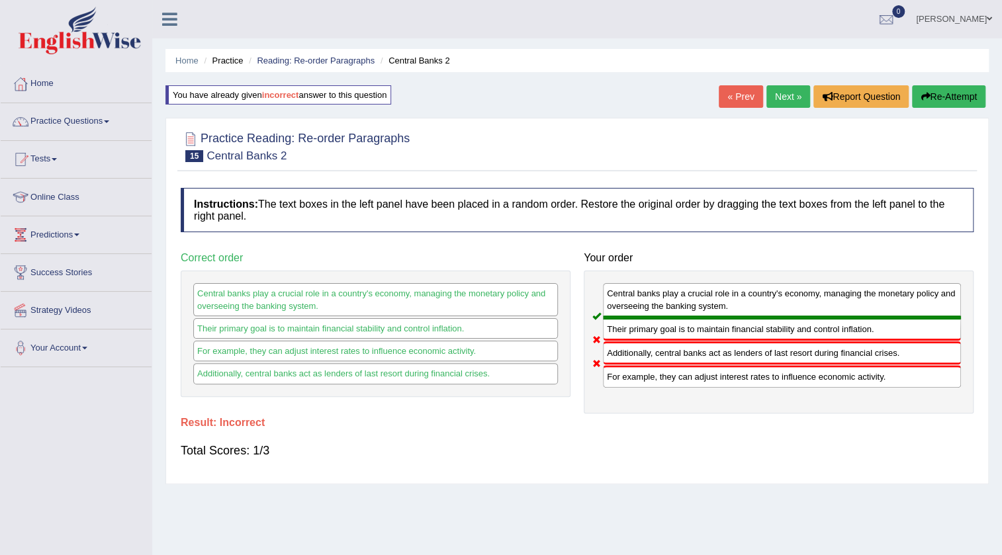
drag, startPoint x: 625, startPoint y: 360, endPoint x: 633, endPoint y: 381, distance: 22.6
click at [633, 381] on div "Central banks play a crucial role in a country's economy, managing the monetary…" at bounding box center [779, 342] width 390 height 143
click at [800, 93] on link "Next »" at bounding box center [788, 96] width 44 height 22
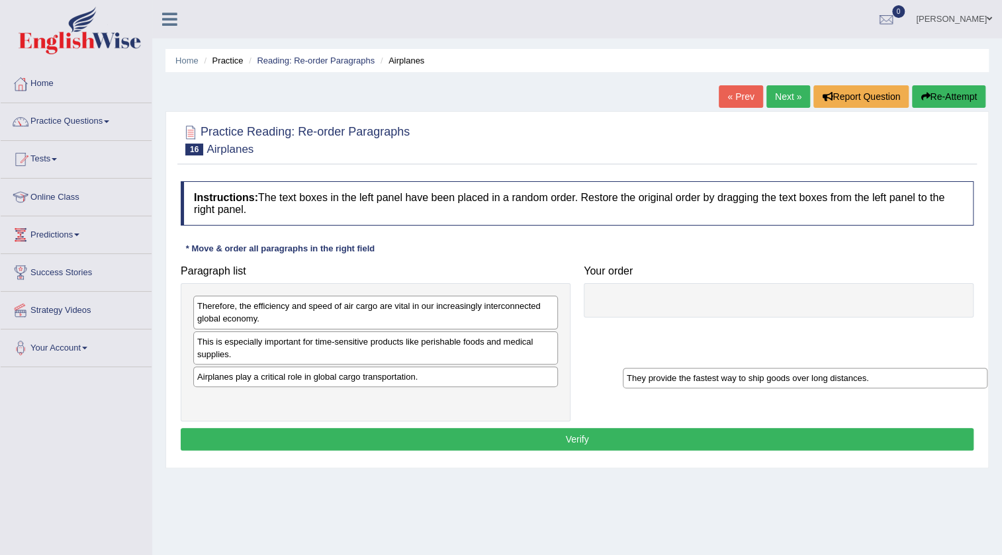
drag, startPoint x: 399, startPoint y: 376, endPoint x: 830, endPoint y: 380, distance: 430.8
click at [830, 380] on div "They provide the fastest way to ship goods over long distances." at bounding box center [805, 378] width 365 height 21
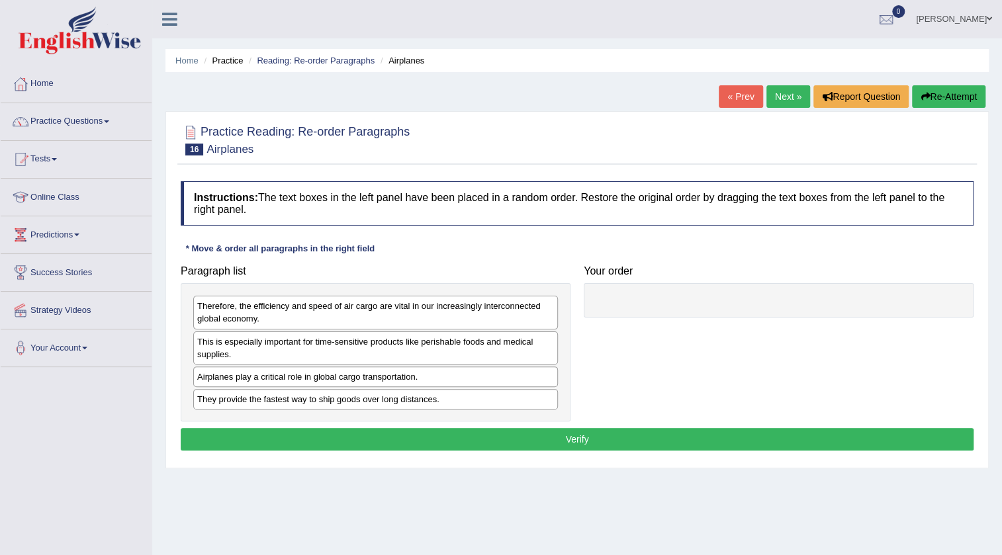
click at [304, 394] on div "They provide the fastest way to ship goods over long distances." at bounding box center [375, 399] width 365 height 21
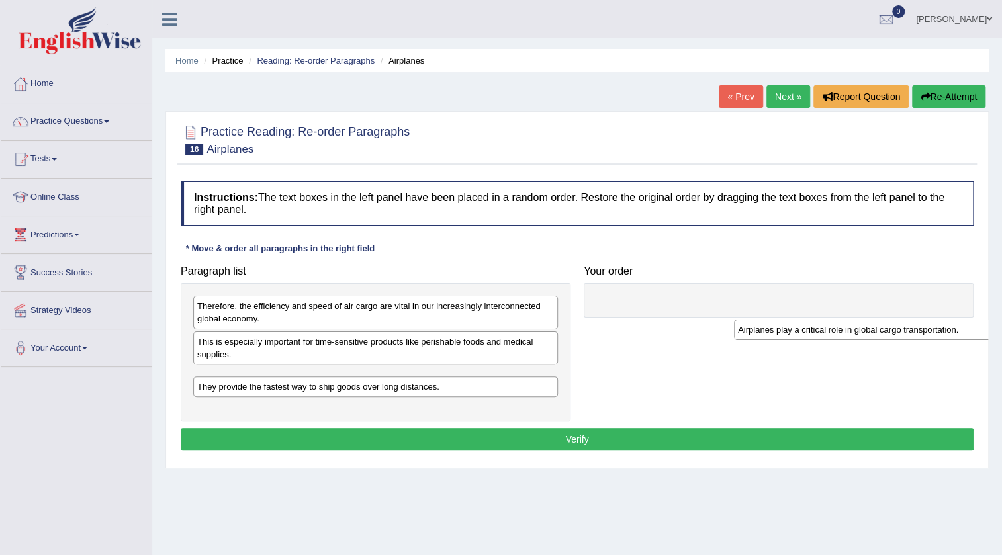
drag, startPoint x: 294, startPoint y: 382, endPoint x: 835, endPoint y: 336, distance: 542.6
click at [835, 336] on div "Airplanes play a critical role in global cargo transportation." at bounding box center [916, 330] width 365 height 21
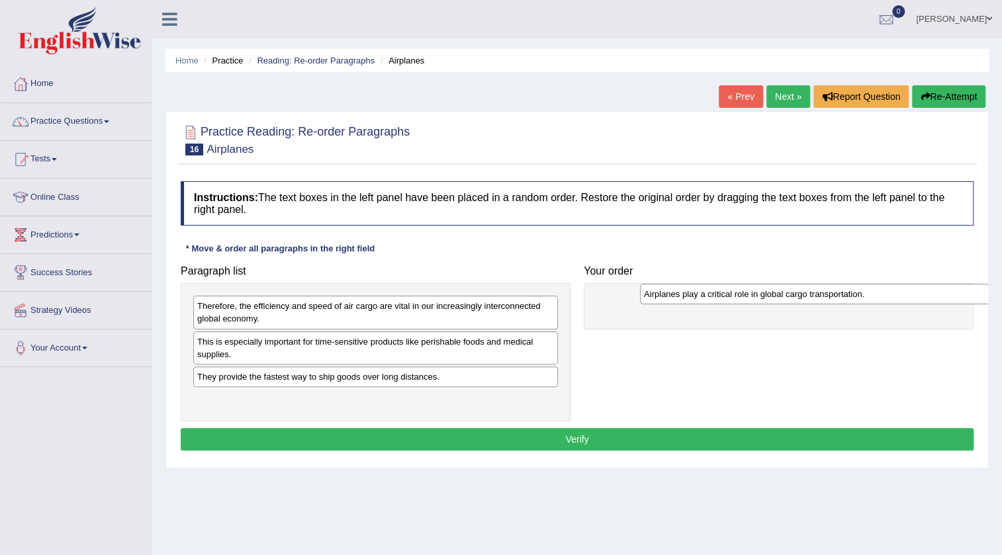
drag, startPoint x: 347, startPoint y: 384, endPoint x: 793, endPoint y: 302, distance: 454.1
click at [793, 302] on div "Airplanes play a critical role in global cargo transportation." at bounding box center [822, 294] width 365 height 21
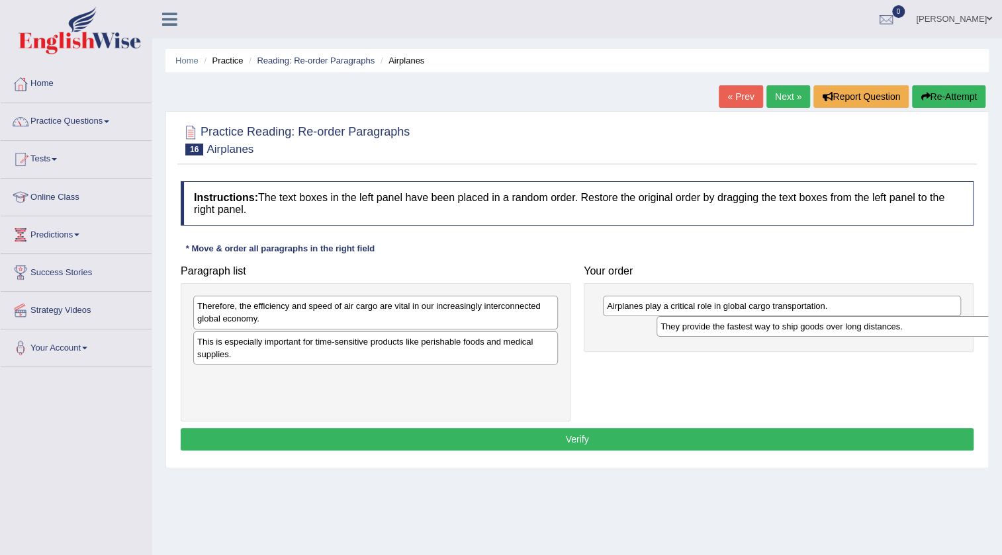
drag, startPoint x: 271, startPoint y: 383, endPoint x: 709, endPoint y: 328, distance: 440.9
click at [709, 328] on div "They provide the fastest way to ship goods over long distances." at bounding box center [838, 326] width 365 height 21
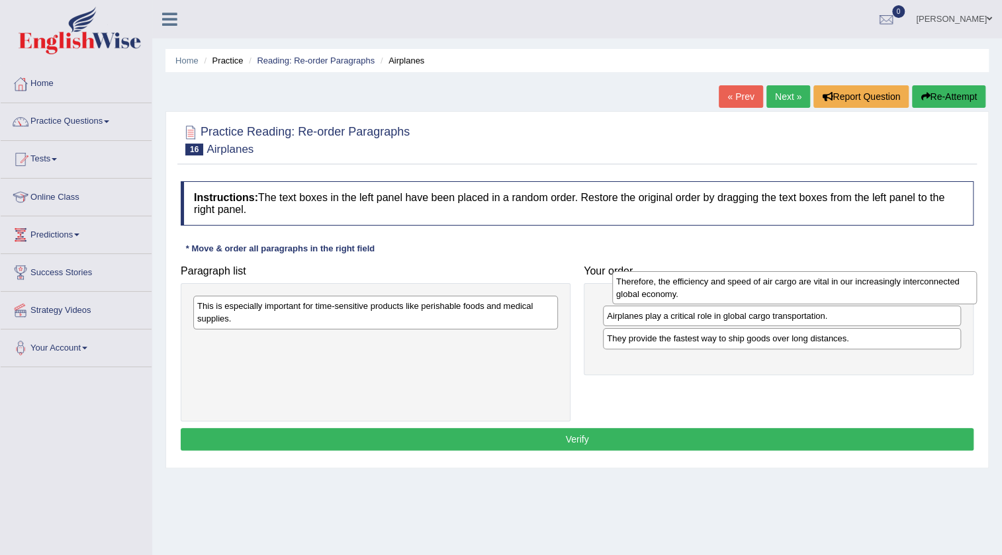
drag, startPoint x: 431, startPoint y: 320, endPoint x: 850, endPoint y: 295, distance: 419.6
click at [850, 295] on div "Therefore, the efficiency and speed of air cargo are vital in our increasingly …" at bounding box center [794, 287] width 365 height 33
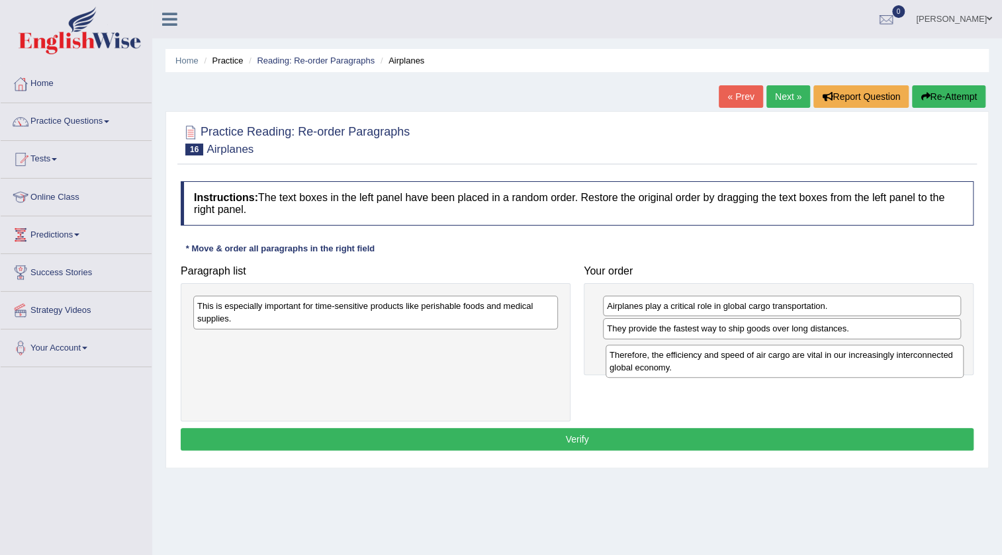
drag, startPoint x: 746, startPoint y: 320, endPoint x: 748, endPoint y: 369, distance: 49.0
click at [748, 369] on div "Therefore, the efficiency and speed of air cargo are vital in our increasingly …" at bounding box center [784, 361] width 358 height 33
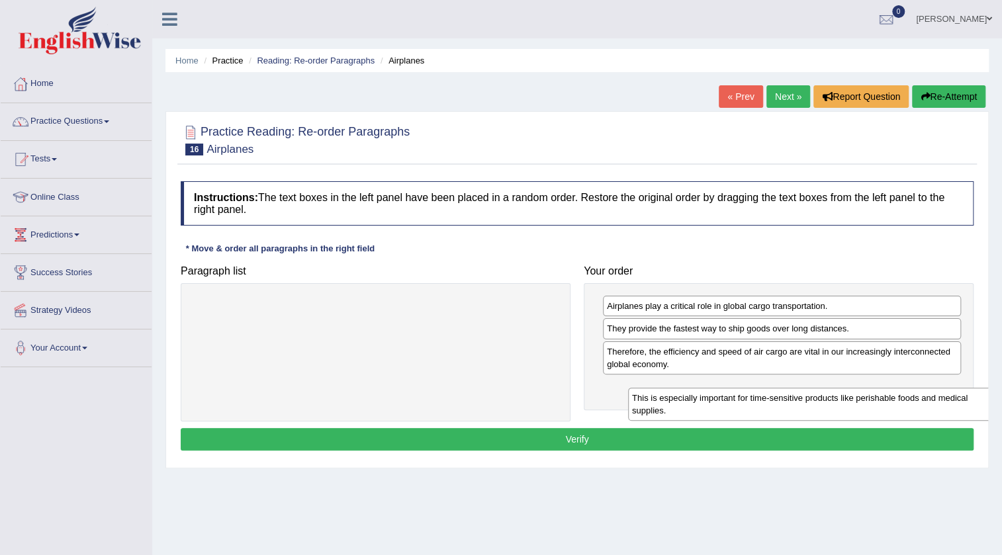
drag, startPoint x: 256, startPoint y: 317, endPoint x: 691, endPoint y: 409, distance: 444.4
click at [691, 409] on div "This is especially important for time-sensitive products like perishable foods …" at bounding box center [810, 404] width 365 height 33
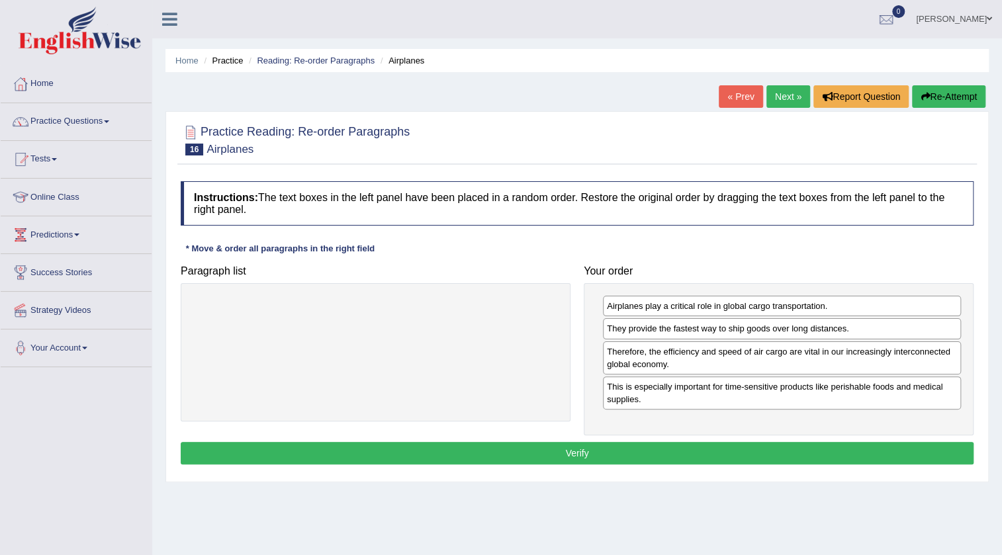
click at [636, 453] on button "Verify" at bounding box center [577, 453] width 793 height 22
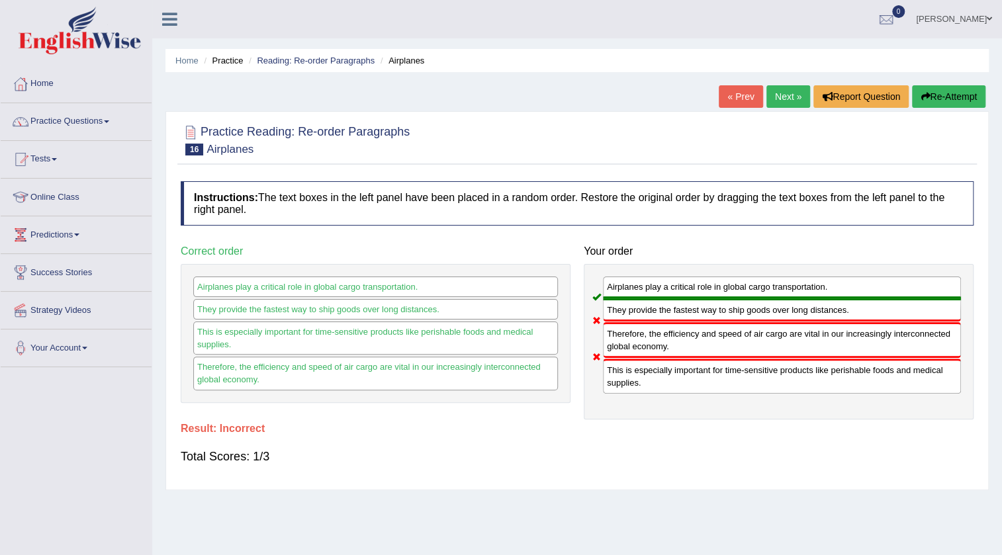
click at [946, 99] on button "Re-Attempt" at bounding box center [948, 96] width 73 height 22
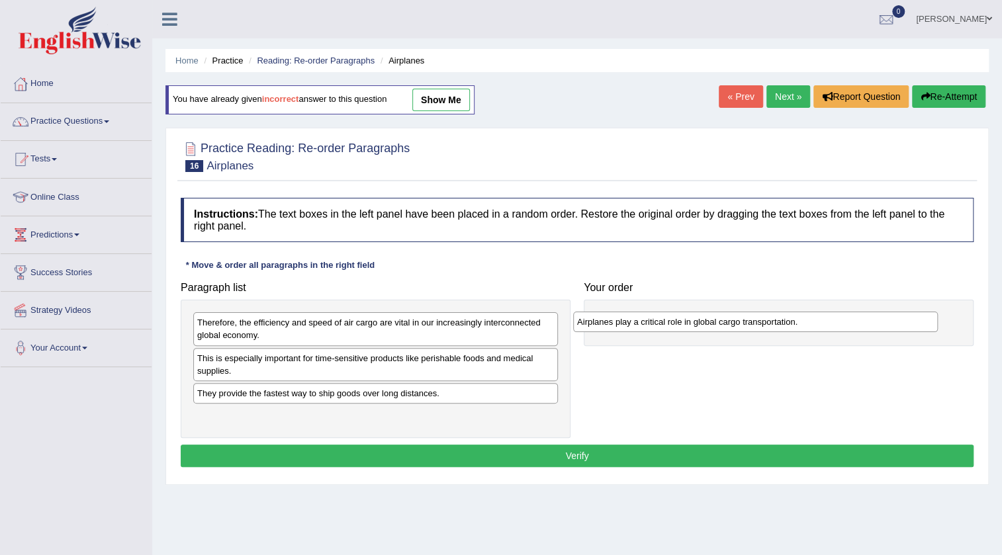
drag, startPoint x: 244, startPoint y: 412, endPoint x: 622, endPoint y: 317, distance: 389.7
click at [625, 317] on div "Airplanes play a critical role in global cargo transportation." at bounding box center [755, 322] width 365 height 21
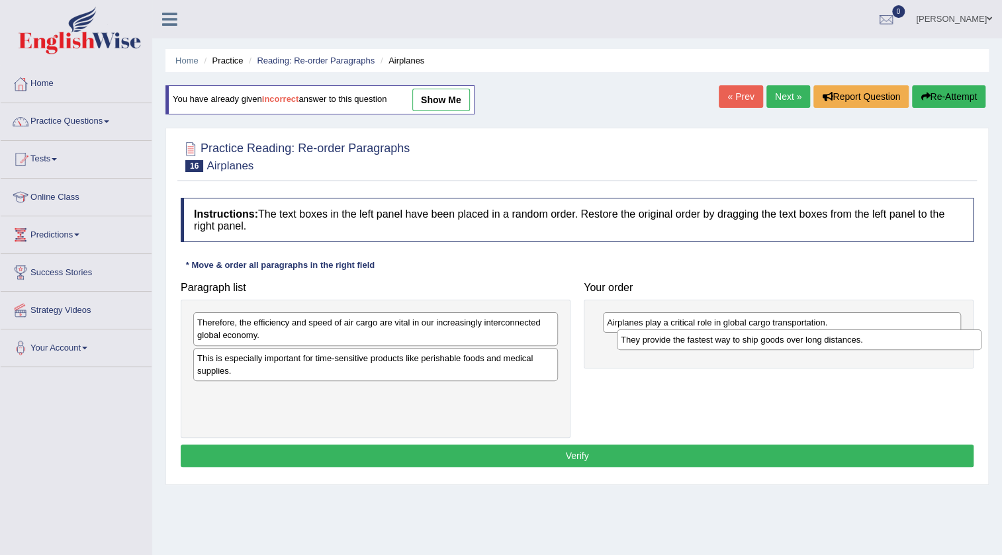
drag, startPoint x: 232, startPoint y: 397, endPoint x: 652, endPoint y: 344, distance: 423.5
click at [652, 344] on div "They provide the fastest way to ship goods over long distances." at bounding box center [799, 340] width 365 height 21
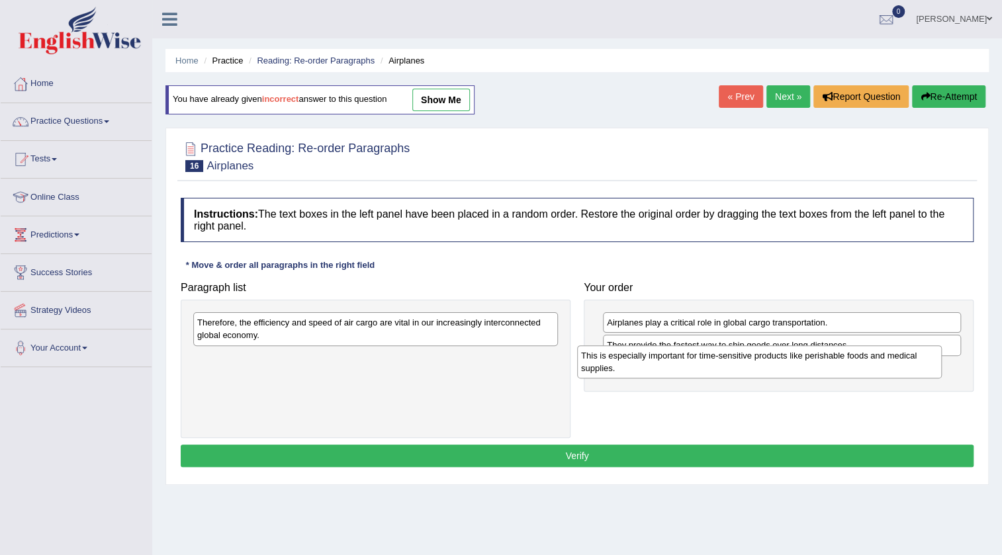
drag, startPoint x: 275, startPoint y: 365, endPoint x: 658, endPoint y: 363, distance: 383.8
click at [658, 363] on div "This is especially important for time-sensitive products like perishable foods …" at bounding box center [759, 361] width 365 height 33
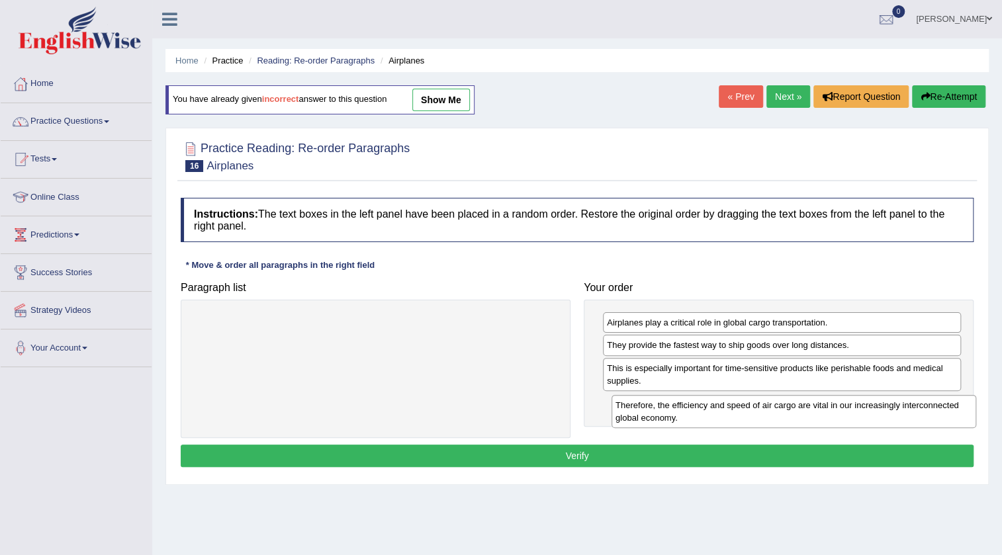
drag, startPoint x: 290, startPoint y: 329, endPoint x: 708, endPoint y: 412, distance: 426.3
click at [708, 412] on div "Therefore, the efficiency and speed of air cargo are vital in our increasingly …" at bounding box center [793, 411] width 365 height 33
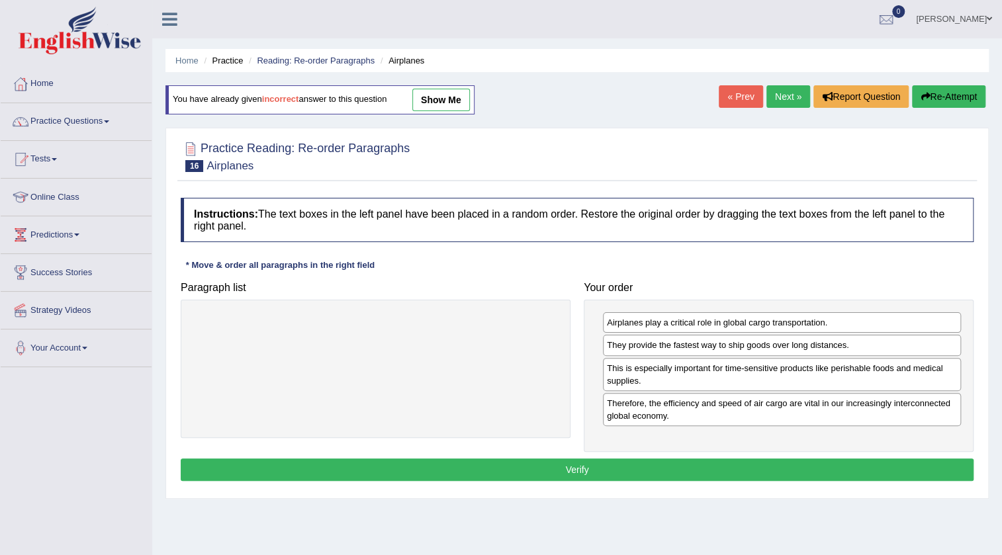
click at [581, 472] on button "Verify" at bounding box center [577, 470] width 793 height 22
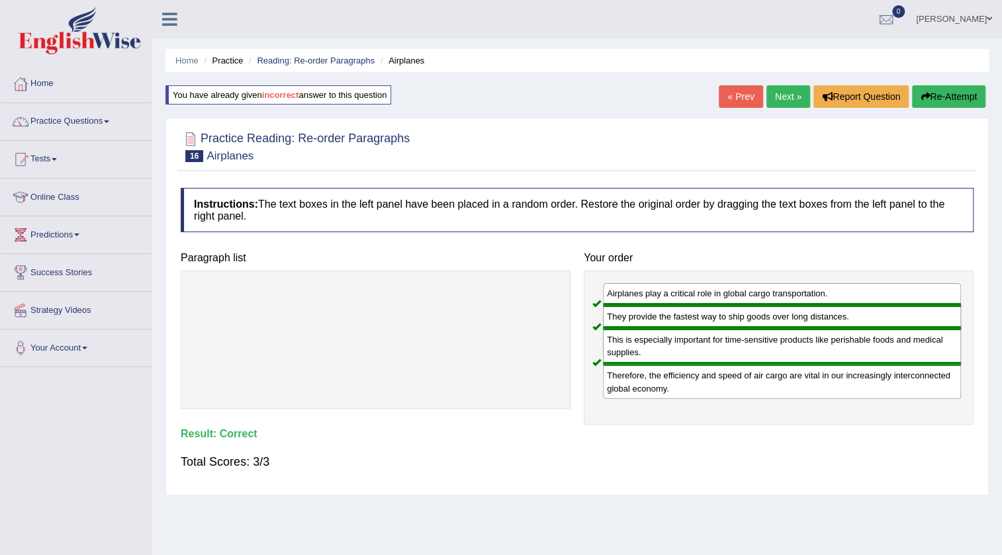
click at [789, 95] on link "Next »" at bounding box center [788, 96] width 44 height 22
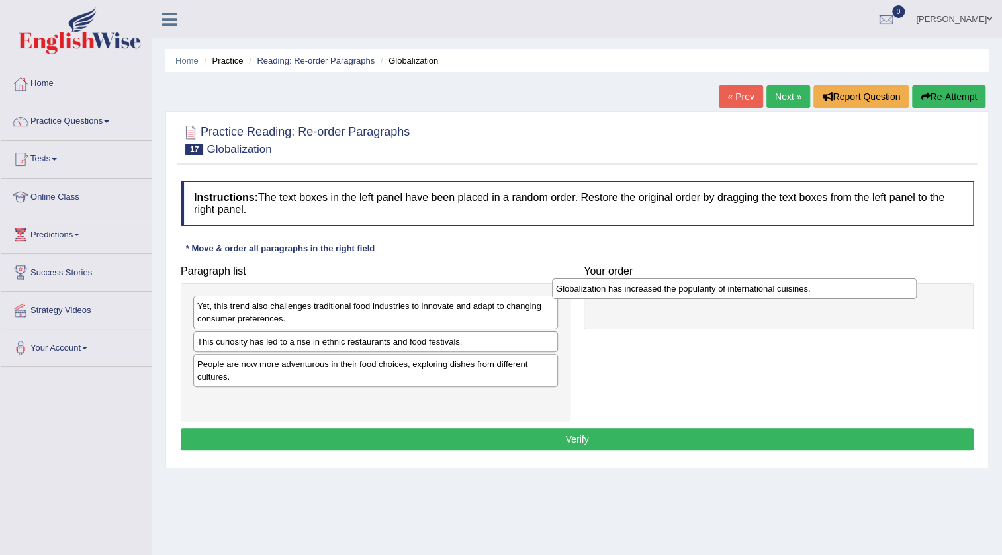
drag, startPoint x: 323, startPoint y: 372, endPoint x: 682, endPoint y: 297, distance: 366.4
click at [682, 297] on div "Globalization has increased the popularity of international cuisines." at bounding box center [734, 289] width 365 height 21
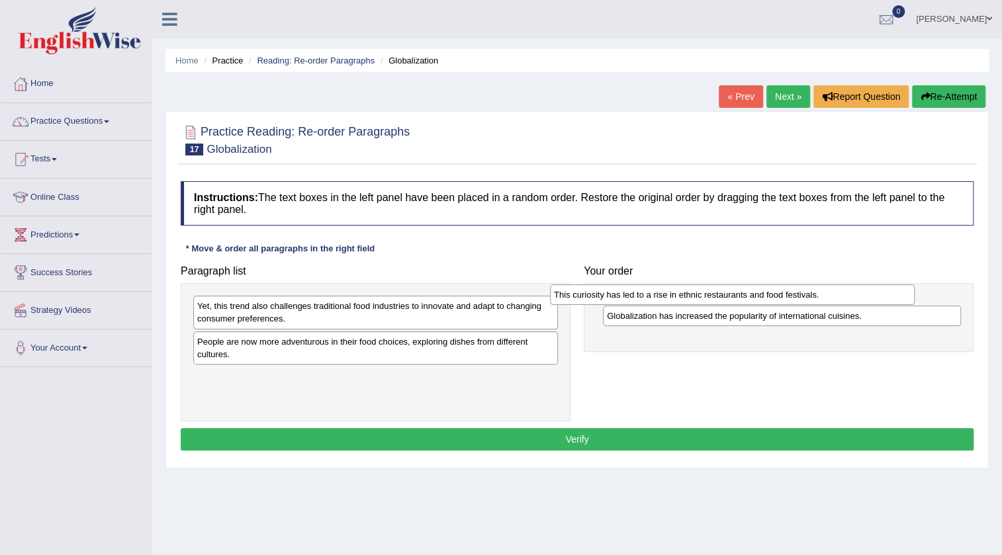
drag, startPoint x: 258, startPoint y: 347, endPoint x: 615, endPoint y: 301, distance: 359.7
click at [615, 301] on div "This curiosity has led to a rise in ethnic restaurants and food festivals." at bounding box center [732, 295] width 365 height 21
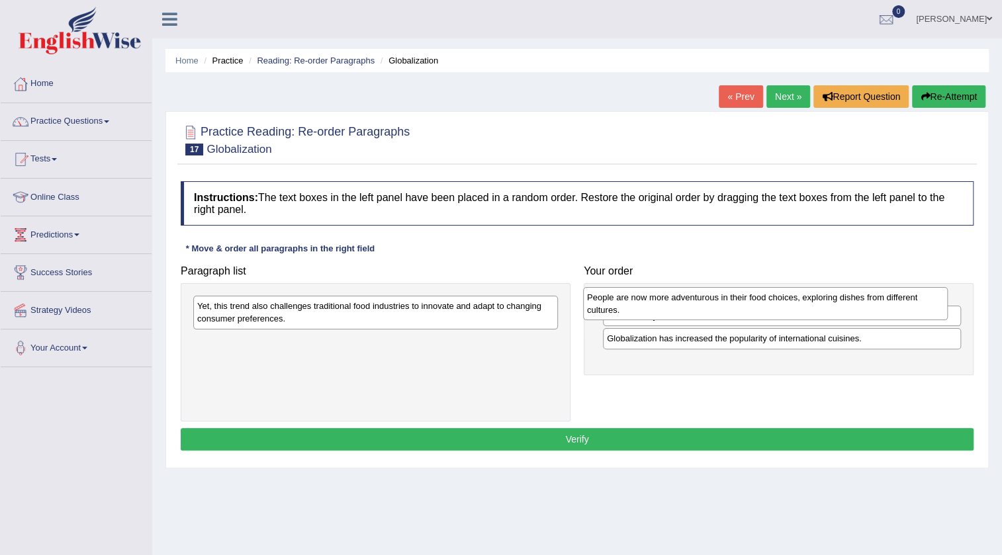
drag, startPoint x: 498, startPoint y: 348, endPoint x: 887, endPoint y: 304, distance: 392.2
click at [887, 304] on div "People are now more adventurous in their food choices, exploring dishes from di…" at bounding box center [765, 303] width 365 height 33
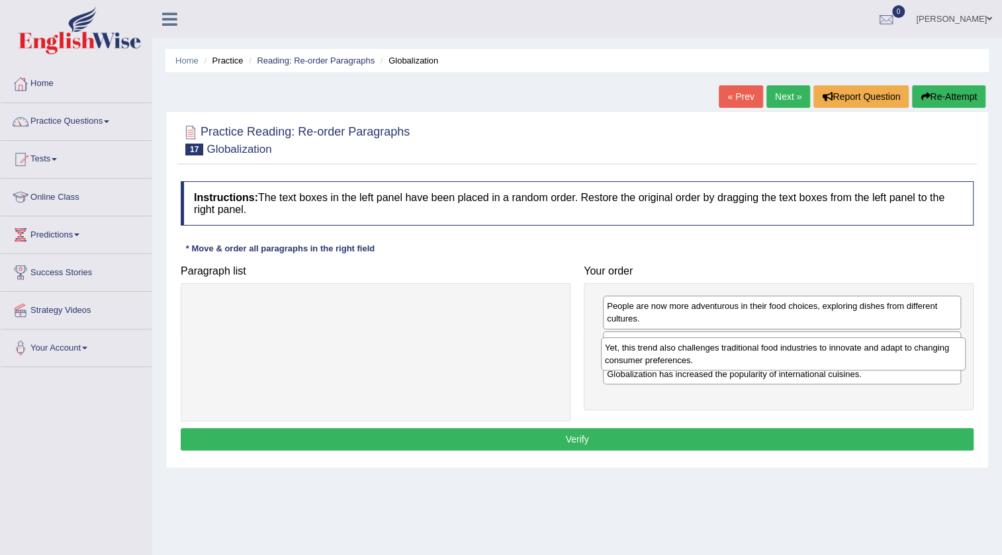
drag, startPoint x: 304, startPoint y: 308, endPoint x: 712, endPoint y: 350, distance: 409.7
click at [712, 350] on div "Yet, this trend also challenges traditional food industries to innovate and ada…" at bounding box center [783, 353] width 365 height 33
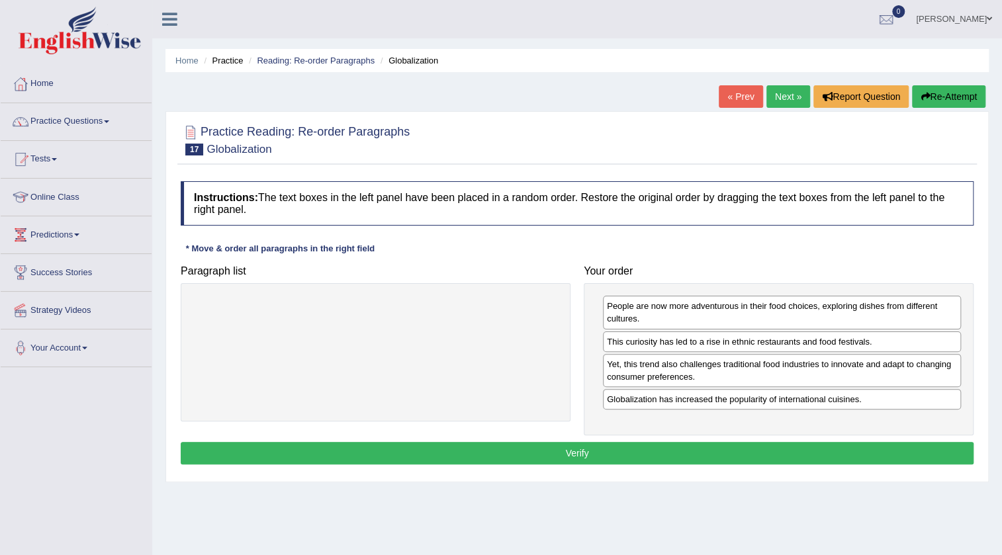
click at [617, 447] on button "Verify" at bounding box center [577, 453] width 793 height 22
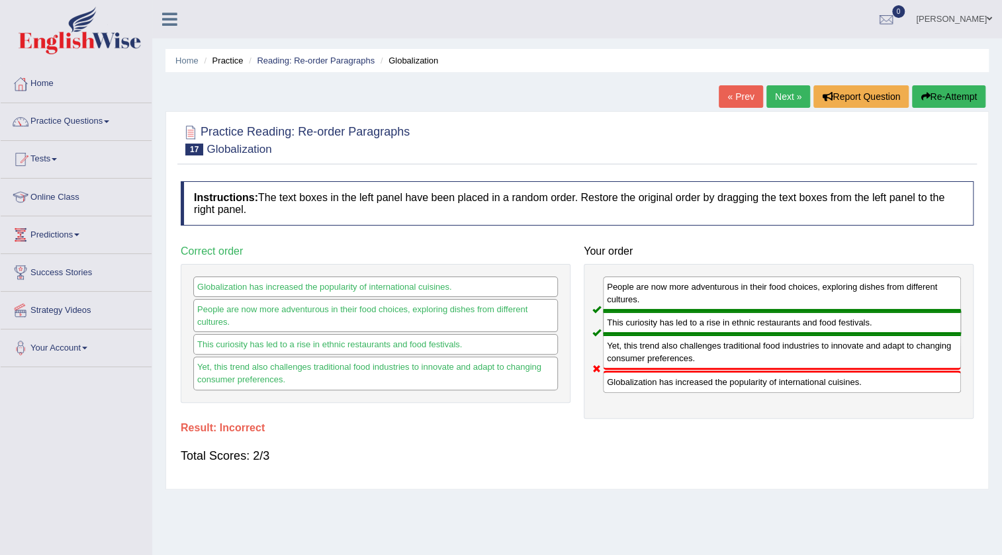
drag, startPoint x: 667, startPoint y: 361, endPoint x: 639, endPoint y: 332, distance: 40.7
click at [662, 388] on div "People are now more adventurous in their food choices, exploring dishes from di…" at bounding box center [779, 341] width 390 height 155
click at [953, 107] on button "Re-Attempt" at bounding box center [948, 96] width 73 height 22
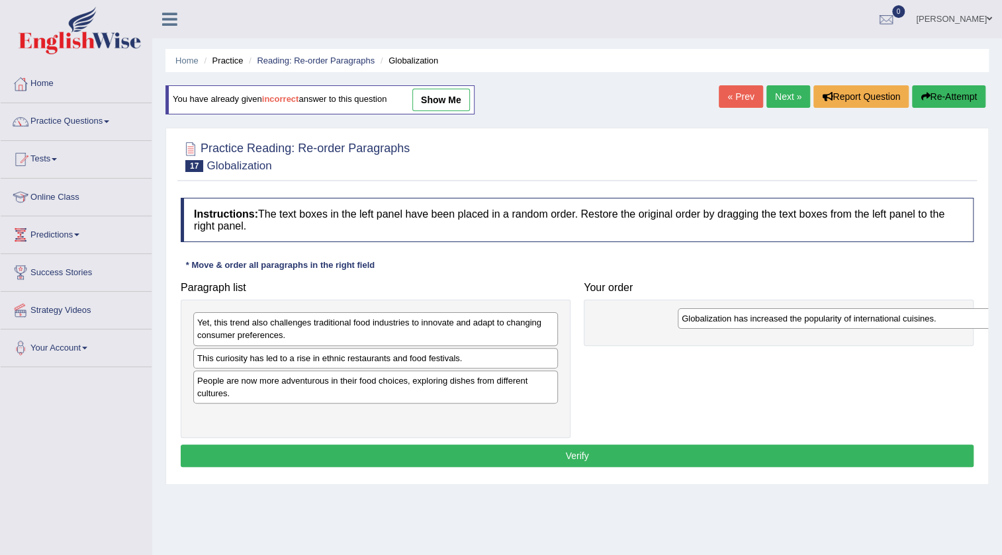
drag, startPoint x: 230, startPoint y: 385, endPoint x: 715, endPoint y: 320, distance: 489.4
click at [715, 320] on div "Globalization has increased the popularity of international cuisines." at bounding box center [860, 318] width 365 height 21
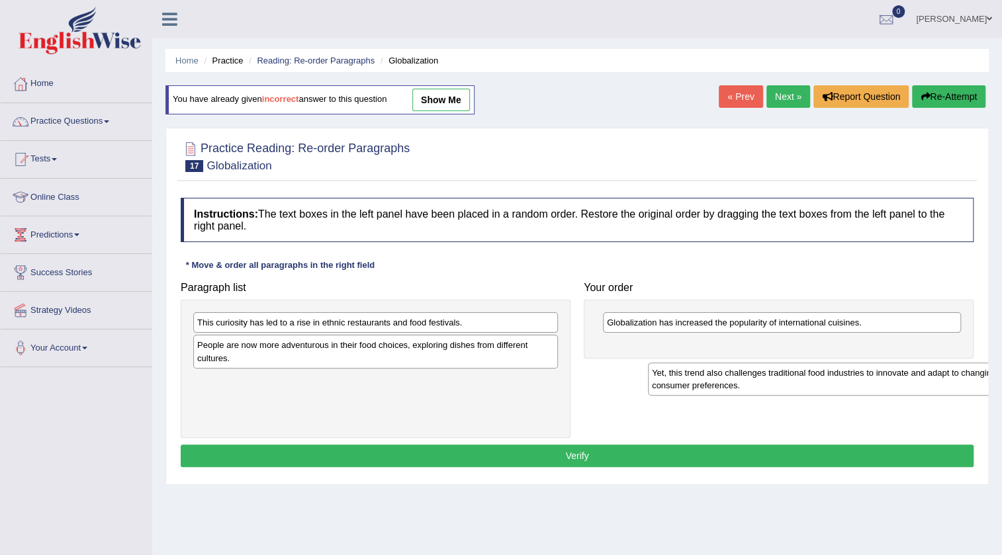
drag, startPoint x: 313, startPoint y: 339, endPoint x: 756, endPoint y: 361, distance: 443.2
click at [756, 363] on div "Yet, this trend also challenges traditional food industries to innovate and ada…" at bounding box center [830, 379] width 365 height 33
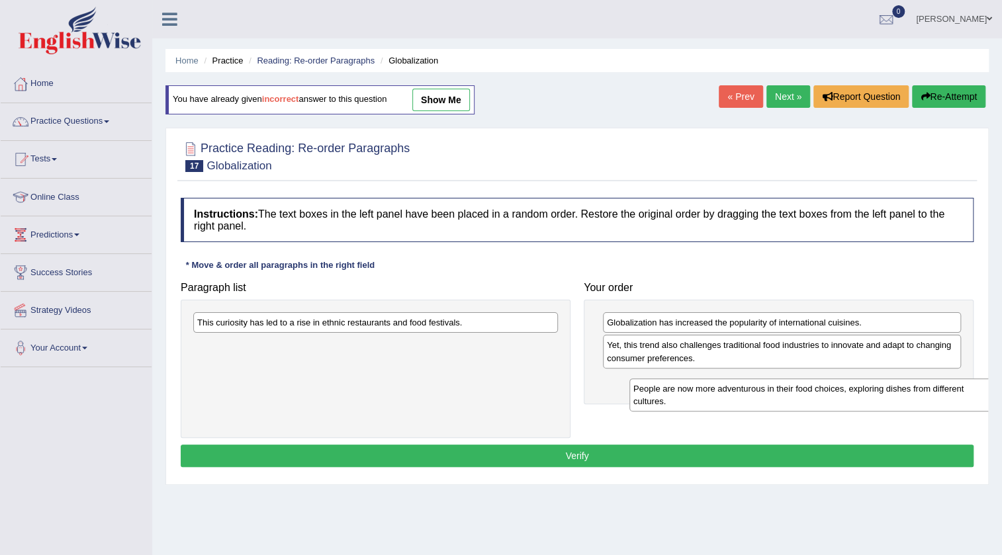
drag, startPoint x: 344, startPoint y: 344, endPoint x: 758, endPoint y: 364, distance: 414.0
click at [779, 378] on div "People are now more adventurous in their food choices, exploring dishes from di…" at bounding box center [811, 394] width 365 height 33
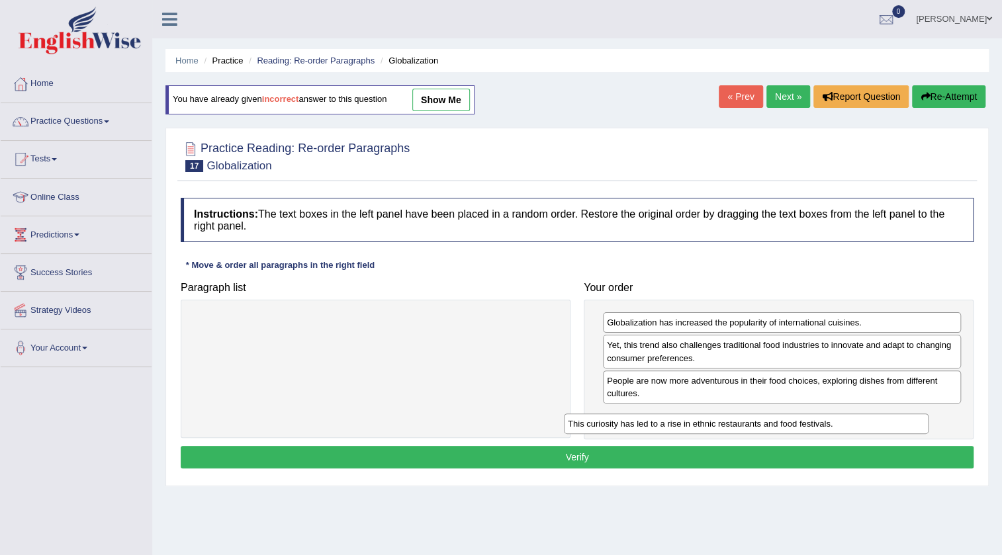
drag, startPoint x: 388, startPoint y: 322, endPoint x: 767, endPoint y: 413, distance: 389.4
click at [767, 414] on div "This curiosity has led to a rise in ethnic restaurants and food festivals." at bounding box center [746, 424] width 365 height 21
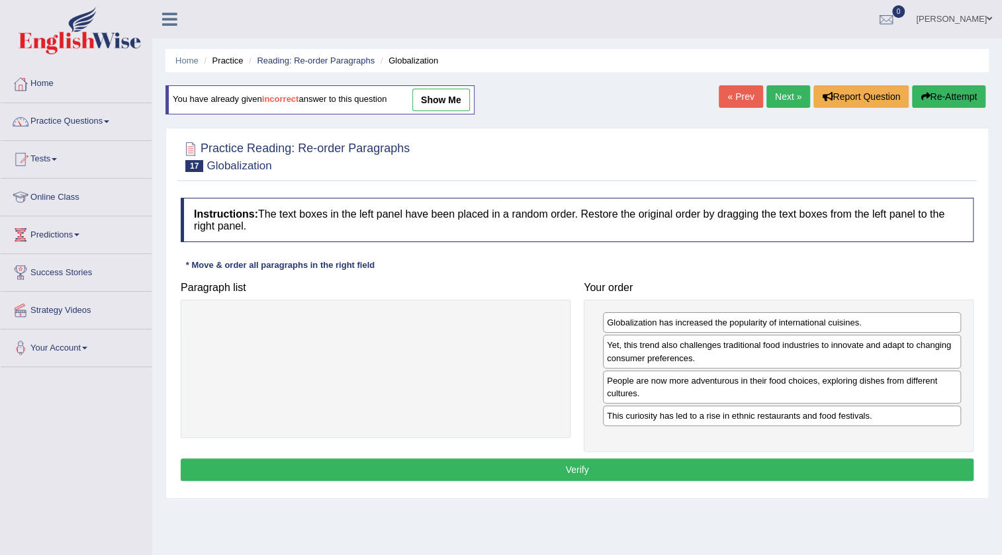
click at [674, 442] on div "Globalization has increased the popularity of international cuisines. Yet, this…" at bounding box center [779, 376] width 390 height 152
click at [664, 479] on button "Verify" at bounding box center [577, 470] width 793 height 22
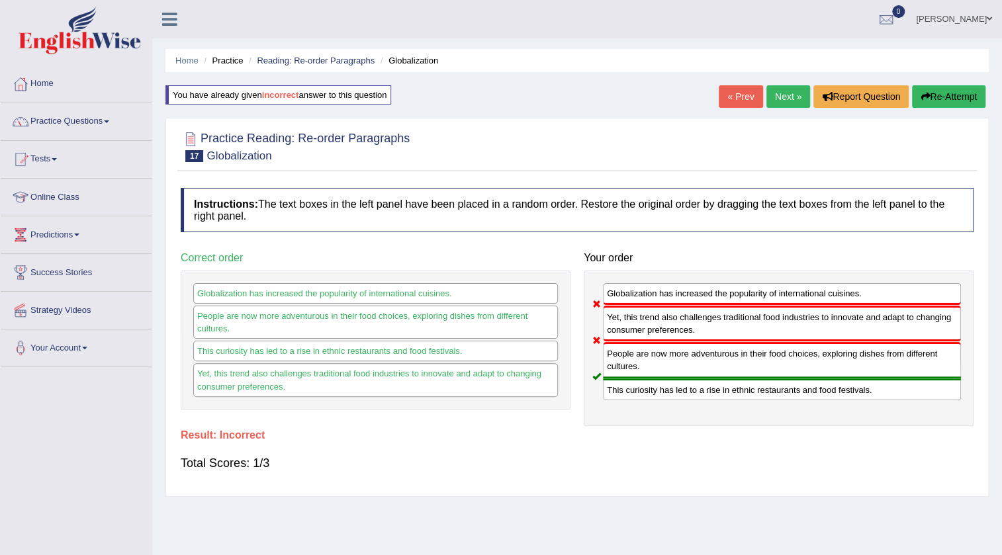
click at [940, 92] on button "Re-Attempt" at bounding box center [948, 96] width 73 height 22
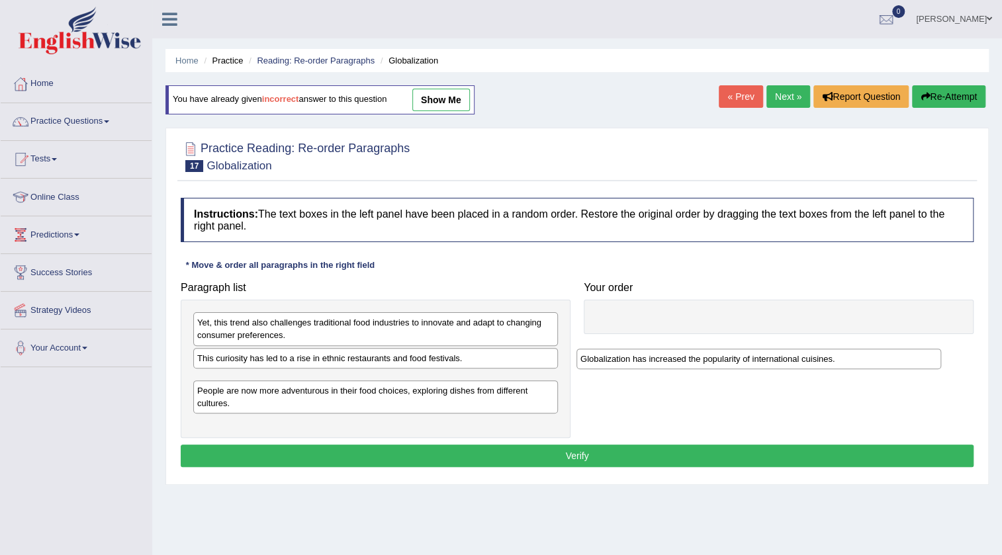
drag, startPoint x: 234, startPoint y: 380, endPoint x: 617, endPoint y: 359, distance: 383.7
click at [617, 359] on div "Globalization has increased the popularity of international cuisines." at bounding box center [758, 359] width 365 height 21
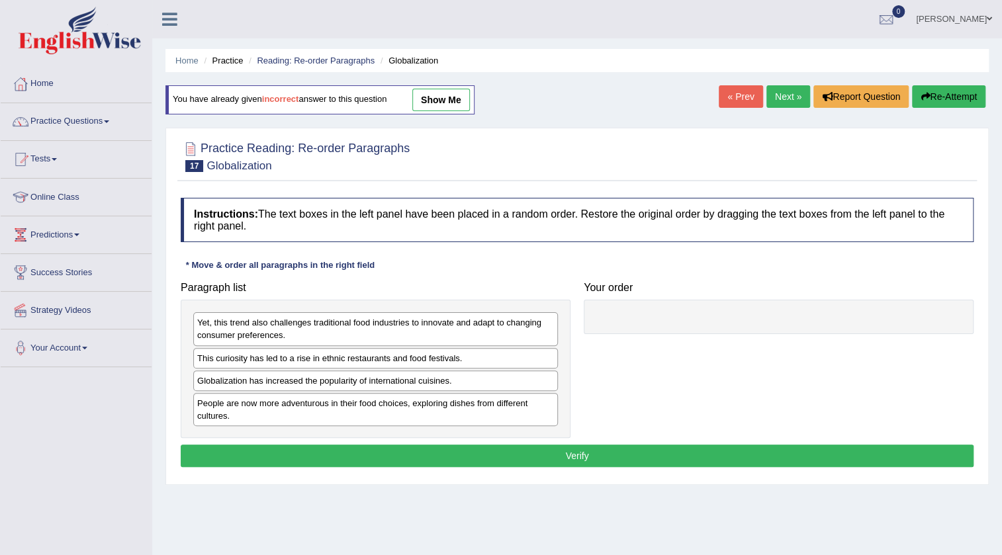
click at [281, 390] on div "Yet, this trend also challenges traditional food industries to innovate and ada…" at bounding box center [376, 369] width 390 height 138
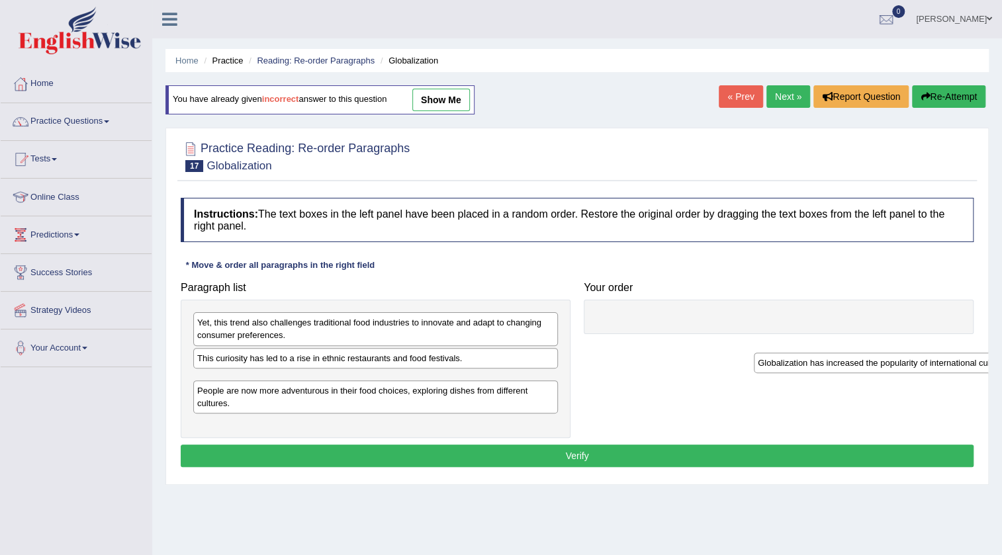
drag, startPoint x: 245, startPoint y: 377, endPoint x: 803, endPoint y: 360, distance: 558.7
click at [803, 360] on div "Globalization has increased the popularity of international cuisines." at bounding box center [936, 363] width 365 height 21
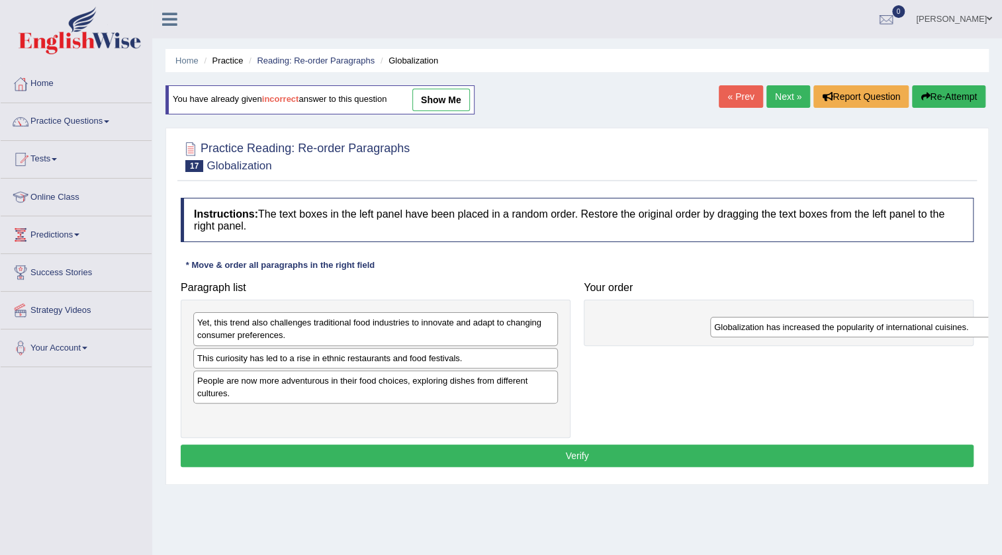
drag, startPoint x: 265, startPoint y: 384, endPoint x: 728, endPoint y: 325, distance: 466.9
click at [728, 325] on div "Globalization has increased the popularity of international cuisines." at bounding box center [892, 327] width 365 height 21
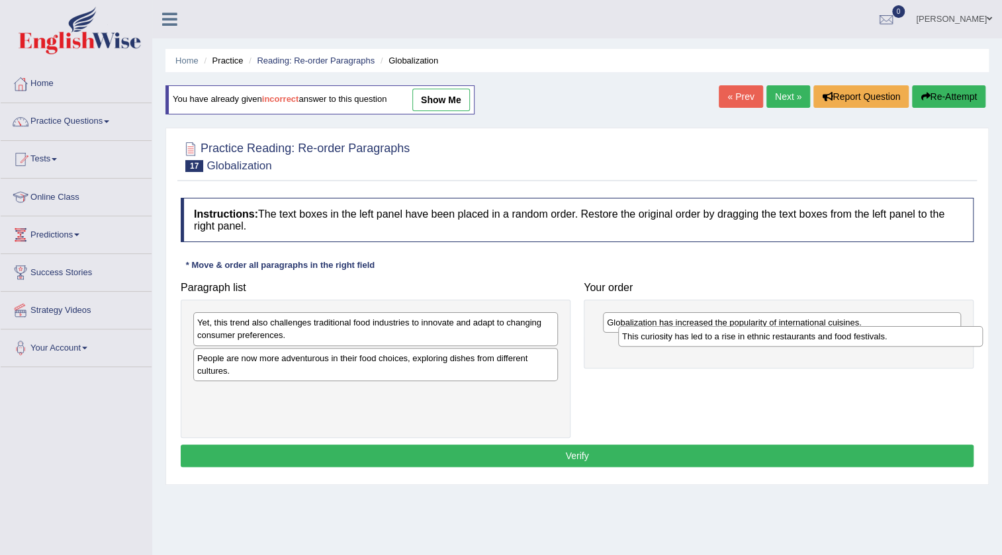
drag, startPoint x: 208, startPoint y: 361, endPoint x: 623, endPoint y: 339, distance: 414.8
click at [623, 339] on div "This curiosity has led to a rise in ethnic restaurants and food festivals." at bounding box center [800, 336] width 365 height 21
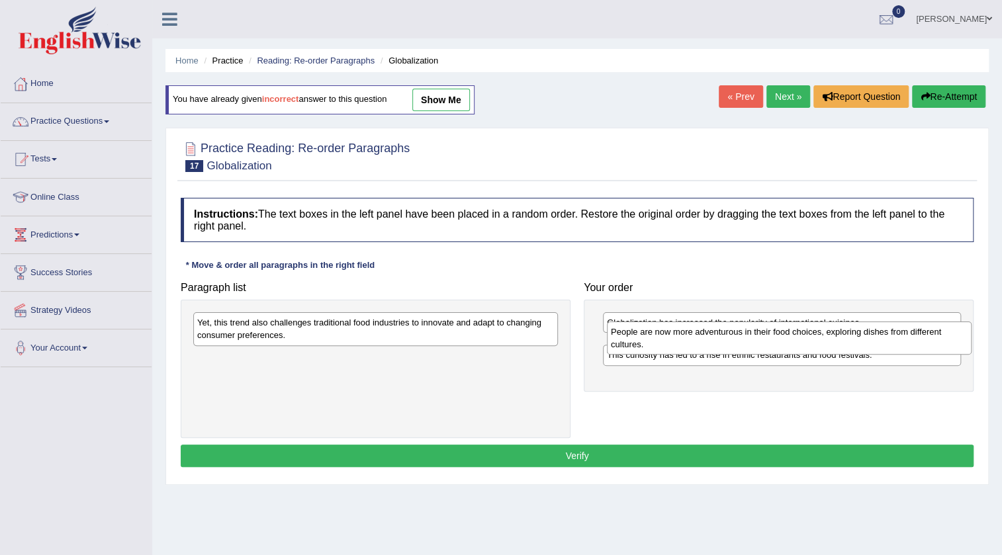
drag, startPoint x: 213, startPoint y: 367, endPoint x: 625, endPoint y: 341, distance: 413.0
click at [625, 341] on div "People are now more adventurous in their food choices, exploring dishes from di…" at bounding box center [789, 338] width 365 height 33
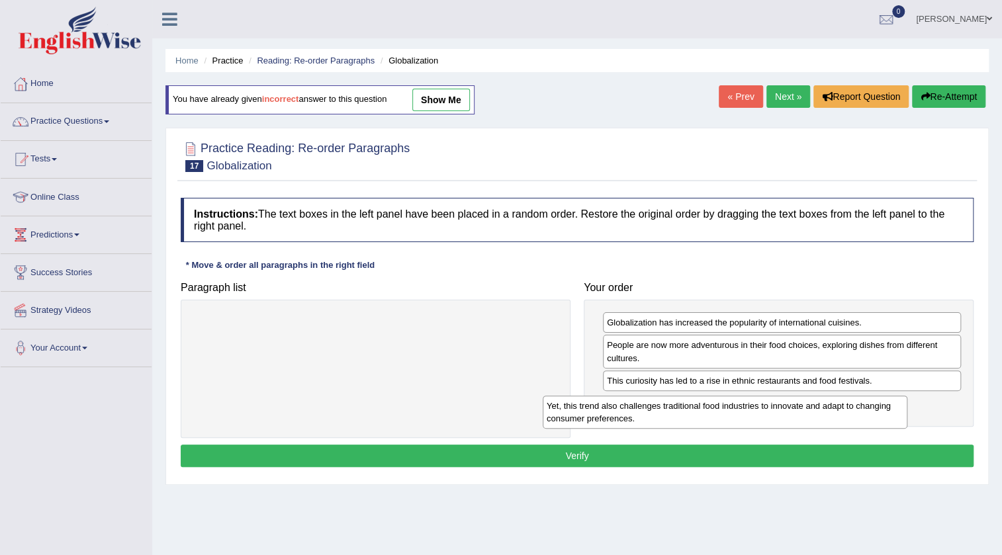
drag, startPoint x: 375, startPoint y: 335, endPoint x: 725, endPoint y: 418, distance: 359.2
click at [725, 418] on div "Yet, this trend also challenges traditional food industries to innovate and ada…" at bounding box center [725, 412] width 365 height 33
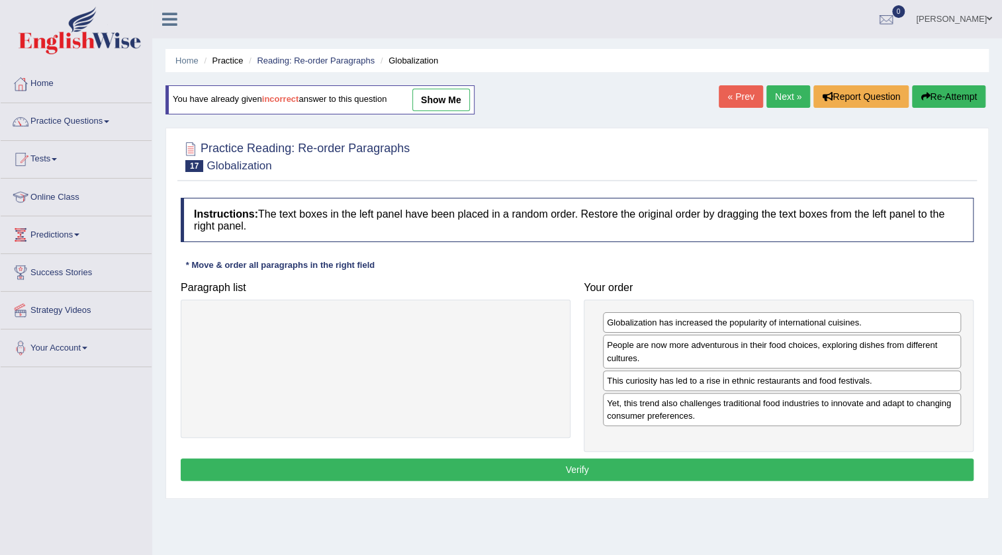
click at [648, 464] on button "Verify" at bounding box center [577, 470] width 793 height 22
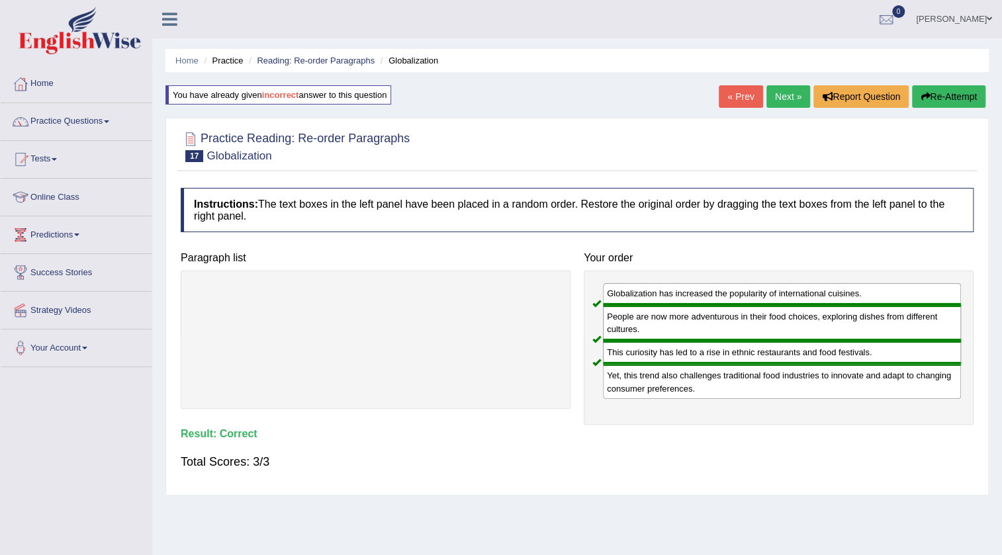
click at [768, 111] on div "Home Practice Reading: Re-order Paragraphs Globalization You have already given…" at bounding box center [577, 331] width 850 height 662
click at [769, 107] on link "Next »" at bounding box center [788, 96] width 44 height 22
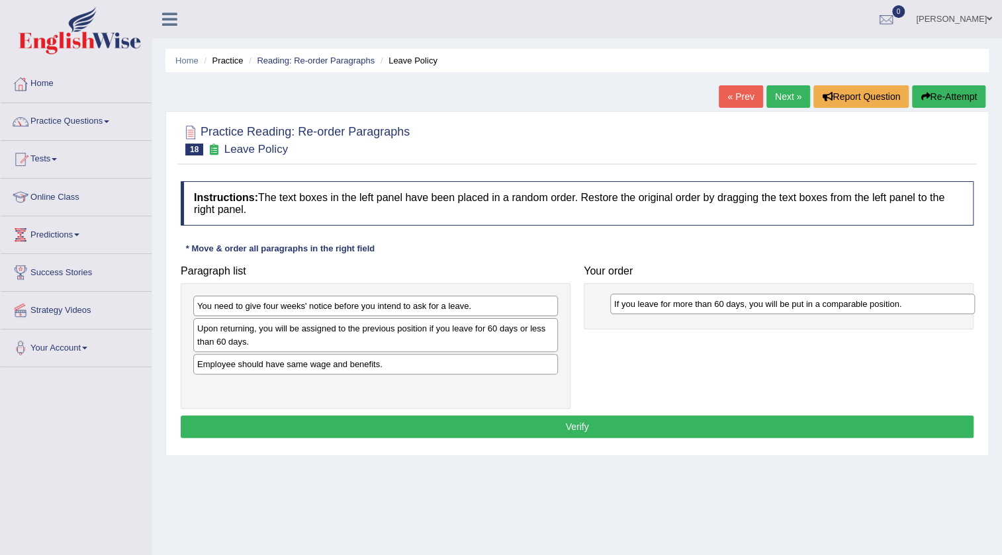
drag, startPoint x: 318, startPoint y: 396, endPoint x: 734, endPoint y: 314, distance: 424.9
click at [734, 314] on div "If you leave for more than 60 days, you will be put in a comparable position." at bounding box center [792, 304] width 365 height 21
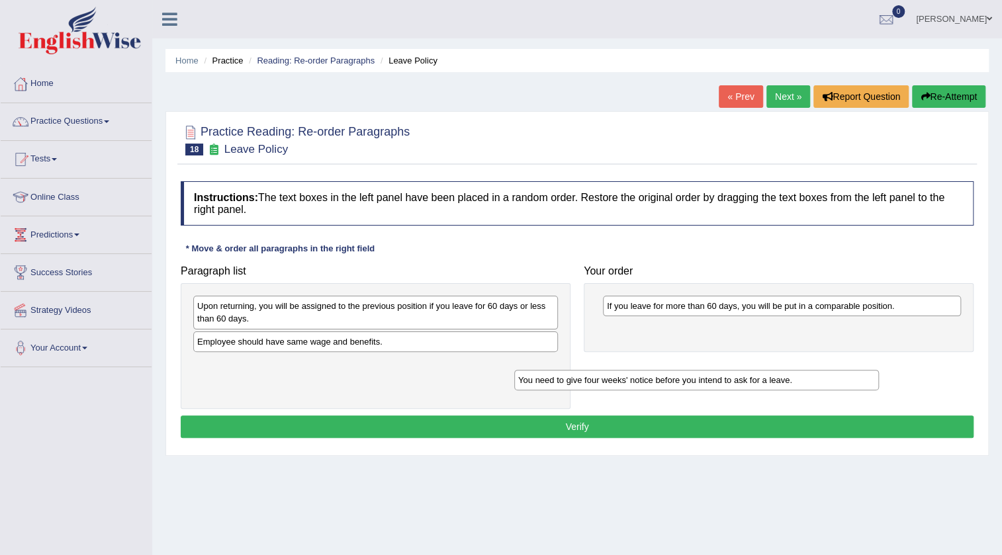
drag, startPoint x: 356, startPoint y: 307, endPoint x: 691, endPoint y: 375, distance: 342.3
click at [691, 375] on div "You need to give four weeks' notice before you intend to ask for a leave." at bounding box center [696, 380] width 365 height 21
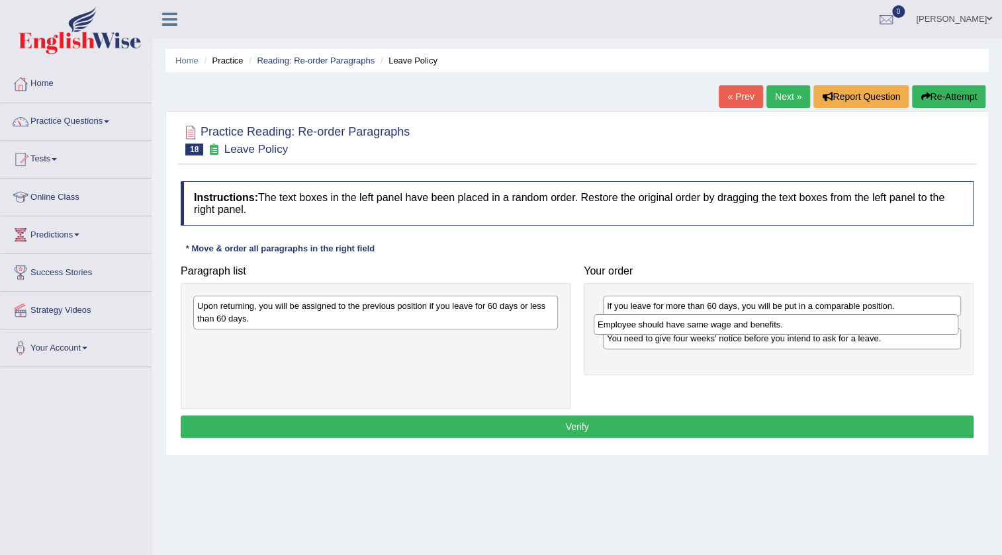
drag, startPoint x: 240, startPoint y: 330, endPoint x: 641, endPoint y: 314, distance: 400.7
click at [641, 314] on div "Employee should have same wage and benefits." at bounding box center [776, 324] width 365 height 21
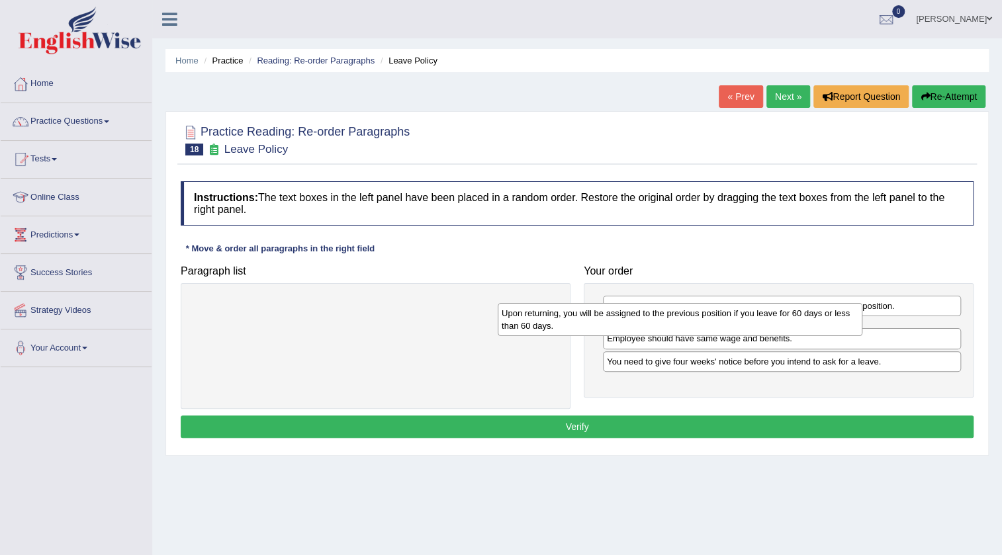
drag, startPoint x: 387, startPoint y: 302, endPoint x: 691, endPoint y: 310, distance: 304.5
click at [691, 310] on div "Upon returning, you will be assigned to the previous position if you leave for …" at bounding box center [680, 319] width 365 height 33
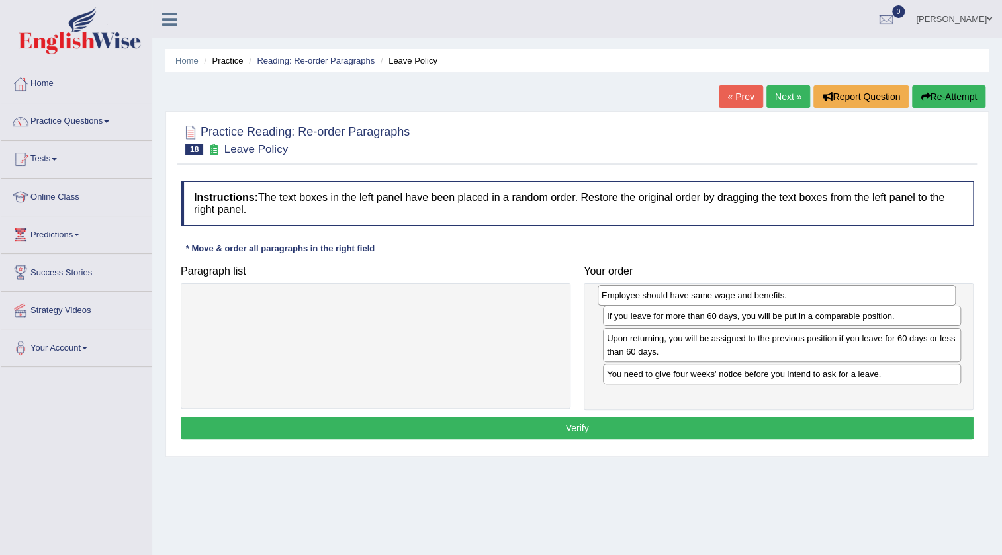
drag, startPoint x: 711, startPoint y: 371, endPoint x: 706, endPoint y: 302, distance: 68.4
click at [706, 302] on div "Employee should have same wage and benefits." at bounding box center [777, 295] width 358 height 21
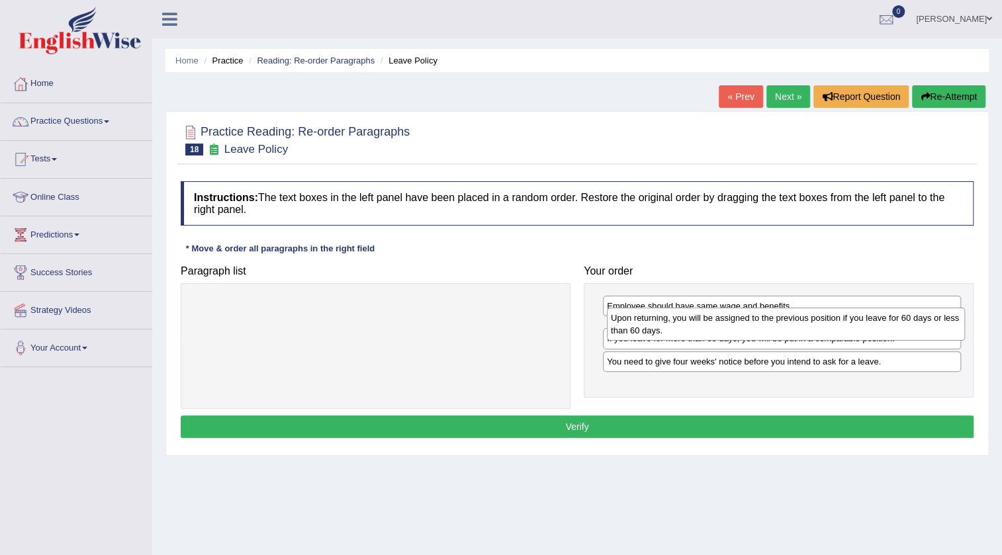
drag, startPoint x: 653, startPoint y: 357, endPoint x: 657, endPoint y: 324, distance: 33.3
click at [657, 324] on div "Upon returning, you will be assigned to the previous position if you leave for …" at bounding box center [786, 324] width 358 height 33
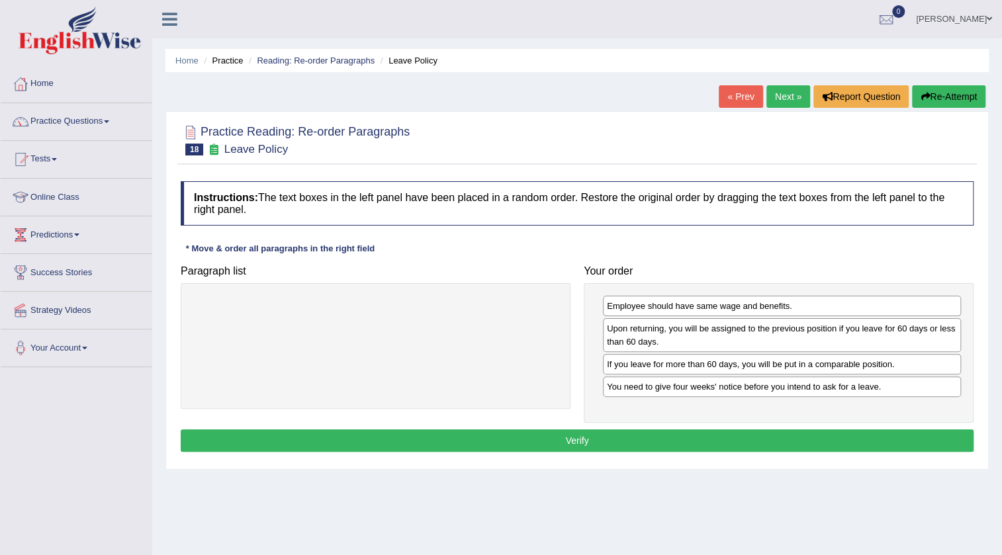
click at [637, 427] on div "Instructions: The text boxes in the left panel have been placed in a random ord…" at bounding box center [576, 319] width 799 height 288
click at [635, 437] on button "Verify" at bounding box center [577, 440] width 793 height 22
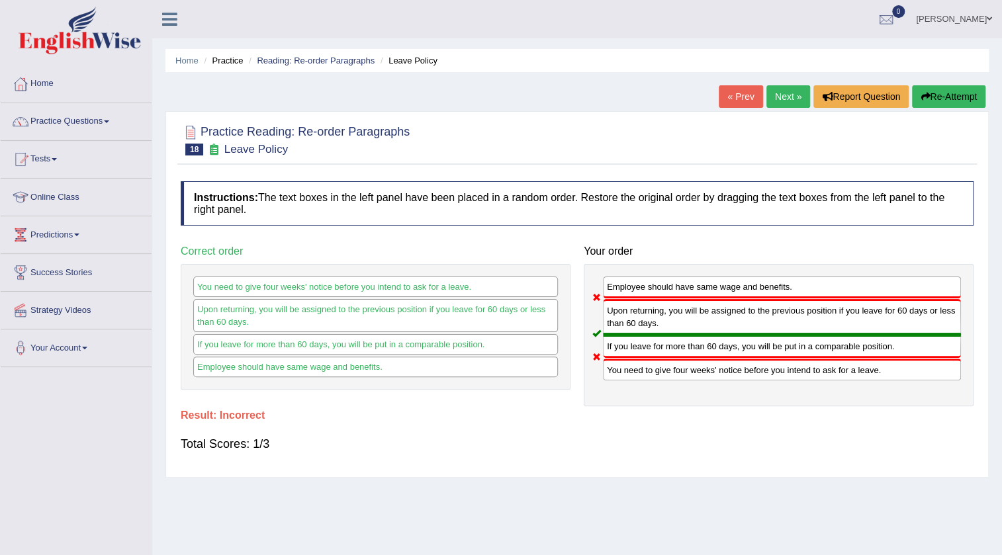
click at [768, 91] on link "Next »" at bounding box center [788, 96] width 44 height 22
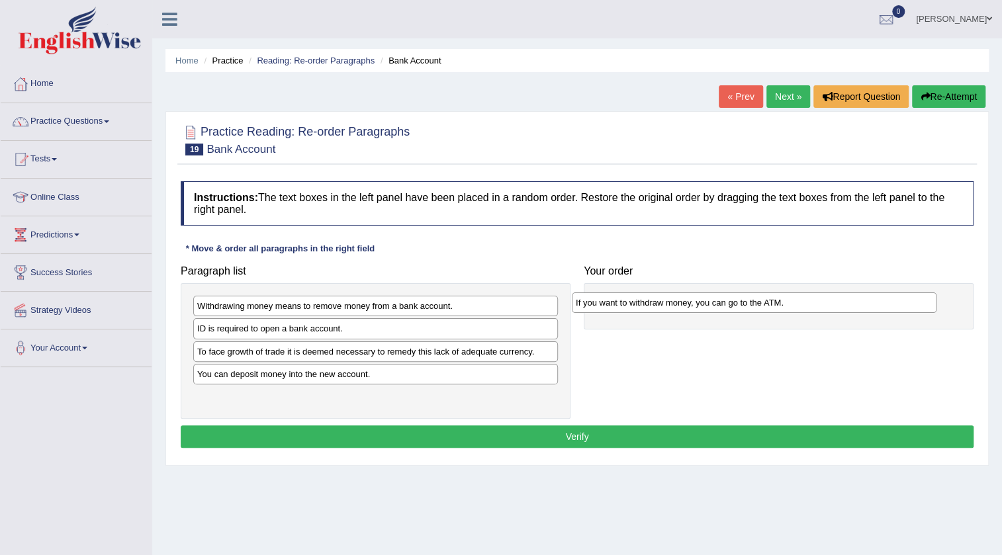
drag, startPoint x: 314, startPoint y: 360, endPoint x: 693, endPoint y: 312, distance: 381.6
click at [693, 312] on div "If you want to withdraw money, you can go to the ATM." at bounding box center [754, 302] width 365 height 21
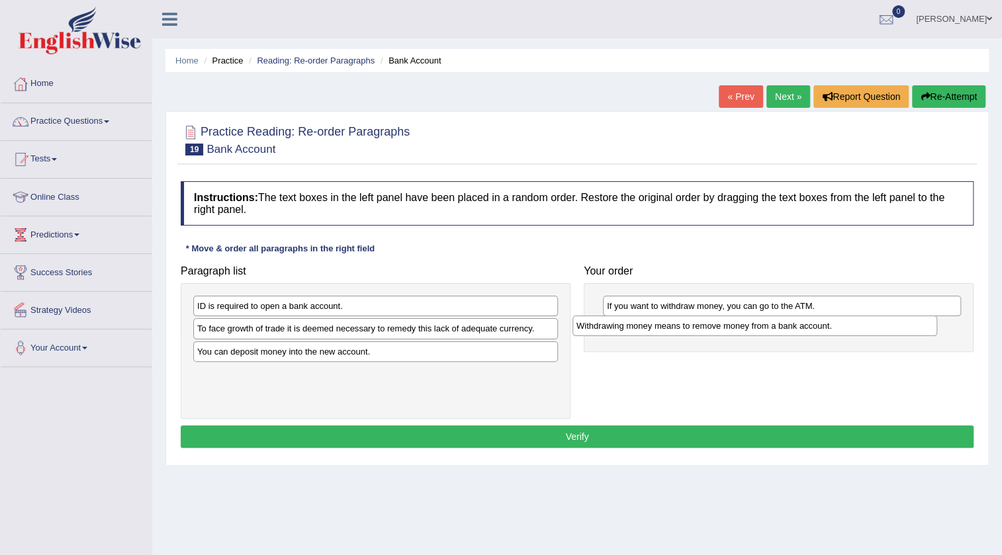
drag, startPoint x: 222, startPoint y: 304, endPoint x: 600, endPoint y: 324, distance: 378.3
click at [600, 324] on div "Withdrawing money means to remove money from a bank account." at bounding box center [754, 326] width 365 height 21
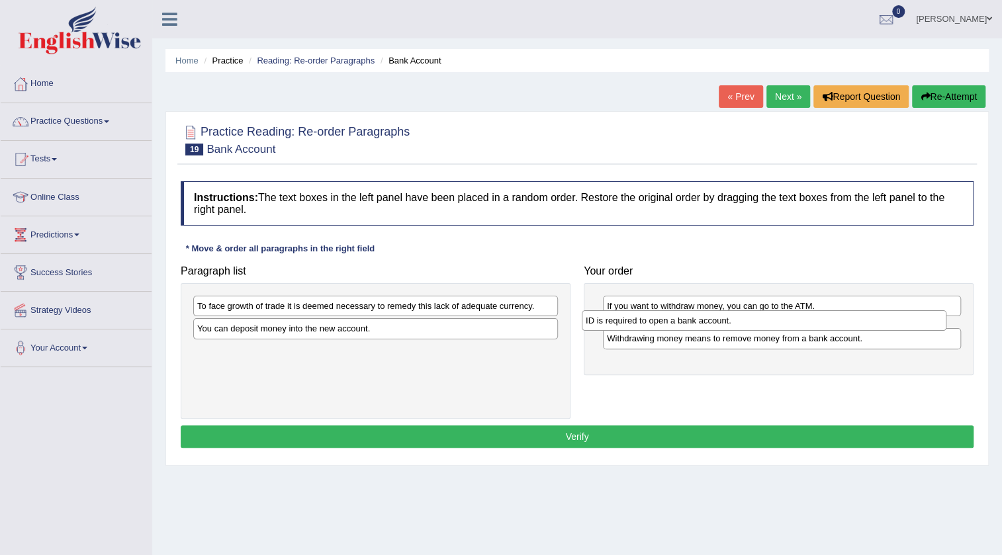
drag, startPoint x: 238, startPoint y: 316, endPoint x: 627, endPoint y: 330, distance: 388.7
click at [627, 330] on div "Paragraph list ID is required to open a bank account. To face growth of trade i…" at bounding box center [577, 339] width 806 height 160
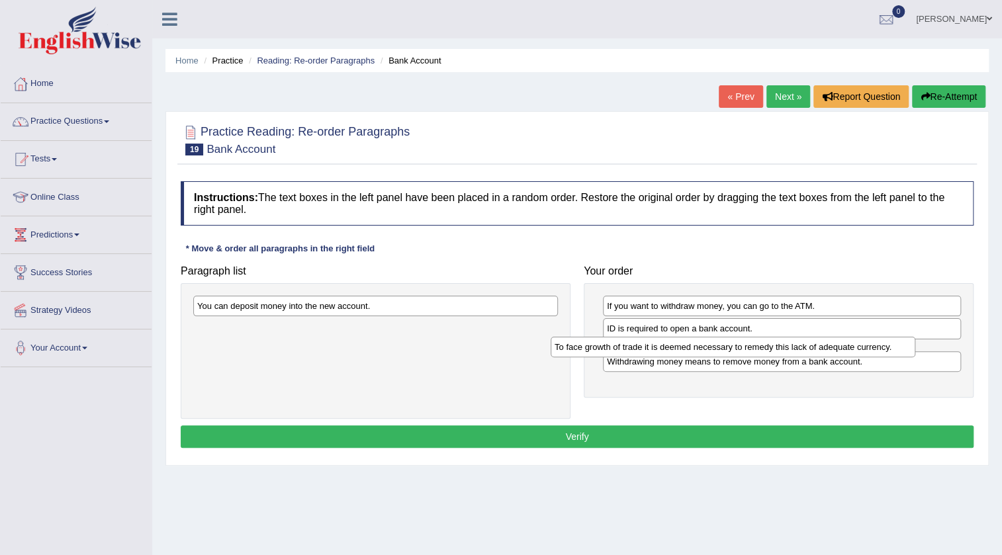
drag, startPoint x: 231, startPoint y: 308, endPoint x: 600, endPoint y: 349, distance: 370.8
click at [600, 349] on div "To face growth of trade it is deemed necessary to remedy this lack of adequate …" at bounding box center [733, 347] width 365 height 21
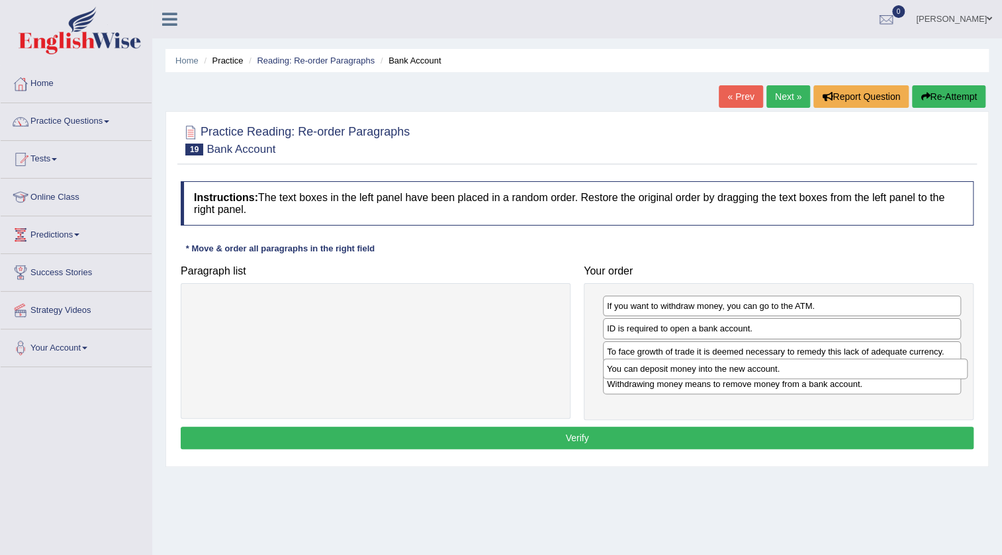
drag, startPoint x: 257, startPoint y: 296, endPoint x: 666, endPoint y: 359, distance: 414.4
click at [666, 359] on div "You can deposit money into the new account." at bounding box center [785, 369] width 365 height 21
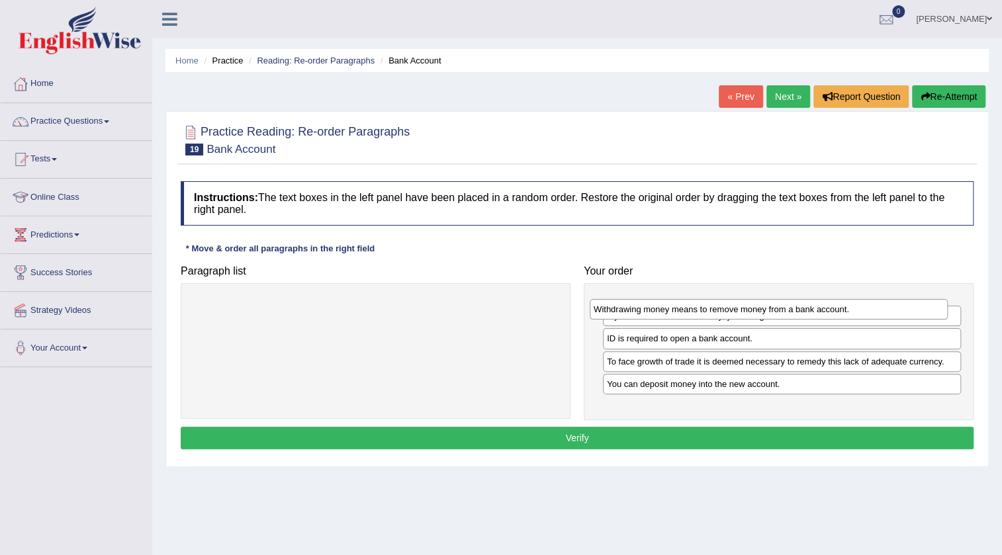
drag, startPoint x: 643, startPoint y: 388, endPoint x: 633, endPoint y: 298, distance: 90.5
click at [633, 299] on div "Withdrawing money means to remove money from a bank account." at bounding box center [769, 309] width 358 height 21
drag, startPoint x: 626, startPoint y: 359, endPoint x: 626, endPoint y: 330, distance: 28.5
click at [626, 330] on div "ID is required to open a bank account." at bounding box center [782, 322] width 358 height 21
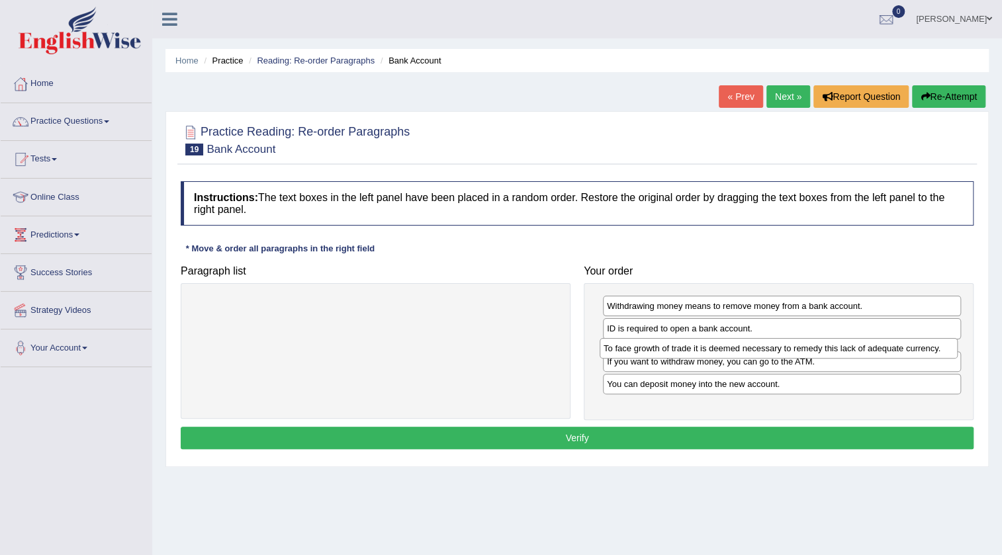
drag, startPoint x: 631, startPoint y: 374, endPoint x: 627, endPoint y: 349, distance: 25.4
click at [627, 349] on div "To face growth of trade it is deemed necessary to remedy this lack of adequate …" at bounding box center [779, 348] width 358 height 21
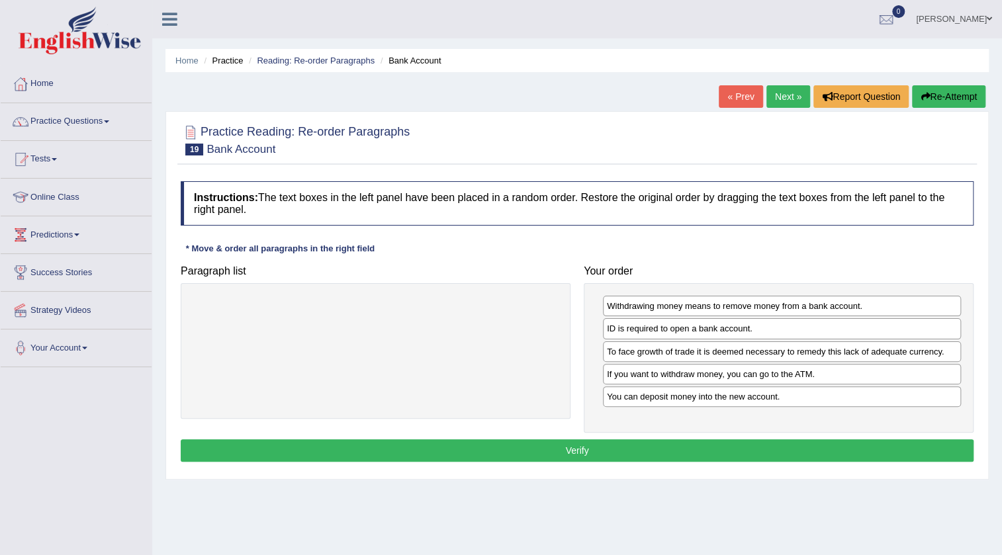
click at [630, 449] on button "Verify" at bounding box center [577, 450] width 793 height 22
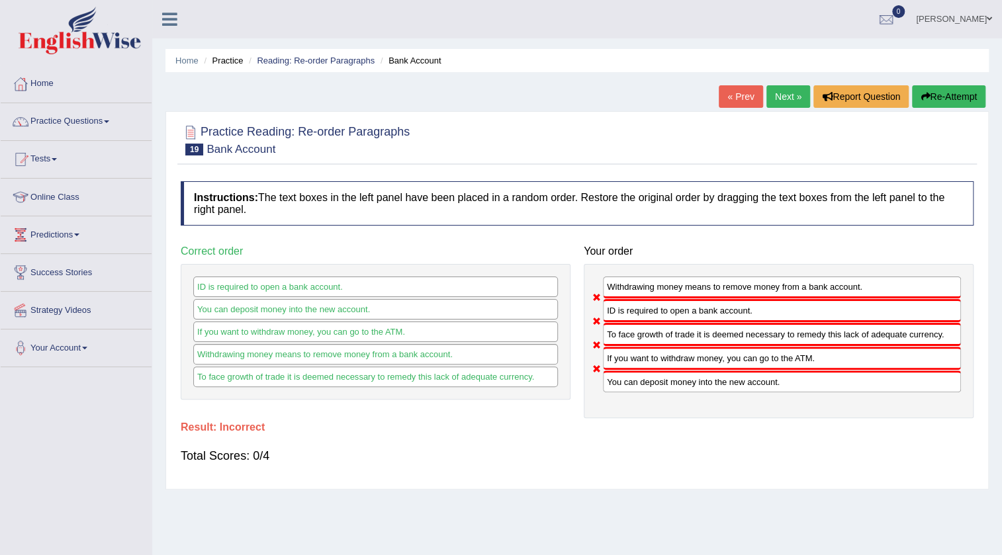
click at [966, 88] on button "Re-Attempt" at bounding box center [948, 96] width 73 height 22
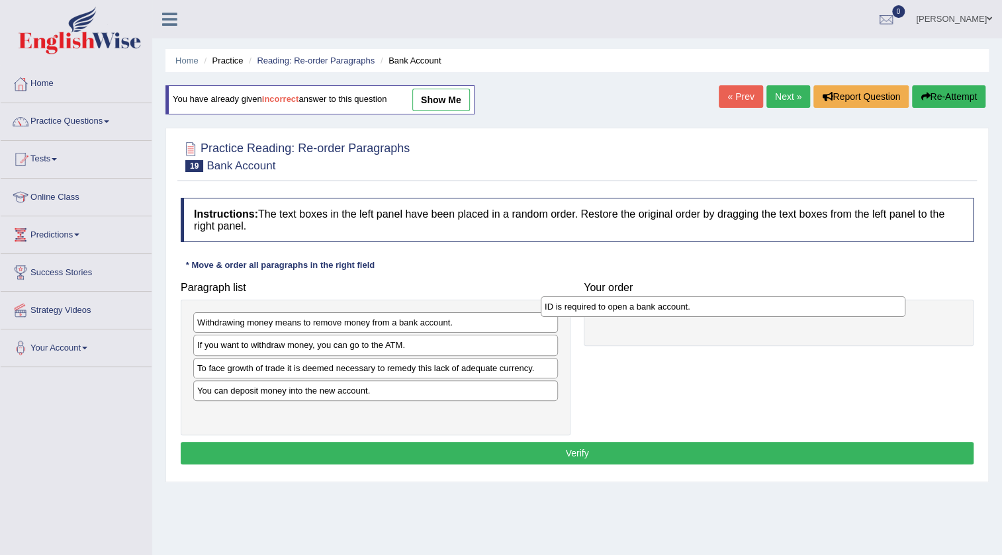
drag, startPoint x: 238, startPoint y: 348, endPoint x: 613, endPoint y: 305, distance: 377.6
click at [613, 305] on div "ID is required to open a bank account." at bounding box center [723, 306] width 365 height 21
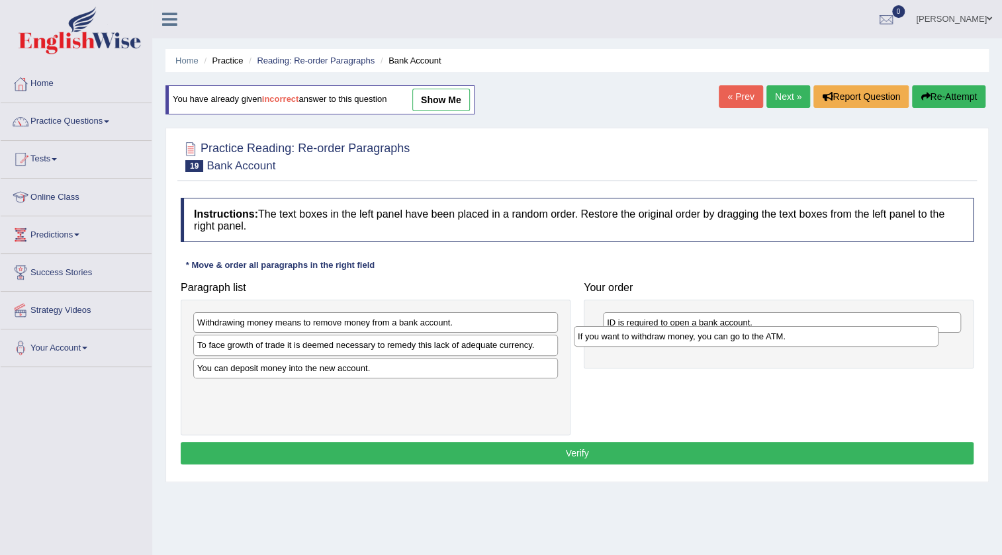
drag, startPoint x: 212, startPoint y: 349, endPoint x: 593, endPoint y: 341, distance: 380.6
click at [593, 341] on div "If you want to withdraw money, you can go to the ATM." at bounding box center [756, 336] width 365 height 21
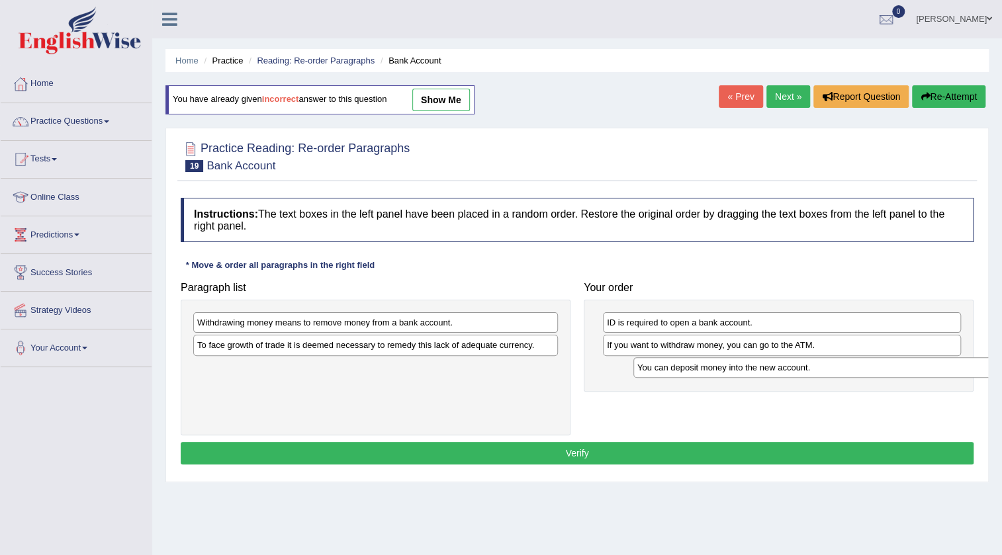
drag, startPoint x: 222, startPoint y: 371, endPoint x: 662, endPoint y: 371, distance: 440.0
click at [662, 371] on div "You can deposit money into the new account." at bounding box center [815, 367] width 365 height 21
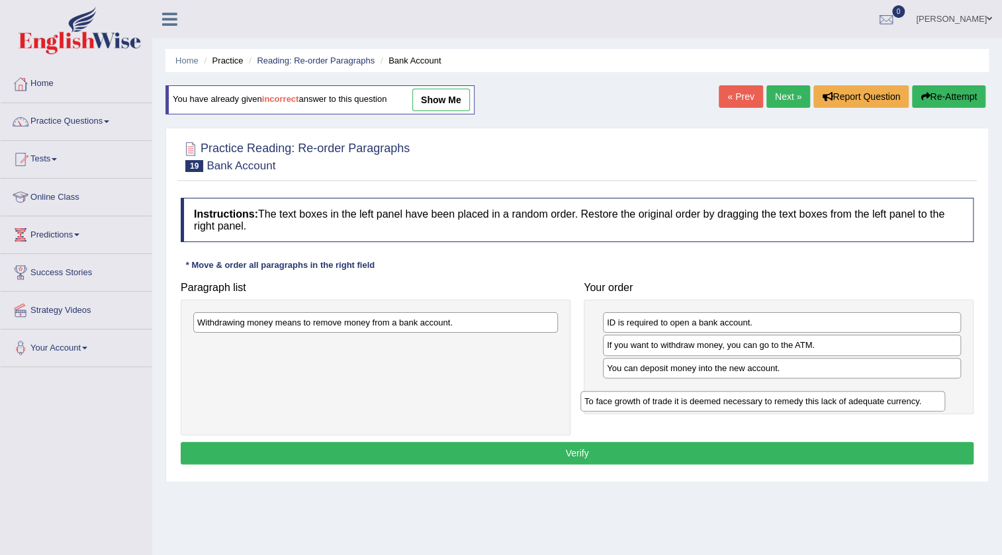
drag, startPoint x: 308, startPoint y: 349, endPoint x: 695, endPoint y: 406, distance: 391.2
click at [695, 406] on div "To face growth of trade it is deemed necessary to remedy this lack of adequate …" at bounding box center [762, 401] width 365 height 21
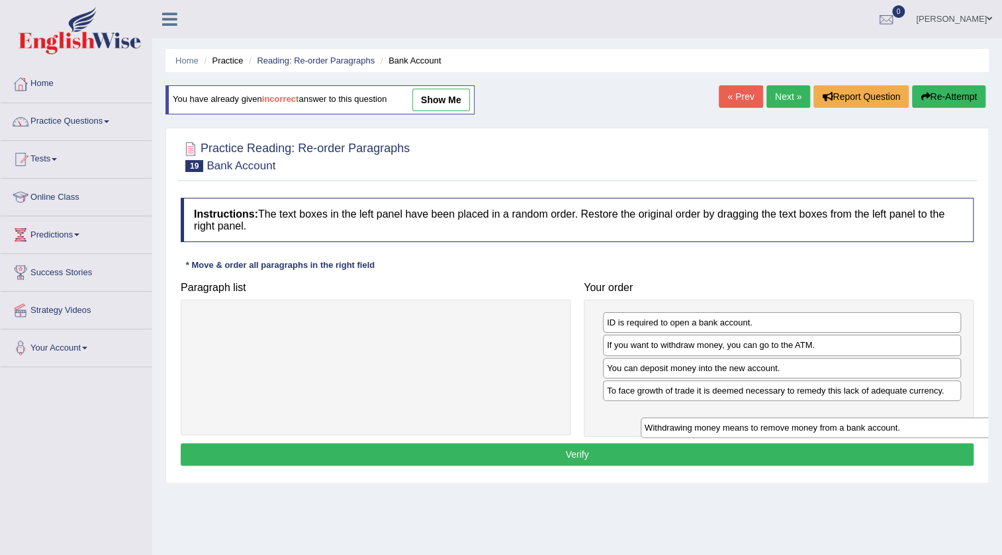
drag, startPoint x: 240, startPoint y: 320, endPoint x: 673, endPoint y: 417, distance: 443.4
click at [680, 422] on div "Withdrawing money means to remove money from a bank account." at bounding box center [823, 428] width 365 height 21
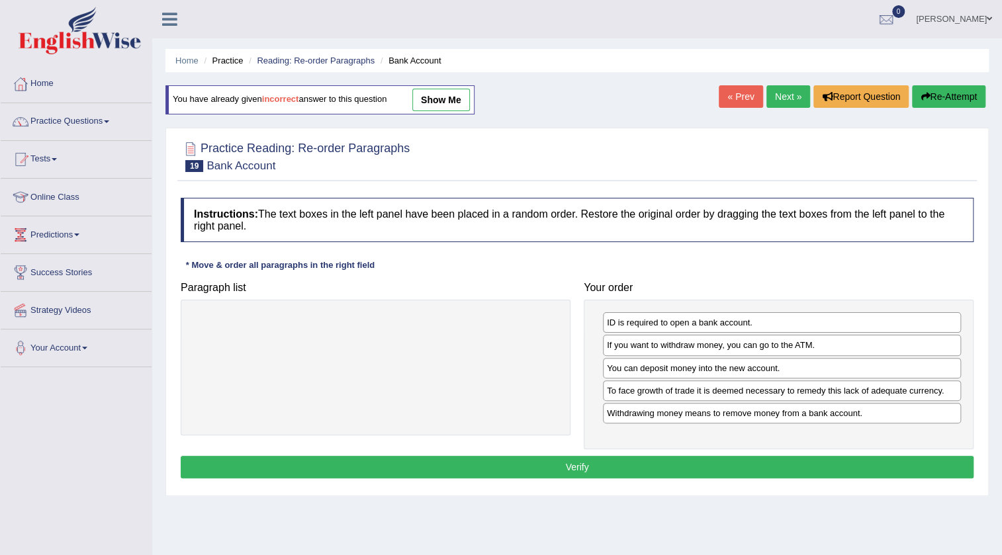
click at [549, 464] on button "Verify" at bounding box center [577, 467] width 793 height 22
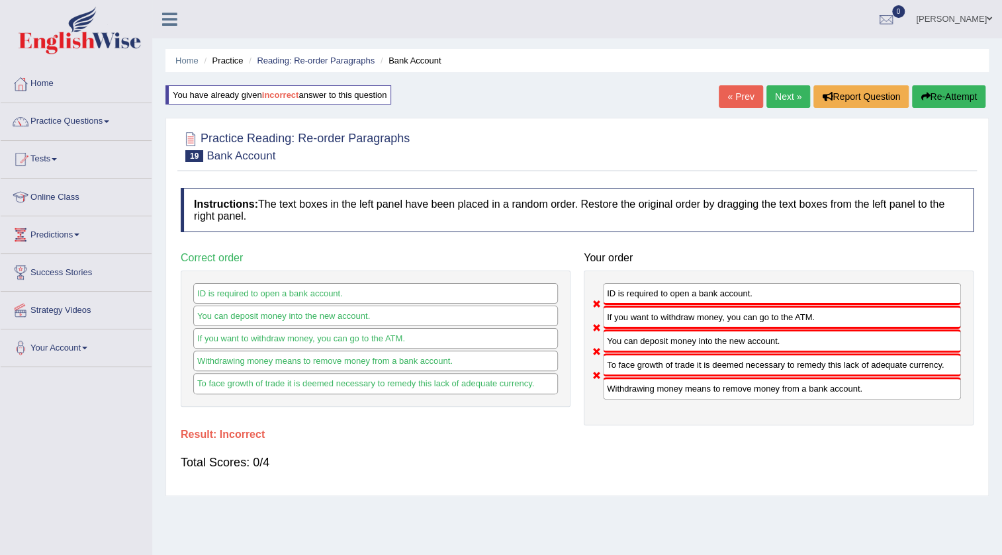
click at [953, 85] on div "Home Practice Reading: Re-order Paragraphs Bank Account You have already given …" at bounding box center [577, 331] width 850 height 662
click at [955, 91] on button "Re-Attempt" at bounding box center [948, 96] width 73 height 22
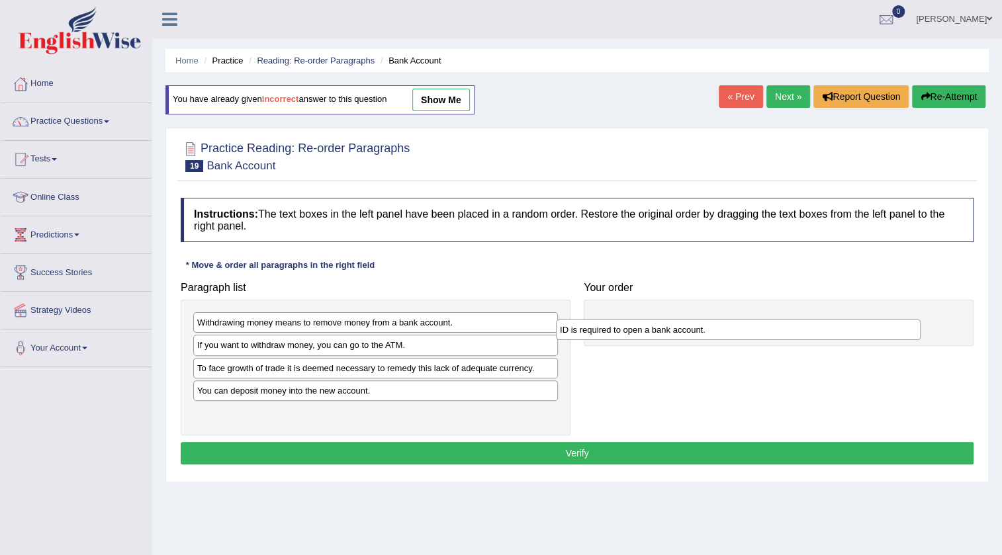
drag, startPoint x: 213, startPoint y: 346, endPoint x: 576, endPoint y: 331, distance: 362.9
click at [576, 331] on div "ID is required to open a bank account." at bounding box center [738, 330] width 365 height 21
click at [261, 385] on div "You can deposit money into the new account." at bounding box center [375, 390] width 365 height 21
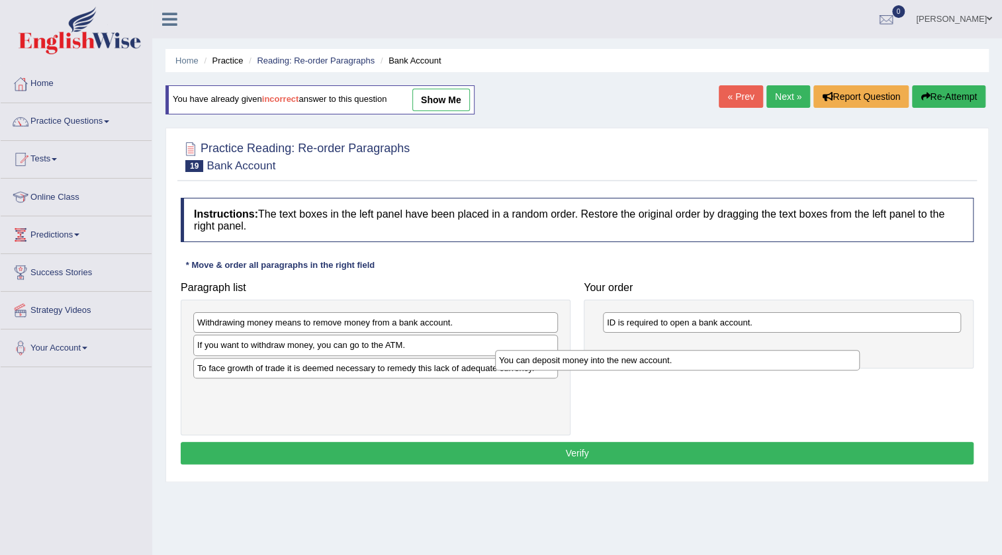
drag, startPoint x: 225, startPoint y: 394, endPoint x: 618, endPoint y: 355, distance: 395.0
click at [618, 355] on div "You can deposit money into the new account." at bounding box center [677, 360] width 365 height 21
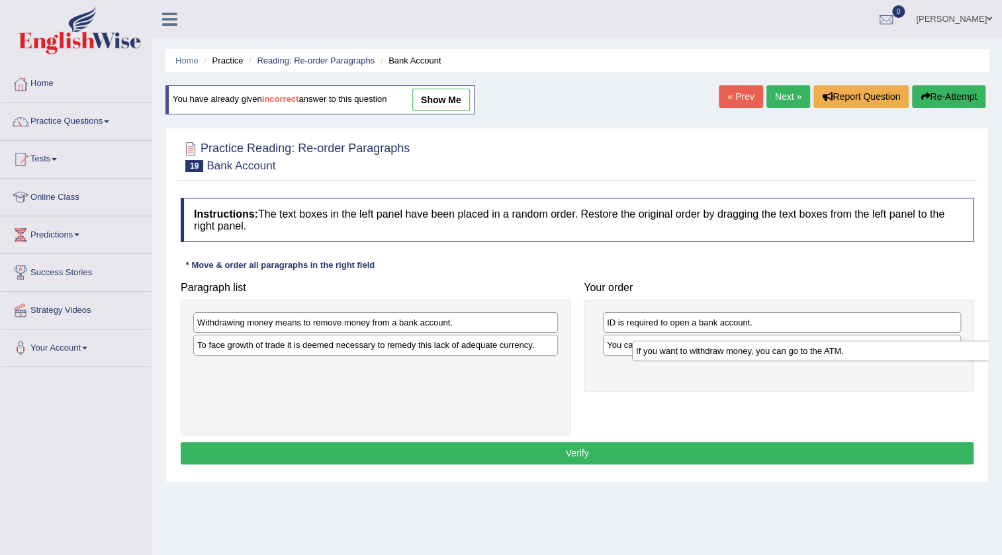
drag, startPoint x: 206, startPoint y: 346, endPoint x: 645, endPoint y: 352, distance: 438.8
click at [645, 352] on div "If you want to withdraw money, you can go to the ATM." at bounding box center [814, 351] width 365 height 21
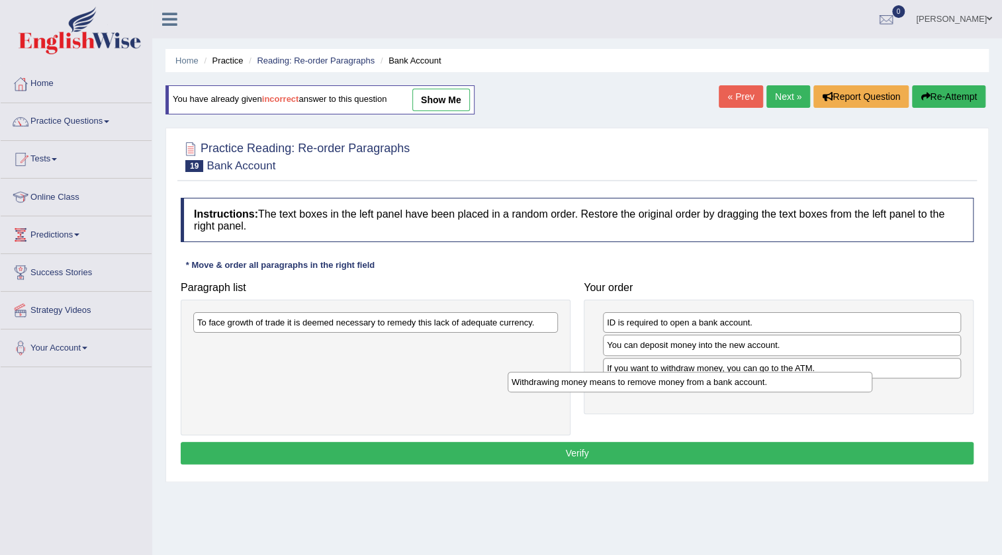
drag, startPoint x: 275, startPoint y: 332, endPoint x: 605, endPoint y: 394, distance: 335.5
click at [605, 392] on div "Withdrawing money means to remove money from a bank account." at bounding box center [690, 382] width 365 height 21
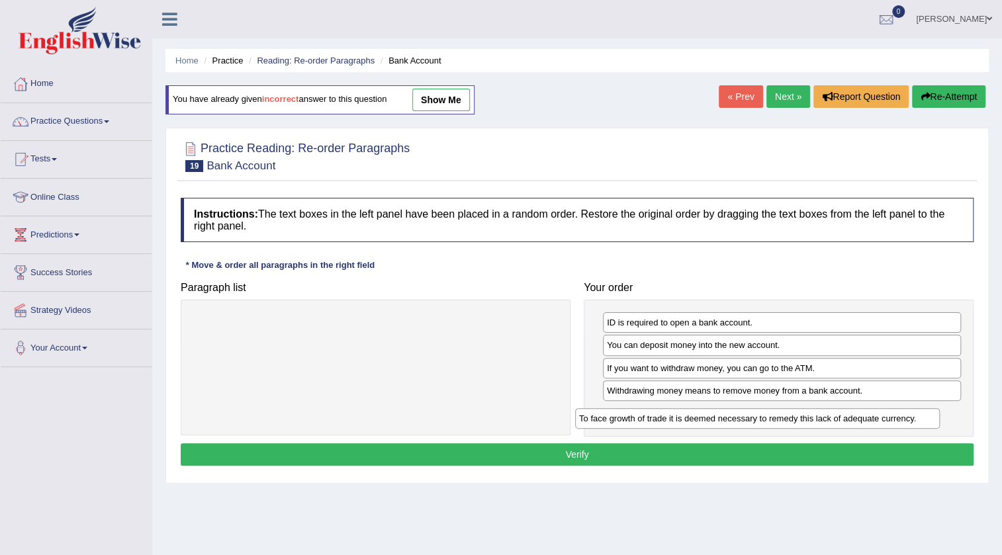
drag, startPoint x: 252, startPoint y: 322, endPoint x: 637, endPoint y: 418, distance: 396.1
click at [637, 418] on div "To face growth of trade it is deemed necessary to remedy this lack of adequate …" at bounding box center [757, 418] width 365 height 21
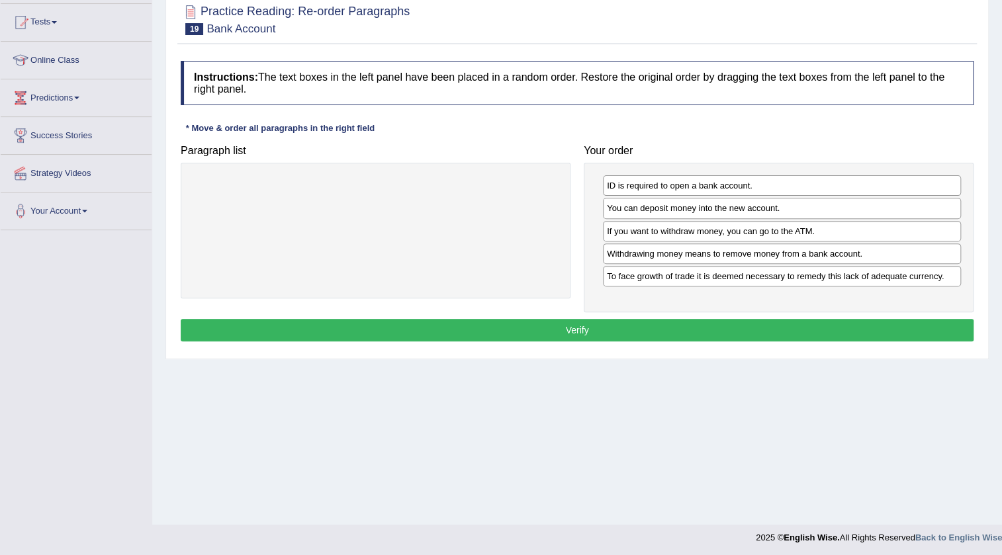
scroll to position [139, 0]
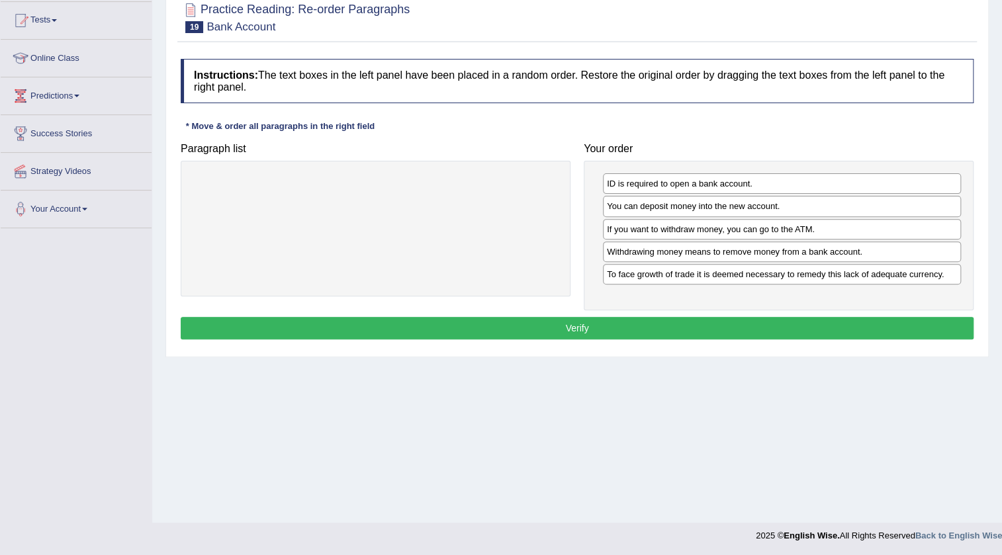
click at [543, 321] on button "Verify" at bounding box center [577, 328] width 793 height 22
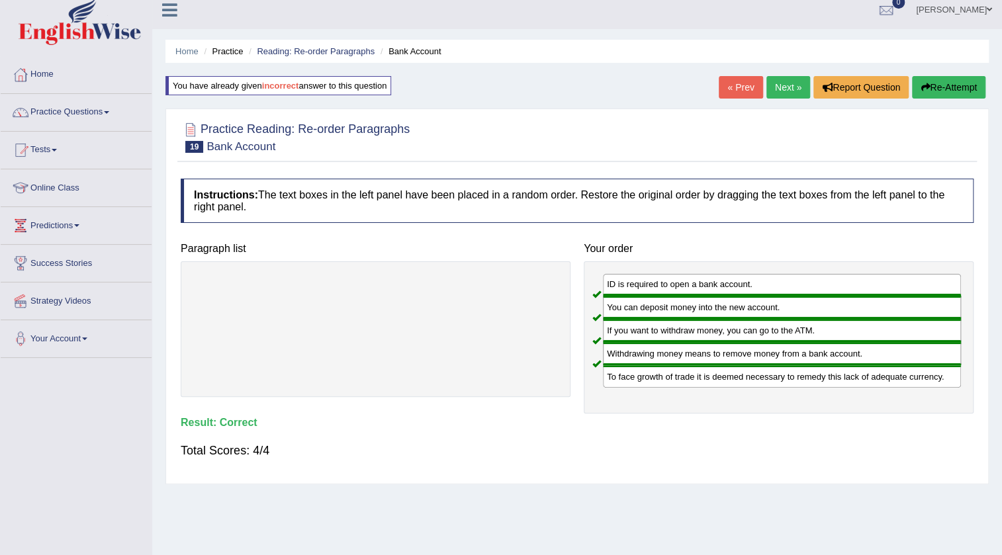
scroll to position [0, 0]
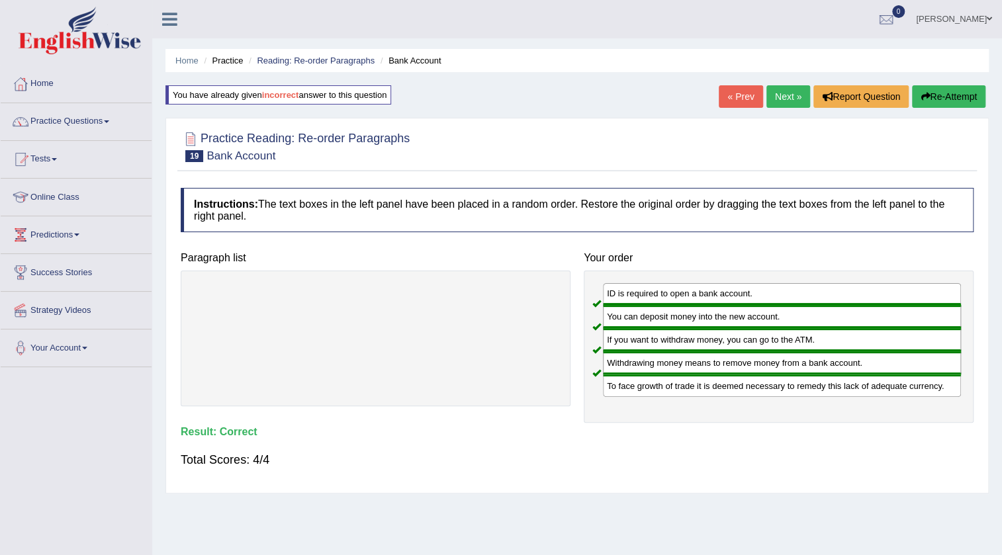
click at [780, 95] on link "Next »" at bounding box center [788, 96] width 44 height 22
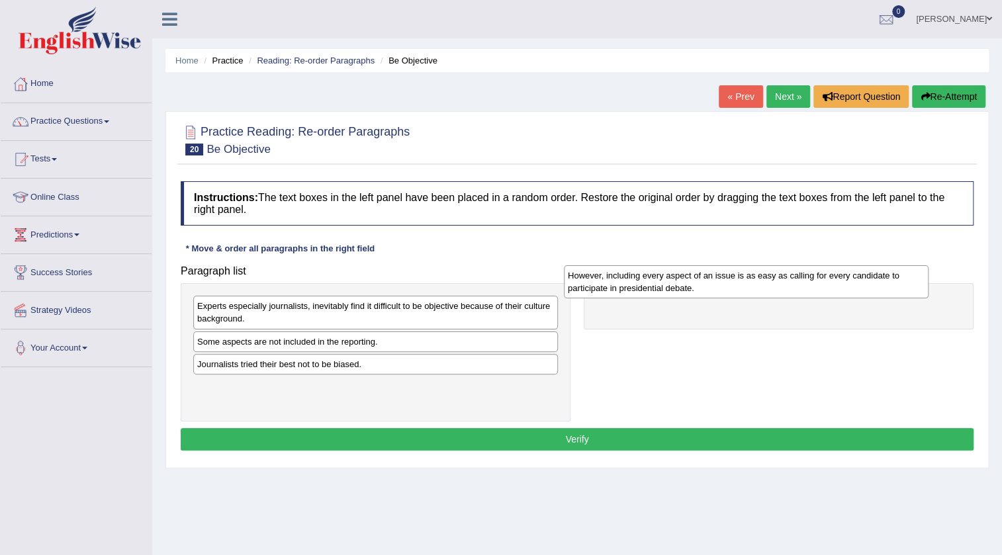
drag, startPoint x: 244, startPoint y: 382, endPoint x: 615, endPoint y: 294, distance: 380.9
click at [615, 294] on div "However, including every aspect of an issue is as easy as calling for every can…" at bounding box center [746, 281] width 365 height 33
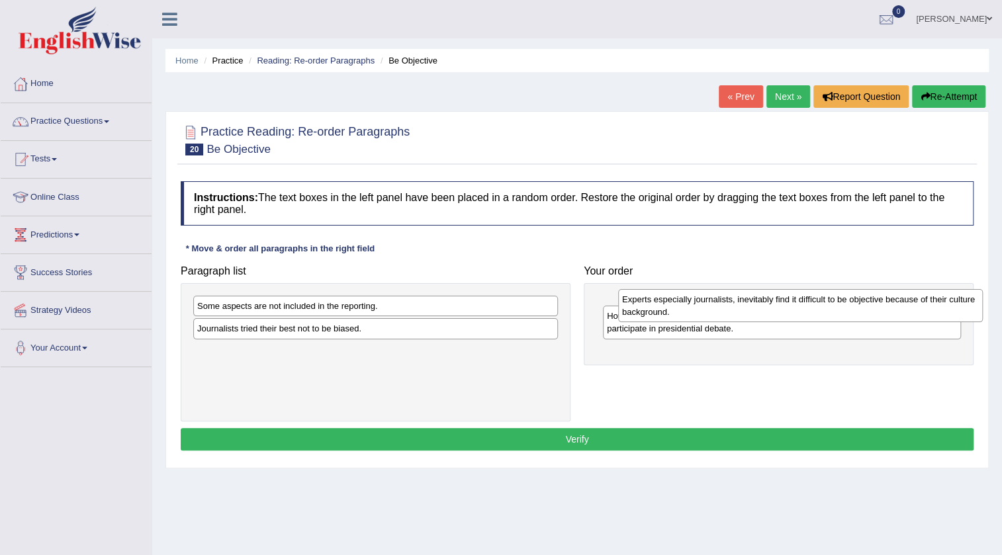
drag, startPoint x: 247, startPoint y: 319, endPoint x: 672, endPoint y: 312, distance: 424.9
click at [672, 312] on div "Experts especially journalists, inevitably find it difficult to be objective be…" at bounding box center [800, 305] width 365 height 33
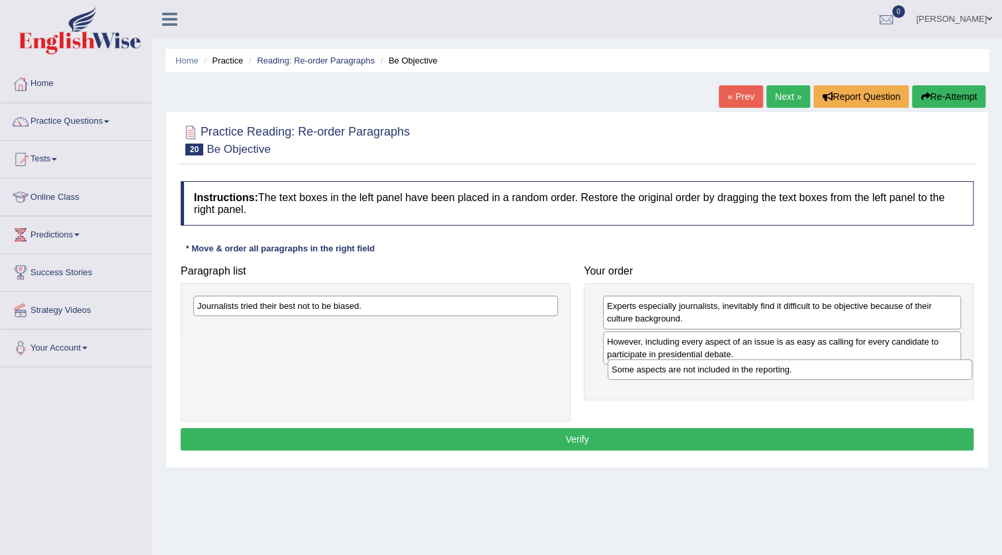
drag, startPoint x: 264, startPoint y: 312, endPoint x: 678, endPoint y: 376, distance: 419.1
click at [678, 376] on div "Some aspects are not included in the reporting." at bounding box center [789, 369] width 365 height 21
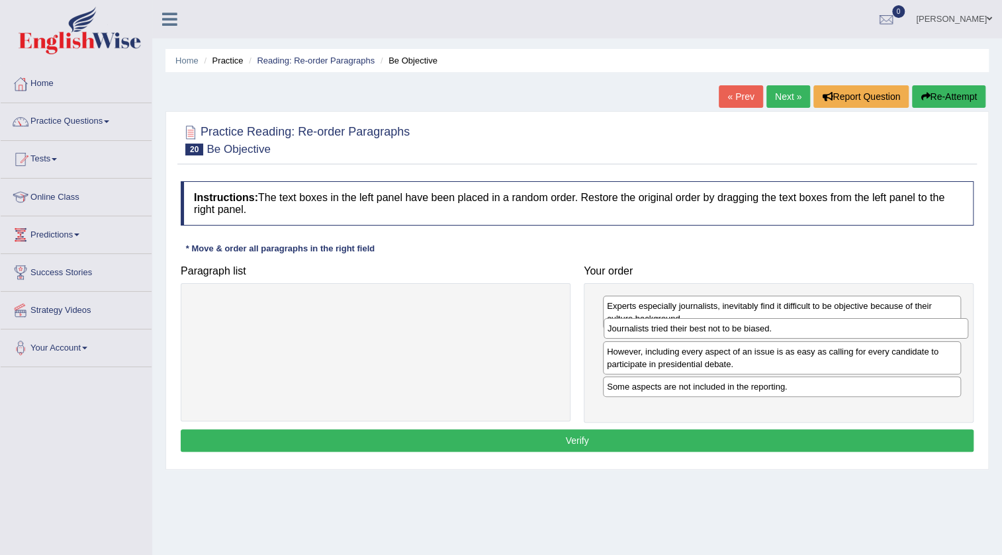
drag, startPoint x: 299, startPoint y: 312, endPoint x: 709, endPoint y: 335, distance: 410.9
click at [709, 335] on div "Journalists tried their best not to be biased." at bounding box center [785, 328] width 365 height 21
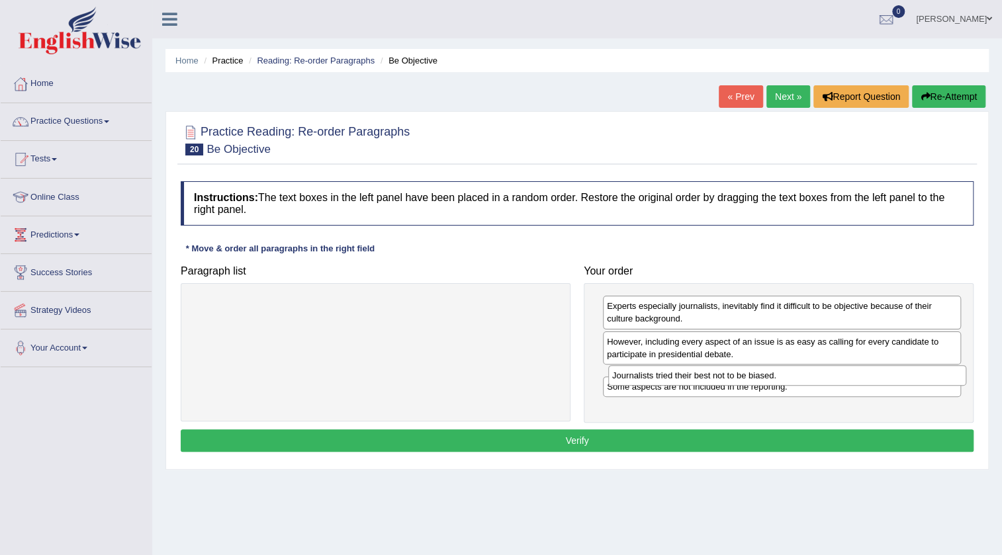
drag, startPoint x: 661, startPoint y: 339, endPoint x: 666, endPoint y: 373, distance: 34.8
click at [666, 373] on div "Journalists tried their best not to be biased." at bounding box center [787, 375] width 358 height 21
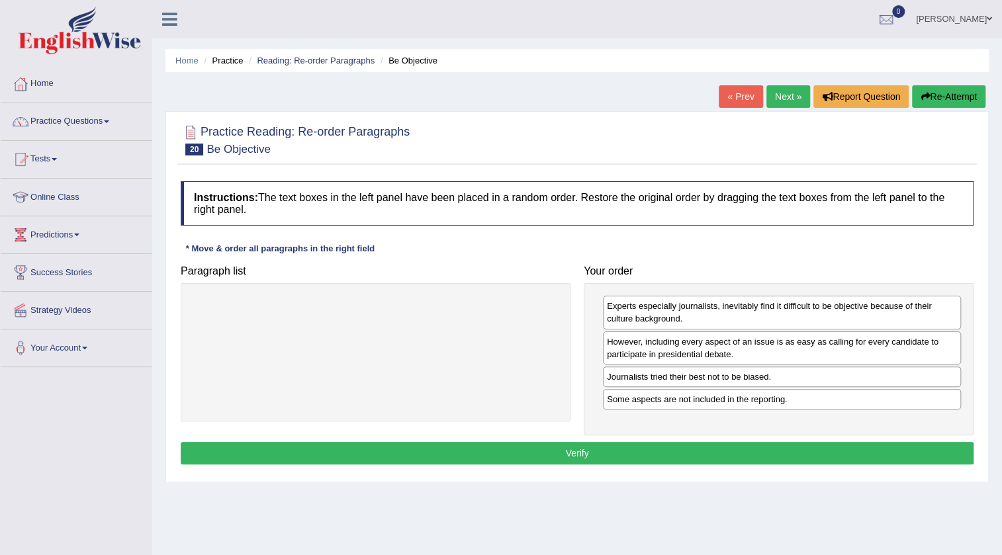
click at [585, 447] on button "Verify" at bounding box center [577, 453] width 793 height 22
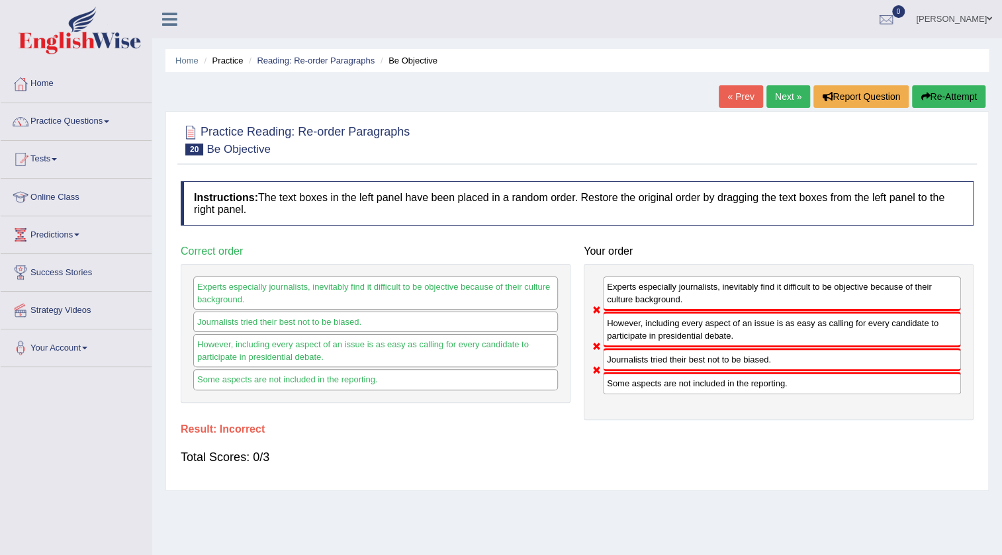
click at [934, 100] on button "Re-Attempt" at bounding box center [948, 96] width 73 height 22
